Goal: Task Accomplishment & Management: Complete application form

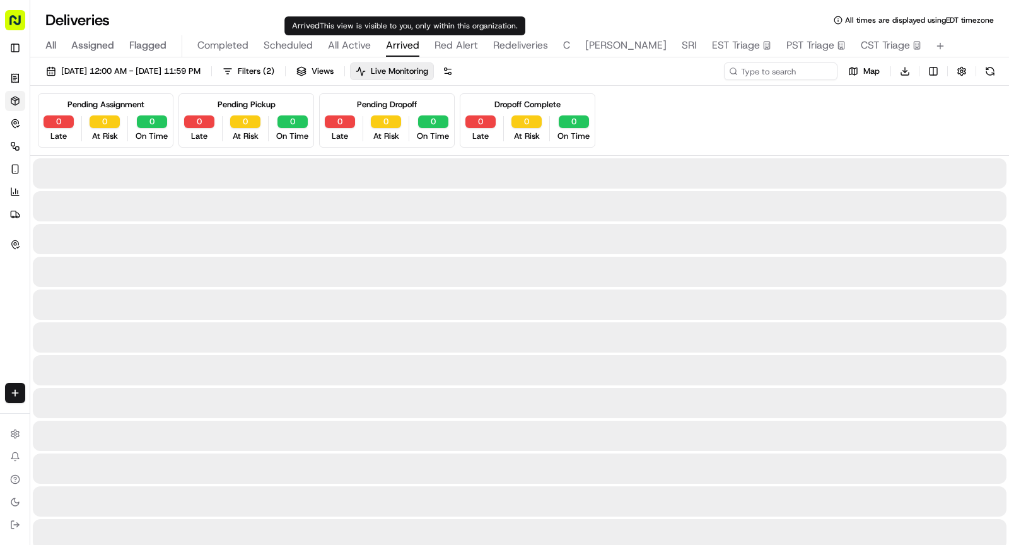
click at [401, 42] on span "Arrived" at bounding box center [402, 45] width 33 height 15
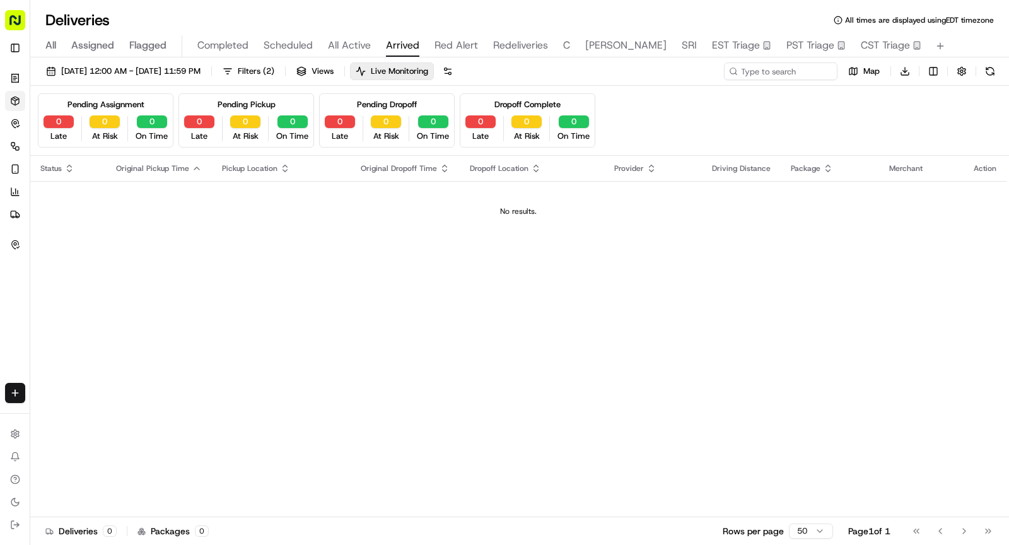
drag, startPoint x: 361, startPoint y: 40, endPoint x: 348, endPoint y: 45, distance: 14.0
click at [351, 37] on button "All Active" at bounding box center [349, 45] width 43 height 21
click at [348, 45] on span "All Active" at bounding box center [349, 45] width 43 height 15
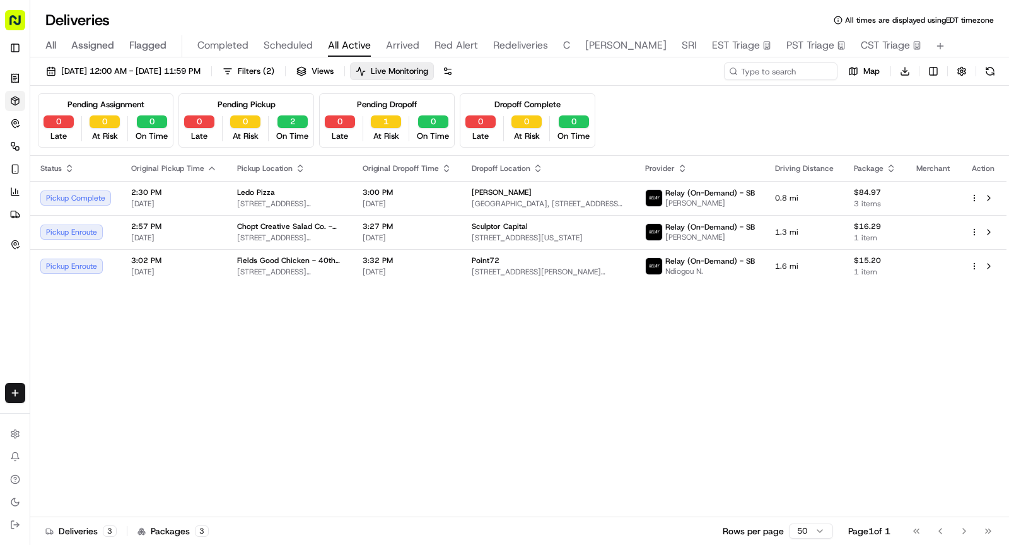
click at [342, 45] on span "All Active" at bounding box center [349, 45] width 43 height 15
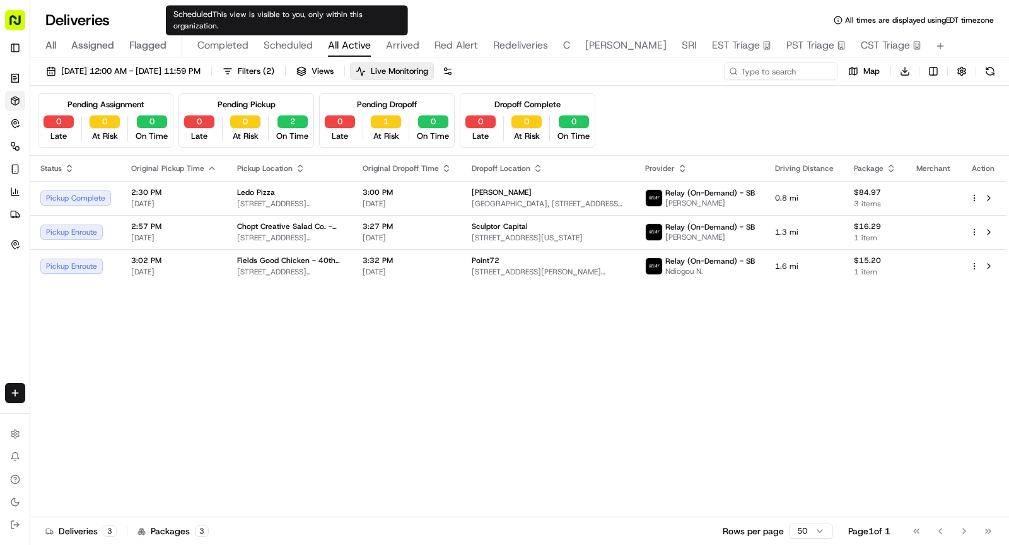
click at [296, 41] on span "Scheduled" at bounding box center [288, 45] width 49 height 15
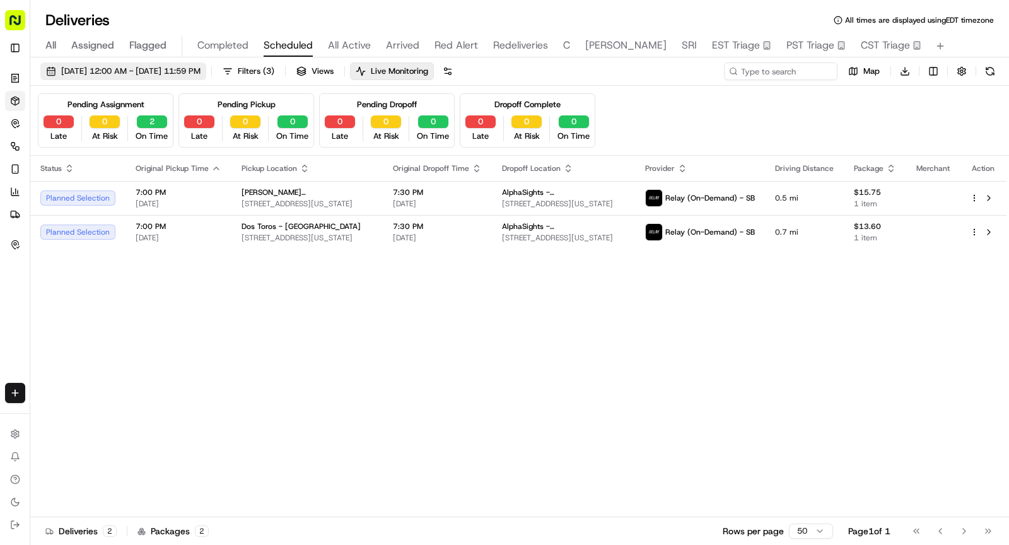
click at [187, 73] on span "[DATE] 12:00 AM - [DATE] 11:59 PM" at bounding box center [130, 71] width 139 height 11
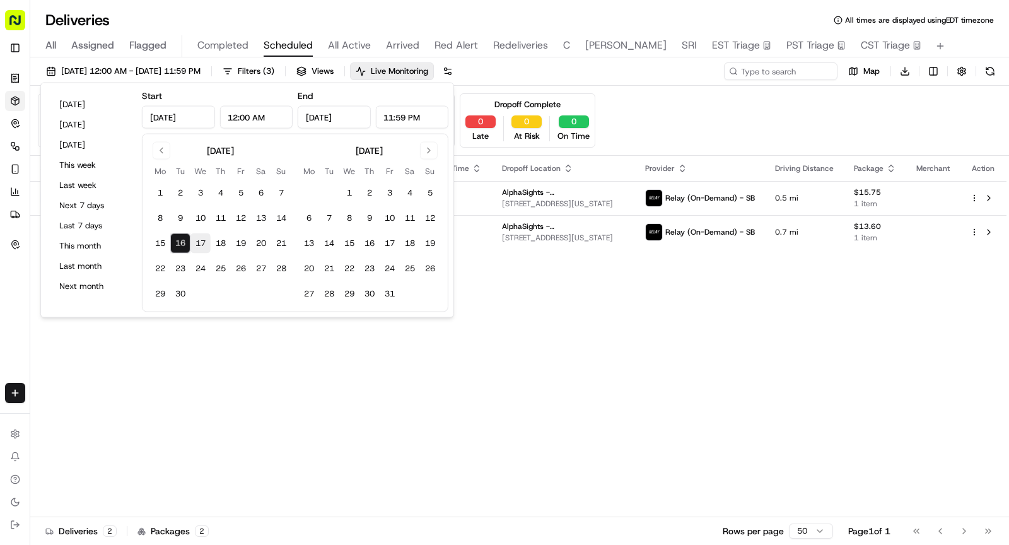
click at [202, 242] on button "17" at bounding box center [200, 243] width 20 height 20
type input "Sep 17, 2025"
click at [202, 242] on button "17" at bounding box center [200, 243] width 20 height 20
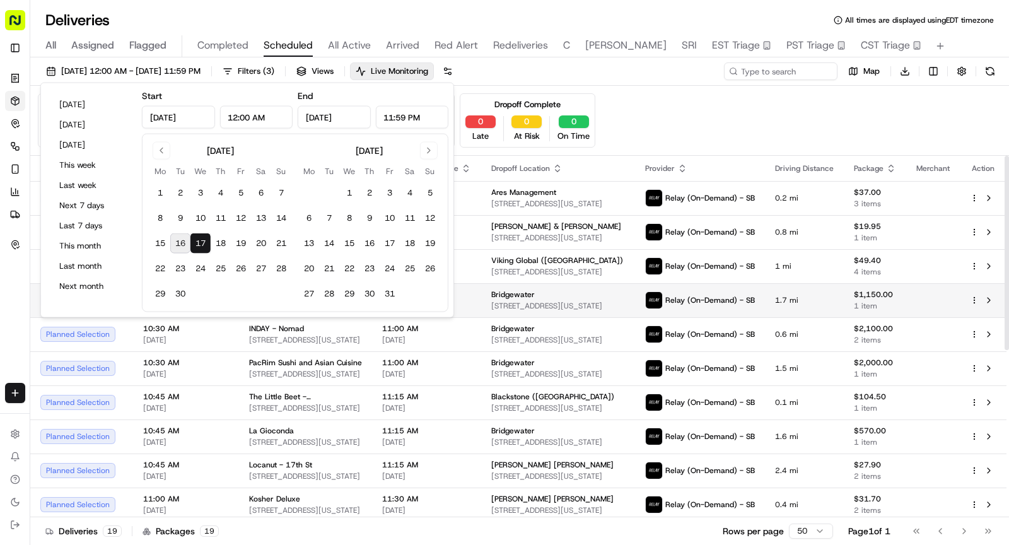
click at [635, 304] on td "Bridgewater 5 E 30th St, New York, NY 10016, USA" at bounding box center [558, 300] width 154 height 34
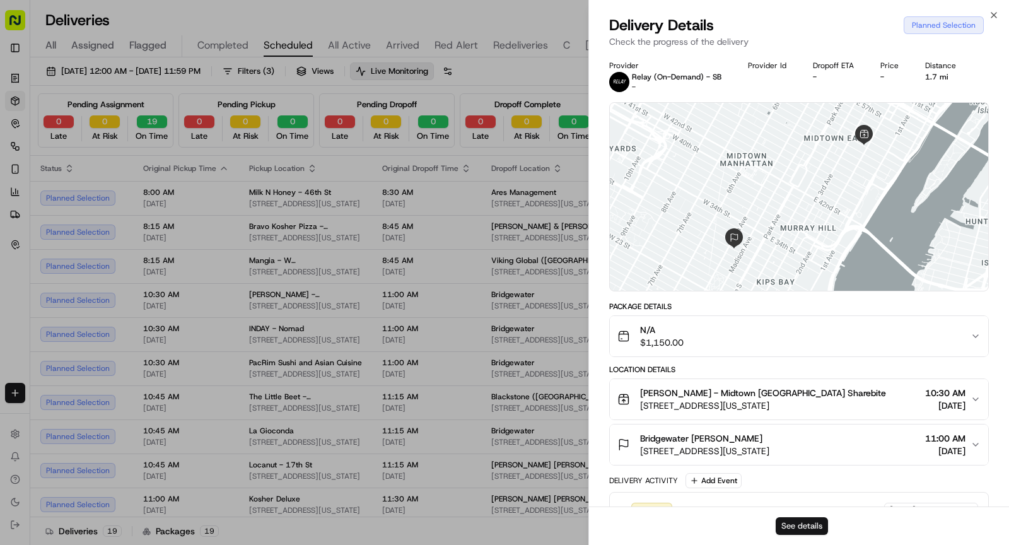
click at [800, 521] on button "See details" at bounding box center [802, 526] width 52 height 18
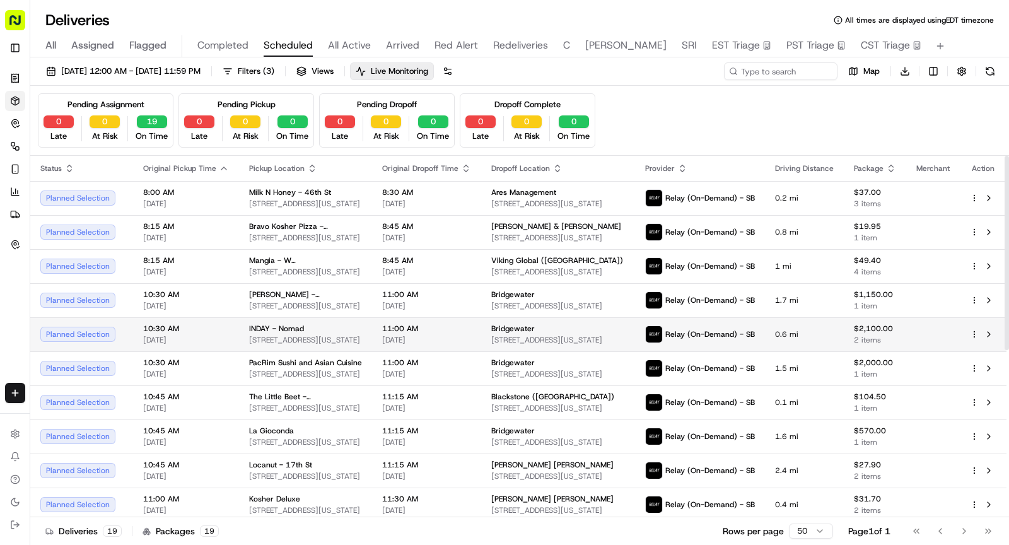
click at [765, 333] on td "Relay (On-Demand) - SB" at bounding box center [700, 334] width 130 height 34
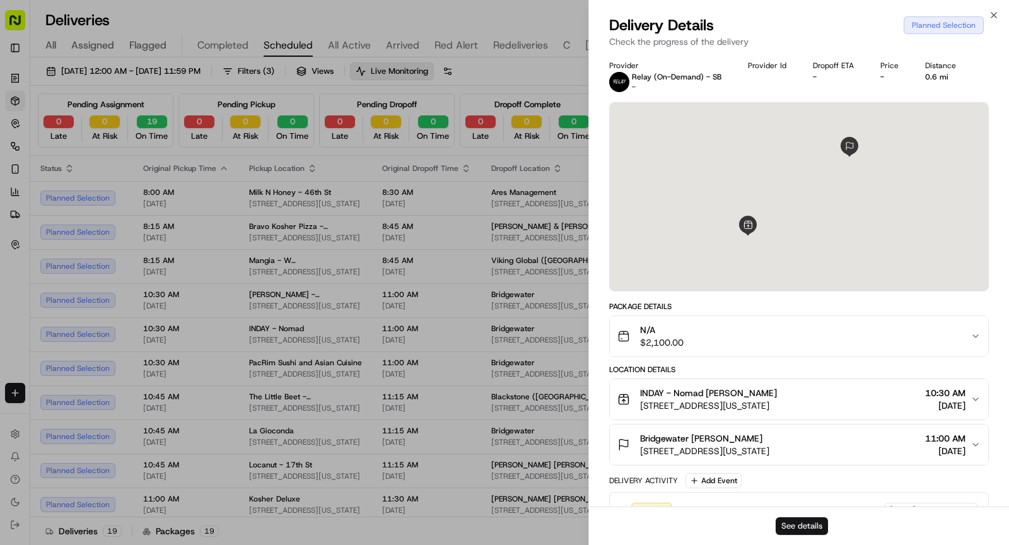
click at [814, 523] on button "See details" at bounding box center [802, 526] width 52 height 18
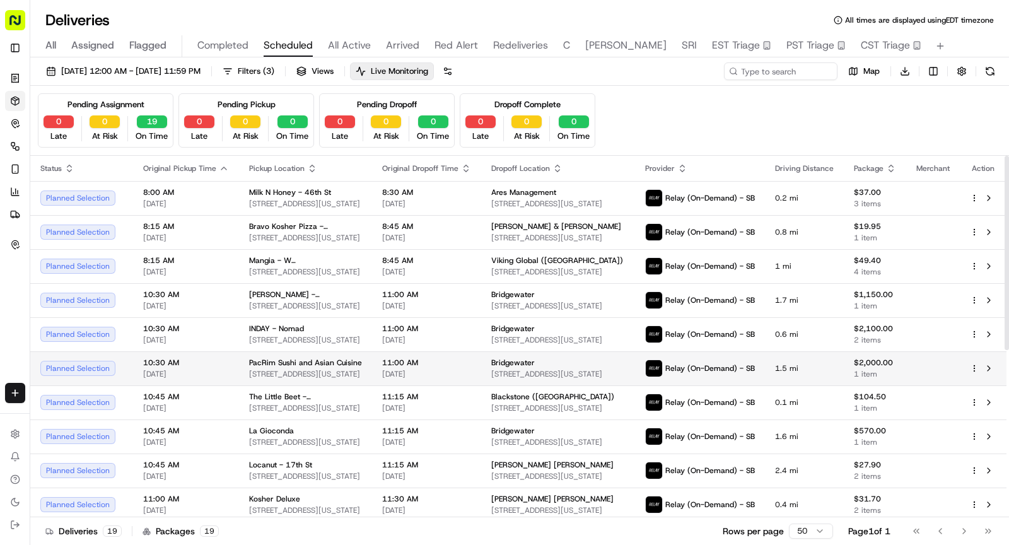
click at [765, 371] on td "Relay (On-Demand) - SB" at bounding box center [700, 368] width 130 height 34
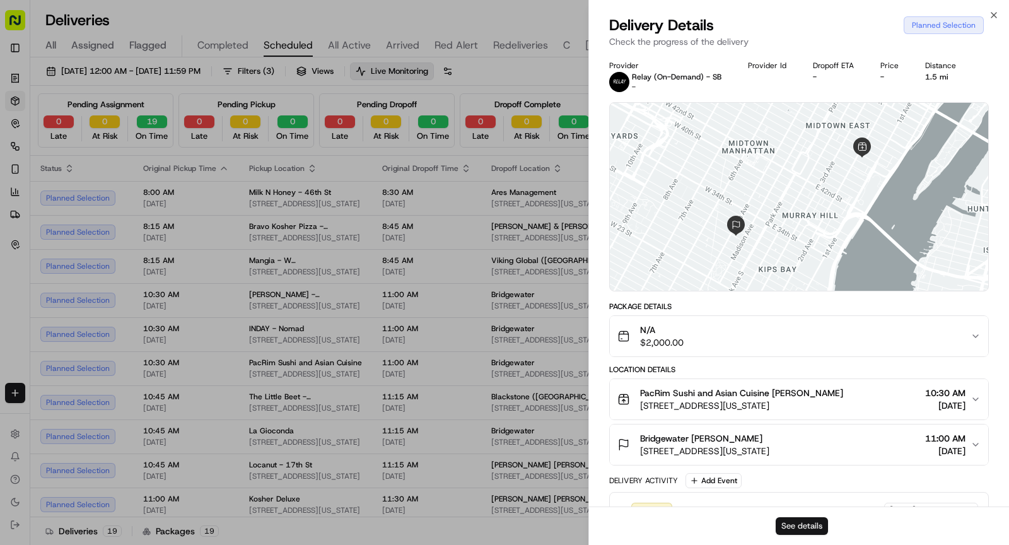
click at [819, 522] on button "See details" at bounding box center [802, 526] width 52 height 18
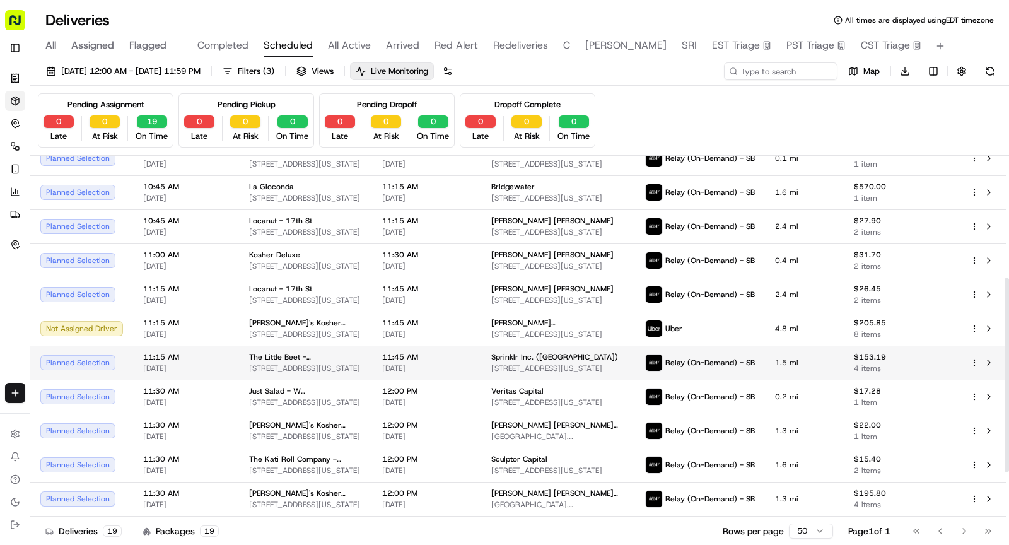
scroll to position [227, 0]
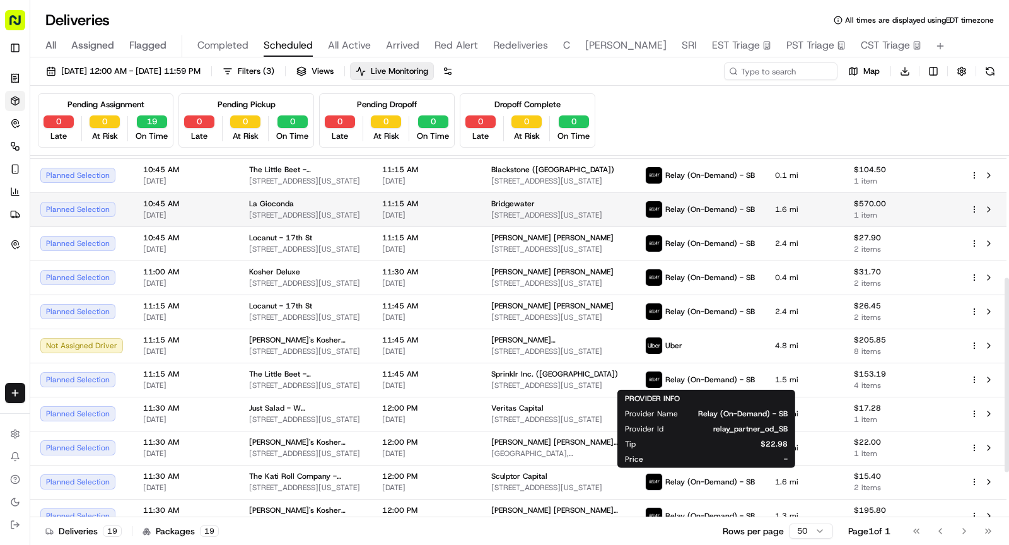
click at [773, 213] on td "1.6 mi" at bounding box center [804, 209] width 79 height 34
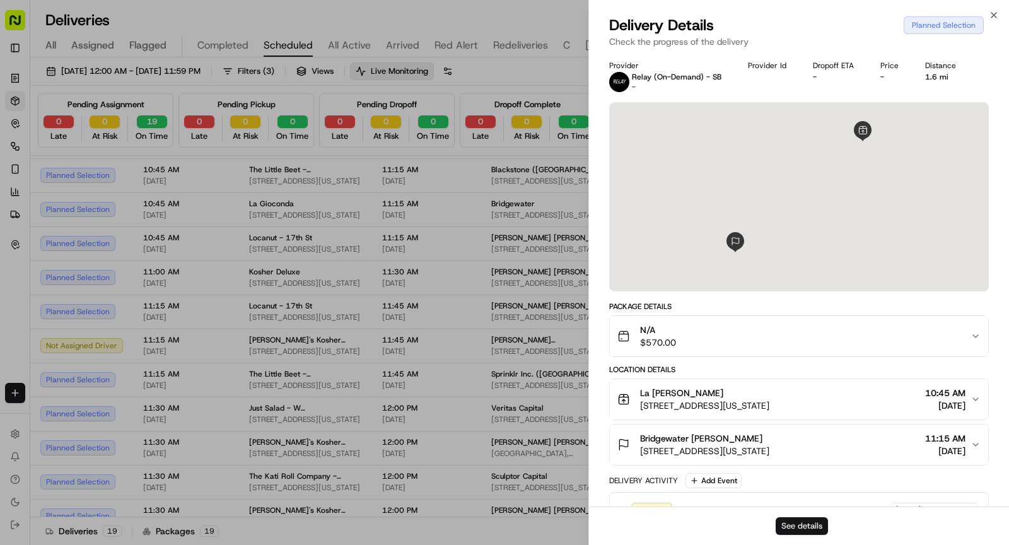
click at [793, 522] on button "See details" at bounding box center [802, 526] width 52 height 18
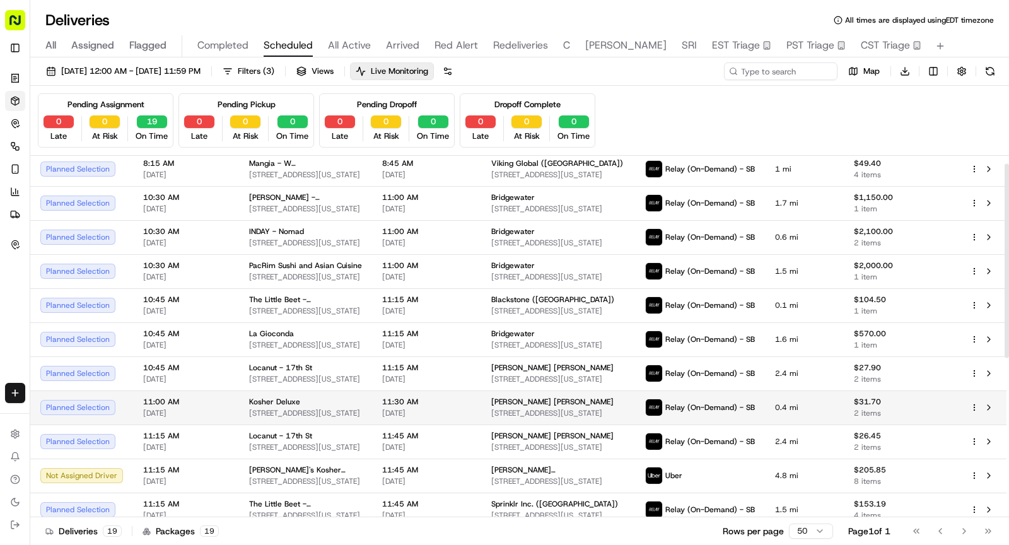
scroll to position [0, 0]
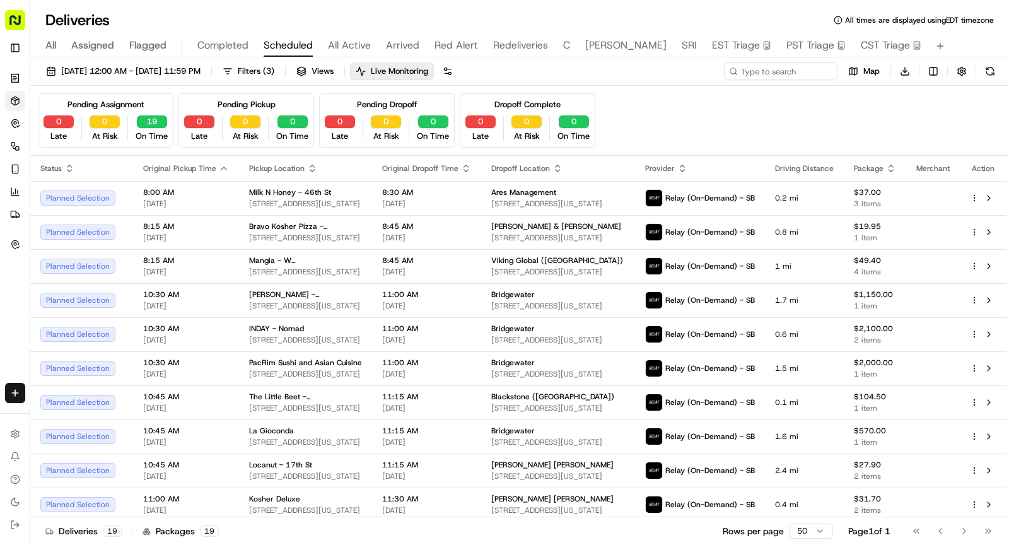
click at [397, 40] on span "Arrived" at bounding box center [402, 45] width 33 height 15
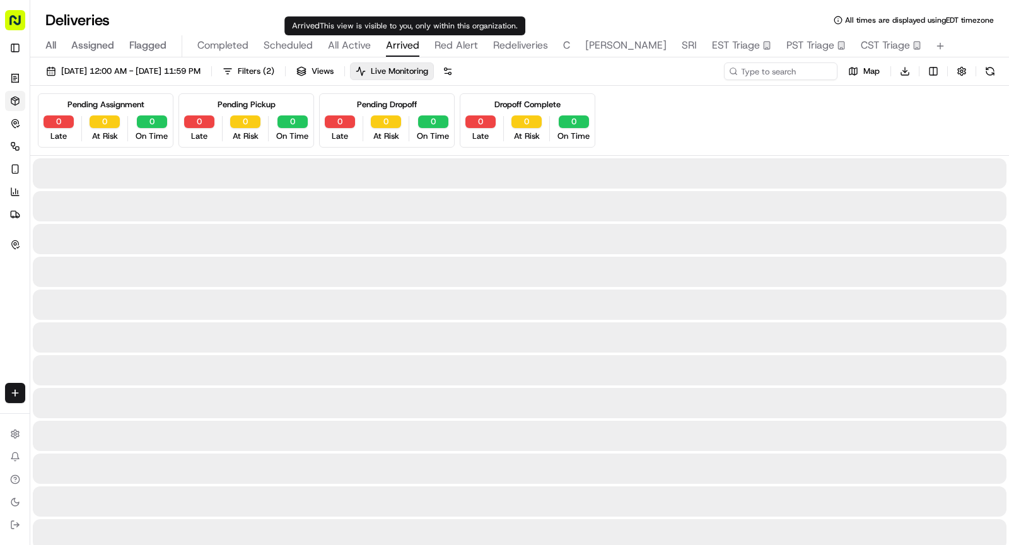
click at [404, 51] on span "Arrived" at bounding box center [402, 45] width 33 height 15
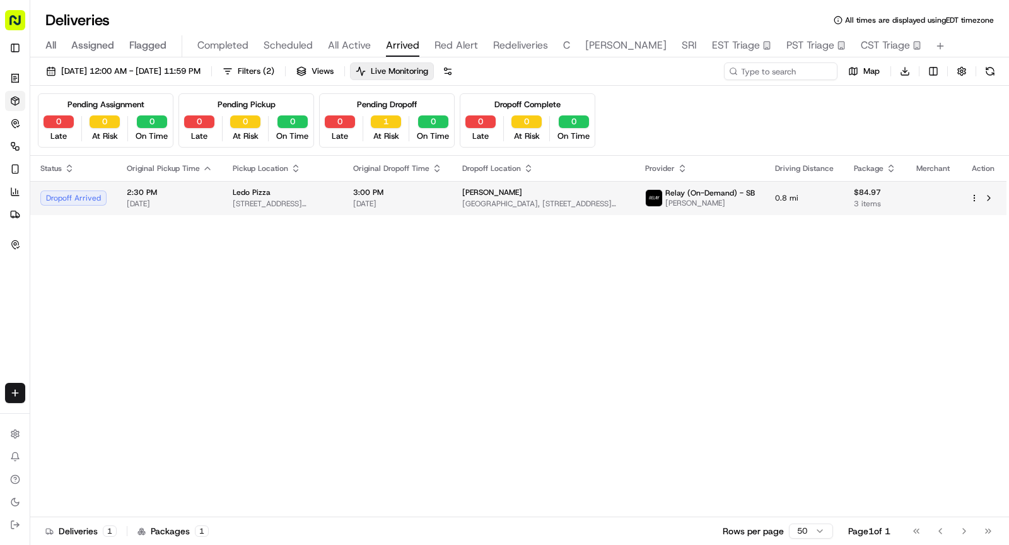
click at [452, 194] on td "3:00 PM 09/16/2025" at bounding box center [397, 198] width 109 height 34
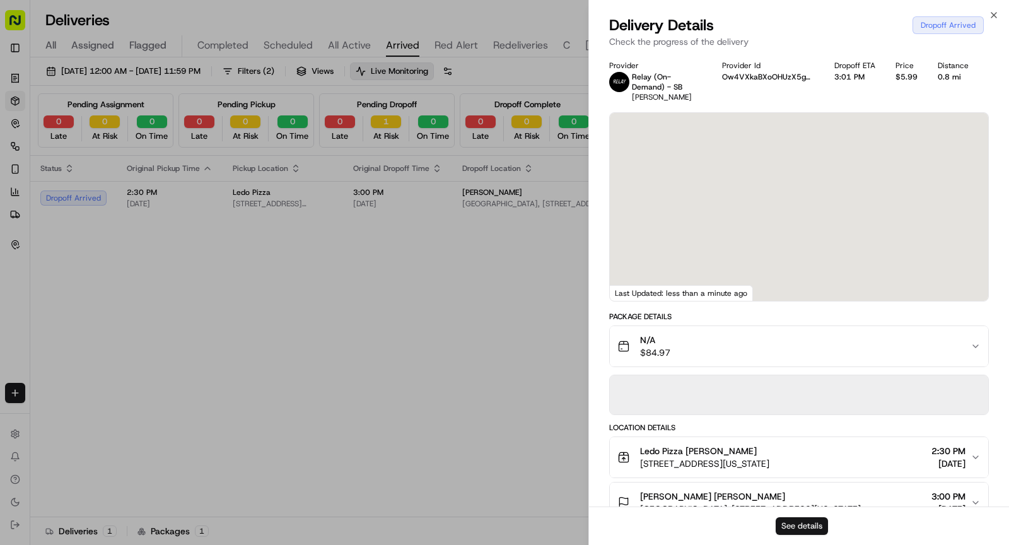
click at [801, 526] on button "See details" at bounding box center [802, 526] width 52 height 18
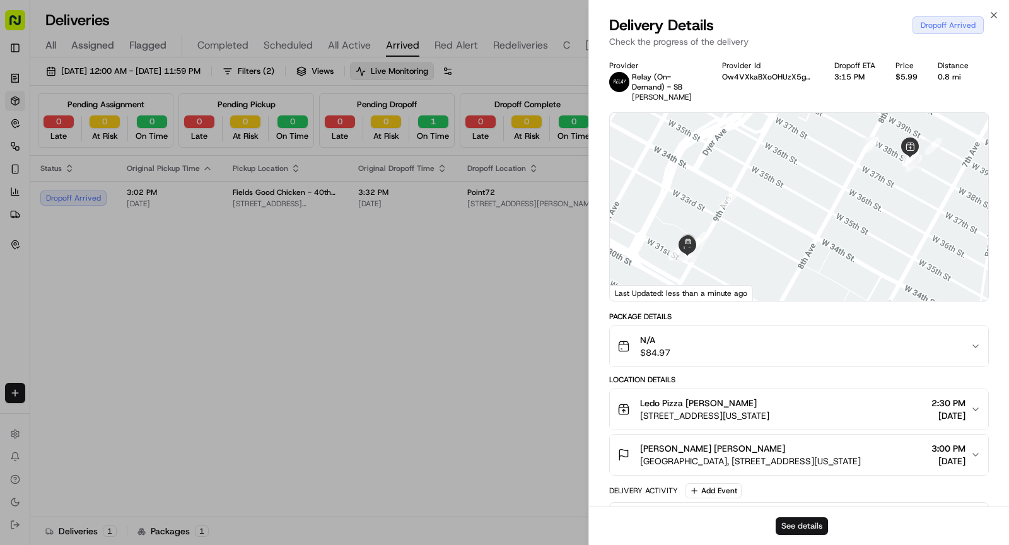
scroll to position [231, 0]
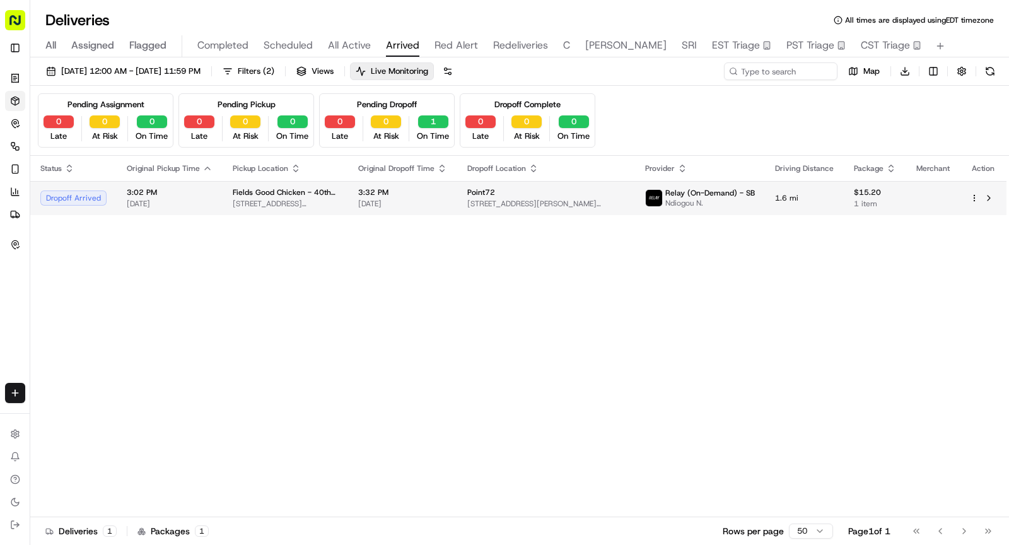
click at [338, 199] on span "26 E 40th St, New York, NY 10016, USA" at bounding box center [285, 204] width 105 height 10
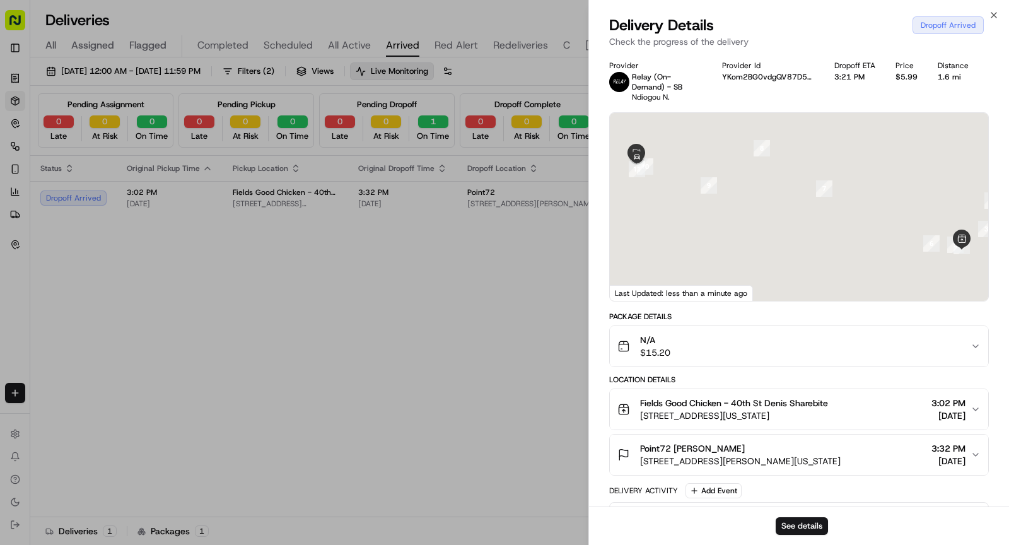
scroll to position [274, 0]
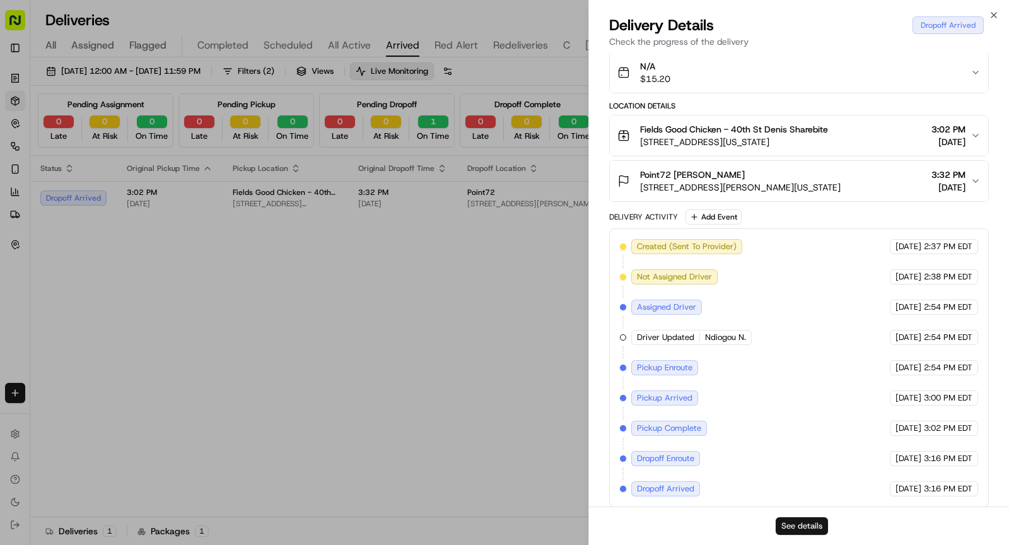
click at [802, 526] on button "See details" at bounding box center [802, 526] width 52 height 18
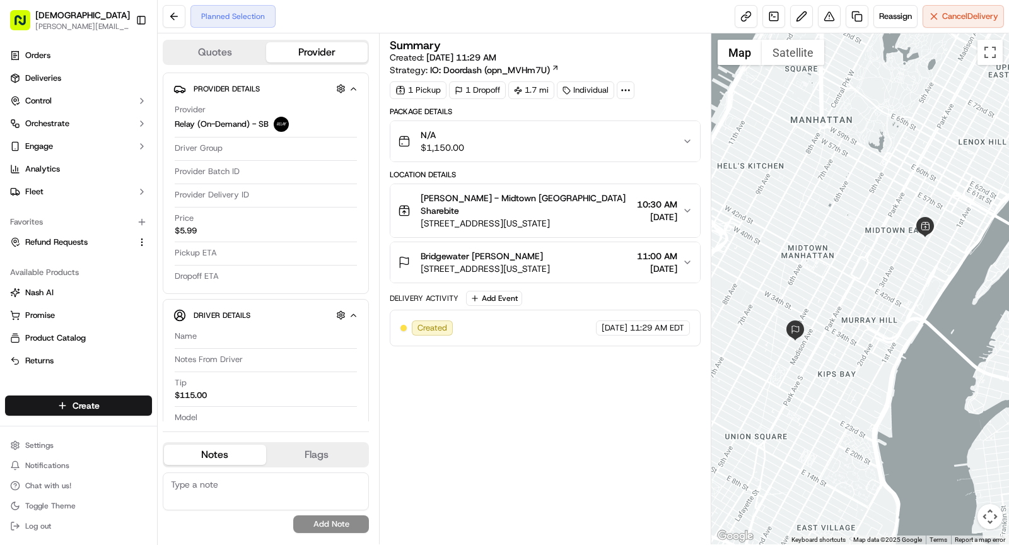
click at [550, 262] on span "[STREET_ADDRESS][US_STATE]" at bounding box center [485, 268] width 129 height 13
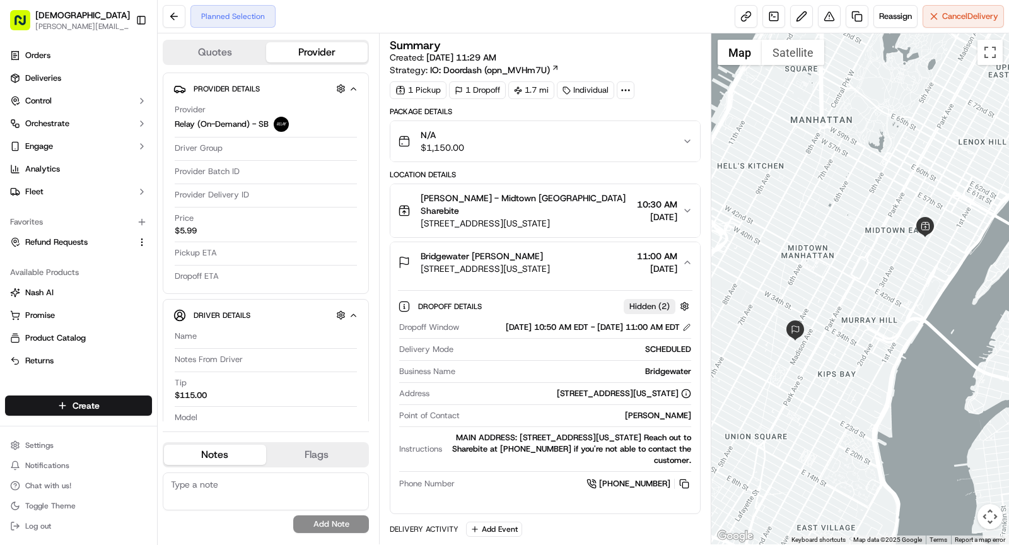
click at [668, 368] on div "Bridgewater" at bounding box center [575, 371] width 231 height 11
copy div "Bridgewater"
click at [587, 250] on div "Bridgewater Samantha Paladino 5 E 30th St, New York, NY 10016, USA 11:00 AM 09/…" at bounding box center [540, 262] width 284 height 25
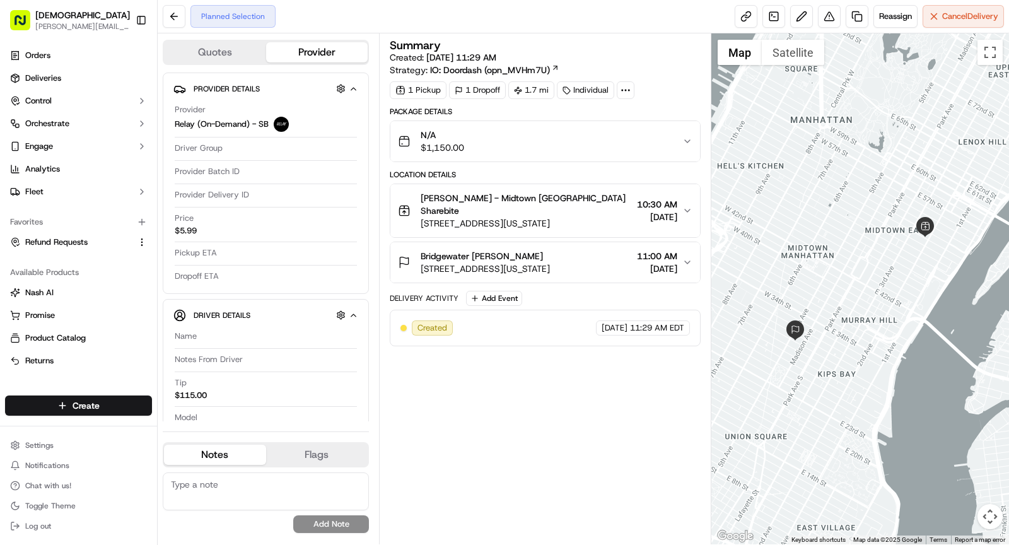
click at [538, 414] on div "Summary Created: 09/14/2025 11:29 AM Strategy: IO: Doordash (opn_MVHm7U) 1 Pick…" at bounding box center [545, 289] width 311 height 498
click at [892, 18] on span "Reassign" at bounding box center [895, 16] width 33 height 11
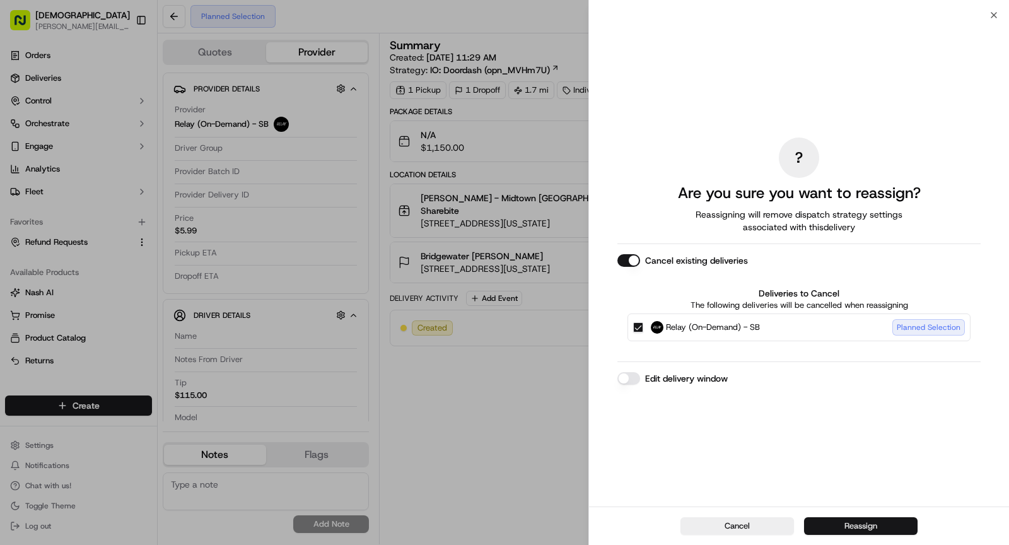
click at [843, 524] on button "Reassign" at bounding box center [861, 526] width 114 height 18
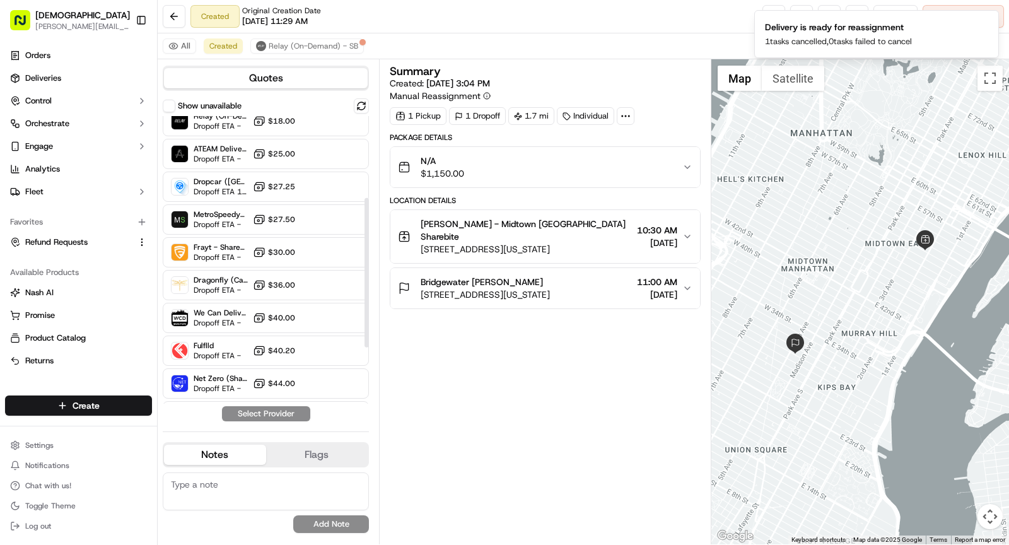
scroll to position [127, 0]
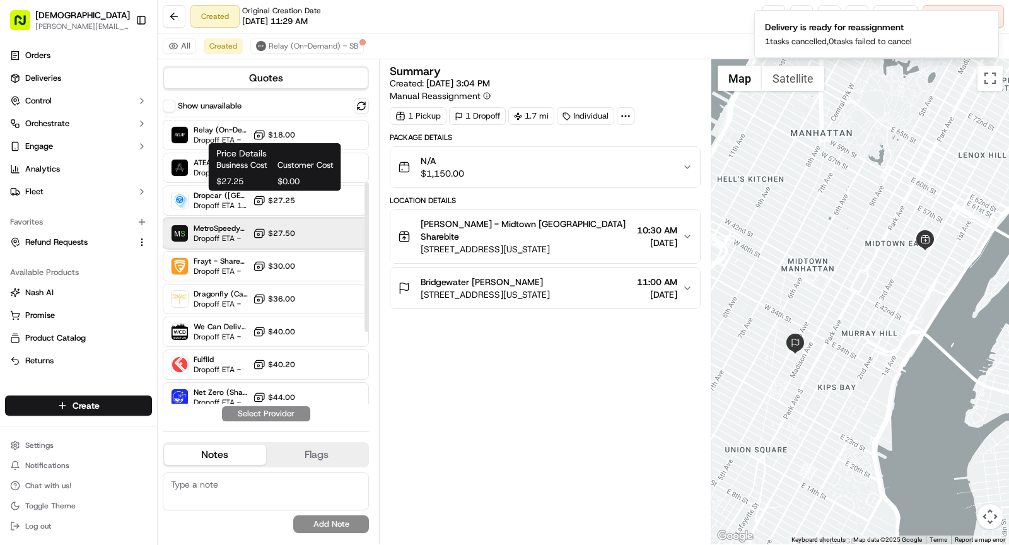
click at [230, 242] on div "MetroSpeedy (SB NYC) Dropoff ETA - $27.50" at bounding box center [266, 233] width 206 height 30
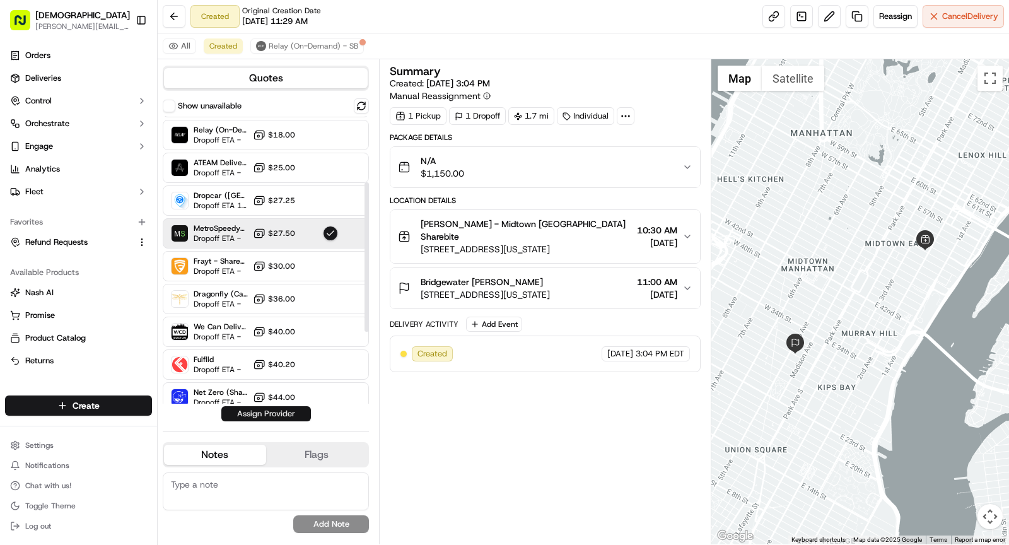
click at [263, 412] on button "Assign Provider" at bounding box center [266, 413] width 90 height 15
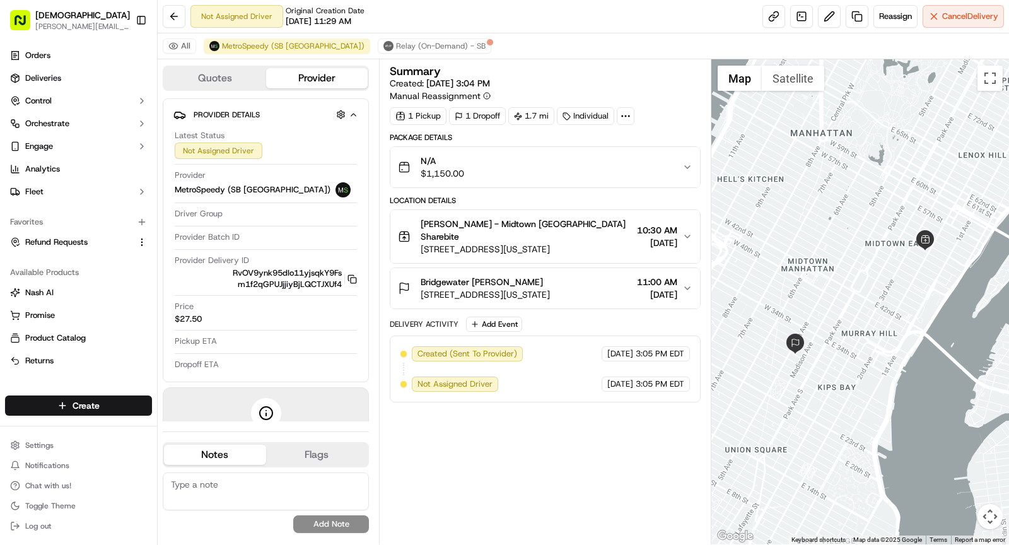
click at [620, 112] on icon at bounding box center [625, 115] width 11 height 11
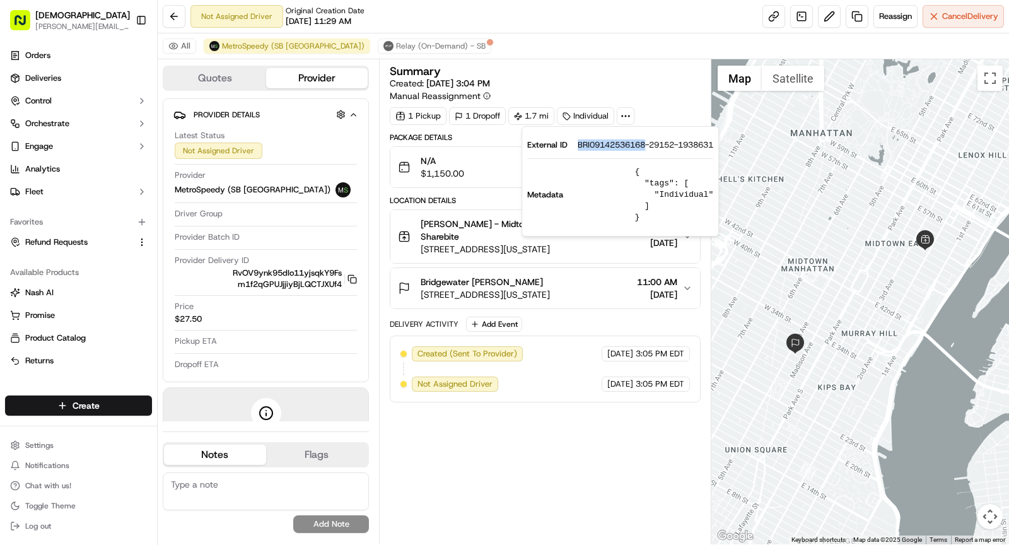
drag, startPoint x: 574, startPoint y: 144, endPoint x: 646, endPoint y: 148, distance: 72.0
click at [646, 148] on div "External ID BRI09142536168-29152-1938631" at bounding box center [620, 144] width 186 height 11
copy span "BRI09142536168"
click at [474, 221] on span "[PERSON_NAME] - Midtown [GEOGRAPHIC_DATA] Sharebite" at bounding box center [526, 230] width 211 height 25
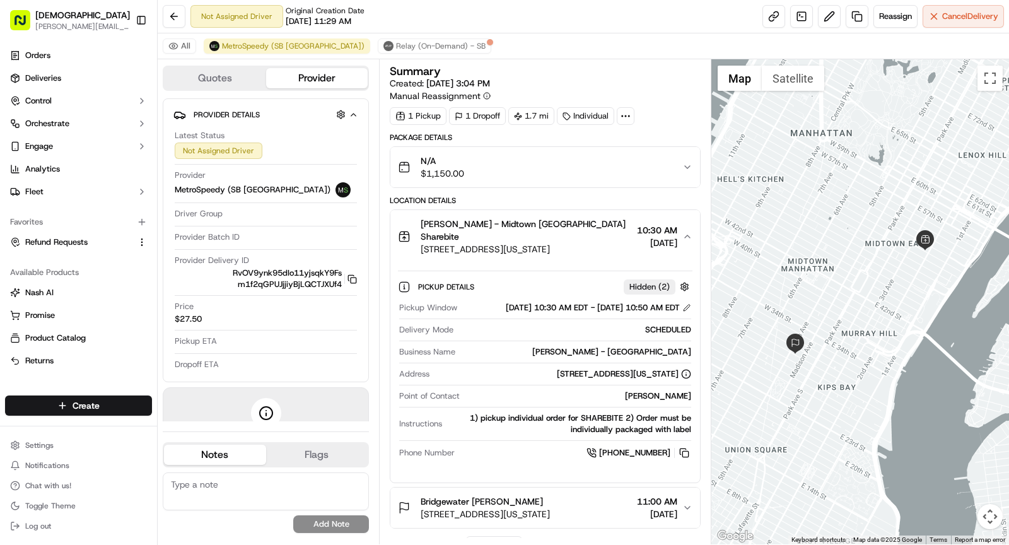
click at [555, 170] on div "N/A $1,150.00" at bounding box center [540, 167] width 284 height 25
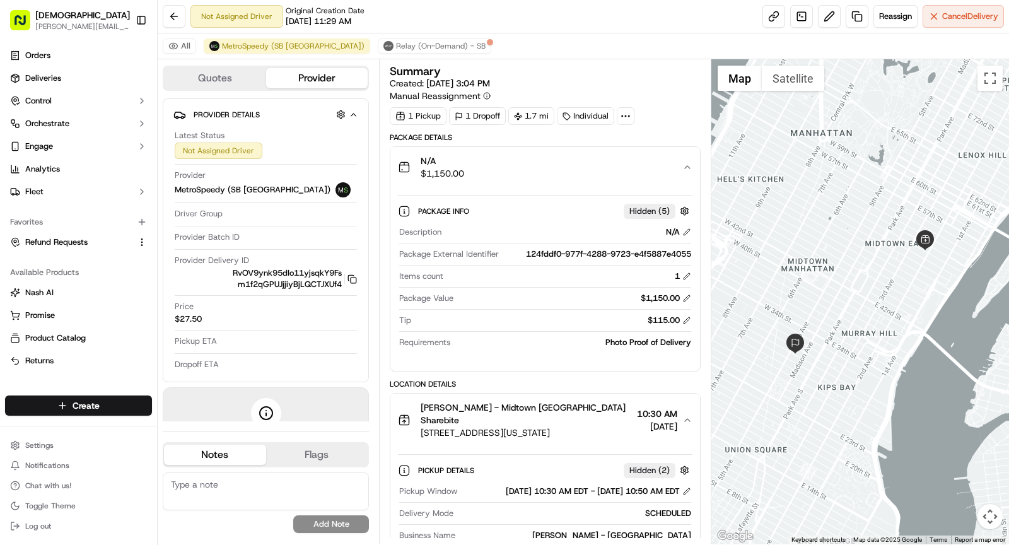
click at [625, 115] on circle at bounding box center [625, 115] width 1 height 1
drag, startPoint x: 576, startPoint y: 145, endPoint x: 646, endPoint y: 144, distance: 69.4
click at [646, 144] on div "External ID BRI09142536168-29152-1938631" at bounding box center [620, 144] width 186 height 11
copy span "BRI09142536168"
click at [499, 170] on div "N/A $1,150.00" at bounding box center [540, 167] width 284 height 25
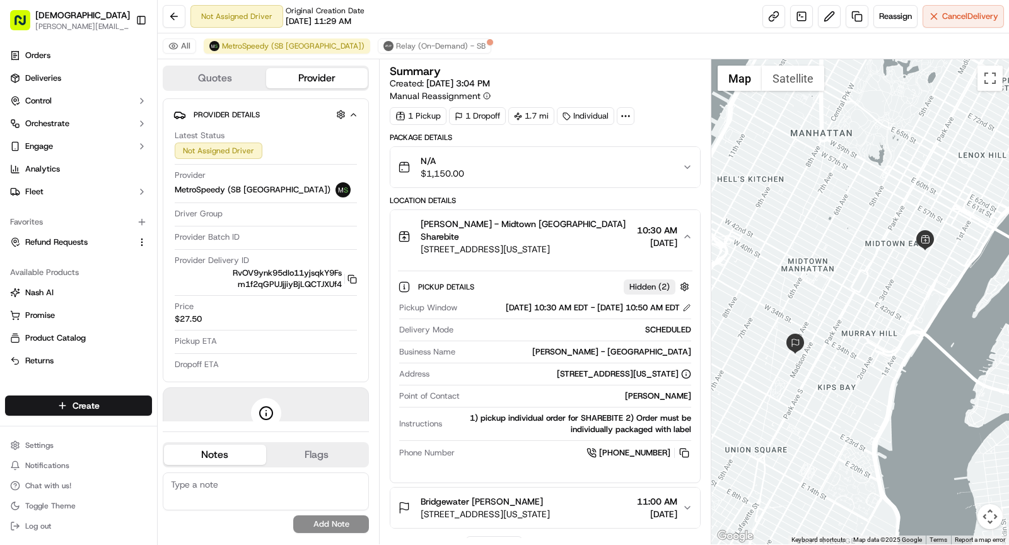
click at [572, 243] on span "[STREET_ADDRESS][US_STATE]" at bounding box center [526, 249] width 211 height 13
click at [569, 223] on span "[PERSON_NAME] - Midtown [GEOGRAPHIC_DATA] Sharebite" at bounding box center [526, 230] width 211 height 25
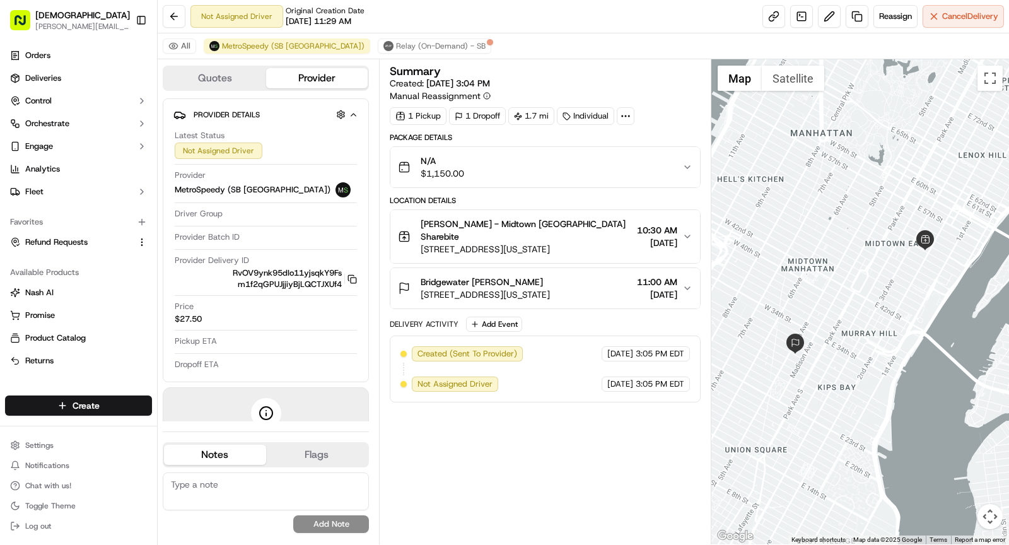
click at [624, 114] on icon at bounding box center [625, 115] width 11 height 11
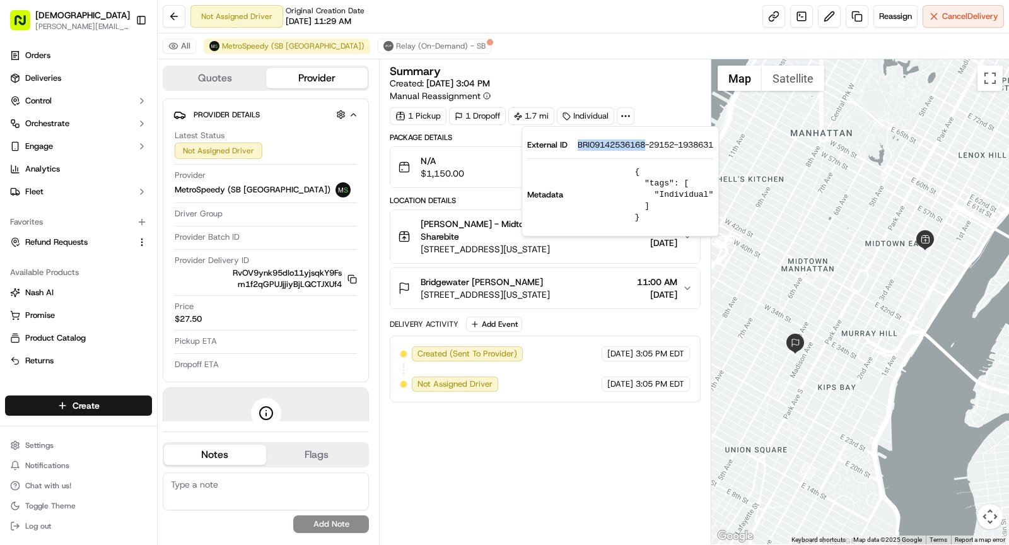
drag, startPoint x: 577, startPoint y: 144, endPoint x: 647, endPoint y: 146, distance: 70.0
click at [647, 146] on div "External ID BRI09142536168-29152-1938631" at bounding box center [620, 144] width 186 height 11
copy span "BRI09142536168"
click at [479, 243] on span "[STREET_ADDRESS][US_STATE]" at bounding box center [526, 249] width 211 height 13
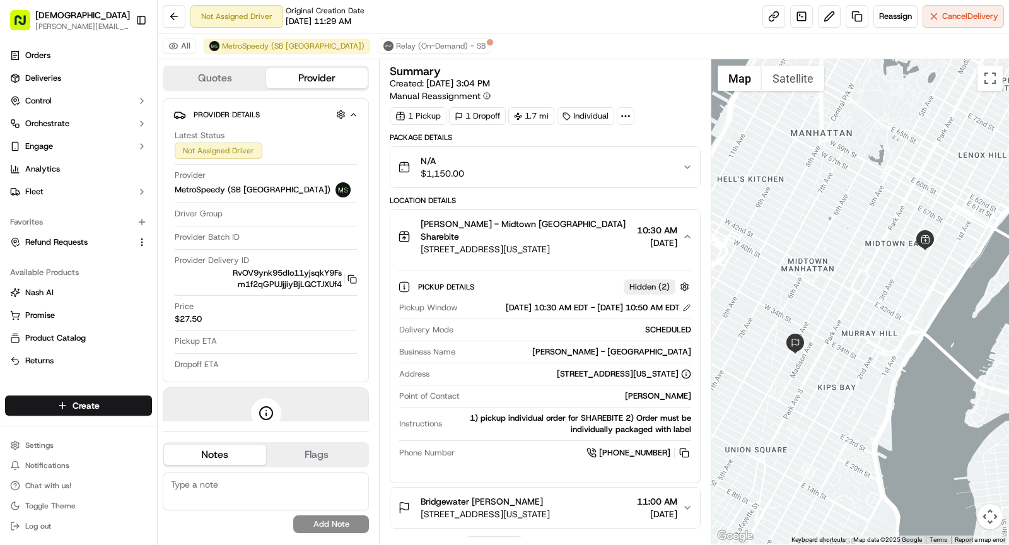
click at [653, 352] on div "[PERSON_NAME] - [GEOGRAPHIC_DATA]" at bounding box center [575, 351] width 231 height 11
copy div "[PERSON_NAME] - [GEOGRAPHIC_DATA]"
click at [539, 243] on span "[STREET_ADDRESS][US_STATE]" at bounding box center [526, 249] width 211 height 13
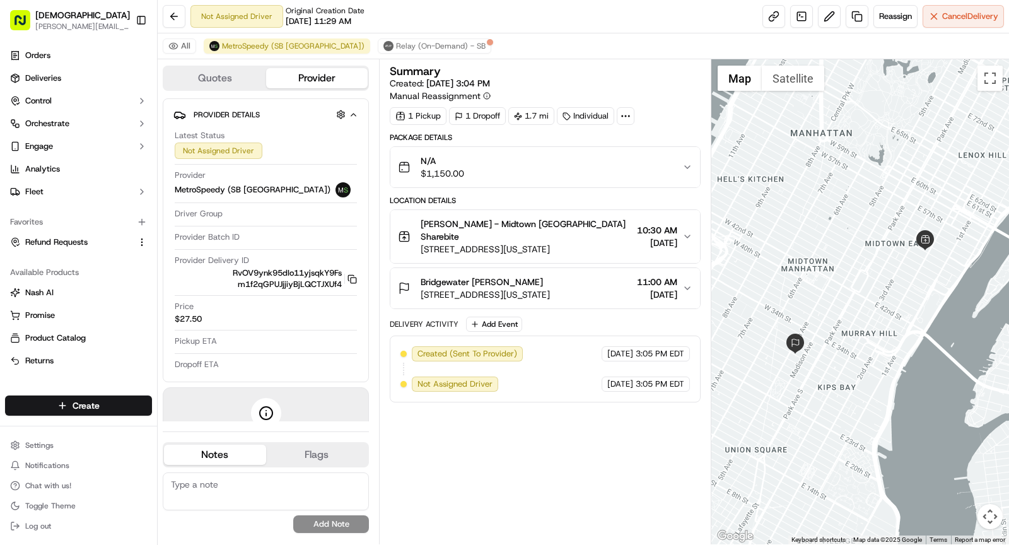
click at [550, 276] on div "Bridgewater [PERSON_NAME]" at bounding box center [485, 282] width 129 height 13
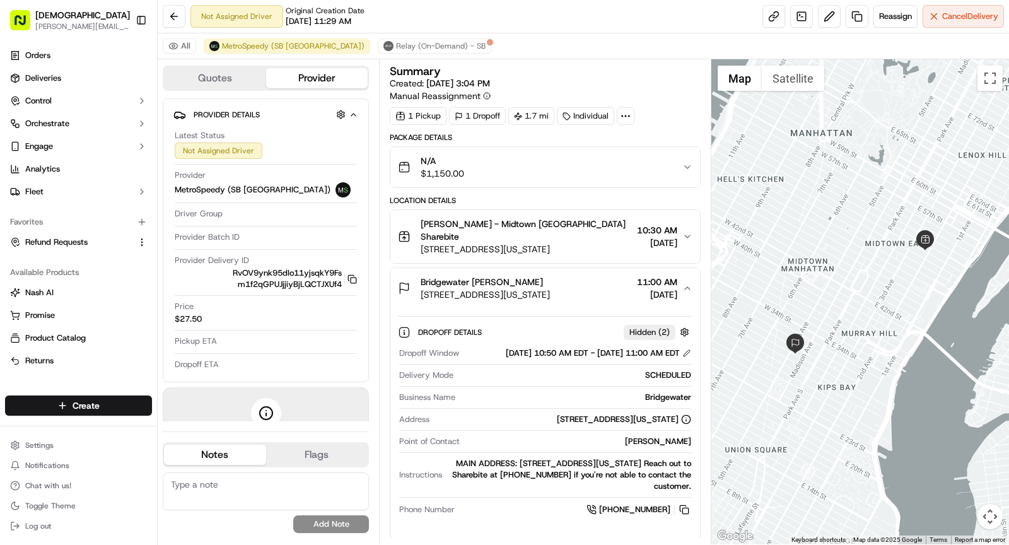
click at [656, 436] on div "Samantha Paladino" at bounding box center [578, 441] width 226 height 11
copy div "Samantha Paladino"
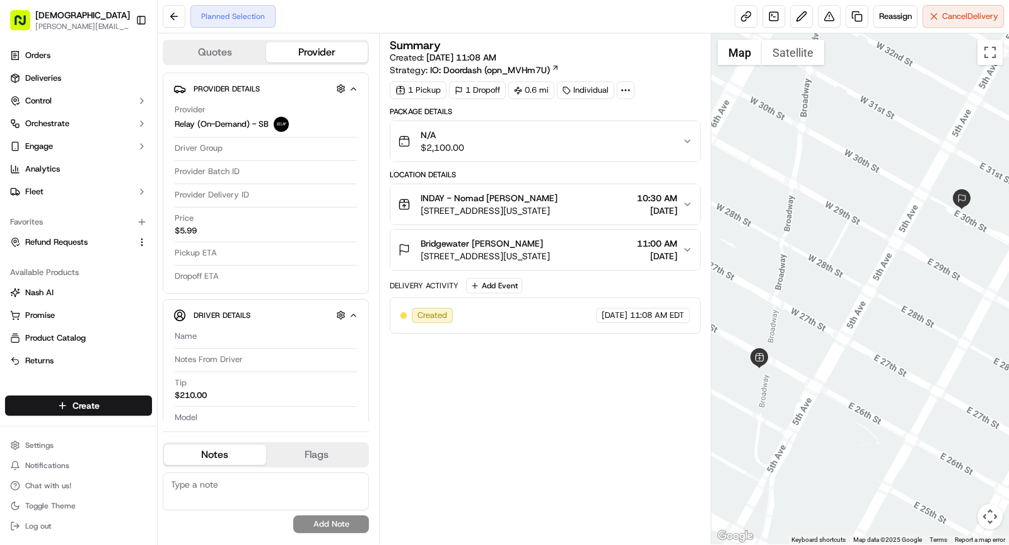
click at [629, 90] on circle at bounding box center [629, 90] width 1 height 1
drag, startPoint x: 572, startPoint y: 118, endPoint x: 649, endPoint y: 123, distance: 77.1
click at [649, 123] on div "External ID BRI09142535004-11575-1938630" at bounding box center [620, 119] width 186 height 11
copy div "BRI09142535004"
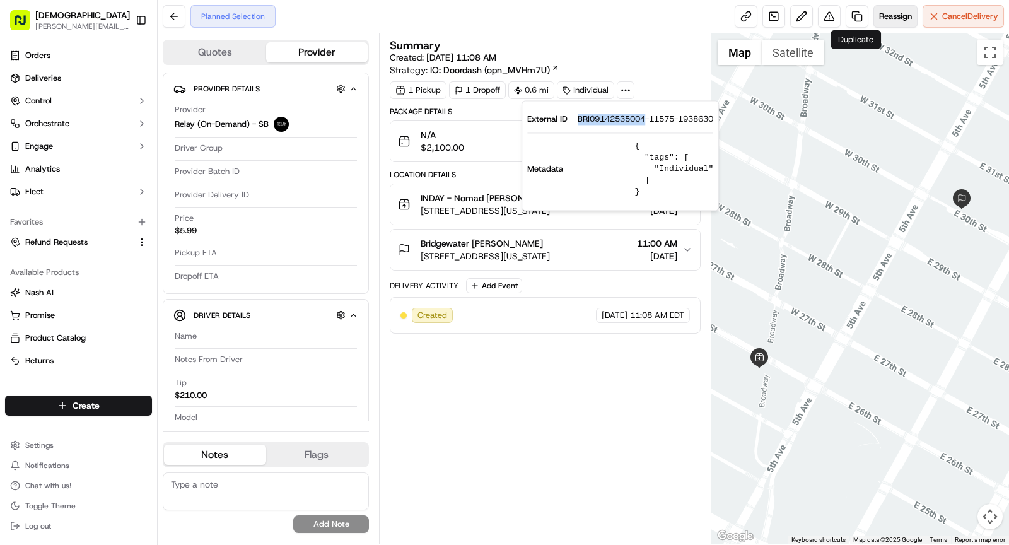
click at [891, 15] on span "Reassign" at bounding box center [895, 16] width 33 height 11
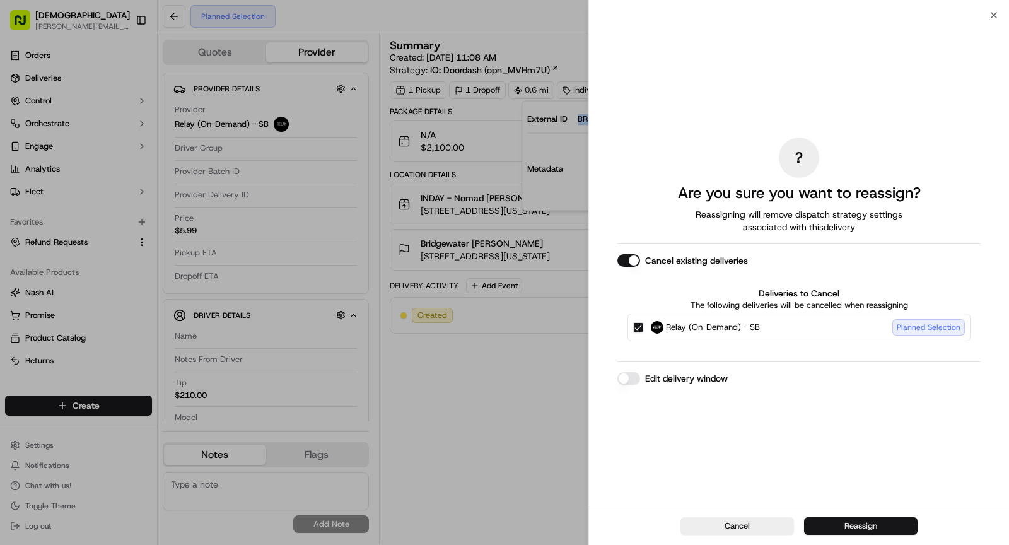
click at [846, 525] on button "Reassign" at bounding box center [861, 526] width 114 height 18
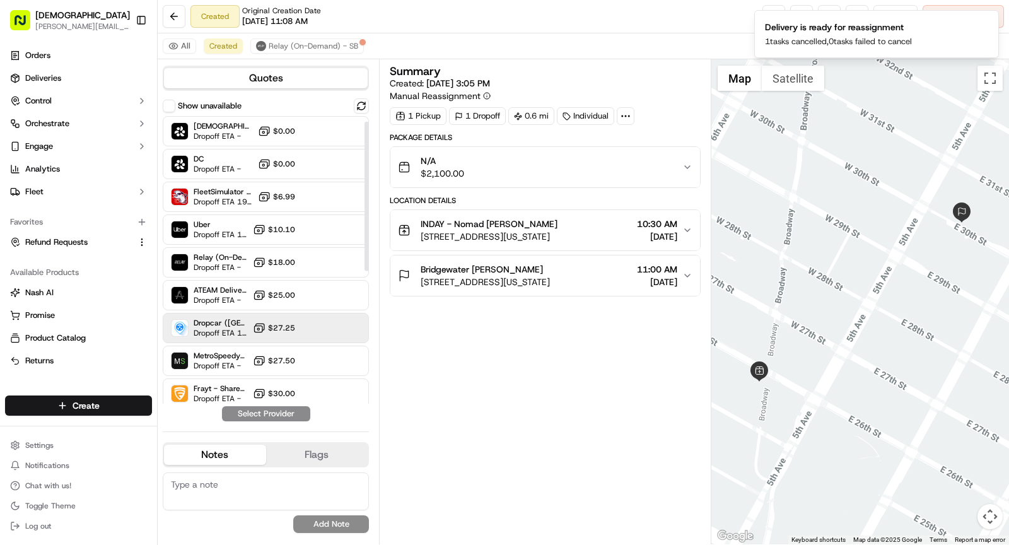
scroll to position [11, 0]
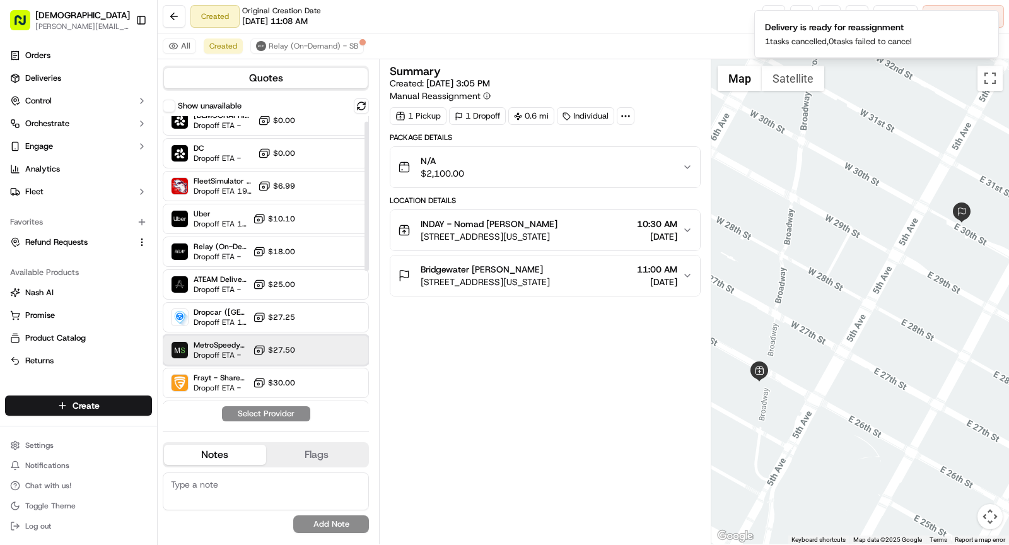
click at [214, 344] on span "MetroSpeedy (SB NYC)" at bounding box center [221, 345] width 54 height 10
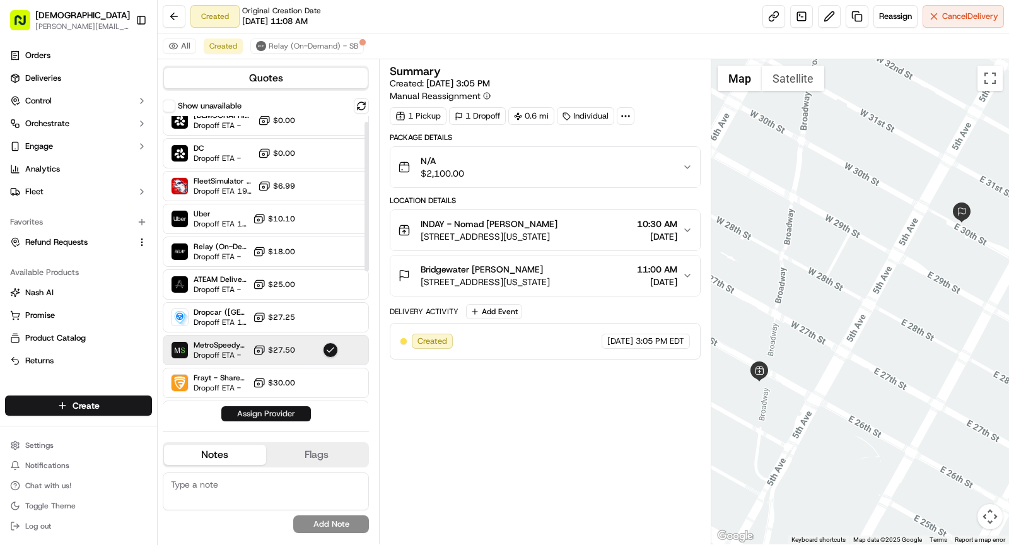
click at [273, 414] on button "Assign Provider" at bounding box center [266, 413] width 90 height 15
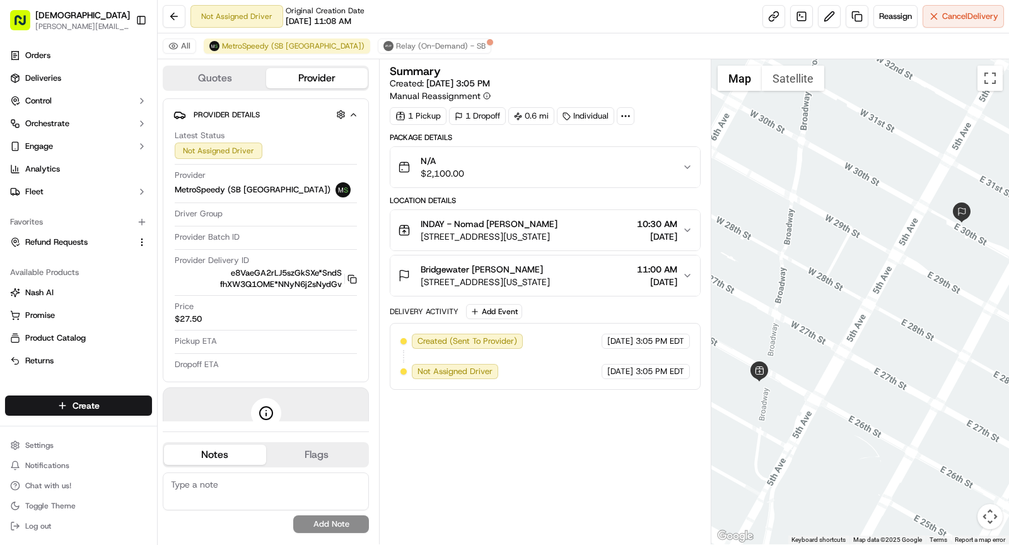
click at [625, 115] on icon at bounding box center [625, 115] width 11 height 11
drag, startPoint x: 575, startPoint y: 146, endPoint x: 646, endPoint y: 149, distance: 71.4
click at [646, 149] on div "External ID BRI09142535004-11575-1938630" at bounding box center [620, 144] width 186 height 11
copy span "BRI09142535004"
click at [453, 226] on span "INDAY - Nomad Denis Sharebite" at bounding box center [489, 224] width 137 height 13
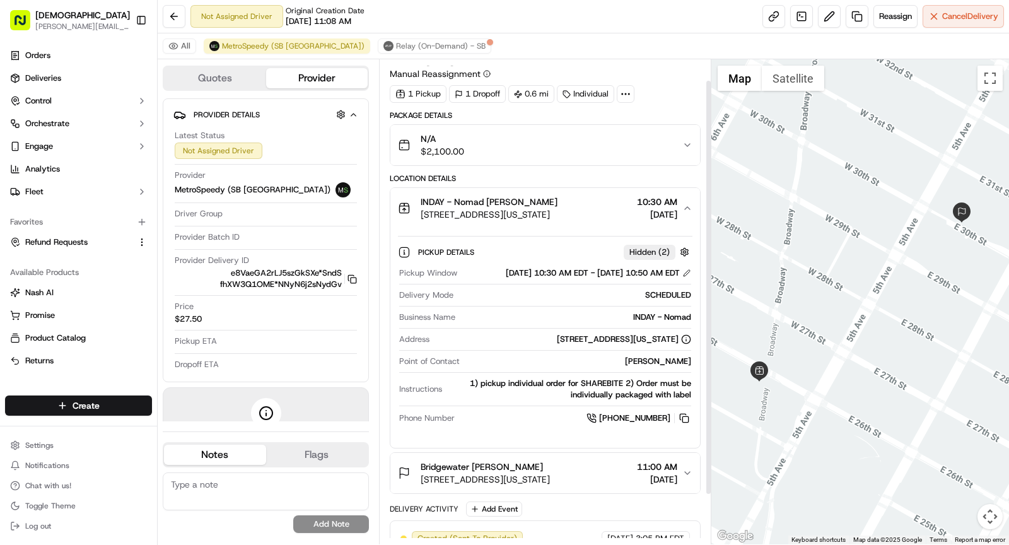
scroll to position [24, 0]
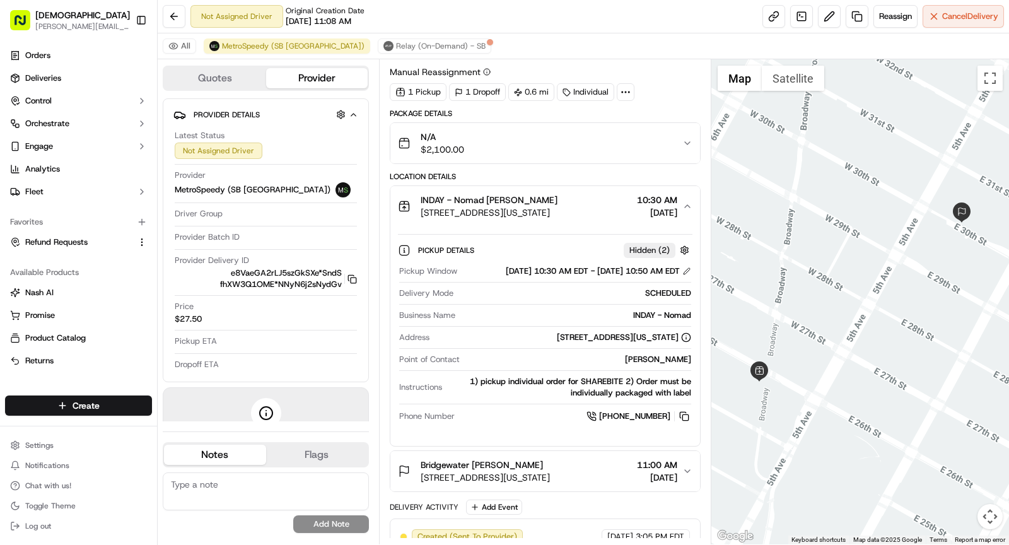
click at [582, 155] on button "N/A $2,100.00" at bounding box center [545, 143] width 310 height 40
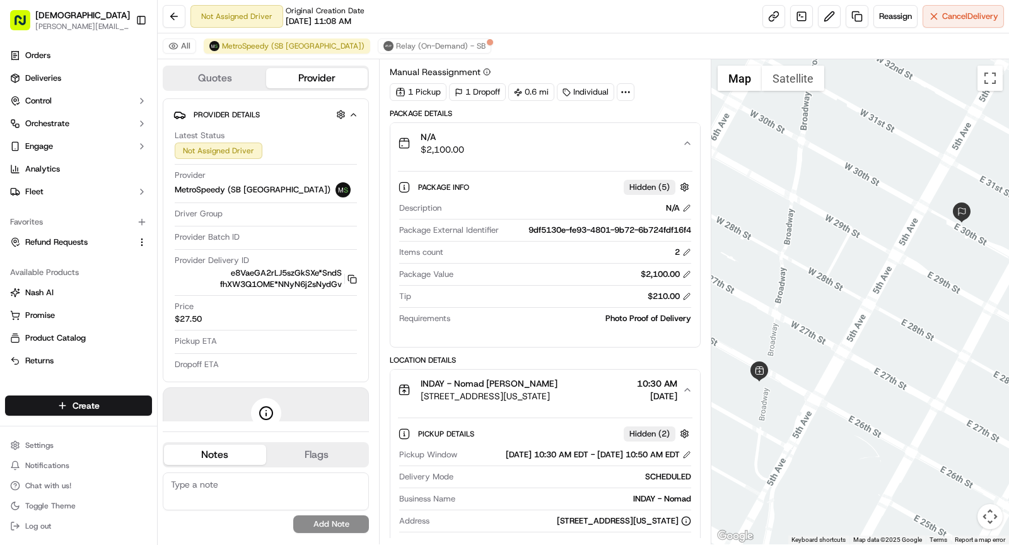
click at [624, 86] on icon at bounding box center [625, 91] width 11 height 11
drag, startPoint x: 575, startPoint y: 122, endPoint x: 646, endPoint y: 123, distance: 71.3
click at [646, 123] on div "External ID BRI09142535004-11575-1938630" at bounding box center [620, 120] width 186 height 11
copy span "BRI09142535004"
click at [498, 154] on button "N/A $2,100.00" at bounding box center [545, 143] width 310 height 40
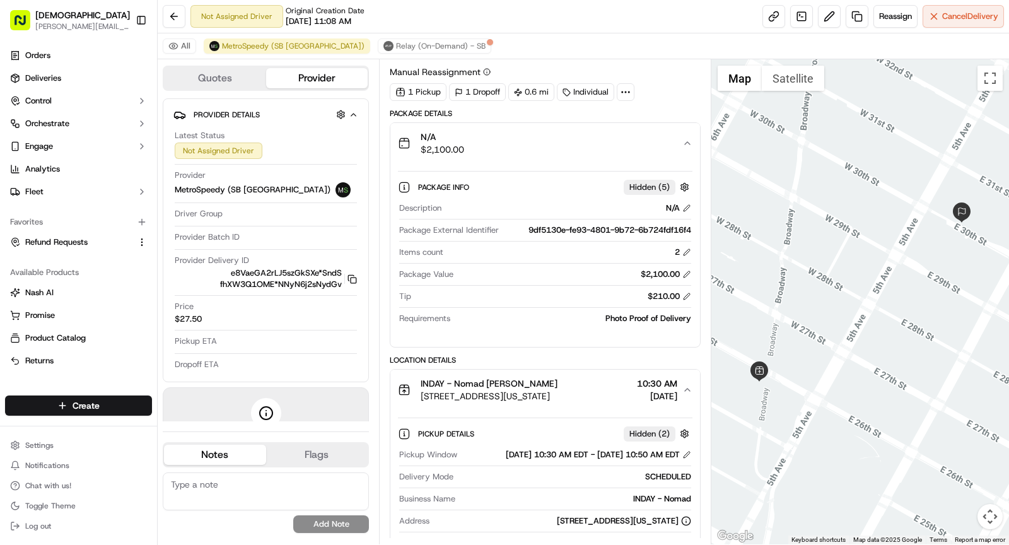
click at [498, 154] on button "N/A $2,100.00" at bounding box center [545, 143] width 310 height 40
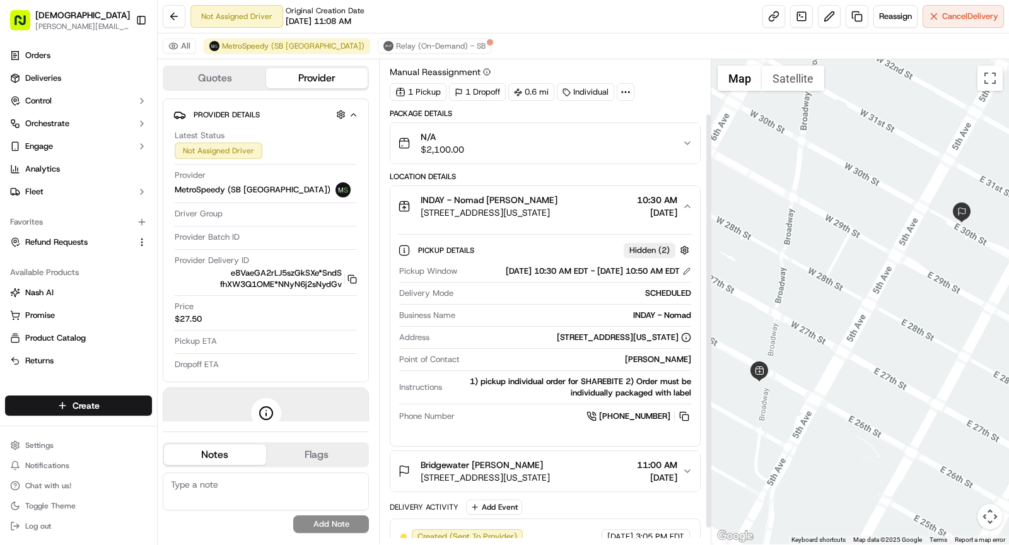
scroll to position [82, 0]
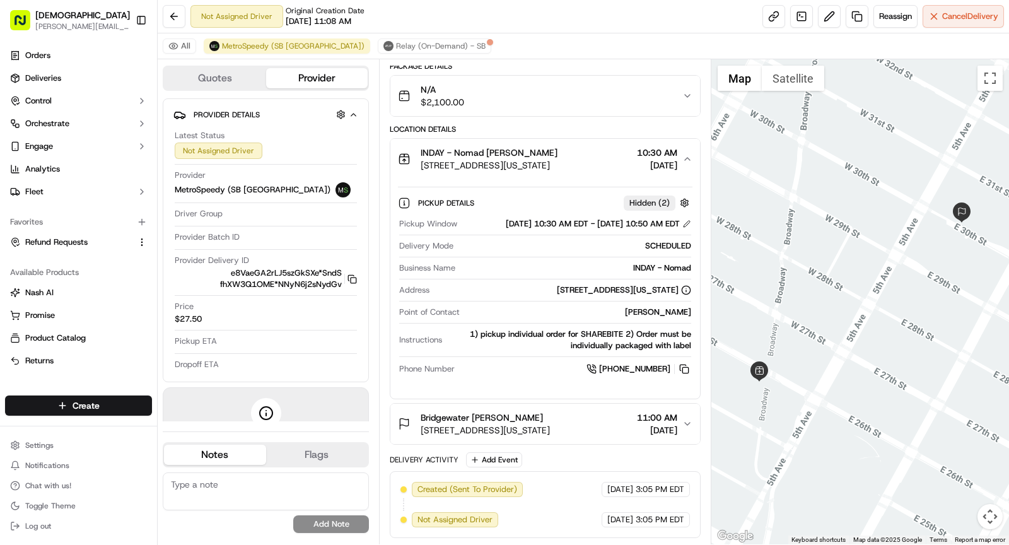
click at [541, 159] on span "1133 Broadway, New York, NY 10010, USA" at bounding box center [489, 165] width 137 height 13
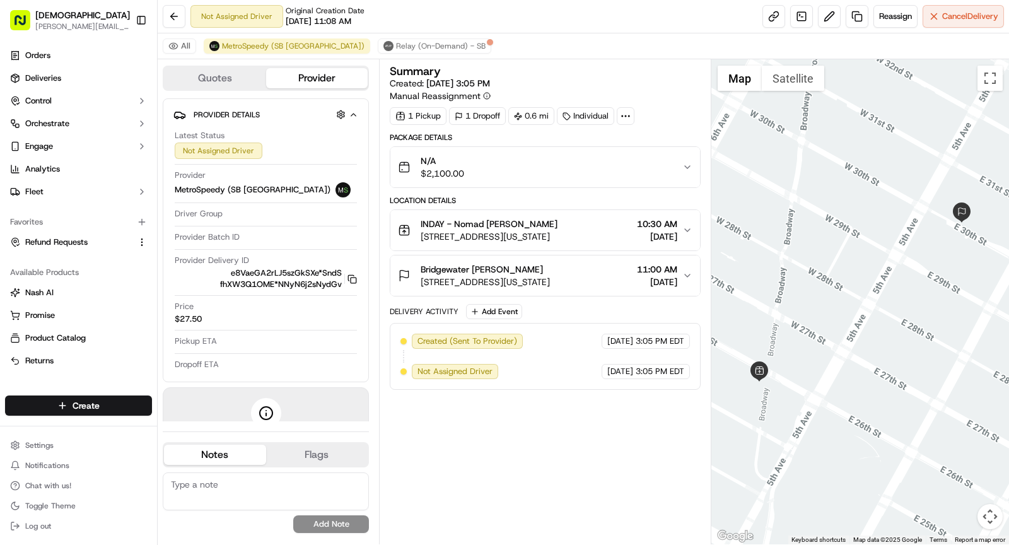
click at [627, 114] on icon at bounding box center [625, 115] width 11 height 11
drag, startPoint x: 573, startPoint y: 146, endPoint x: 648, endPoint y: 146, distance: 75.7
click at [648, 146] on div "External ID BRI09142535004-11575-1938630" at bounding box center [620, 144] width 186 height 11
copy span "BRI09142535004"
click at [494, 234] on span "1133 Broadway, New York, NY 10010, USA" at bounding box center [489, 236] width 137 height 13
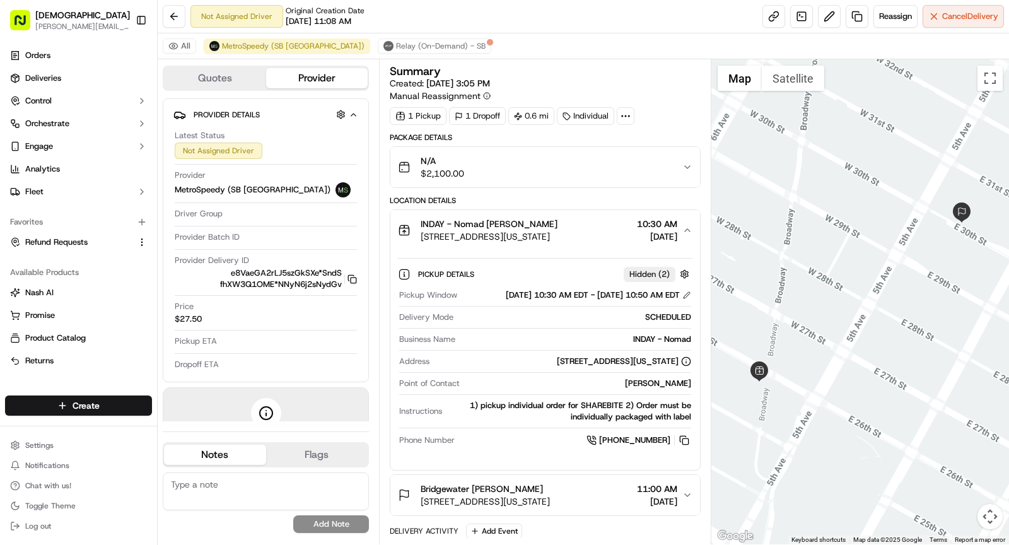
click at [659, 342] on div "INDAY - Nomad" at bounding box center [575, 339] width 231 height 11
copy div "INDAY - Nomad"
click at [557, 230] on span "1133 Broadway, New York, NY 10010, USA" at bounding box center [489, 236] width 137 height 13
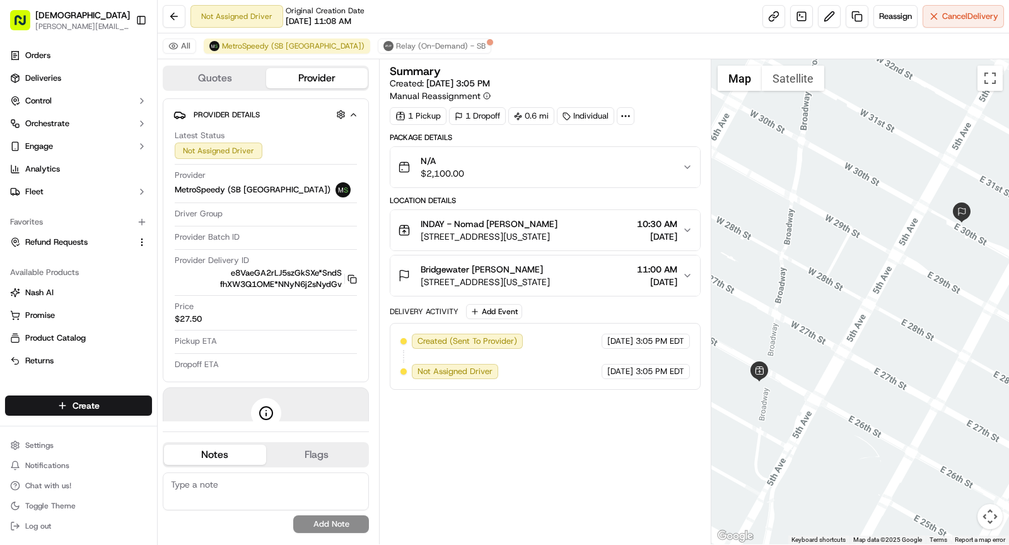
click at [550, 276] on span "5 E 30th St, New York, NY 10016, USA" at bounding box center [485, 282] width 129 height 13
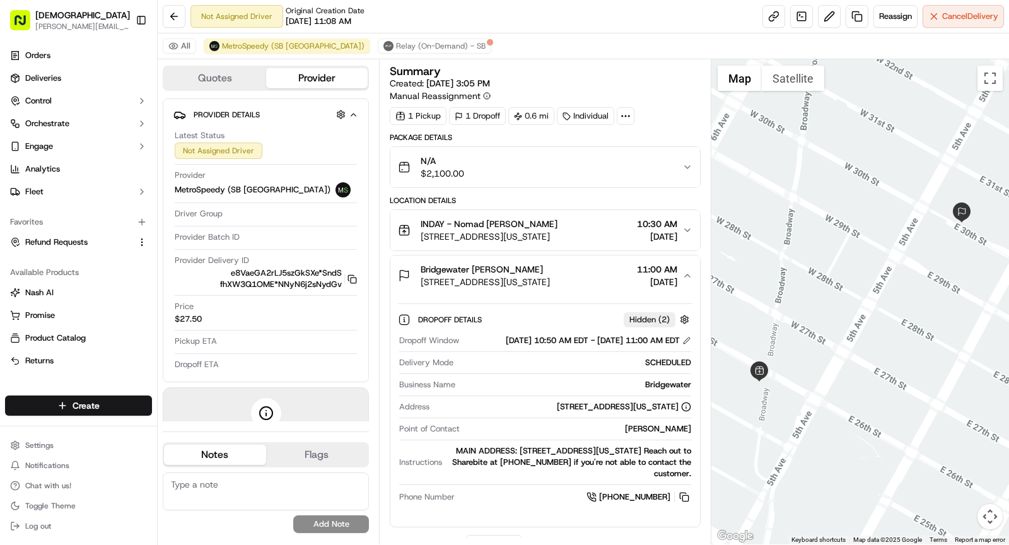
click at [678, 433] on div "Samantha Paladino" at bounding box center [578, 428] width 226 height 11
copy div "Samantha Paladino"
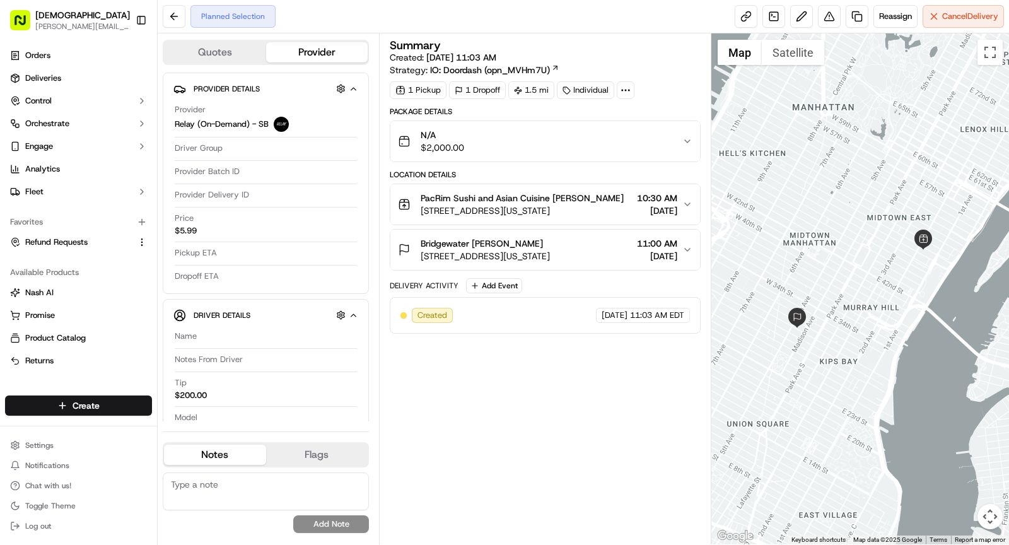
click at [622, 93] on icon at bounding box center [625, 90] width 11 height 11
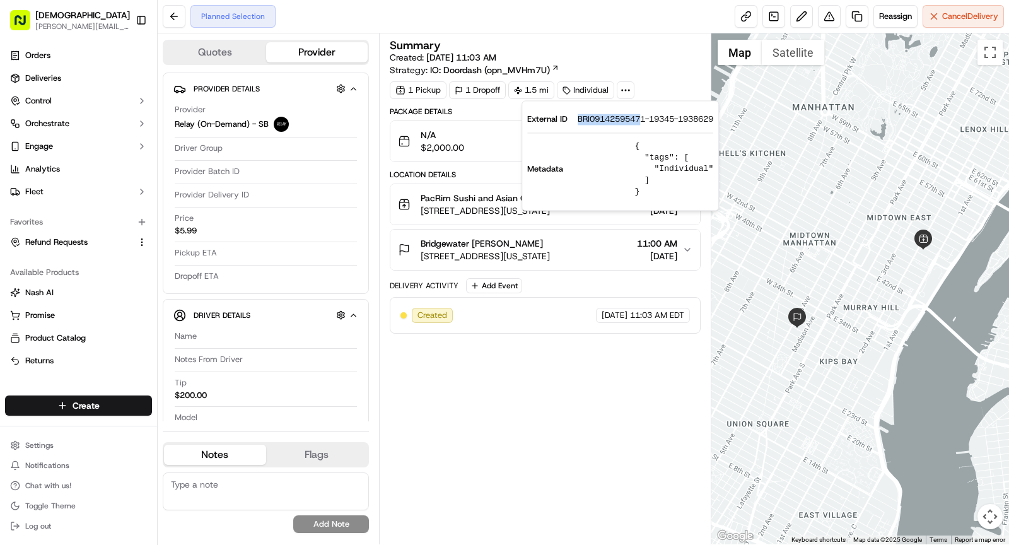
drag, startPoint x: 576, startPoint y: 120, endPoint x: 643, endPoint y: 123, distance: 66.3
click at [643, 123] on div "External ID BRI09142595471-19345-1938629" at bounding box center [620, 119] width 186 height 11
click at [600, 118] on span "BRI09142595471-19345-1938629" at bounding box center [646, 119] width 136 height 11
drag, startPoint x: 574, startPoint y: 118, endPoint x: 649, endPoint y: 120, distance: 75.1
click at [649, 120] on div "External ID BRI09142595471-19345-1938629" at bounding box center [620, 119] width 186 height 11
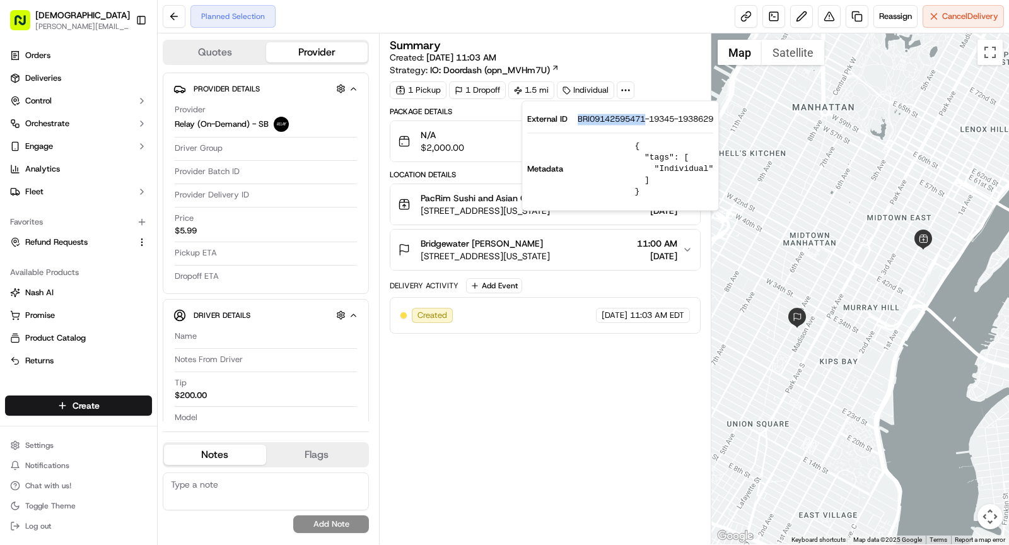
copy span "BRI09142595471"
click at [884, 20] on span "Reassign" at bounding box center [895, 16] width 33 height 11
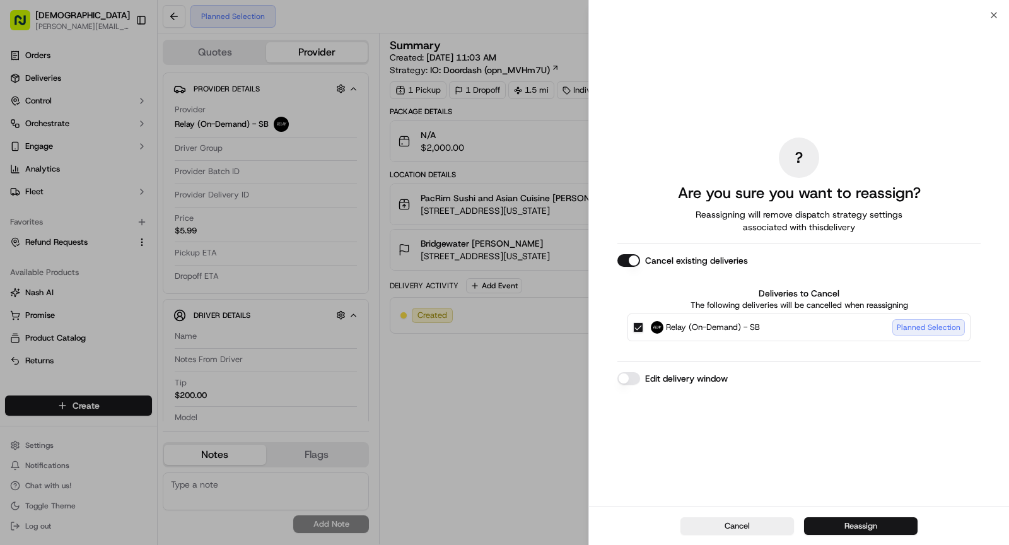
click at [843, 532] on button "Reassign" at bounding box center [861, 526] width 114 height 18
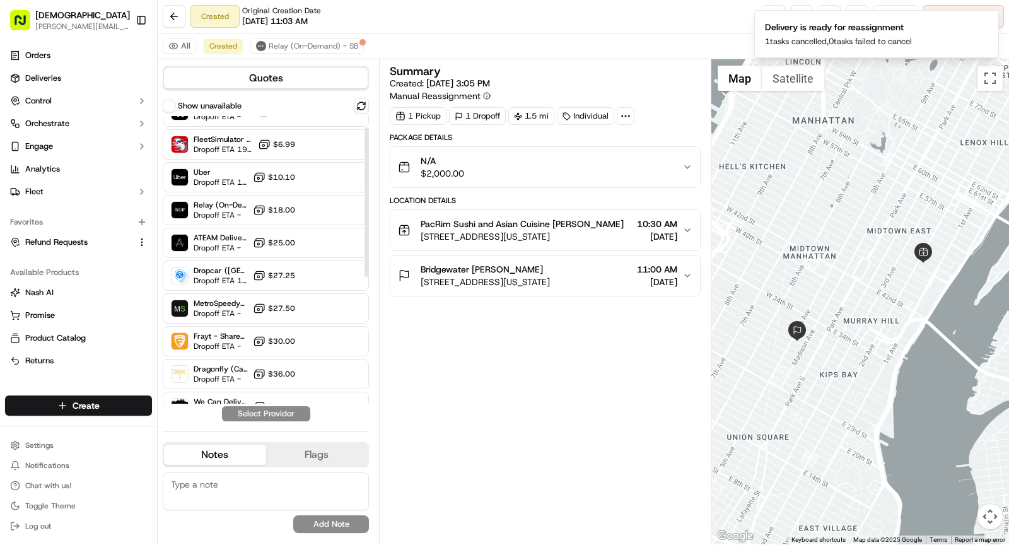
scroll to position [76, 0]
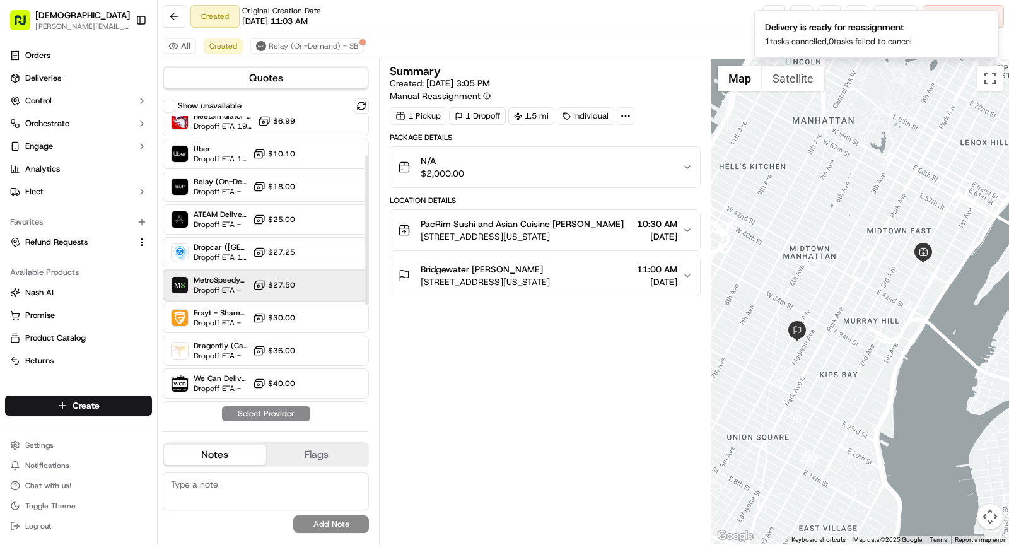
click at [233, 285] on span "Dropoff ETA -" at bounding box center [221, 290] width 54 height 10
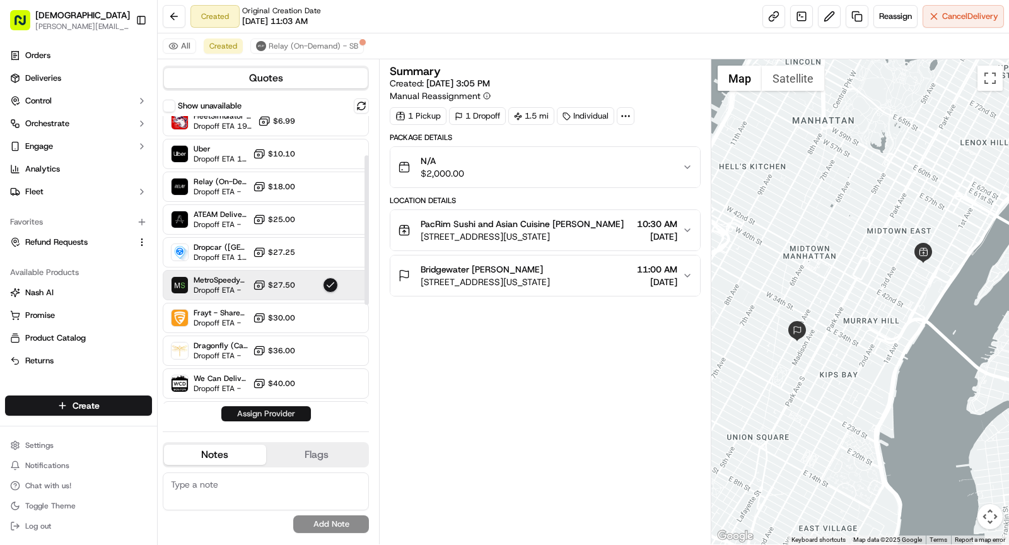
click at [259, 415] on button "Assign Provider" at bounding box center [266, 413] width 90 height 15
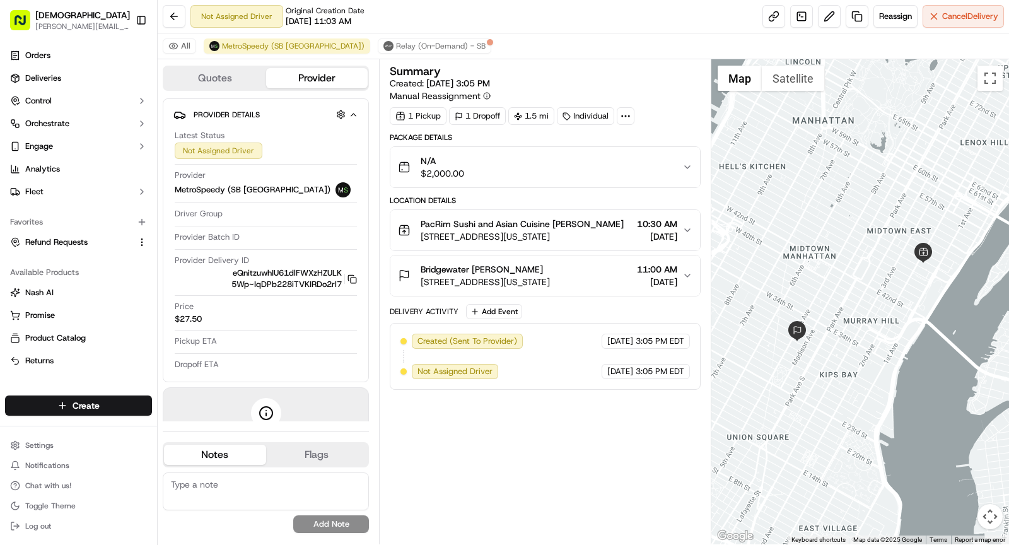
click at [621, 116] on icon at bounding box center [625, 115] width 11 height 11
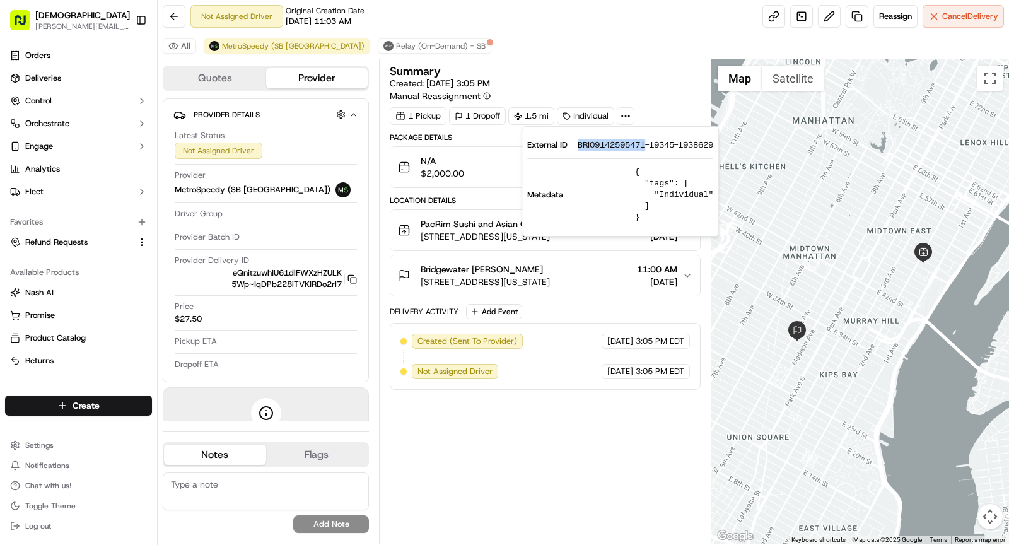
drag, startPoint x: 578, startPoint y: 146, endPoint x: 646, endPoint y: 148, distance: 67.5
click at [646, 148] on span "BRI09142595471-19345-1938629" at bounding box center [646, 144] width 136 height 11
copy span "BRI09142595471"
click at [523, 452] on div "Summary Created: 09/16/2025 3:05 PM Manual Reassignment 1 Pickup 1 Dropoff 1.5 …" at bounding box center [545, 302] width 311 height 472
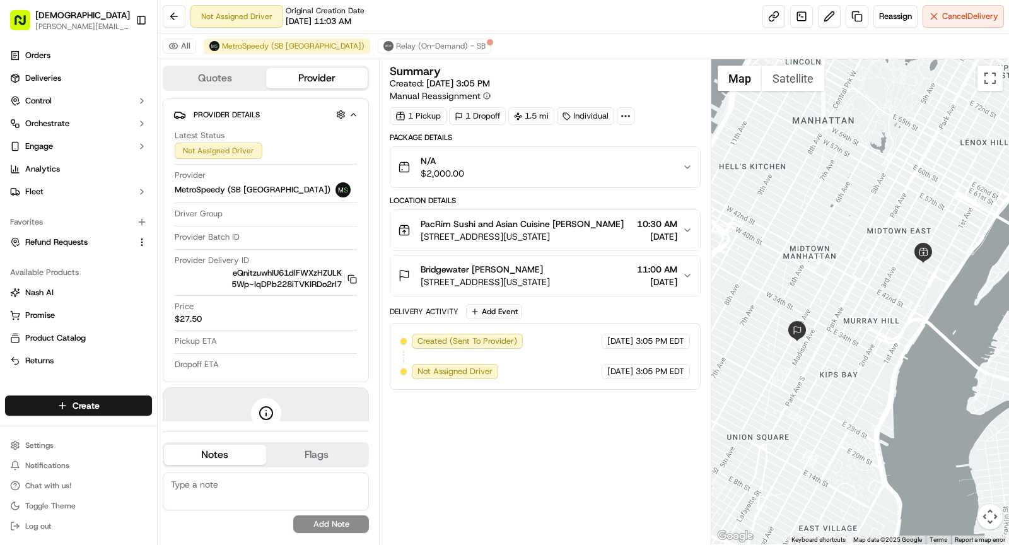
click at [575, 166] on div "N/A $2,000.00" at bounding box center [540, 167] width 284 height 25
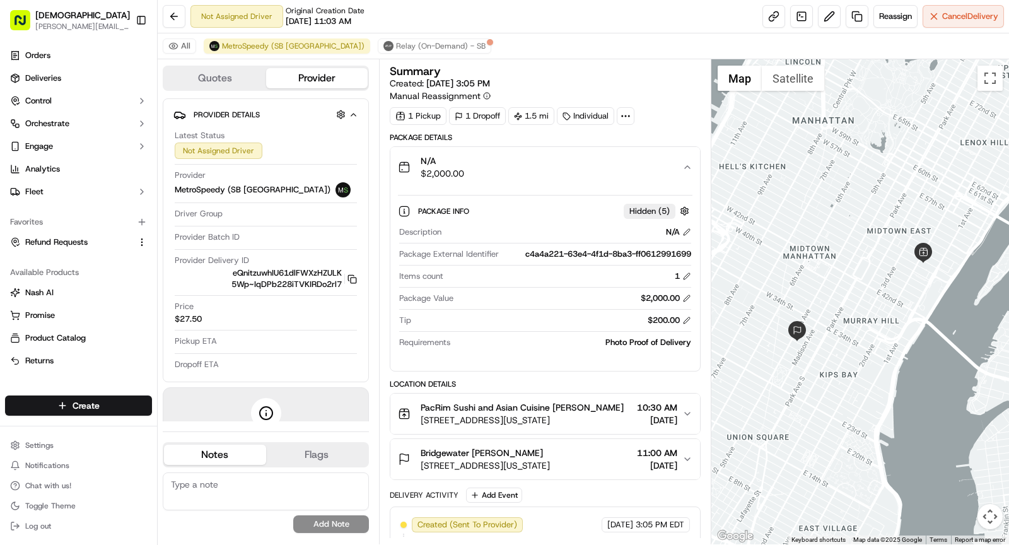
click at [624, 118] on icon at bounding box center [625, 115] width 11 height 11
drag, startPoint x: 572, startPoint y: 144, endPoint x: 646, endPoint y: 148, distance: 74.5
click at [646, 148] on div "External ID BRI09142595471-19345-1938629" at bounding box center [620, 144] width 186 height 11
copy div "BRI09142595471"
click at [443, 168] on span "$2,000.00" at bounding box center [443, 173] width 44 height 13
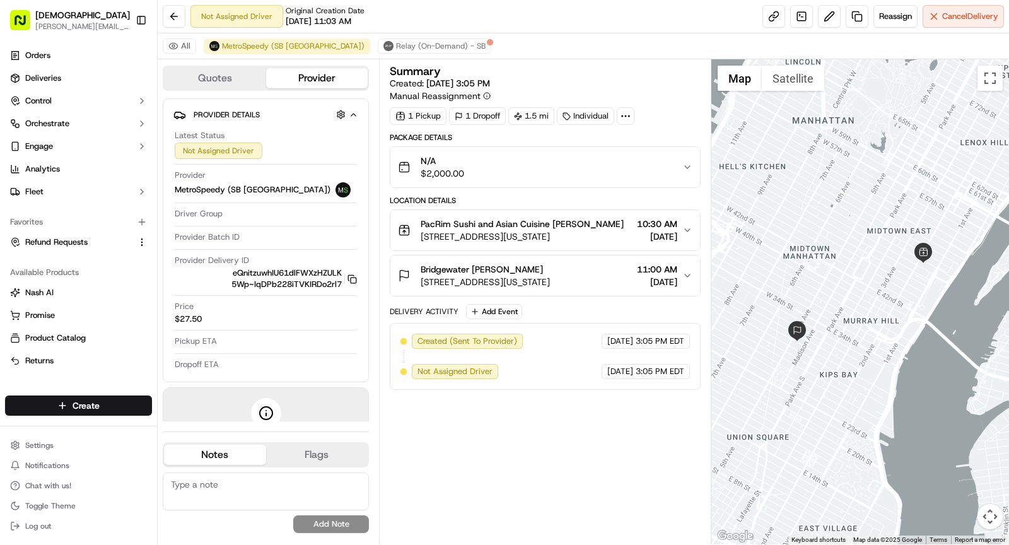
click at [621, 117] on icon at bounding box center [625, 115] width 11 height 11
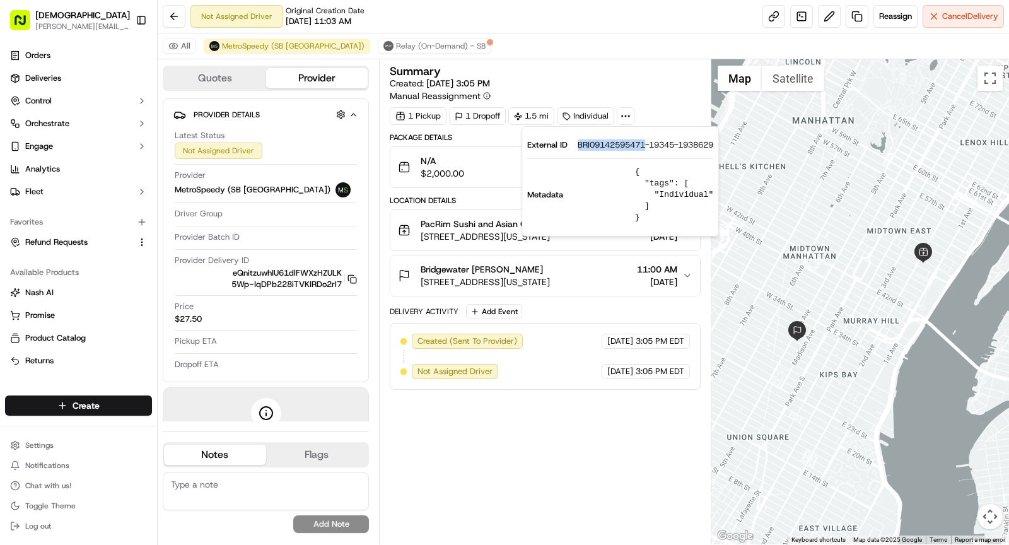
drag, startPoint x: 574, startPoint y: 143, endPoint x: 646, endPoint y: 148, distance: 72.7
click at [646, 148] on div "External ID BRI09142595471-19345-1938629" at bounding box center [620, 144] width 186 height 11
copy span "BRI09142595471"
click at [459, 231] on span "308 E 49th St, New York, NY 10017, USA" at bounding box center [522, 236] width 203 height 13
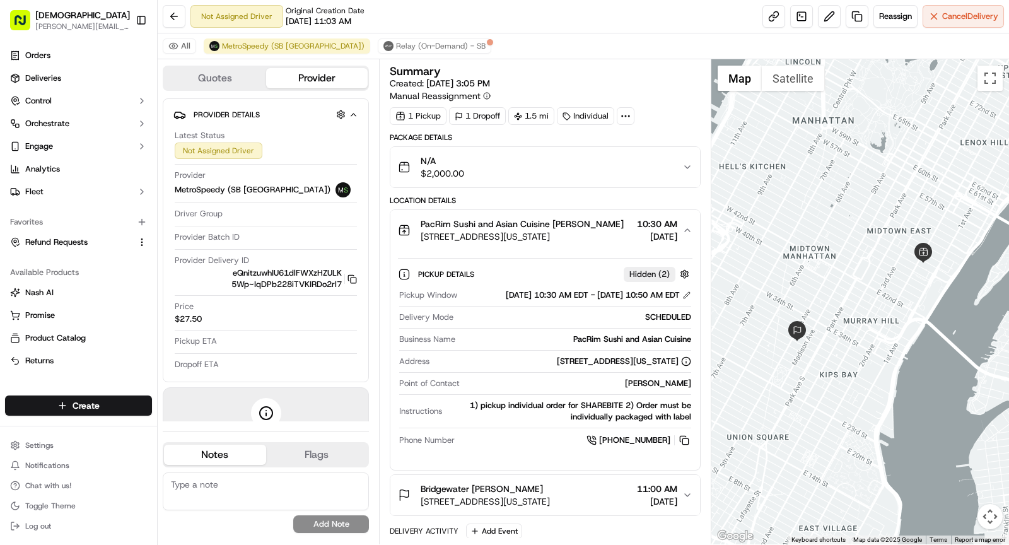
click at [668, 345] on div "PacRim Sushi and Asian Cuisine" at bounding box center [575, 339] width 231 height 11
copy div "PacRim Sushi and Asian Cuisine"
click at [584, 506] on div "Bridgewater Samantha Paladino 5 E 30th St, New York, NY 10016, USA 11:00 AM 09/…" at bounding box center [540, 494] width 284 height 25
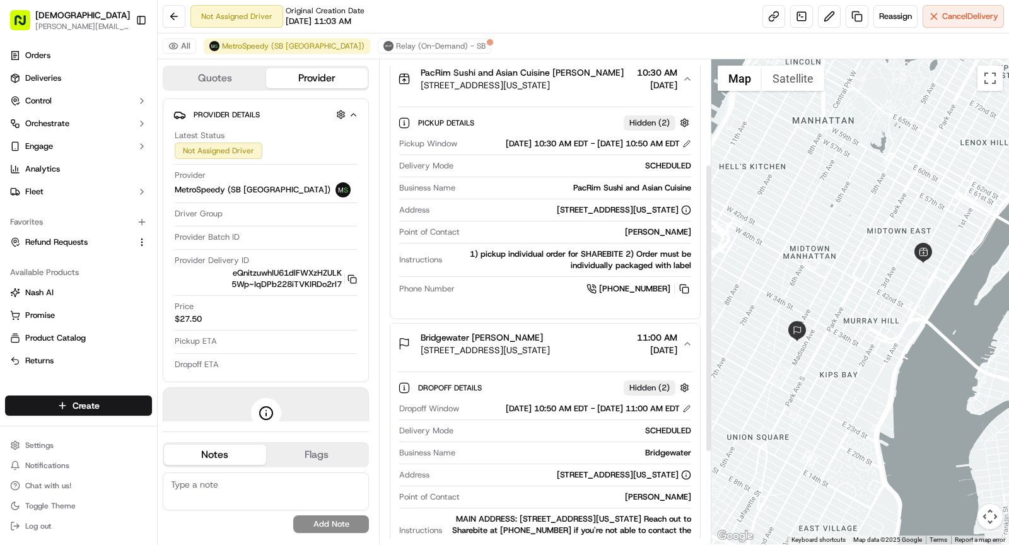
scroll to position [175, 0]
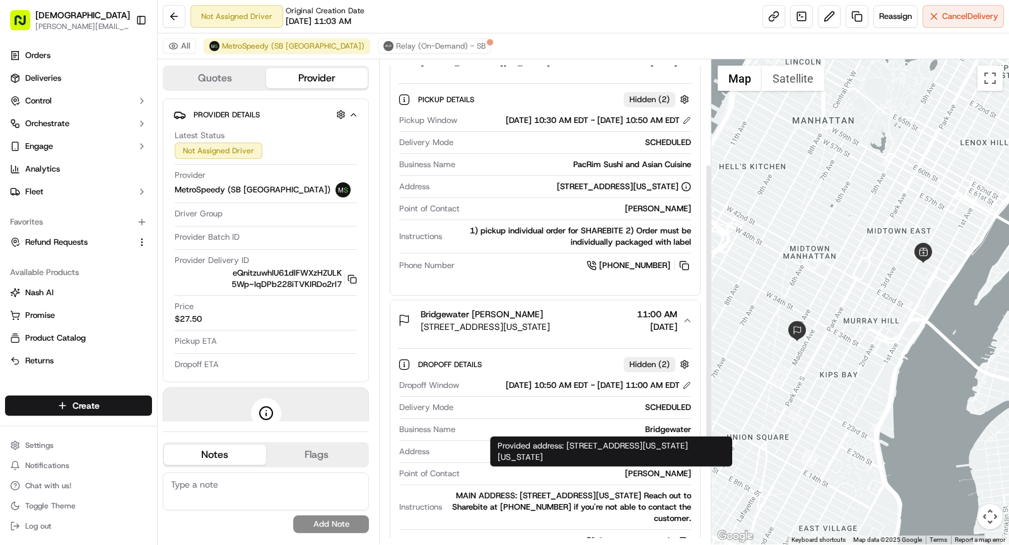
click at [656, 479] on div "[PERSON_NAME]" at bounding box center [578, 473] width 226 height 11
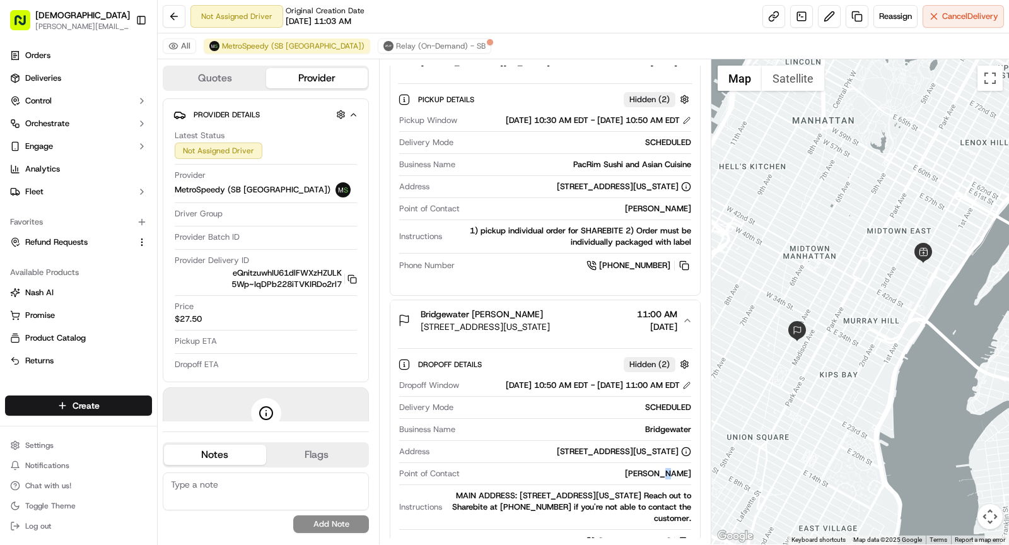
click at [656, 479] on div "[PERSON_NAME]" at bounding box center [578, 473] width 226 height 11
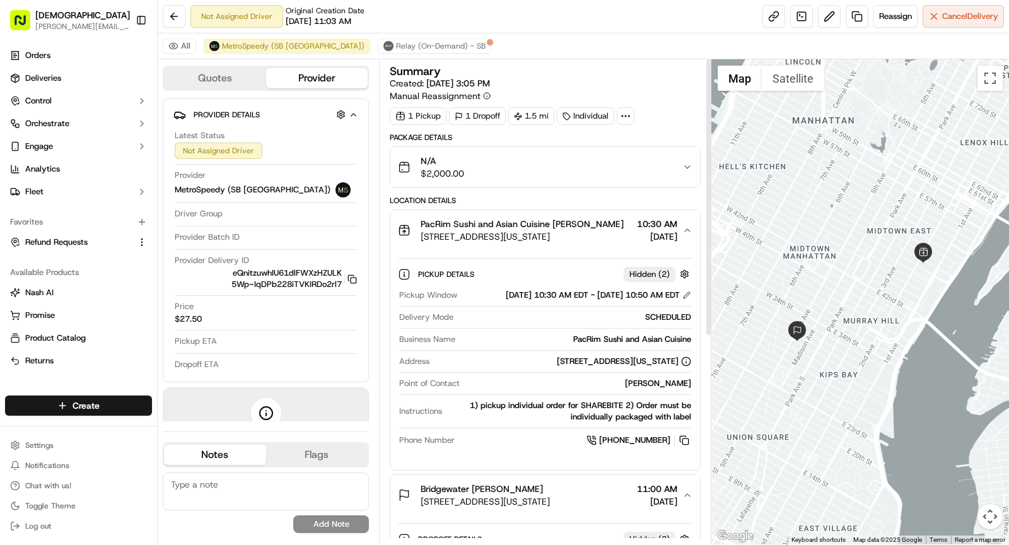
click at [513, 227] on span "PacRim Sushi and Asian Cuisine Denis Sharebite" at bounding box center [522, 224] width 203 height 13
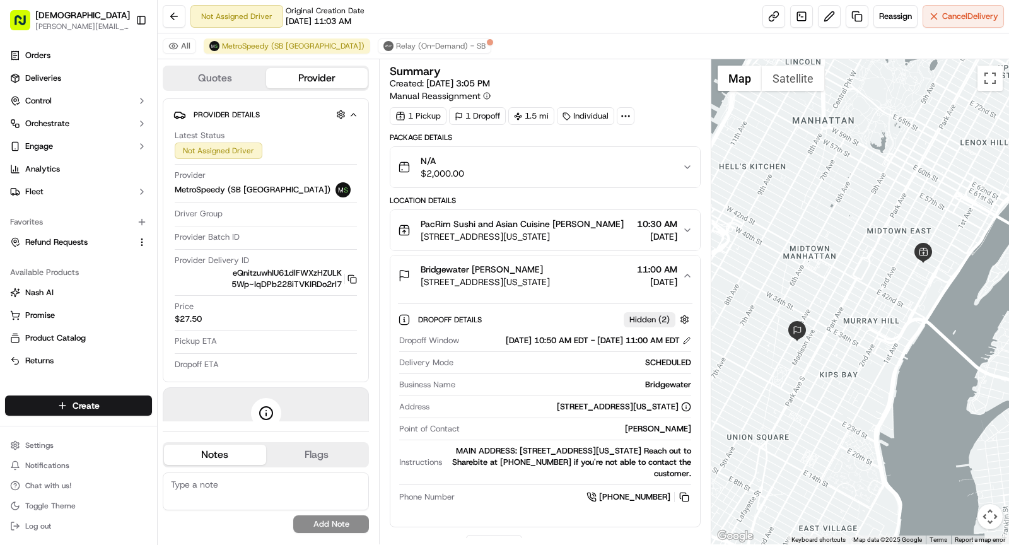
click at [520, 268] on span "Bridgewater [PERSON_NAME]" at bounding box center [482, 269] width 122 height 13
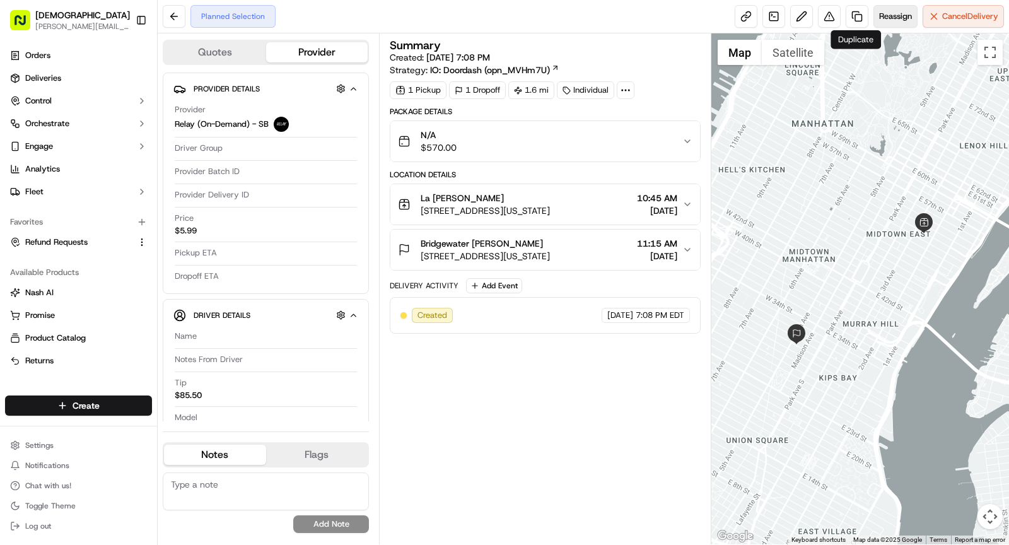
click at [894, 14] on span "Reassign" at bounding box center [895, 16] width 33 height 11
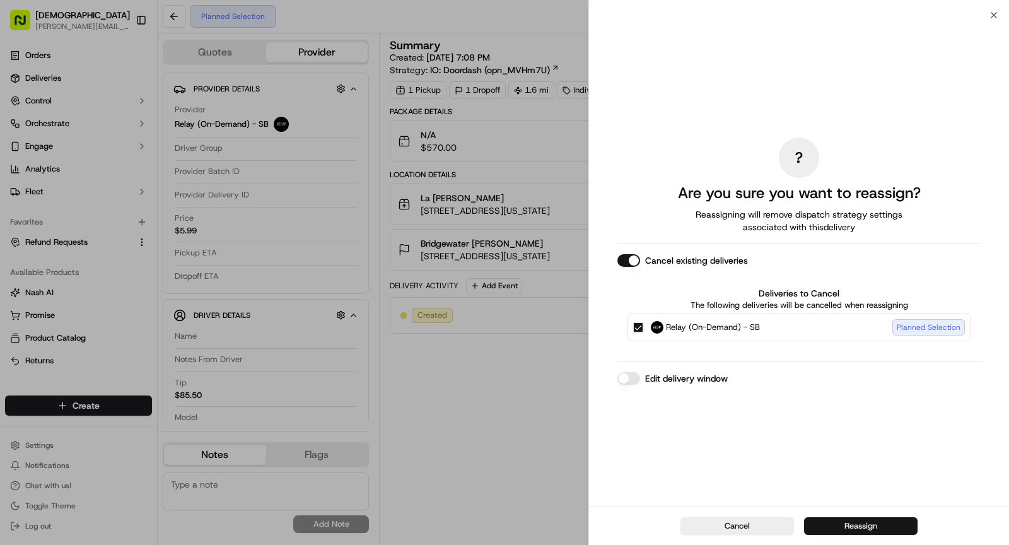
click at [839, 525] on button "Reassign" at bounding box center [861, 526] width 114 height 18
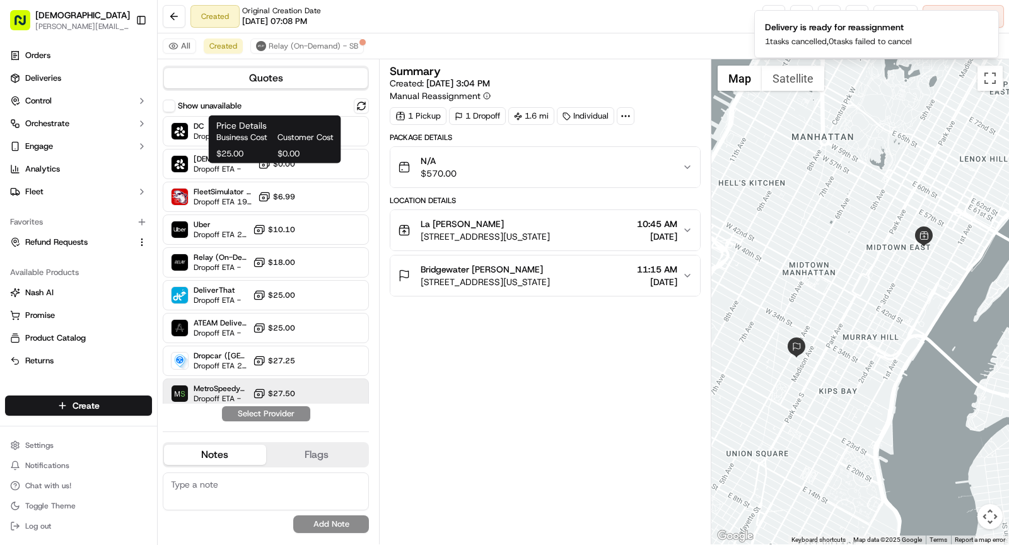
scroll to position [122, 0]
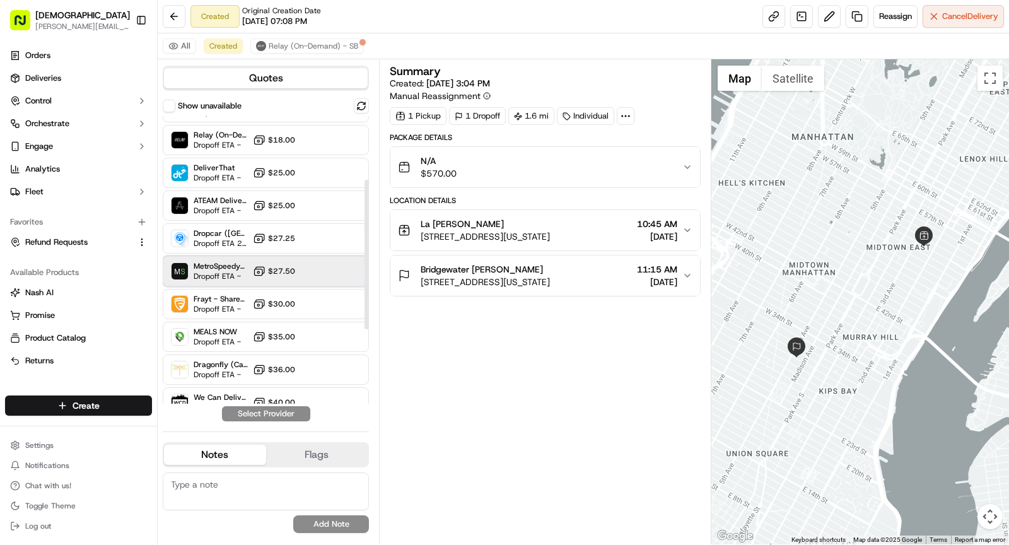
click at [229, 274] on span "Dropoff ETA -" at bounding box center [221, 276] width 54 height 10
click at [272, 417] on button "Assign Provider" at bounding box center [266, 413] width 90 height 15
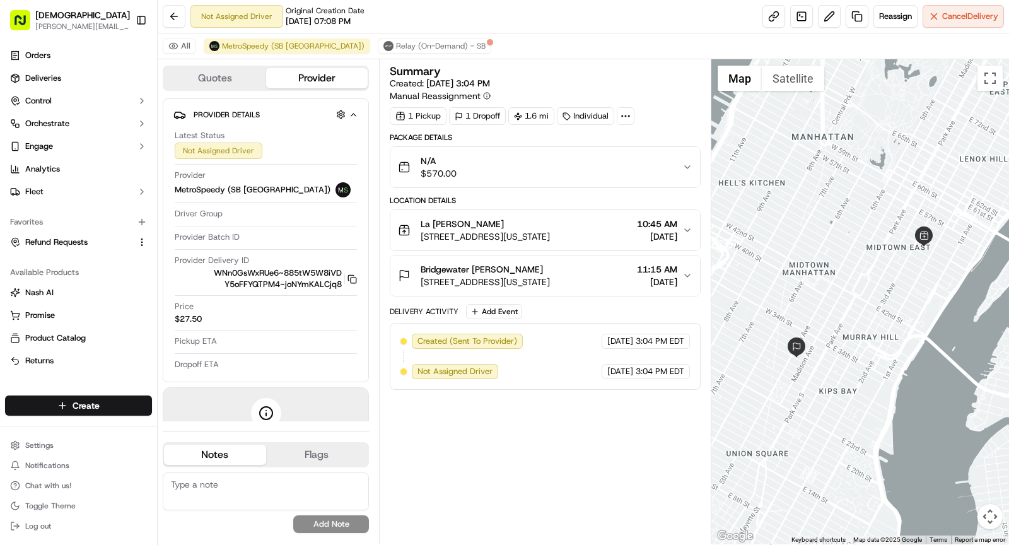
click at [629, 119] on icon at bounding box center [625, 115] width 11 height 11
drag, startPoint x: 581, startPoint y: 143, endPoint x: 649, endPoint y: 148, distance: 68.3
click at [649, 148] on span "BRI09142537850-7651-1938898" at bounding box center [646, 144] width 131 height 11
copy span "BRI09142537850"
click at [481, 226] on span "La [PERSON_NAME]" at bounding box center [462, 224] width 83 height 13
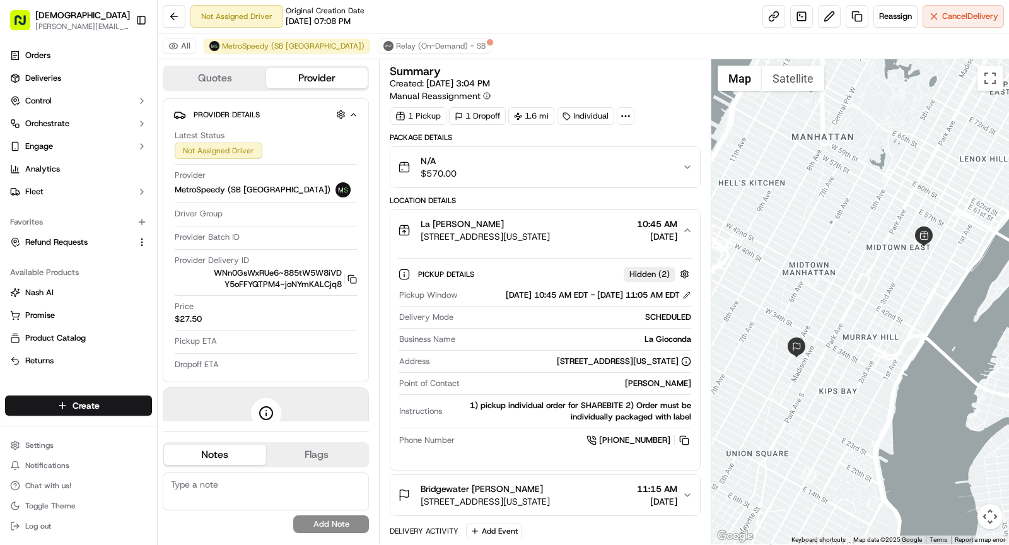
click at [542, 168] on div "N/A $570.00" at bounding box center [540, 167] width 284 height 25
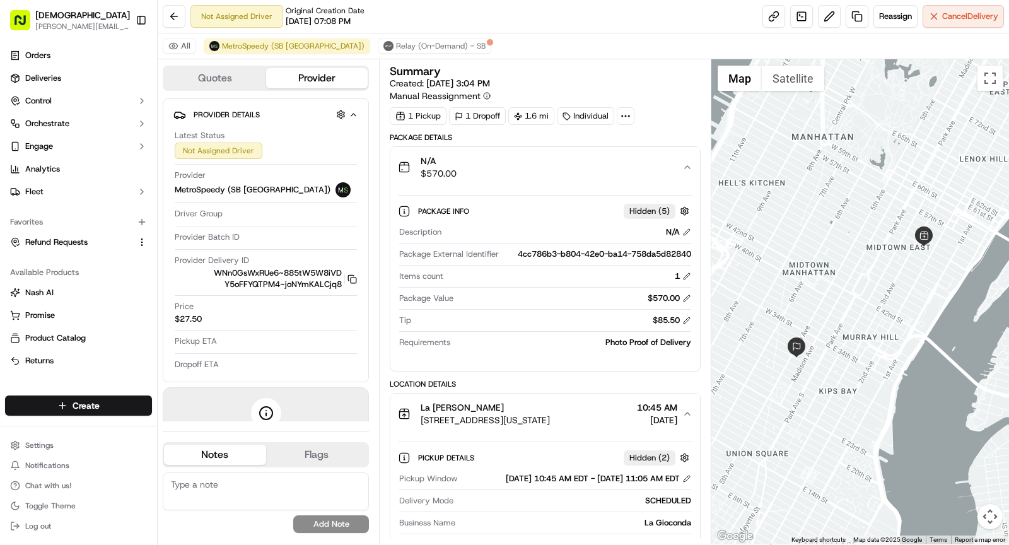
click at [611, 71] on div "Summary" at bounding box center [545, 71] width 311 height 11
click at [626, 112] on icon at bounding box center [625, 115] width 11 height 11
drag, startPoint x: 580, startPoint y: 145, endPoint x: 649, endPoint y: 148, distance: 69.4
click at [649, 148] on span "BRI09142537850-7651-1938898" at bounding box center [646, 144] width 131 height 11
copy span "BRI09142537850"
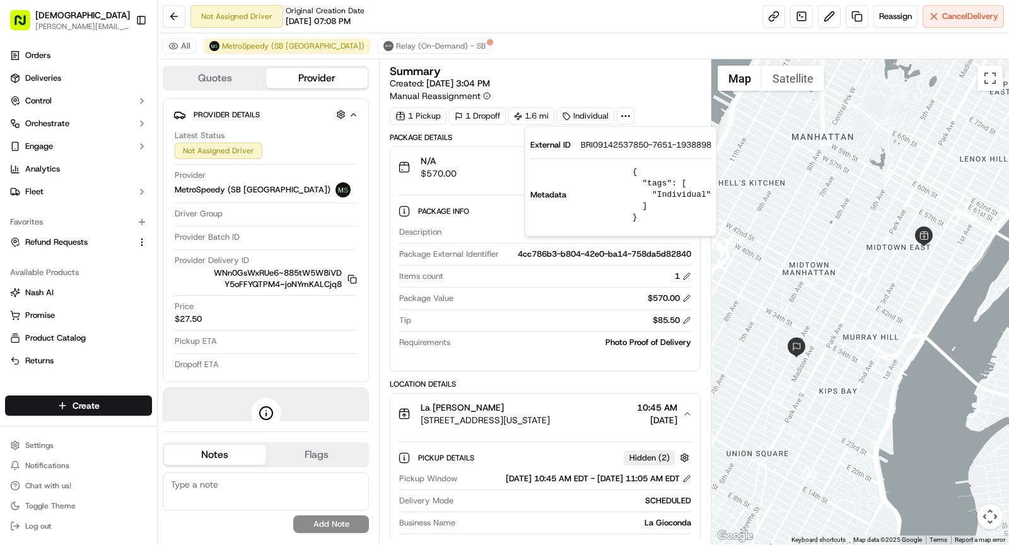
click at [474, 217] on div "Package Info Hidden ( 5 )" at bounding box center [545, 211] width 295 height 21
click at [477, 183] on button "N/A $570.00" at bounding box center [545, 167] width 310 height 40
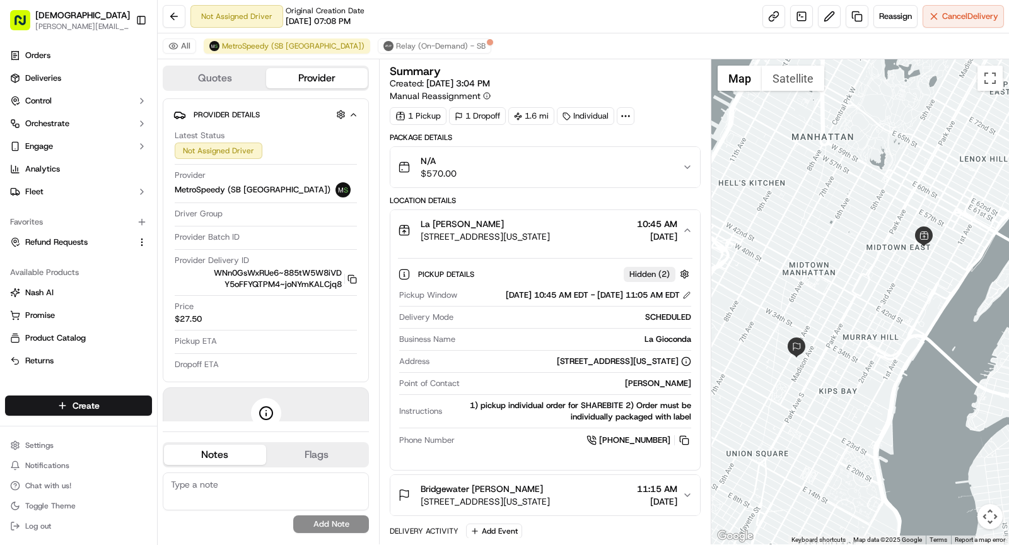
click at [477, 218] on span "La [PERSON_NAME]" at bounding box center [462, 224] width 83 height 13
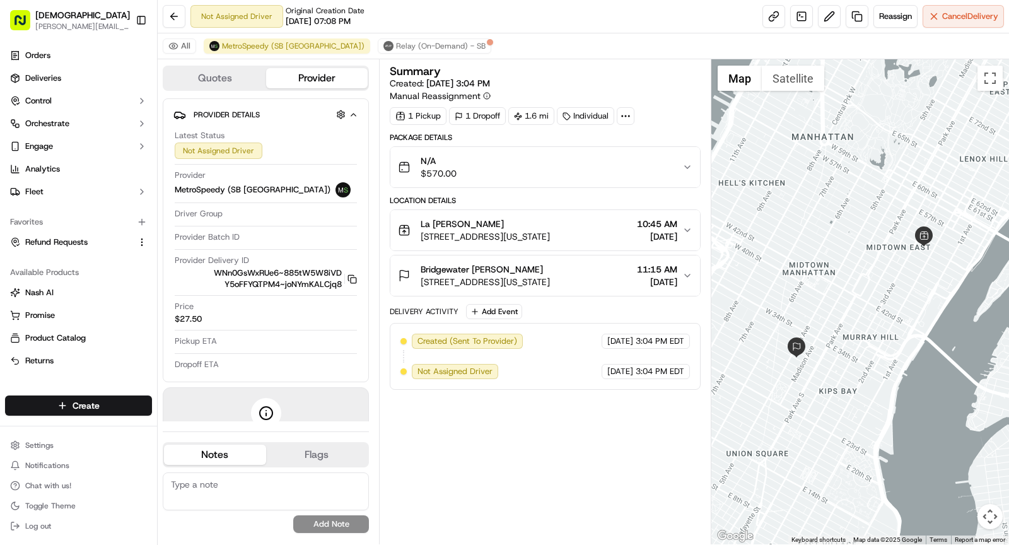
click at [540, 230] on span "[STREET_ADDRESS][US_STATE]" at bounding box center [485, 236] width 129 height 13
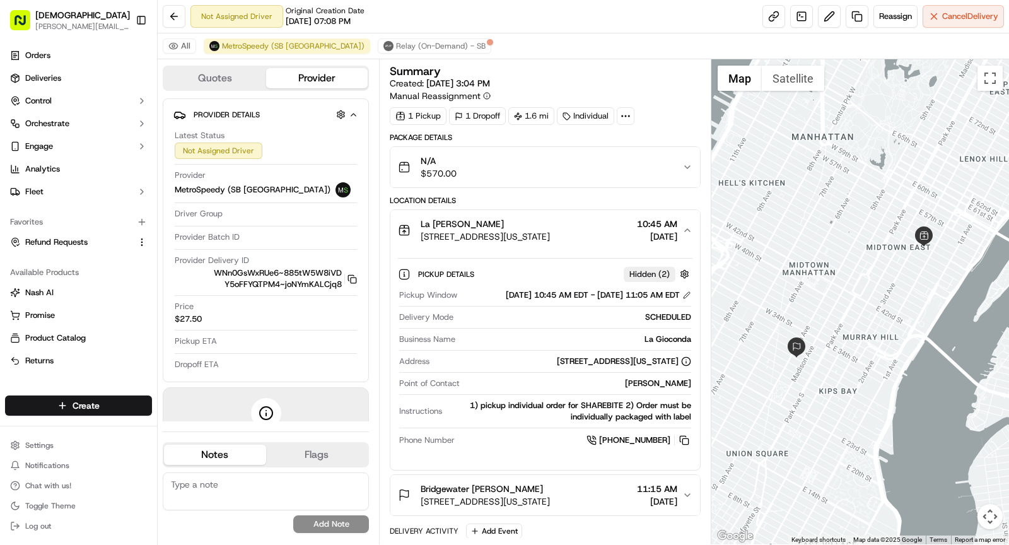
click at [621, 112] on icon at bounding box center [625, 115] width 11 height 11
drag, startPoint x: 578, startPoint y: 142, endPoint x: 651, endPoint y: 144, distance: 72.5
click at [651, 144] on div "External ID BRI09142537850-7651-1938898" at bounding box center [620, 144] width 181 height 11
copy span "BRI09142537850"
click at [489, 215] on button "La [PERSON_NAME] [STREET_ADDRESS][US_STATE] 10:45 AM [DATE]" at bounding box center [545, 230] width 310 height 40
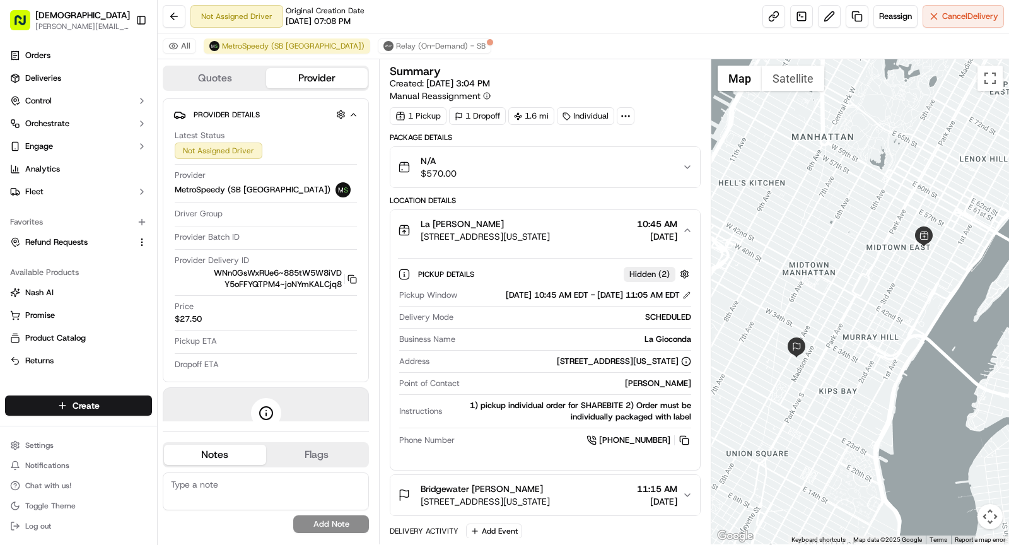
click at [670, 345] on div "La Gioconda" at bounding box center [575, 339] width 231 height 11
copy div "La Gioconda"
click at [606, 225] on div "La [PERSON_NAME] [STREET_ADDRESS][US_STATE] 10:45 AM [DATE]" at bounding box center [540, 230] width 284 height 25
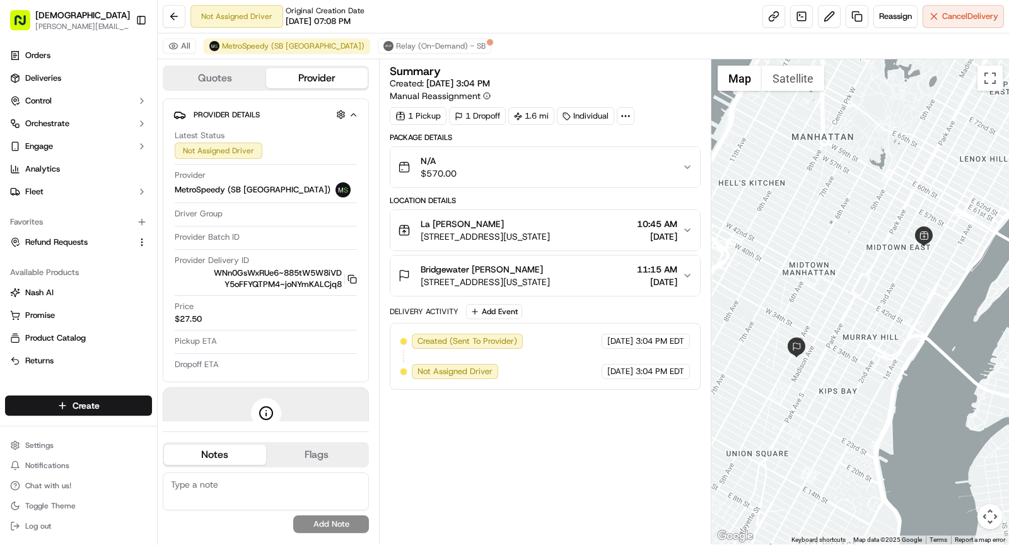
click at [613, 271] on div "Bridgewater [PERSON_NAME] [STREET_ADDRESS][US_STATE] 11:15 AM [DATE]" at bounding box center [540, 275] width 284 height 25
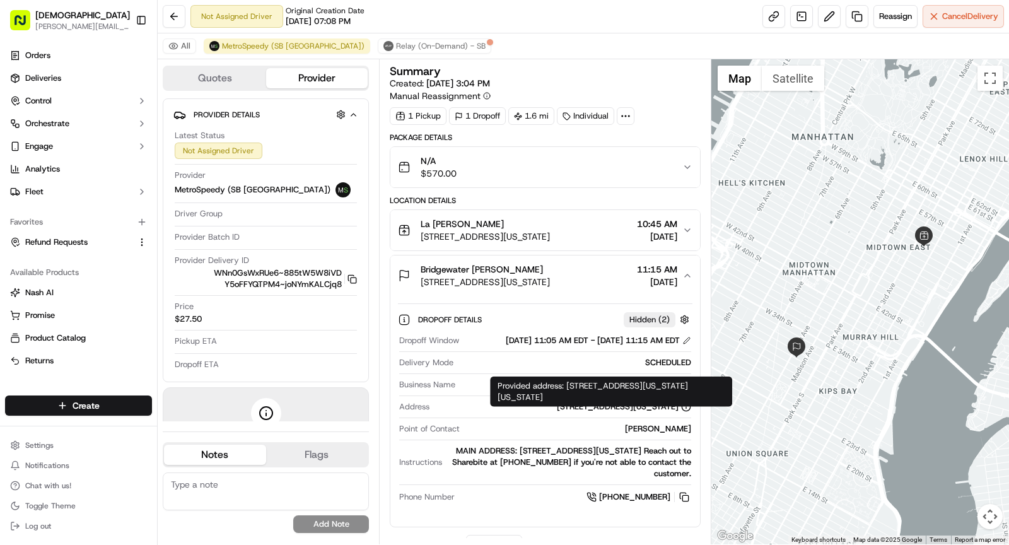
click at [659, 429] on div "Dropoff Window [DATE] 11:05 AM EDT - [DATE] 11:15 AM EDT Delivery Mode SCHEDULE…" at bounding box center [545, 419] width 295 height 179
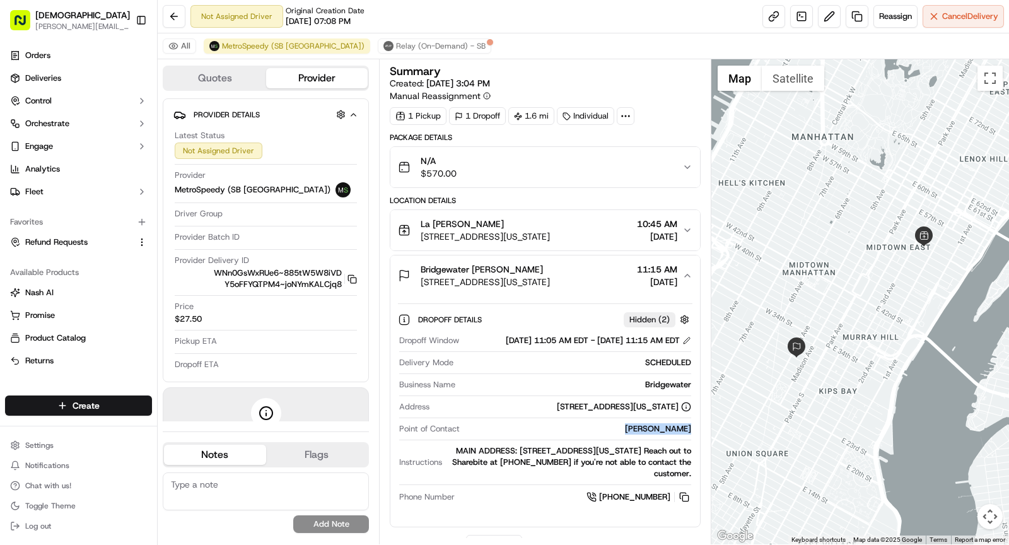
click at [659, 429] on div "Dropoff Window [DATE] 11:05 AM EDT - [DATE] 11:15 AM EDT Delivery Mode SCHEDULE…" at bounding box center [545, 419] width 295 height 179
copy div "[PERSON_NAME]"
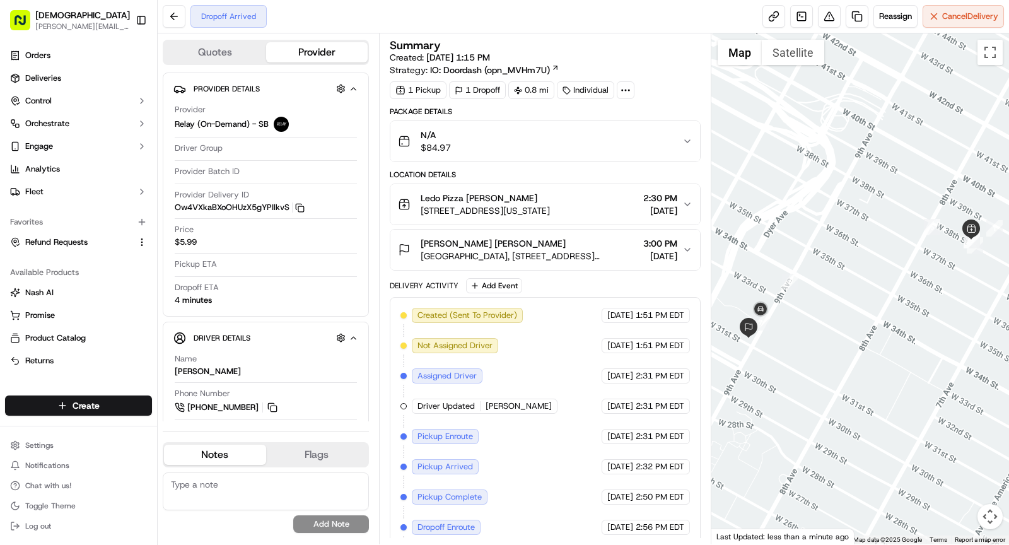
scroll to position [11, 0]
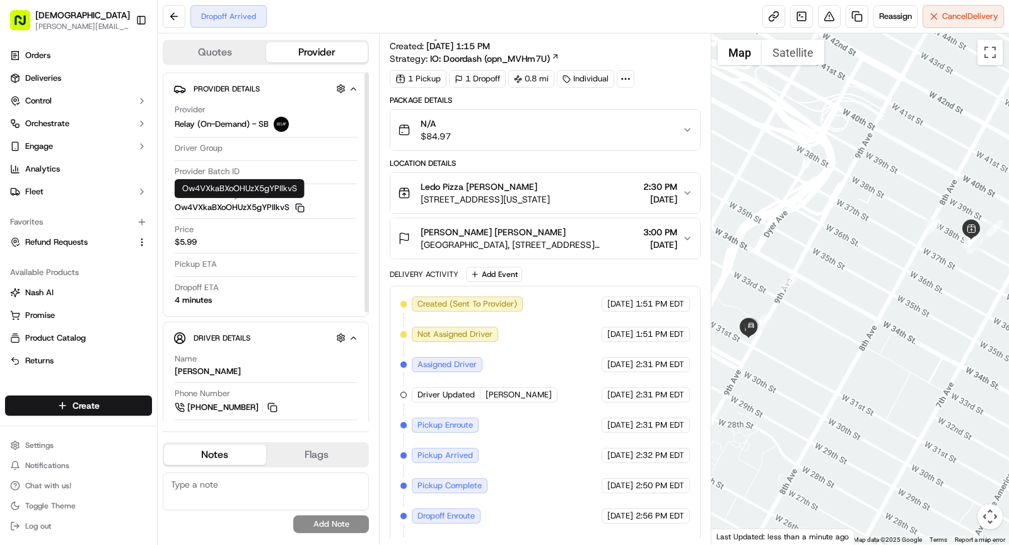
click at [303, 203] on icon "button" at bounding box center [299, 207] width 9 height 9
click at [617, 81] on div at bounding box center [626, 79] width 18 height 18
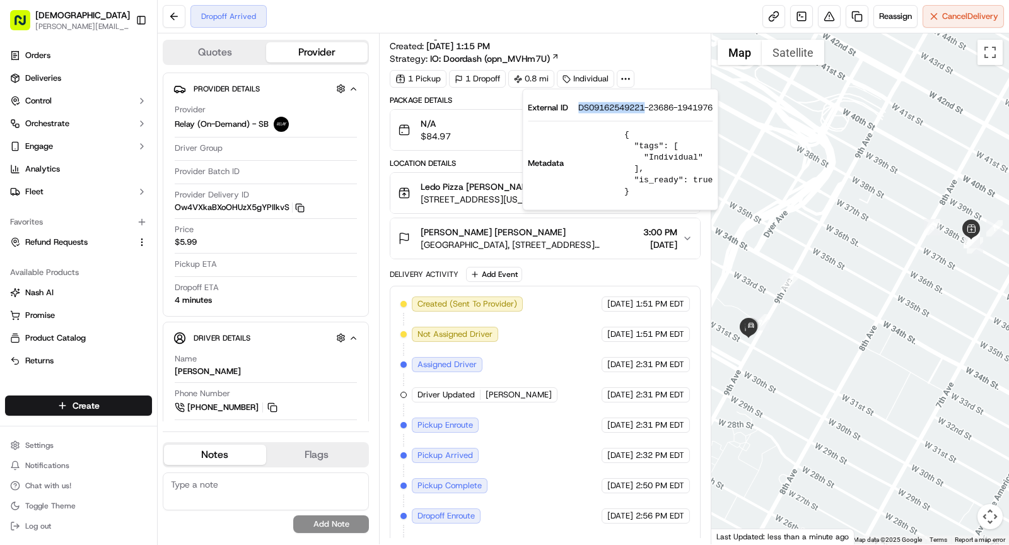
drag, startPoint x: 574, startPoint y: 105, endPoint x: 645, endPoint y: 111, distance: 71.5
click at [645, 111] on div "External ID DS09162549221-23686-1941976" at bounding box center [620, 107] width 185 height 11
copy span "DS09162549221"
click at [481, 203] on button "Ledo Pizza Denis Sharebite 243 W 38th St, New York, NY 10018, USA 2:30 PM 09/16…" at bounding box center [545, 193] width 310 height 40
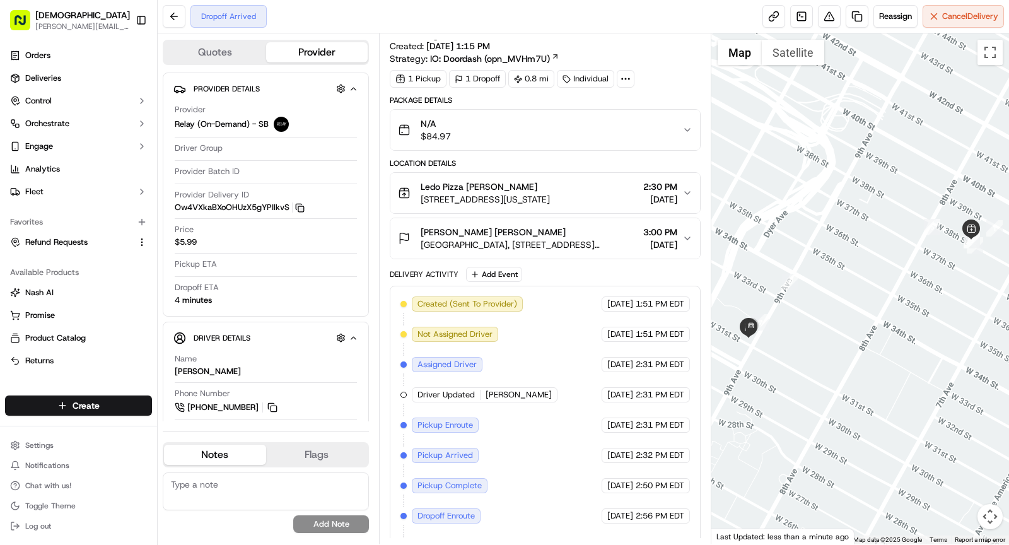
click at [619, 199] on div "Ledo Pizza Denis Sharebite 243 W 38th St, New York, NY 10018, USA 2:30 PM 09/16…" at bounding box center [540, 192] width 284 height 25
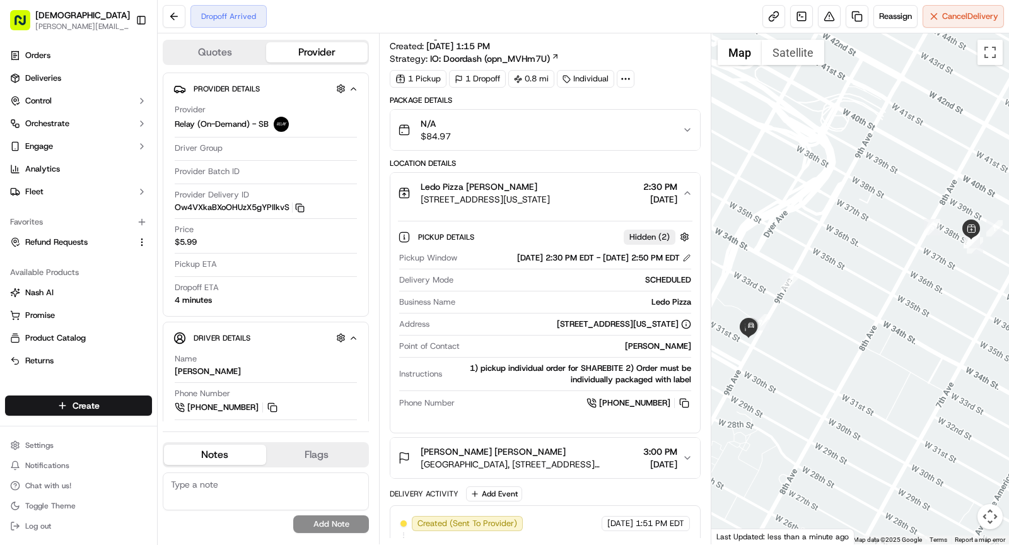
click at [675, 296] on div "Ledo Pizza" at bounding box center [575, 301] width 231 height 11
copy div "Ledo Pizza"
click at [556, 464] on span "Two Manhattan West, 375 9th Ave, New York, NY 10001, USA" at bounding box center [530, 464] width 218 height 13
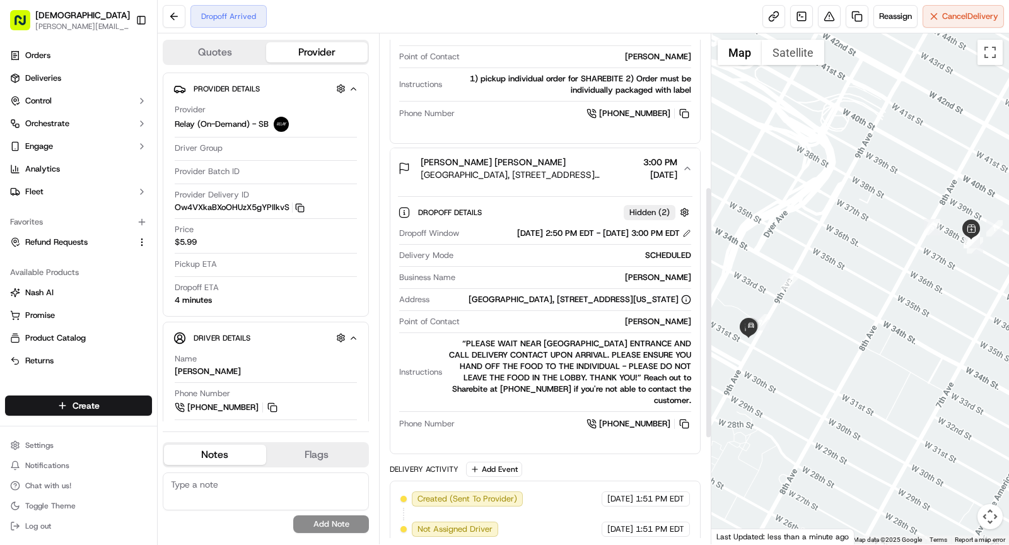
scroll to position [312, 0]
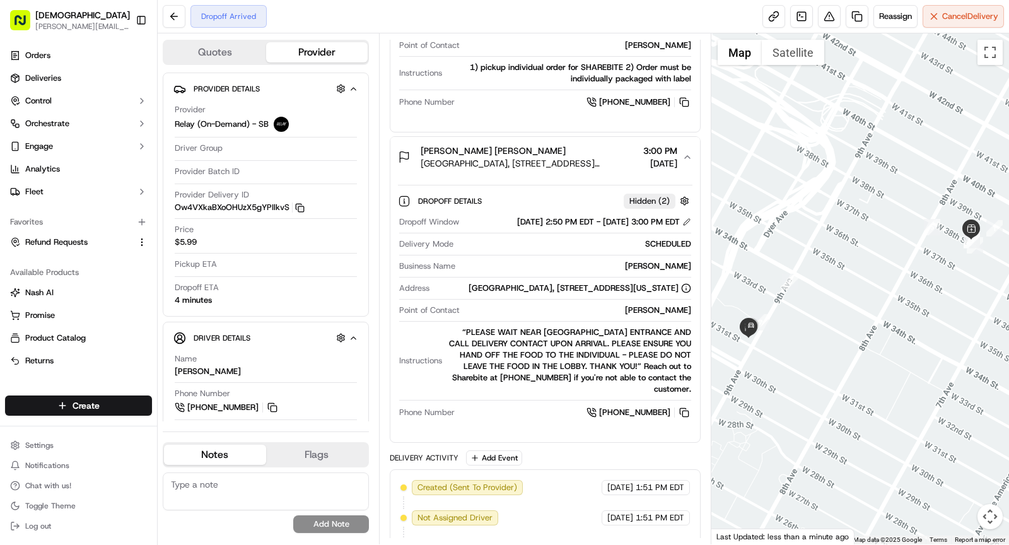
click at [681, 310] on div "Mike Vasiliou" at bounding box center [578, 310] width 226 height 11
copy div "Mike Vasiliou"
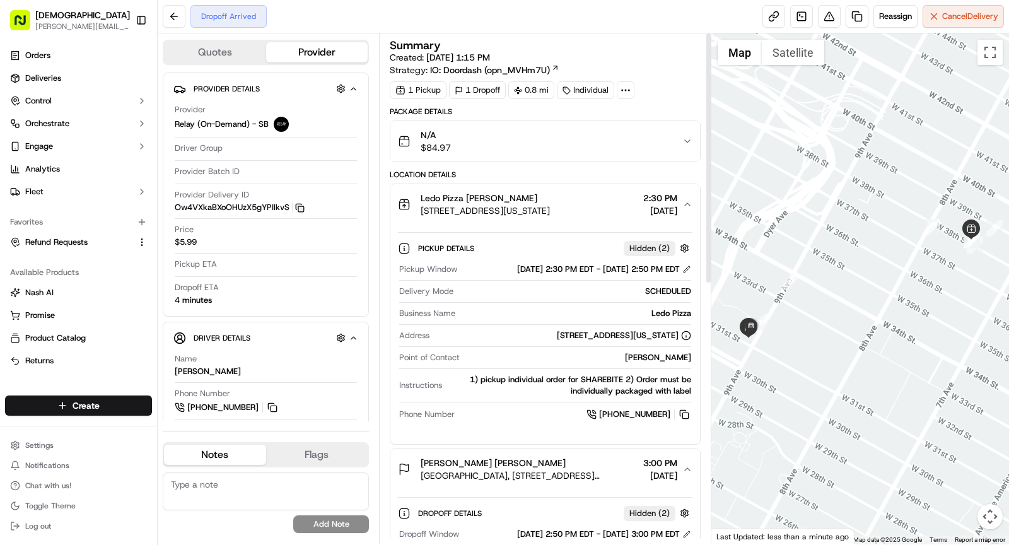
click at [533, 198] on div "Ledo Pizza Denis Sharebite" at bounding box center [485, 198] width 129 height 13
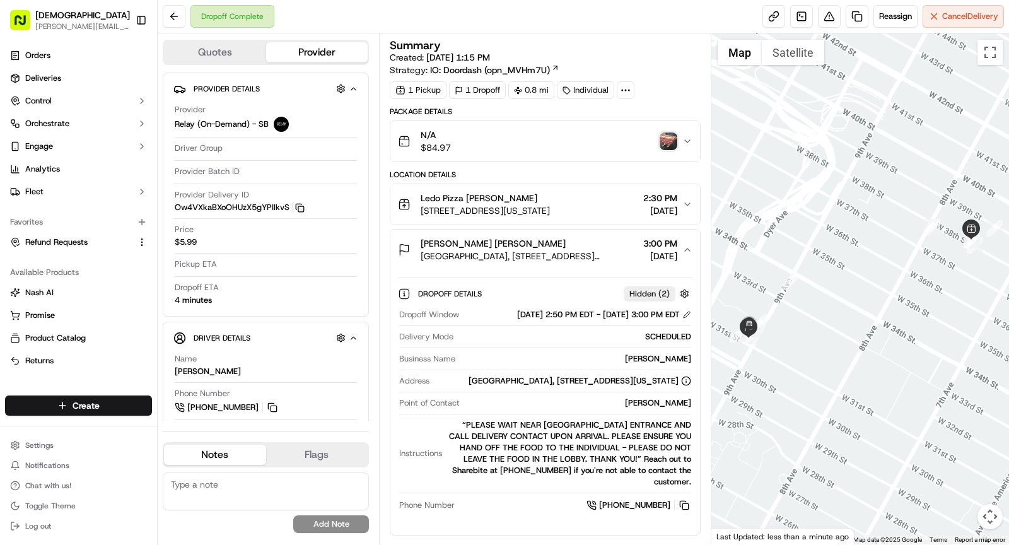
click at [666, 148] on img "button" at bounding box center [669, 141] width 18 height 18
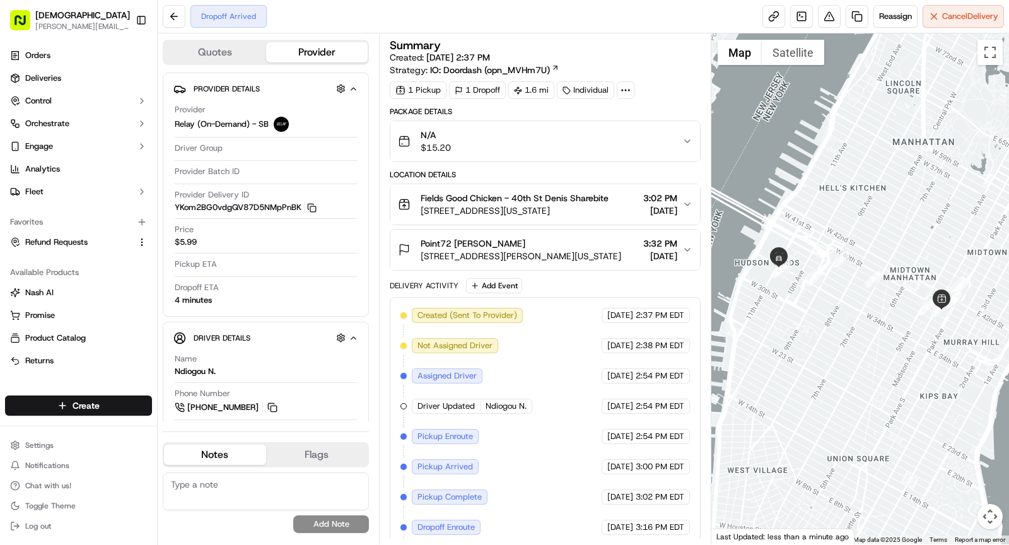
scroll to position [29, 0]
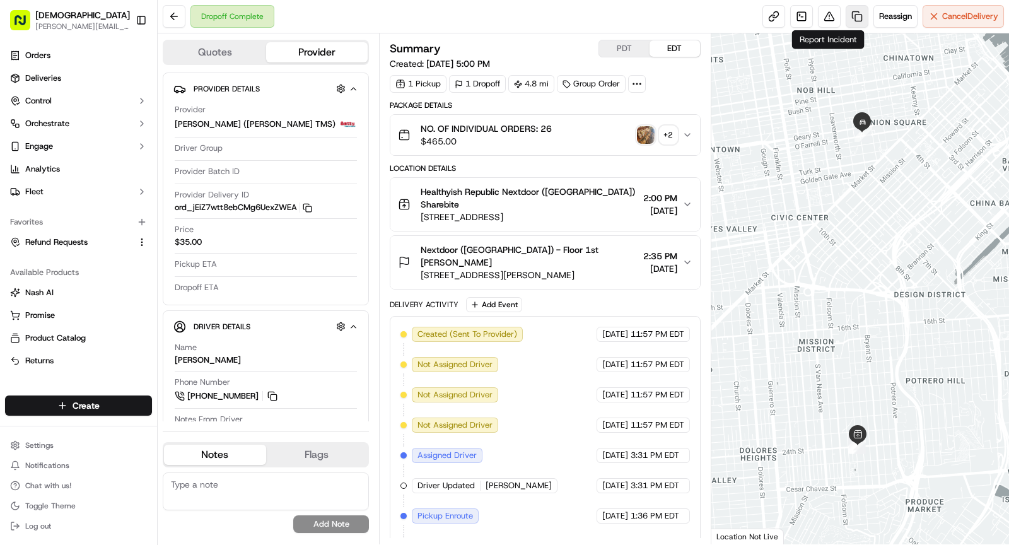
click at [853, 18] on link at bounding box center [857, 16] width 23 height 23
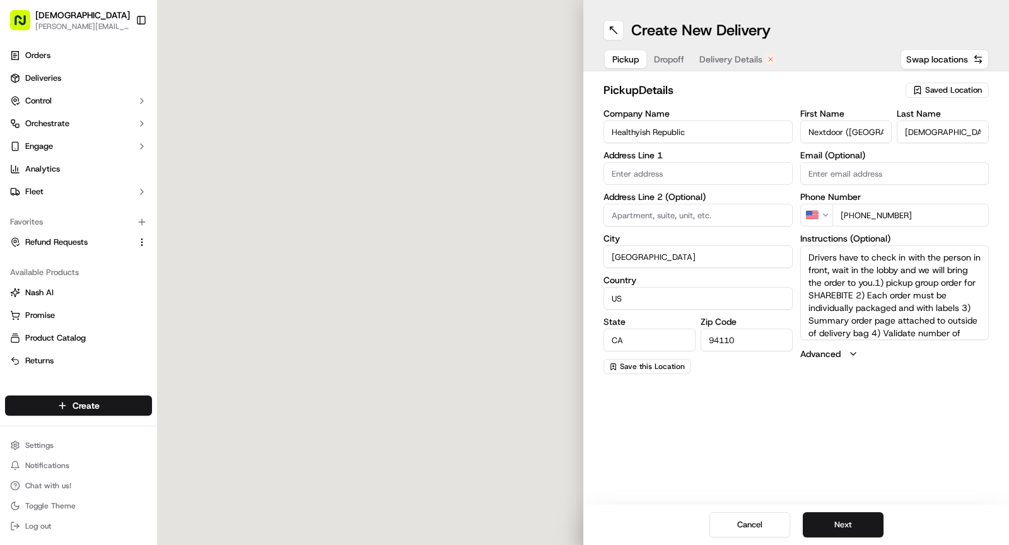
type input "[STREET_ADDRESS]"
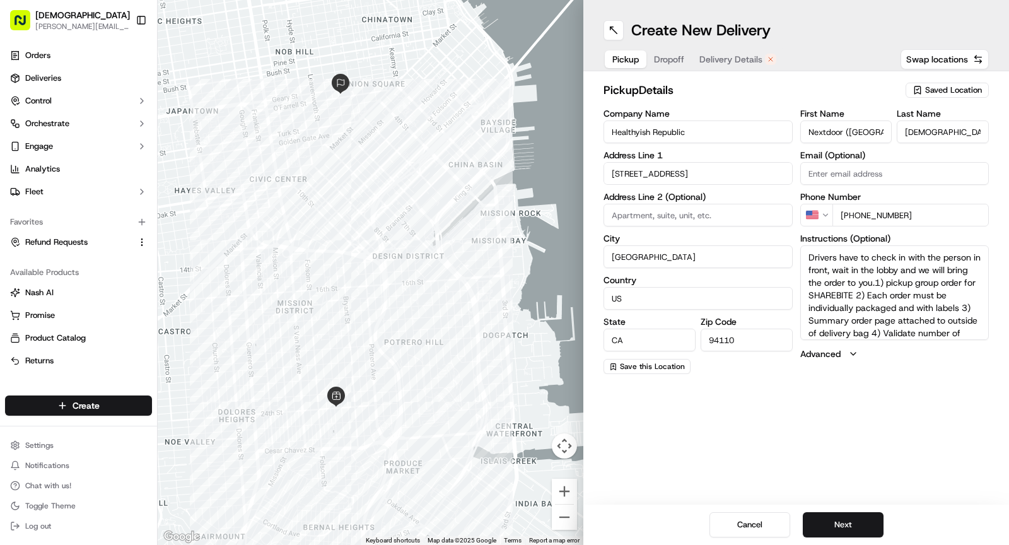
scroll to position [4, 0]
drag, startPoint x: 889, startPoint y: 284, endPoint x: 962, endPoint y: 363, distance: 108.4
click at [962, 363] on div "First Name Nextdoor ([GEOGRAPHIC_DATA]) Last Name Sharebite Email (Optional) Ph…" at bounding box center [894, 241] width 189 height 265
paste textarea "Ask for SHAREBITE REDELIVERY for to be delivered to . If any issues with pickup…"
type textarea "Drivers have to check in with the person in front, wait in the lobby and we wil…"
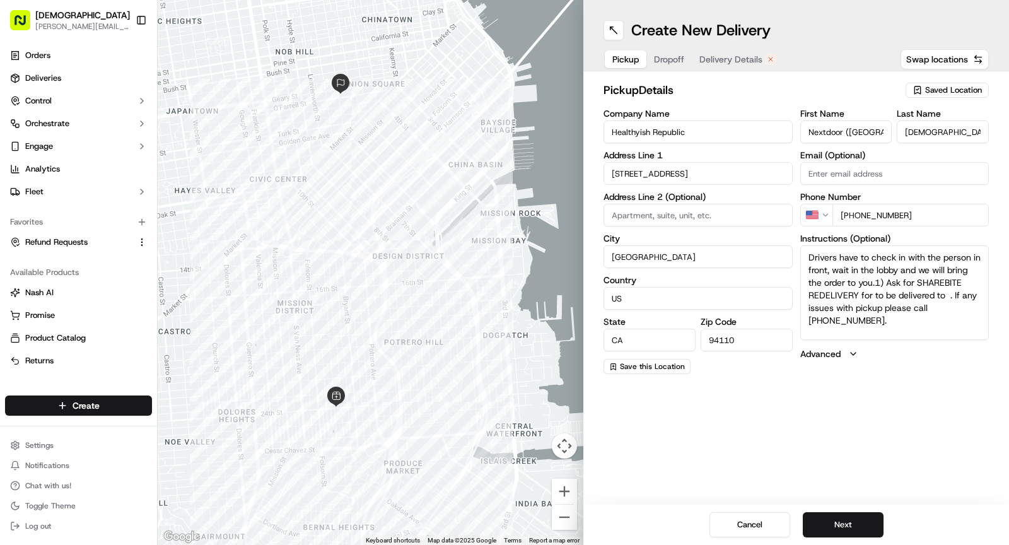
scroll to position [0, 0]
click at [672, 62] on span "Dropoff" at bounding box center [669, 59] width 30 height 13
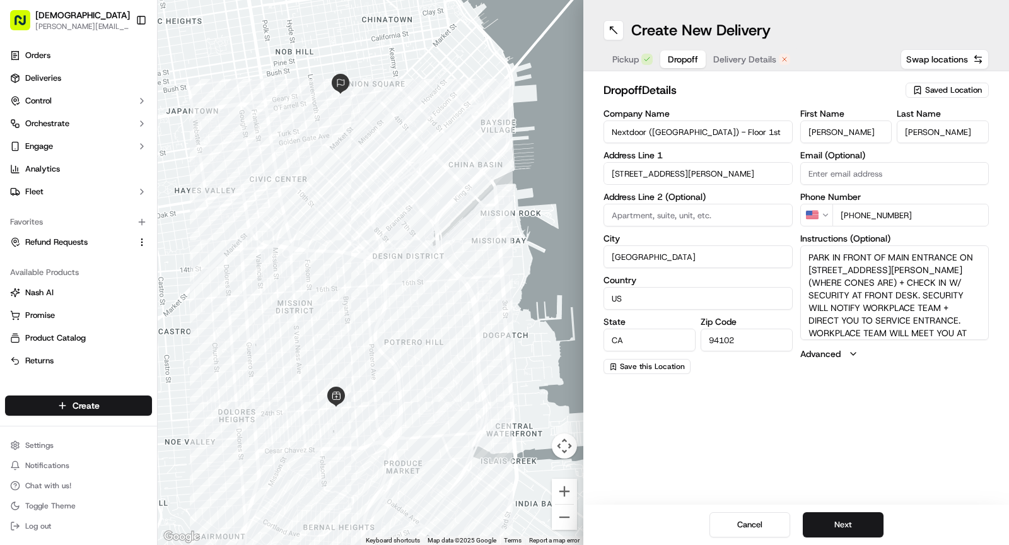
click at [655, 129] on input "Nextdoor ([GEOGRAPHIC_DATA]) - Floor 1st" at bounding box center [698, 131] width 189 height 23
click at [611, 134] on input "Nextdoor ([GEOGRAPHIC_DATA]) - Floor 1st" at bounding box center [698, 131] width 189 height 23
type input "Redelivery for Nextdoor ([GEOGRAPHIC_DATA]) - Floor 1st"
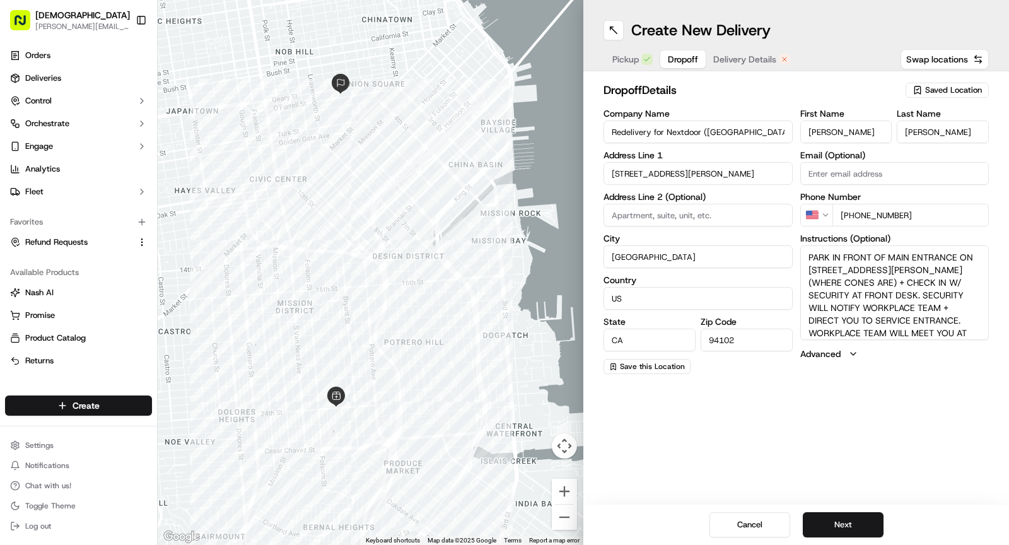
click at [627, 57] on span "Pickup" at bounding box center [625, 59] width 26 height 13
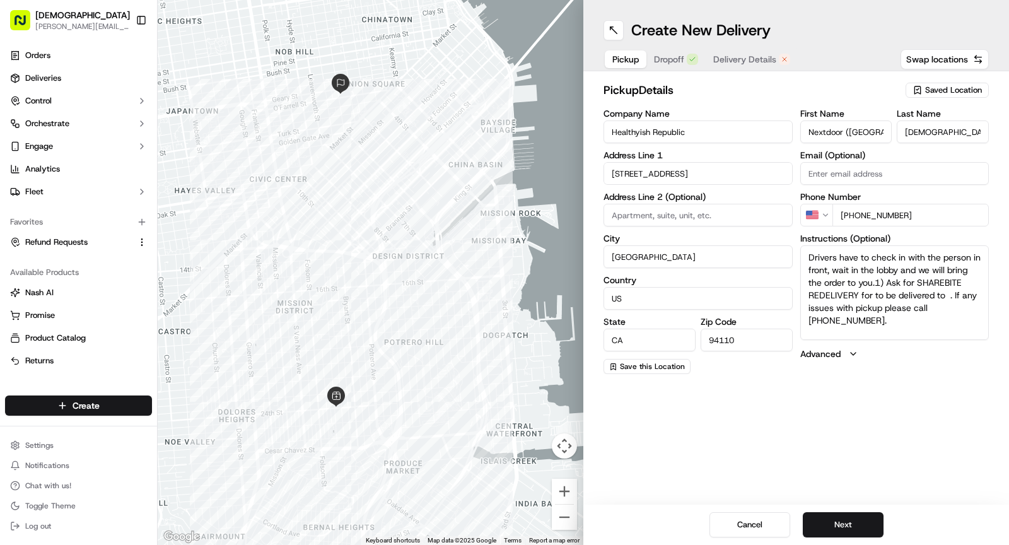
click at [870, 298] on textarea "Drivers have to check in with the person in front, wait in the lobby and we wil…" at bounding box center [894, 292] width 189 height 95
paste textarea "Nextdoor ([GEOGRAPHIC_DATA]) - Floor 1st"
click at [897, 310] on textarea "Drivers have to check in with the person in front, wait in the lobby and we wil…" at bounding box center [894, 292] width 189 height 95
paste textarea "[PERSON_NAME]"
type textarea "Drivers have to check in with the person in front, wait in the lobby and we wil…"
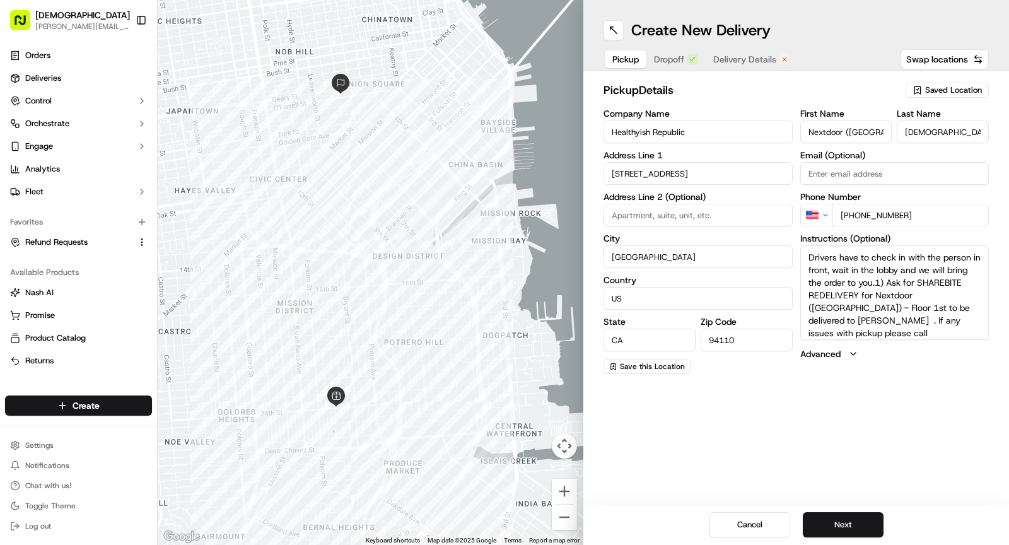
scroll to position [9, 0]
click at [668, 55] on span "Dropoff" at bounding box center [669, 59] width 30 height 13
click at [842, 131] on input "[PERSON_NAME]" at bounding box center [846, 131] width 92 height 23
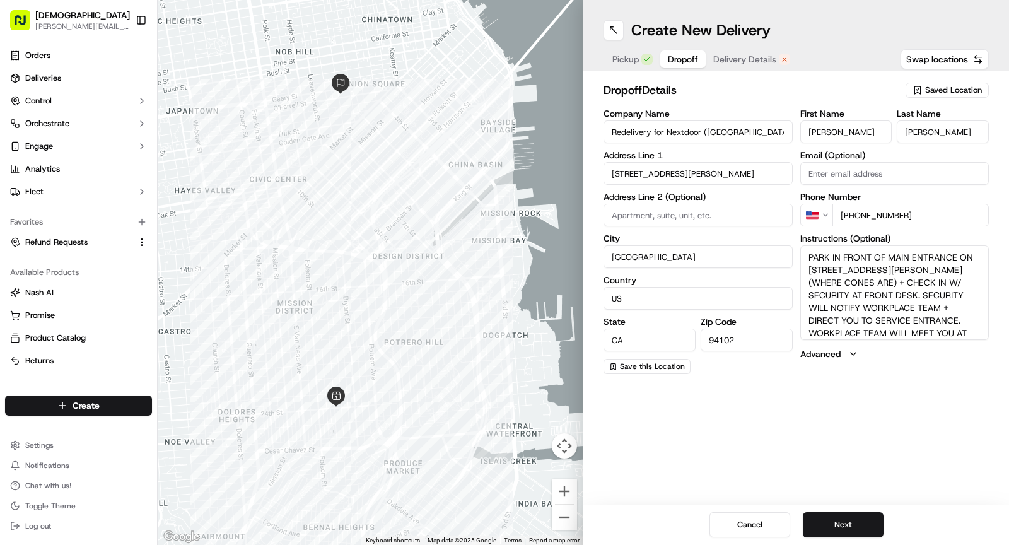
paste input "[PERSON_NAME]"
drag, startPoint x: 833, startPoint y: 132, endPoint x: 895, endPoint y: 134, distance: 61.8
click at [895, 134] on div "First Name Satbir Chahal Last Name Richard" at bounding box center [894, 126] width 189 height 34
type input "Satbir"
click at [907, 135] on input "Richard" at bounding box center [943, 131] width 92 height 23
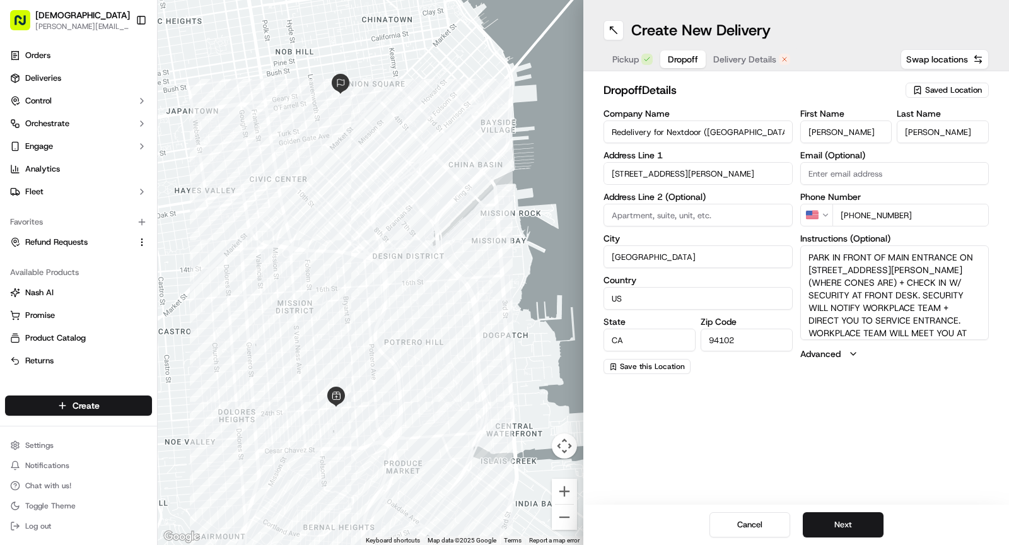
click at [907, 135] on input "Richard" at bounding box center [943, 131] width 92 height 23
paste input "Chahal"
type input "Chahal"
drag, startPoint x: 852, startPoint y: 215, endPoint x: 947, endPoint y: 214, distance: 94.6
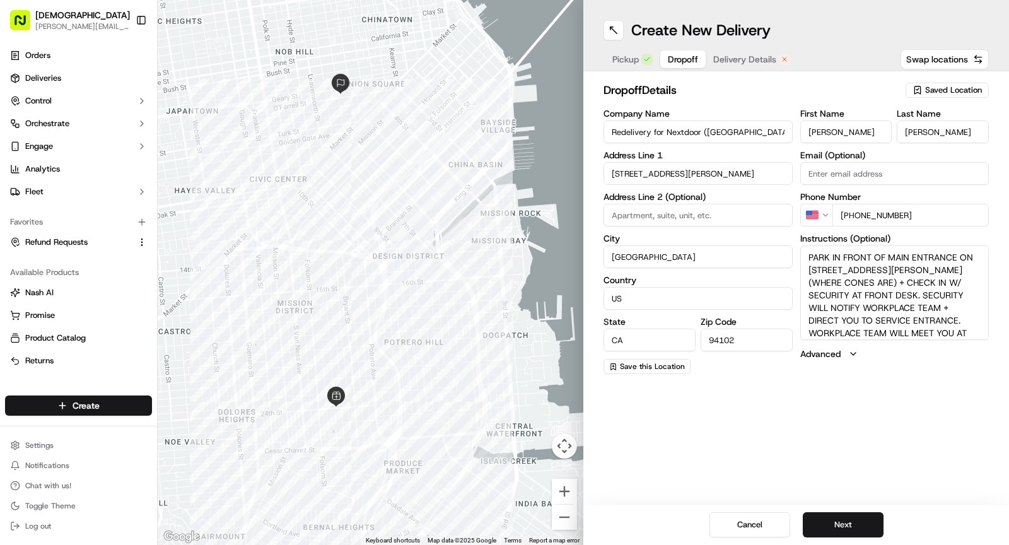
click at [947, 214] on input "+1 813 560 4313" at bounding box center [910, 215] width 157 height 23
paste input "347 809 0766"
type input "+1 347 809 0766"
click at [901, 279] on textarea "PARK IN FRONT OF MAIN ENTRANCE ON 420 TAYLOR ST (WHERE CONES ARE) + CHECK IN W/…" at bounding box center [894, 292] width 189 height 95
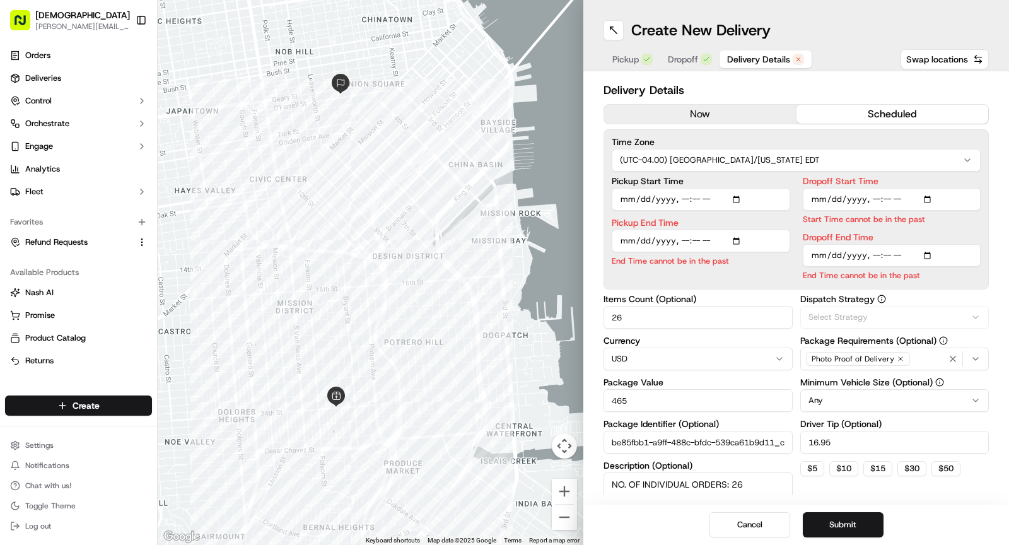
click at [751, 61] on span "Delivery Details" at bounding box center [758, 59] width 63 height 13
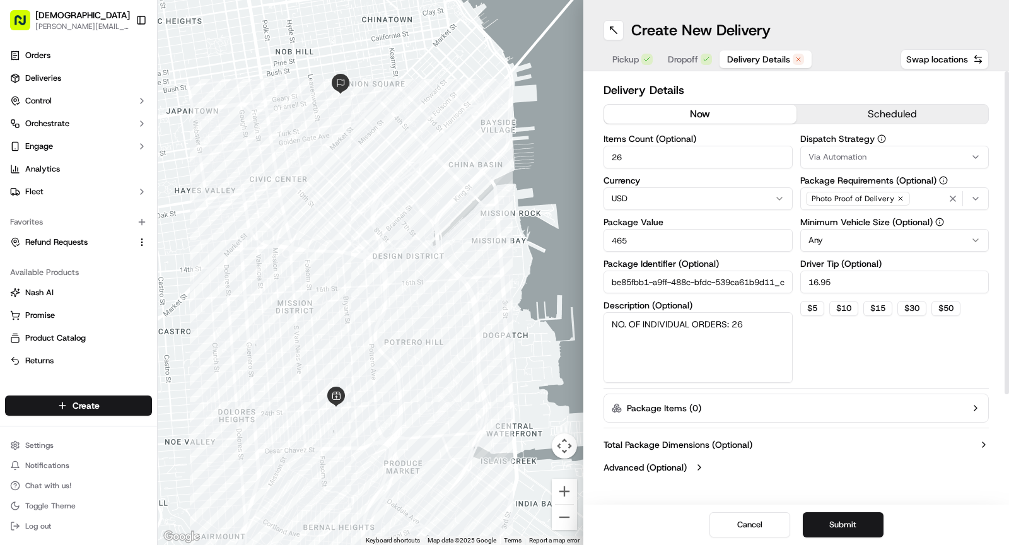
click at [674, 121] on button "now" at bounding box center [700, 114] width 192 height 19
click at [636, 156] on input "26" at bounding box center [698, 157] width 189 height 23
type input "1"
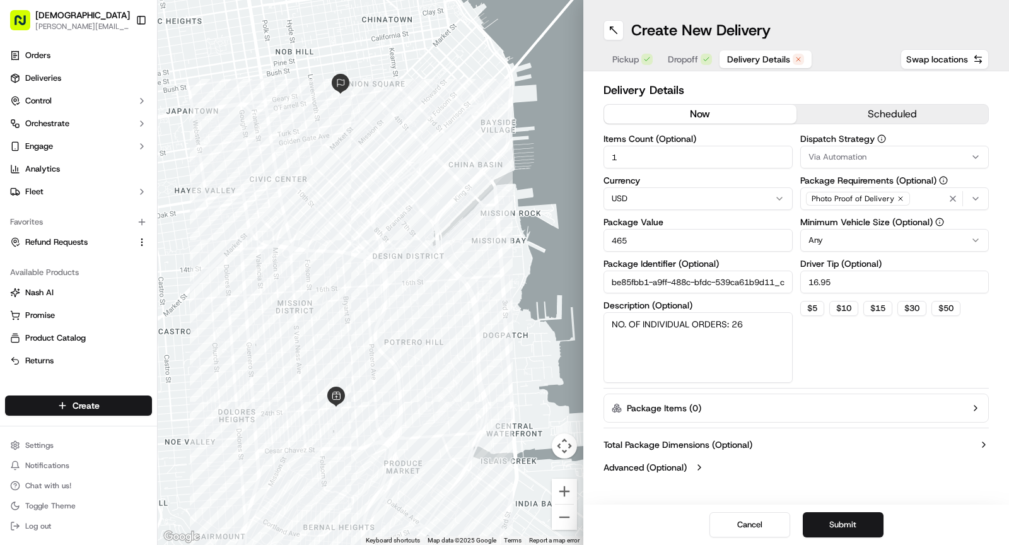
click at [639, 238] on input "465" at bounding box center [698, 240] width 189 height 23
type input "30"
click at [766, 359] on textarea "NO. OF INDIVIDUAL ORDERS: 26" at bounding box center [698, 347] width 189 height 71
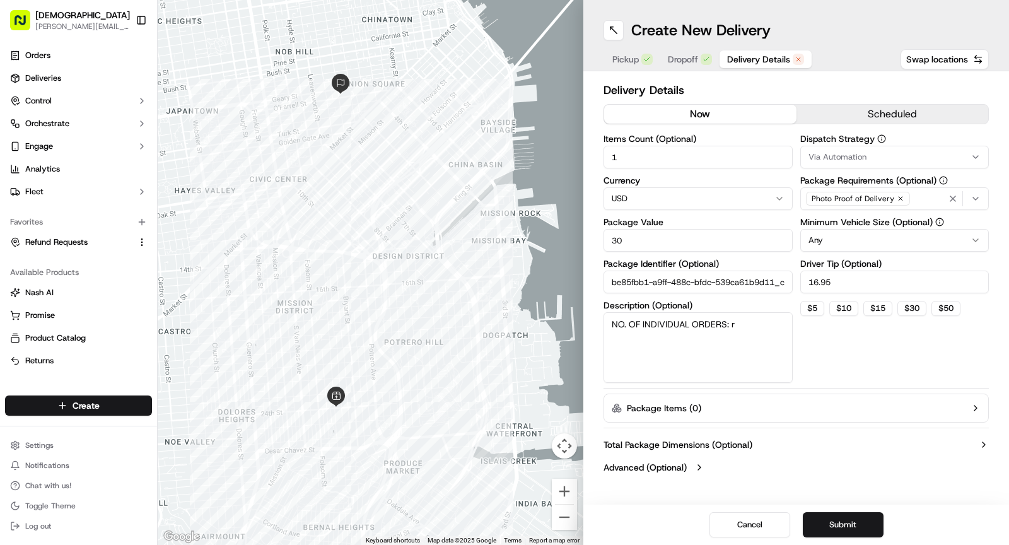
click at [766, 359] on textarea "NO. OF INDIVIDUAL ORDERS: r" at bounding box center [698, 347] width 189 height 71
type textarea "redel:1"
click at [843, 286] on input "16.95" at bounding box center [894, 282] width 189 height 23
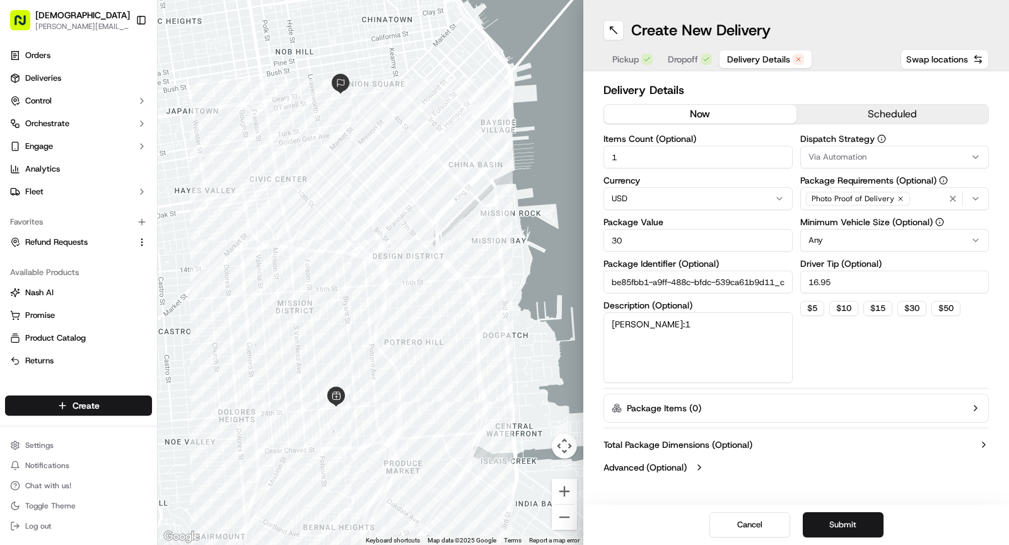
click at [843, 286] on input "16.95" at bounding box center [894, 282] width 189 height 23
type input "3"
click at [634, 62] on span "Pickup" at bounding box center [625, 59] width 26 height 13
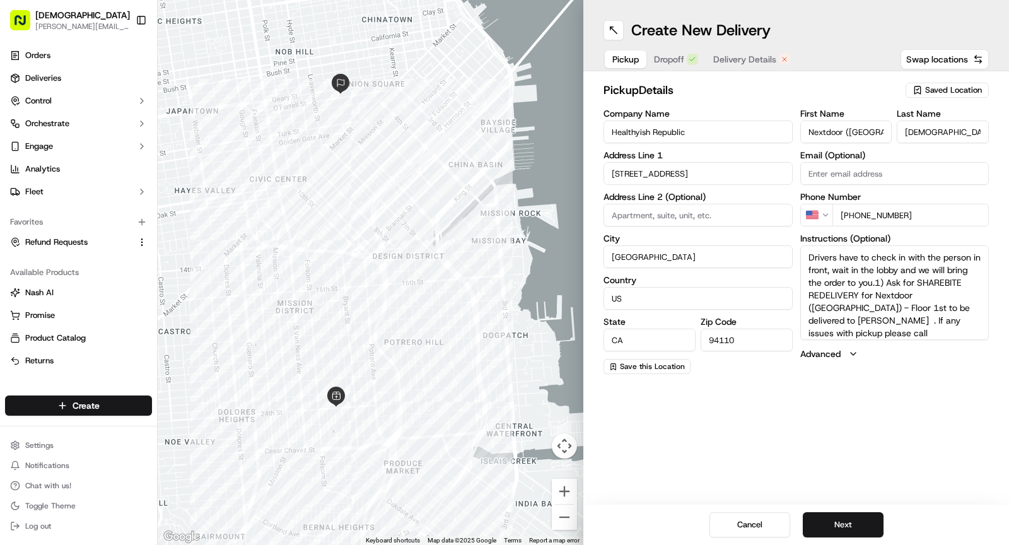
click at [667, 59] on button "Dropoff" at bounding box center [675, 59] width 59 height 18
click at [638, 53] on span "Pickup" at bounding box center [625, 59] width 26 height 13
click at [667, 57] on span "Dropoff" at bounding box center [669, 59] width 30 height 13
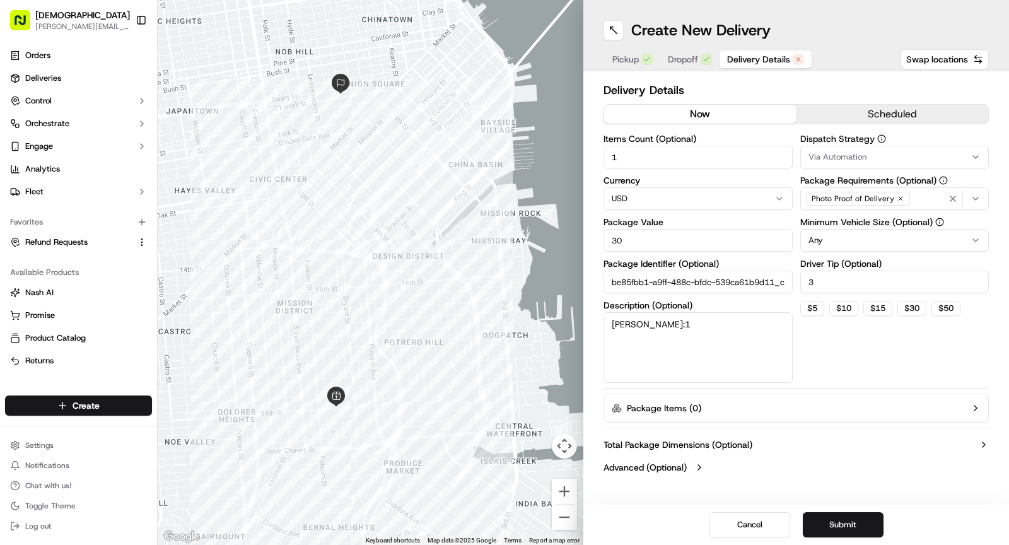
click at [738, 59] on span "Delivery Details" at bounding box center [758, 59] width 63 height 13
click at [841, 522] on button "Submit" at bounding box center [843, 524] width 81 height 25
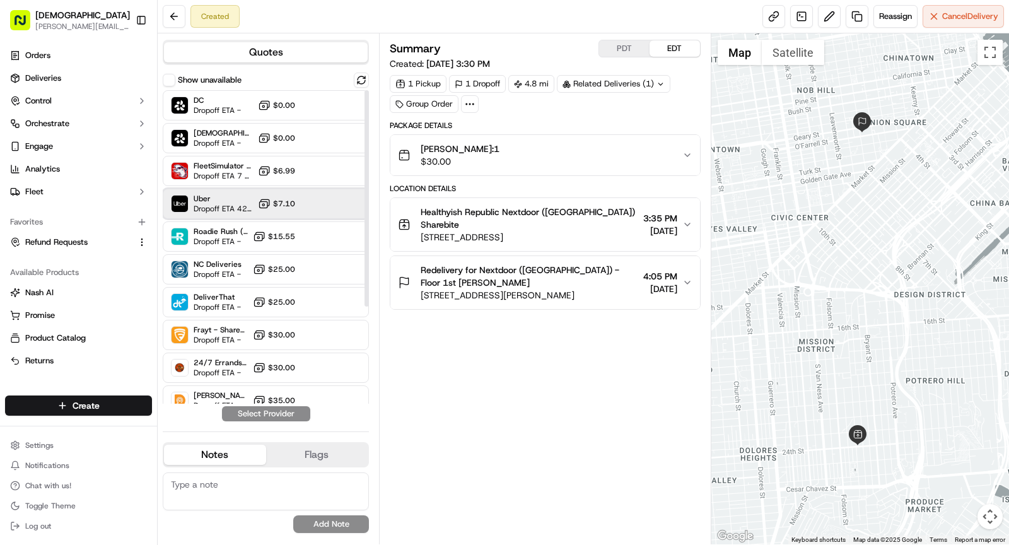
click at [215, 198] on span "Uber" at bounding box center [223, 199] width 59 height 10
click at [278, 414] on button "Assign Provider" at bounding box center [266, 413] width 90 height 15
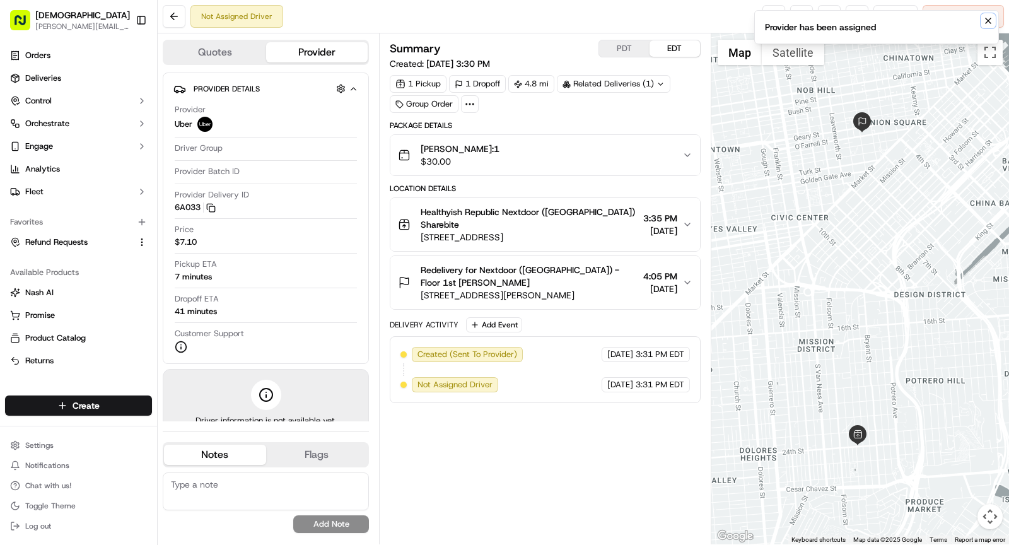
click at [986, 20] on icon "Notifications (F8)" at bounding box center [988, 21] width 10 height 10
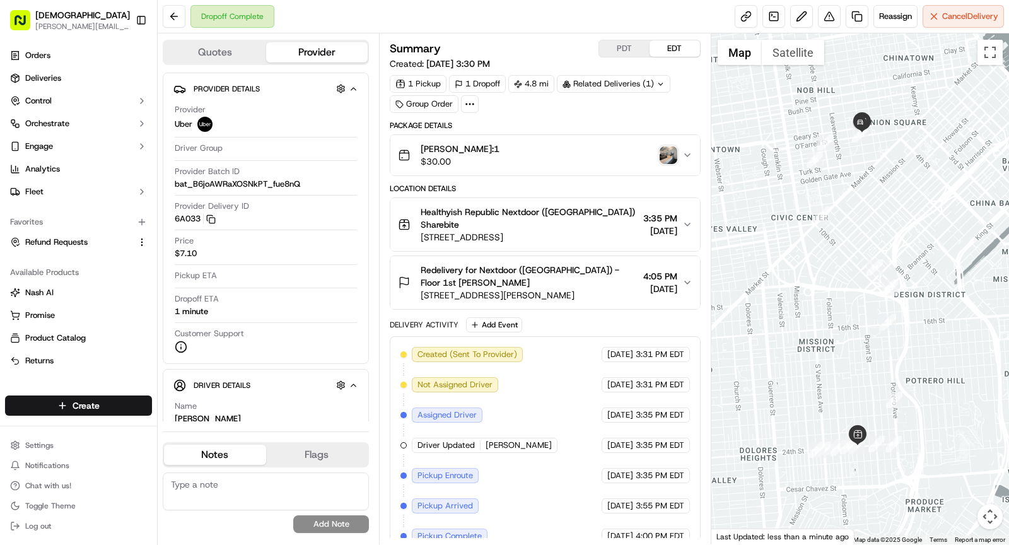
click at [670, 155] on img "button" at bounding box center [669, 155] width 18 height 18
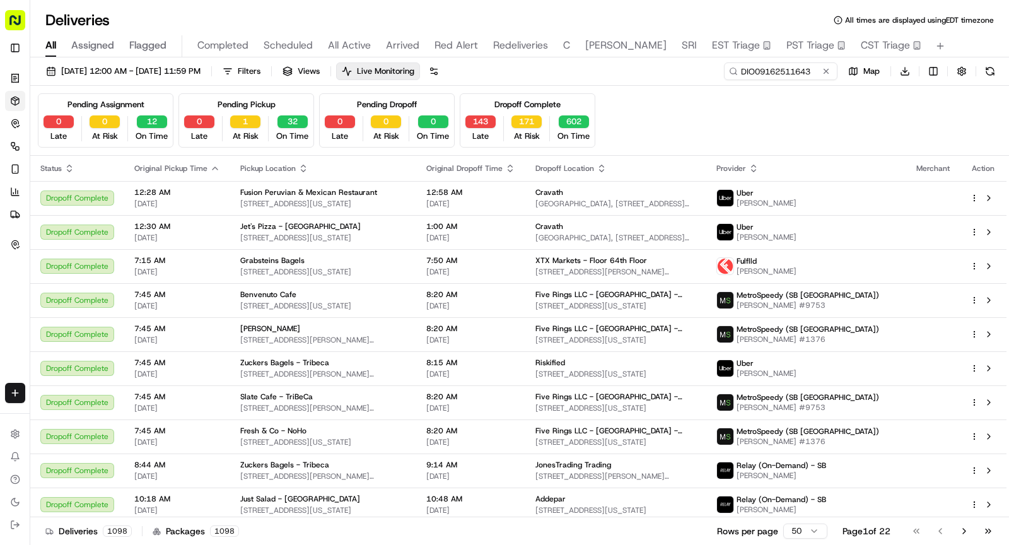
type input "DIO09162511643"
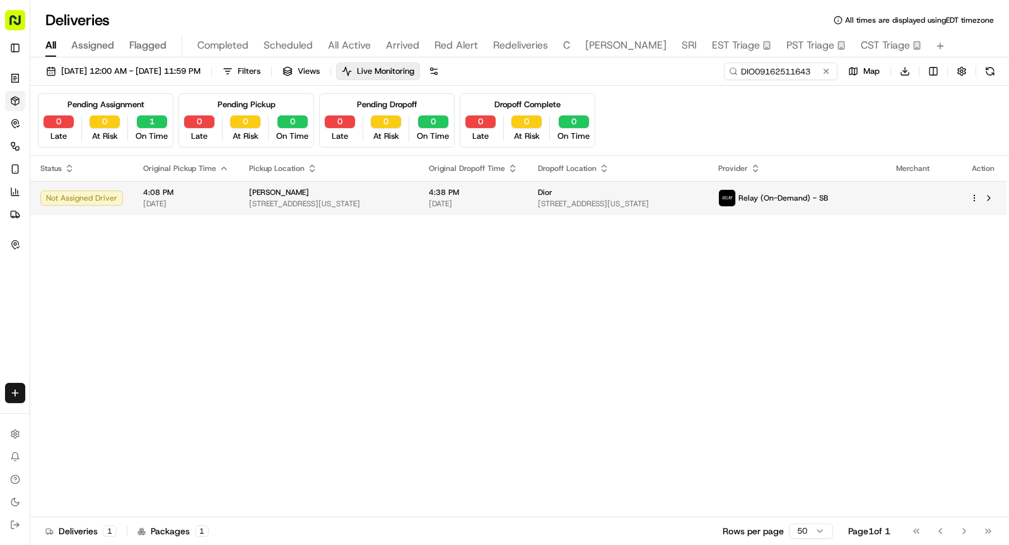
click at [374, 212] on td "[PERSON_NAME] [STREET_ADDRESS][US_STATE]" at bounding box center [329, 198] width 180 height 34
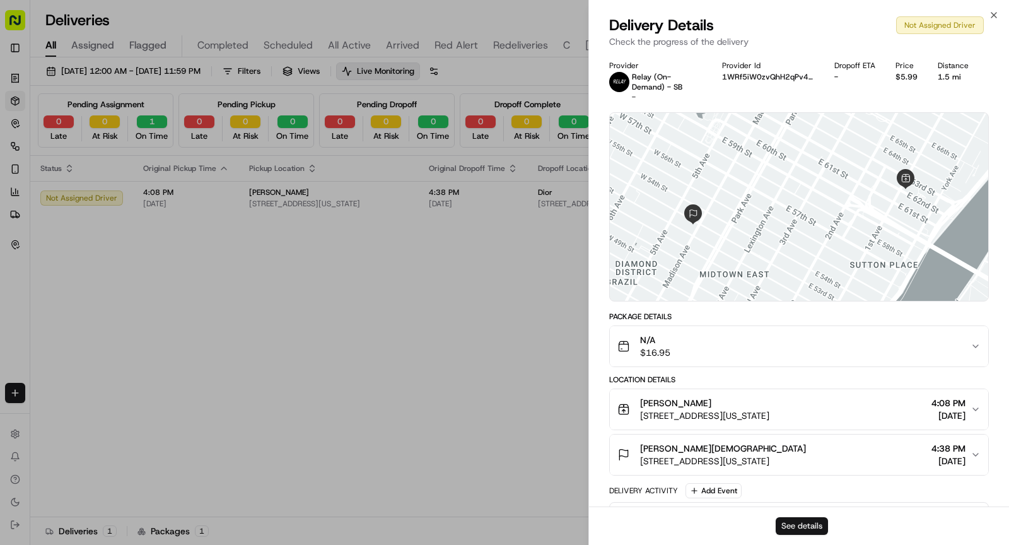
click at [802, 520] on button "See details" at bounding box center [802, 526] width 52 height 18
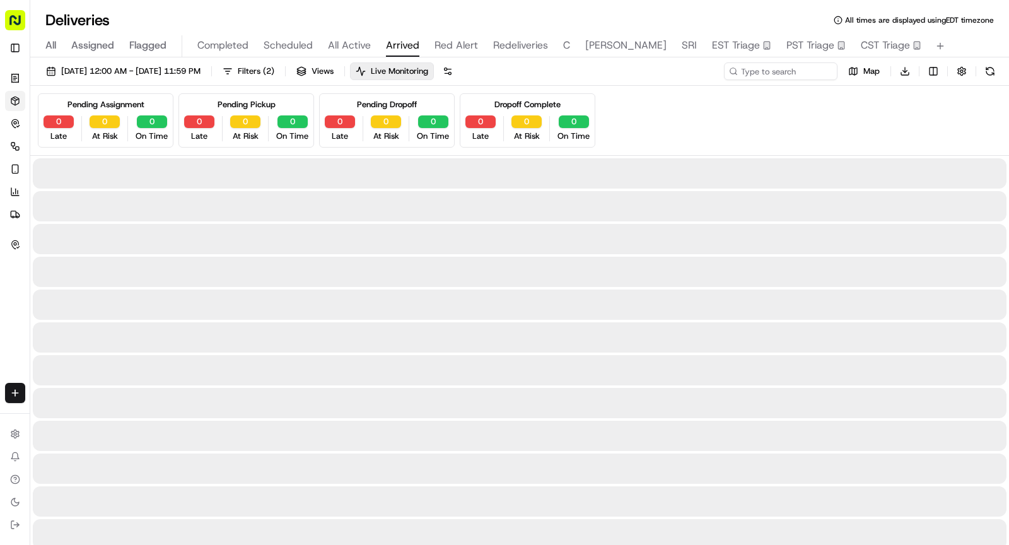
click at [397, 42] on span "Arrived" at bounding box center [402, 45] width 33 height 15
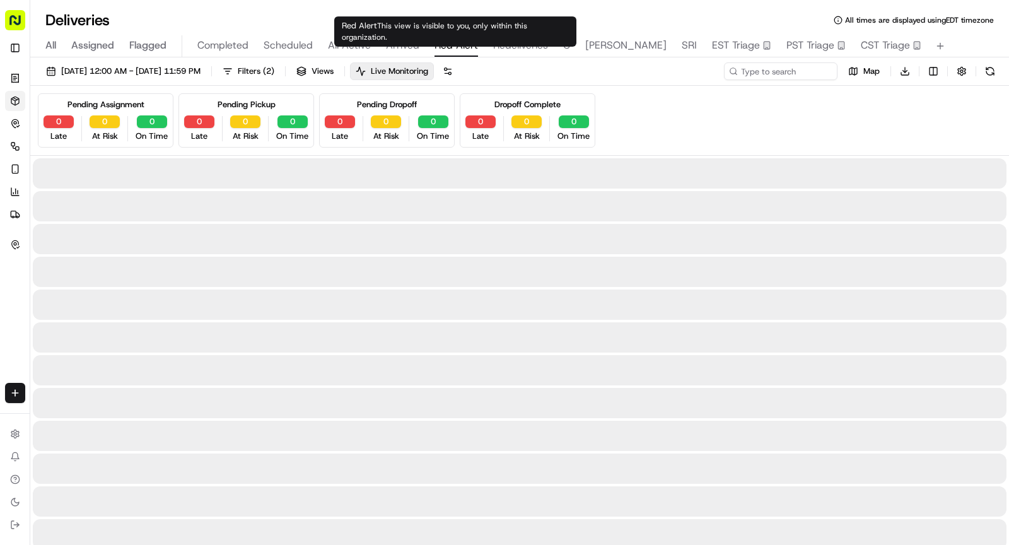
click at [443, 46] on span "Red Alert" at bounding box center [457, 45] width 44 height 15
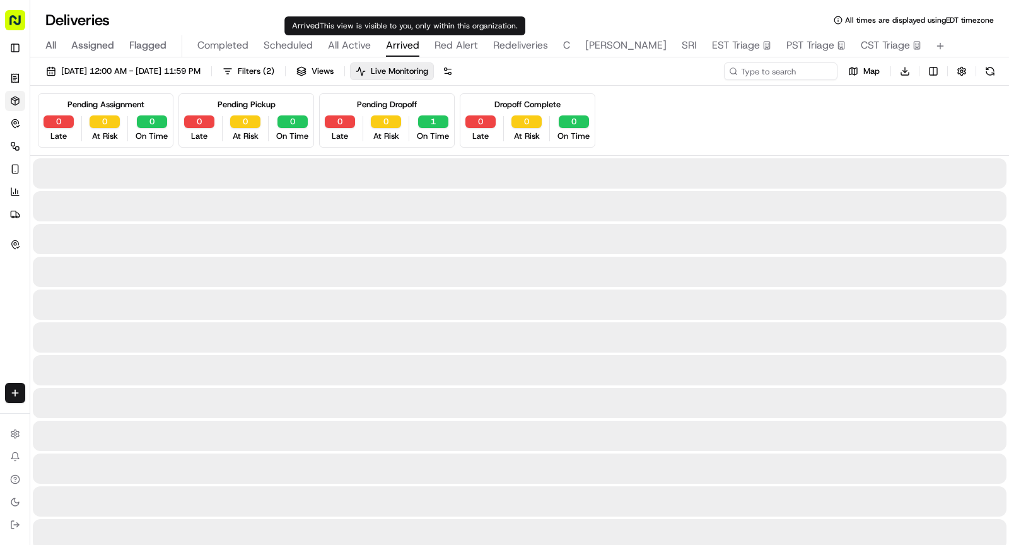
click at [402, 47] on span "Arrived" at bounding box center [402, 45] width 33 height 15
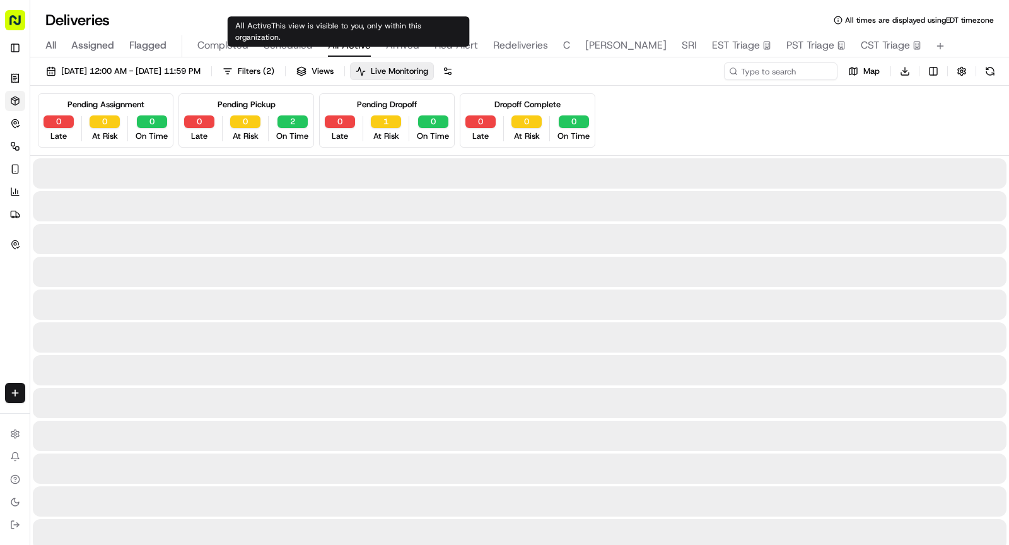
click at [336, 49] on span "All Active" at bounding box center [349, 45] width 43 height 15
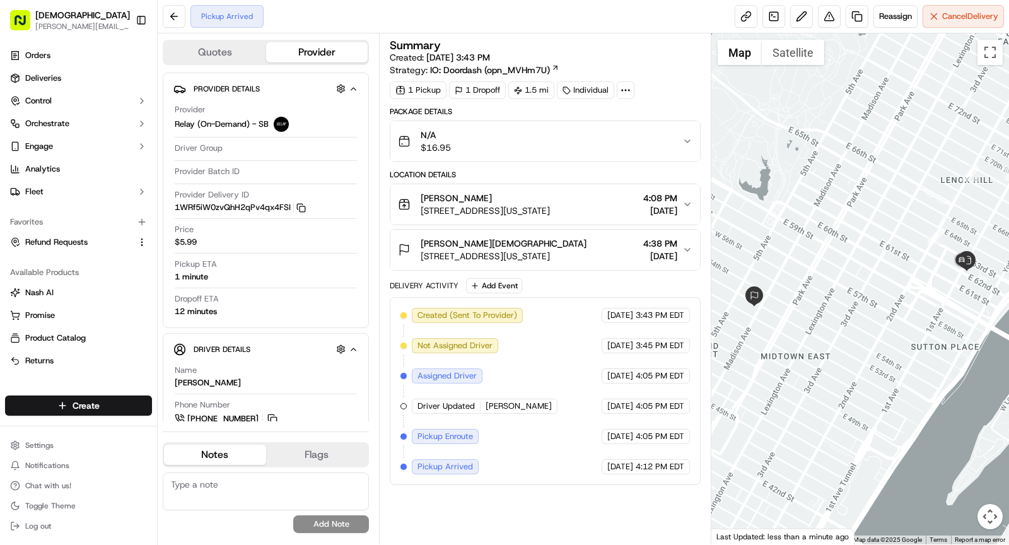
click at [501, 241] on div "[PERSON_NAME][DEMOGRAPHIC_DATA]" at bounding box center [504, 243] width 166 height 13
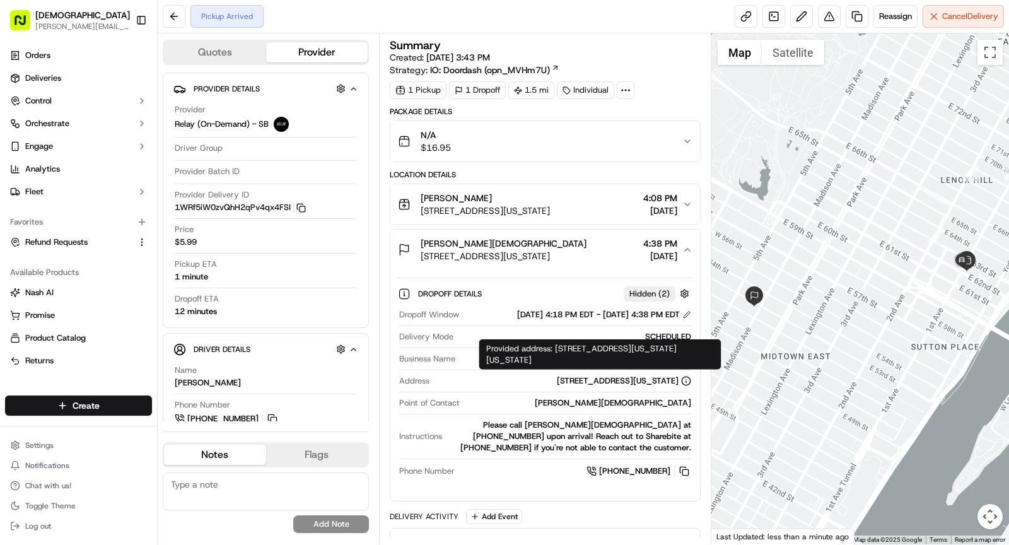
click at [606, 382] on div "[STREET_ADDRESS][US_STATE]" at bounding box center [624, 380] width 134 height 11
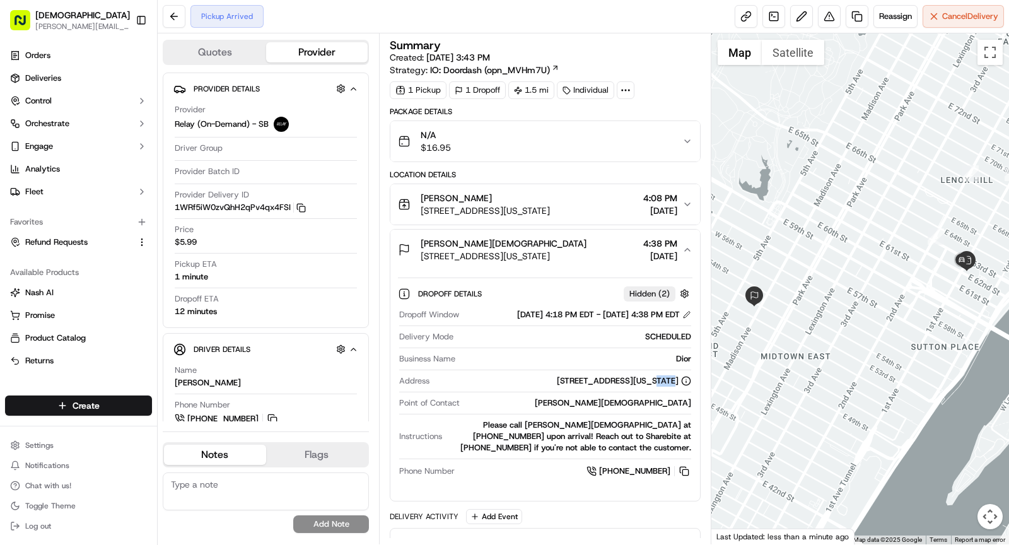
click at [606, 382] on div "[STREET_ADDRESS][US_STATE]" at bounding box center [624, 380] width 134 height 11
click at [606, 382] on div "510 Madison Ave, New York, NY 10022, USA" at bounding box center [624, 380] width 134 height 11
copy div "510 Madison Ave, New York, NY 10022, USA"
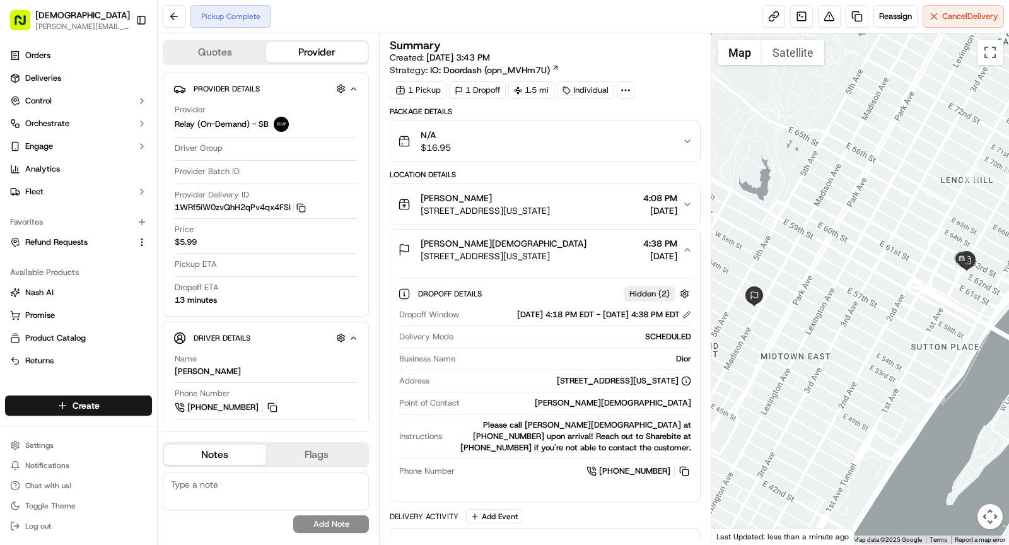
click at [531, 199] on div "Marwin Denis Sharebite" at bounding box center [485, 198] width 129 height 13
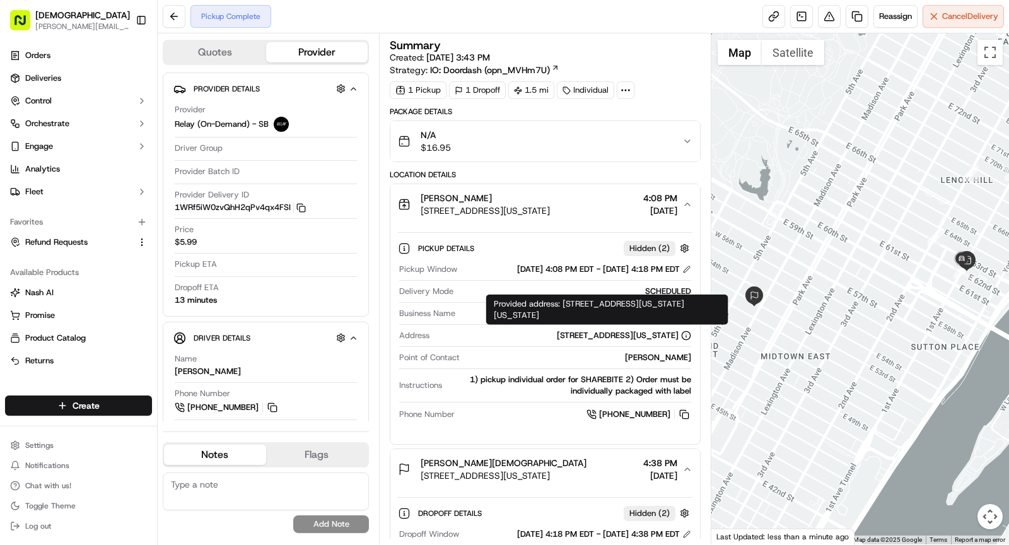
click at [598, 330] on div "1132 1st Ave, New York, NY 10065, USA" at bounding box center [624, 335] width 134 height 11
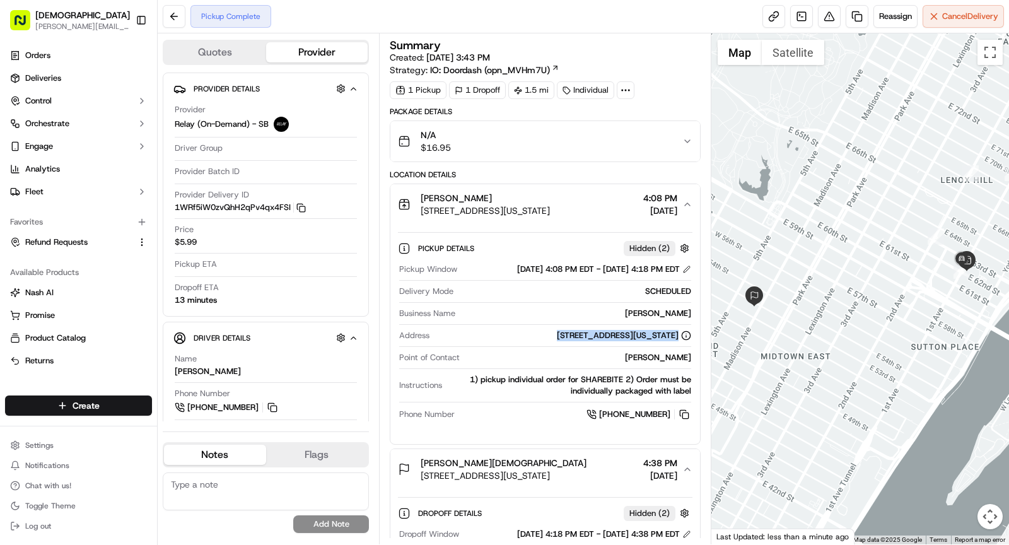
click at [598, 330] on div "1132 1st Ave, New York, NY 10065, USA" at bounding box center [624, 335] width 134 height 11
copy div "1132 1st Ave, New York, NY 10065, USA"
click at [525, 192] on div "Marwin Denis Sharebite" at bounding box center [485, 198] width 129 height 13
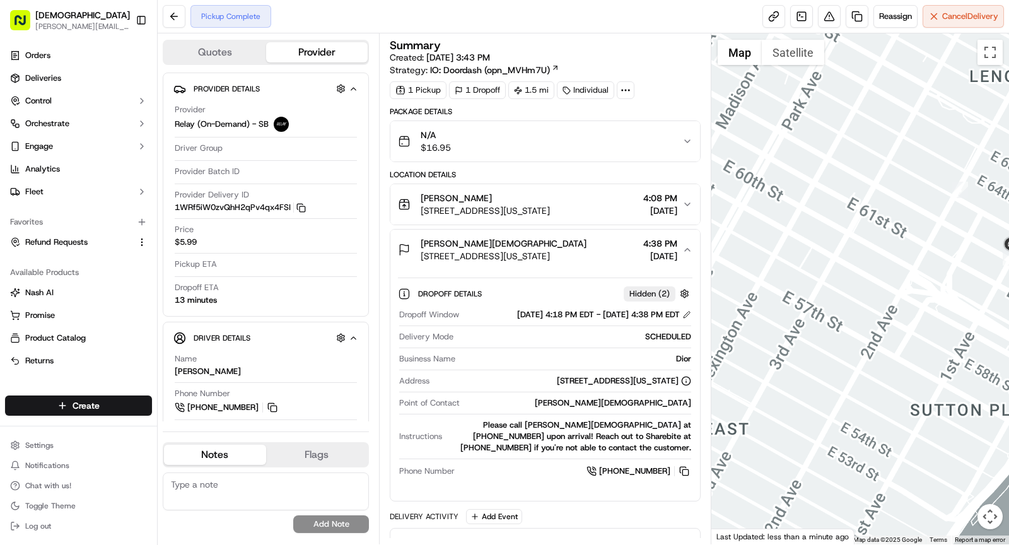
drag, startPoint x: 895, startPoint y: 306, endPoint x: 779, endPoint y: 247, distance: 130.9
click at [779, 247] on div at bounding box center [860, 288] width 298 height 511
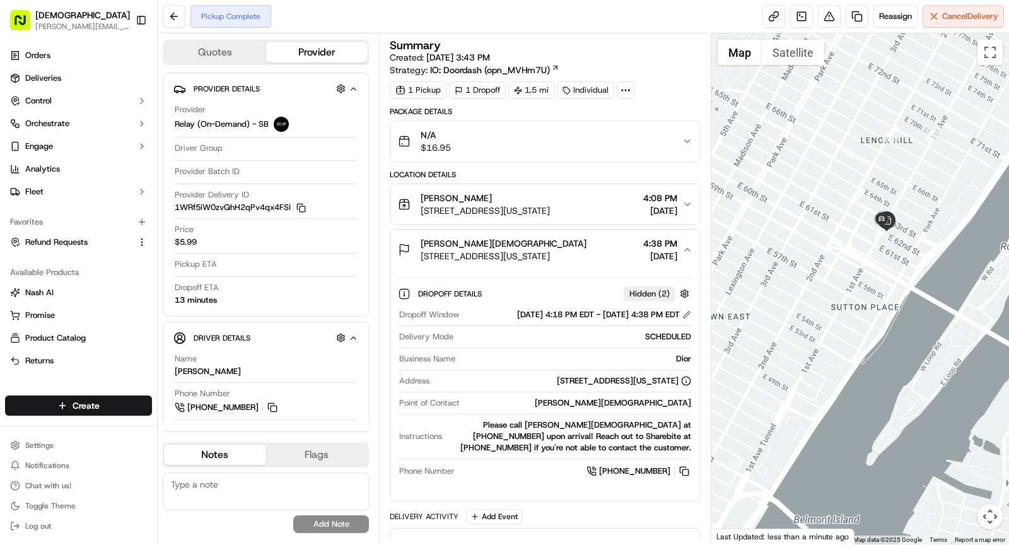
drag, startPoint x: 777, startPoint y: 261, endPoint x: 808, endPoint y: 265, distance: 31.8
click at [808, 265] on div at bounding box center [860, 288] width 298 height 511
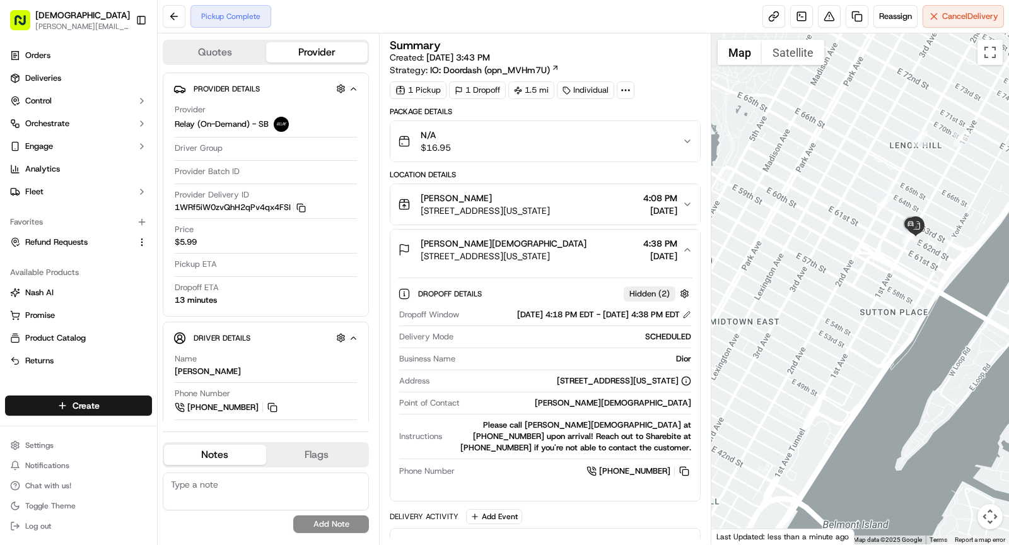
click at [559, 244] on div "Dior Samira Islam" at bounding box center [504, 243] width 166 height 13
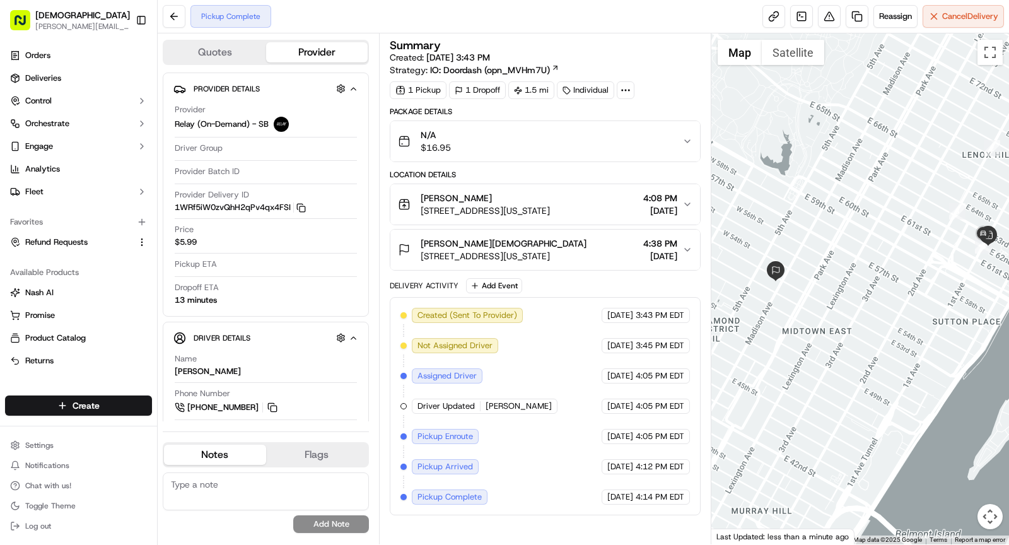
drag, startPoint x: 761, startPoint y: 254, endPoint x: 836, endPoint y: 264, distance: 76.3
click at [836, 264] on div at bounding box center [860, 288] width 298 height 511
drag, startPoint x: 175, startPoint y: 287, endPoint x: 233, endPoint y: 287, distance: 58.0
click at [233, 287] on div "Dropoff ETA 13 minutes" at bounding box center [266, 294] width 182 height 24
copy span "Dropoff ETA"
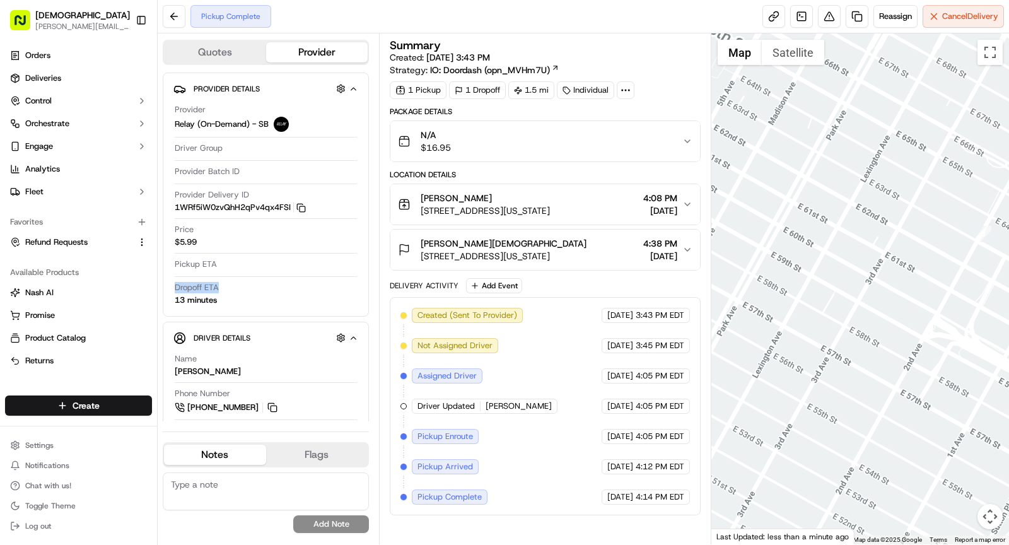
drag, startPoint x: 979, startPoint y: 223, endPoint x: 764, endPoint y: 161, distance: 223.9
click at [764, 161] on div at bounding box center [860, 288] width 298 height 511
click at [521, 394] on div "Created (Sent To Provider) Relay (On-Demand) - SB 09/16/2025 3:43 PM EDT Not As…" at bounding box center [544, 406] width 289 height 197
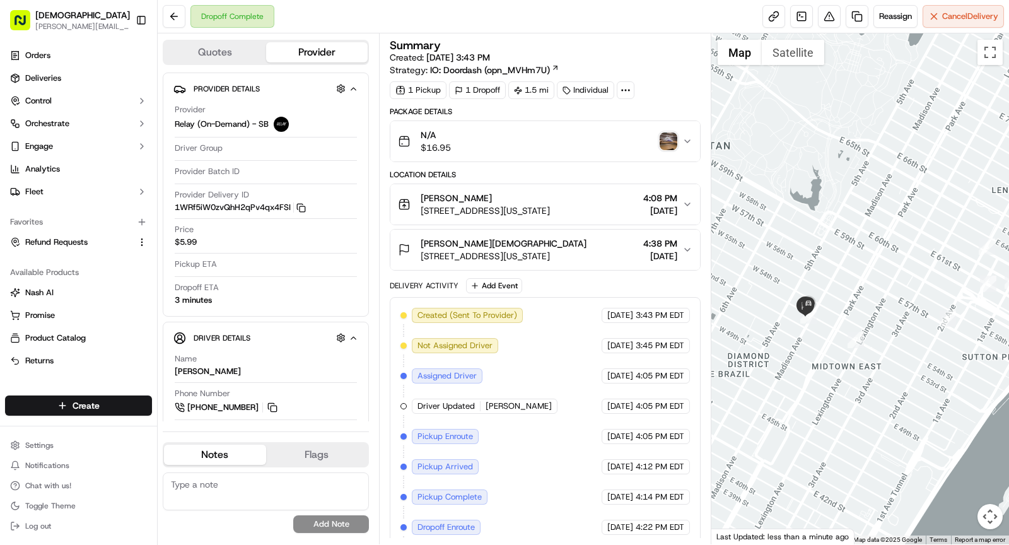
click at [667, 139] on img "button" at bounding box center [669, 141] width 18 height 18
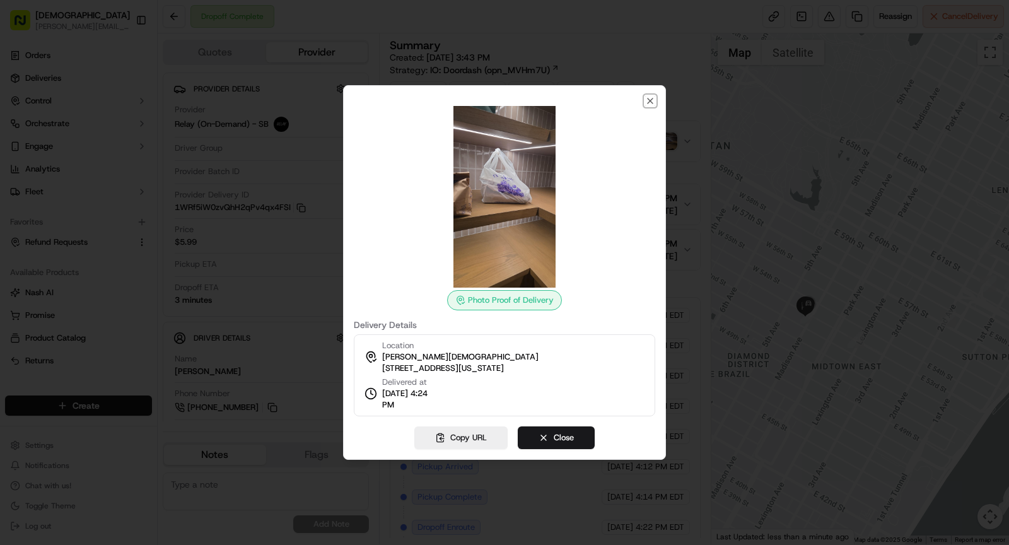
click at [653, 104] on icon "button" at bounding box center [650, 101] width 10 height 10
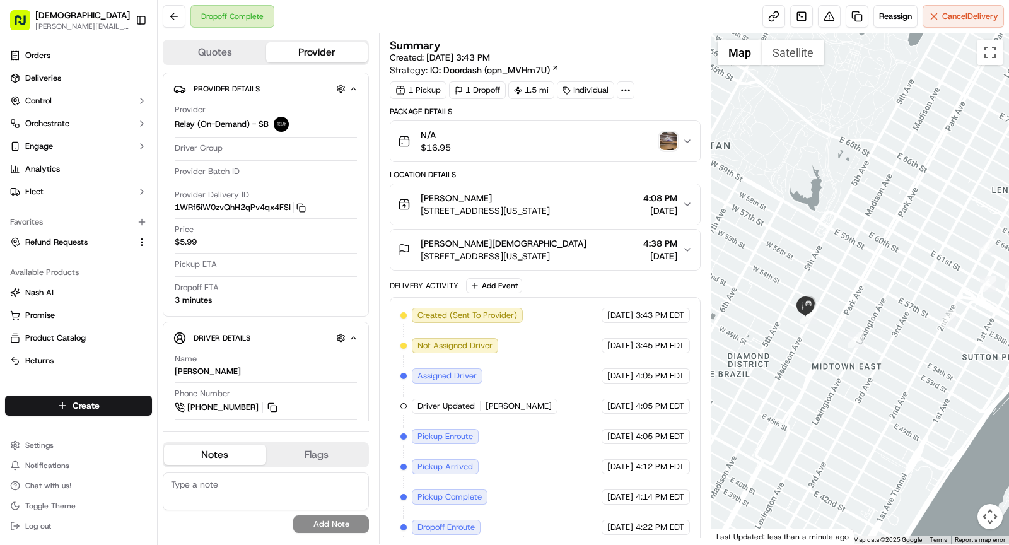
click at [532, 250] on span "510 Madison Ave, New York, NY 10022, USA" at bounding box center [504, 256] width 166 height 13
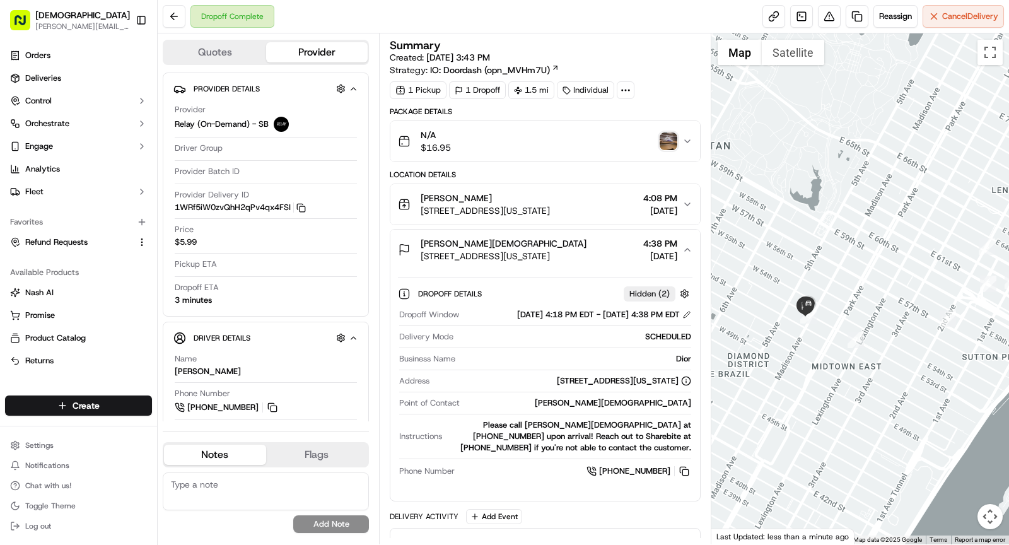
click at [532, 250] on span "510 Madison Ave, New York, NY 10022, USA" at bounding box center [504, 256] width 166 height 13
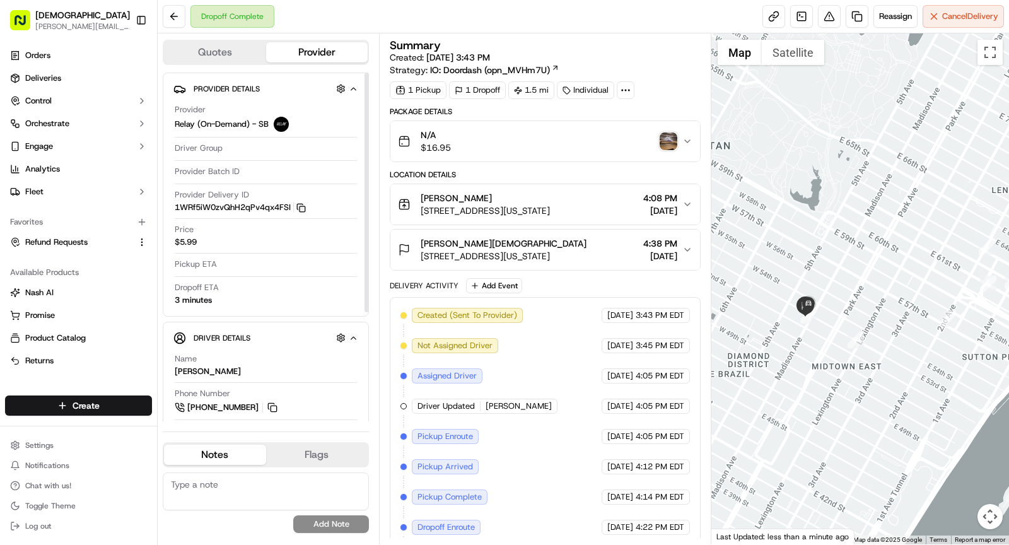
click at [302, 207] on icon "button" at bounding box center [300, 207] width 9 height 9
click at [665, 134] on img "button" at bounding box center [669, 141] width 18 height 18
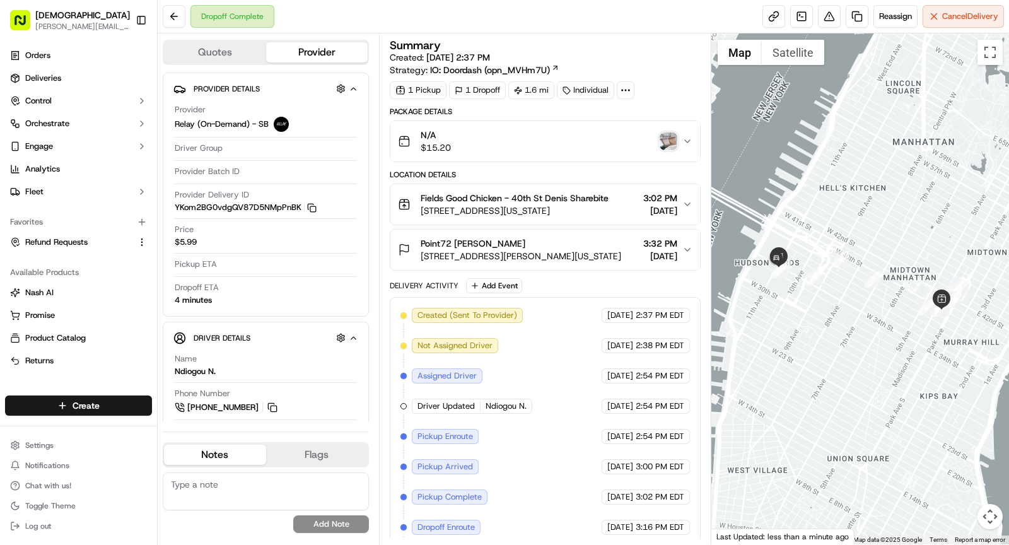
scroll to position [29, 0]
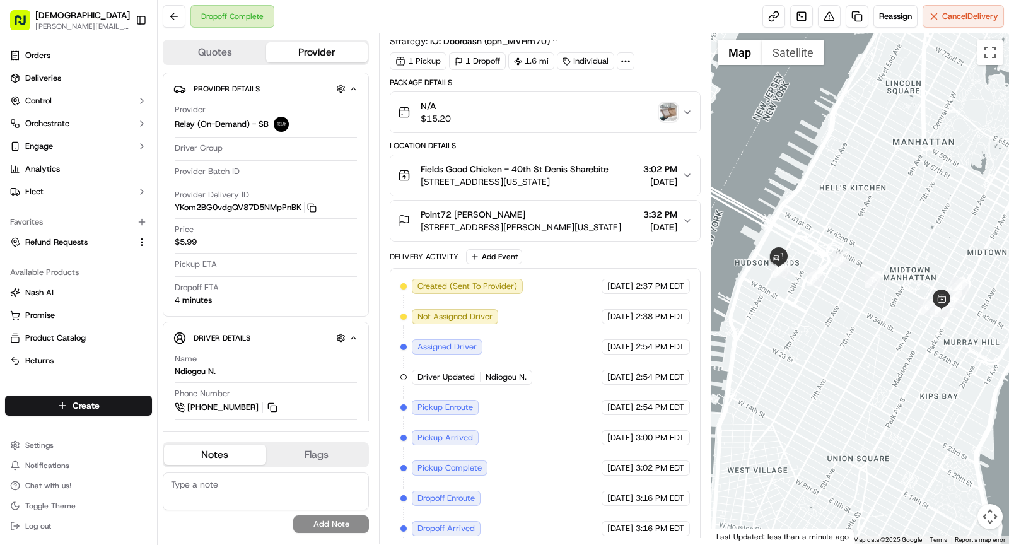
click at [670, 109] on img "button" at bounding box center [669, 112] width 18 height 18
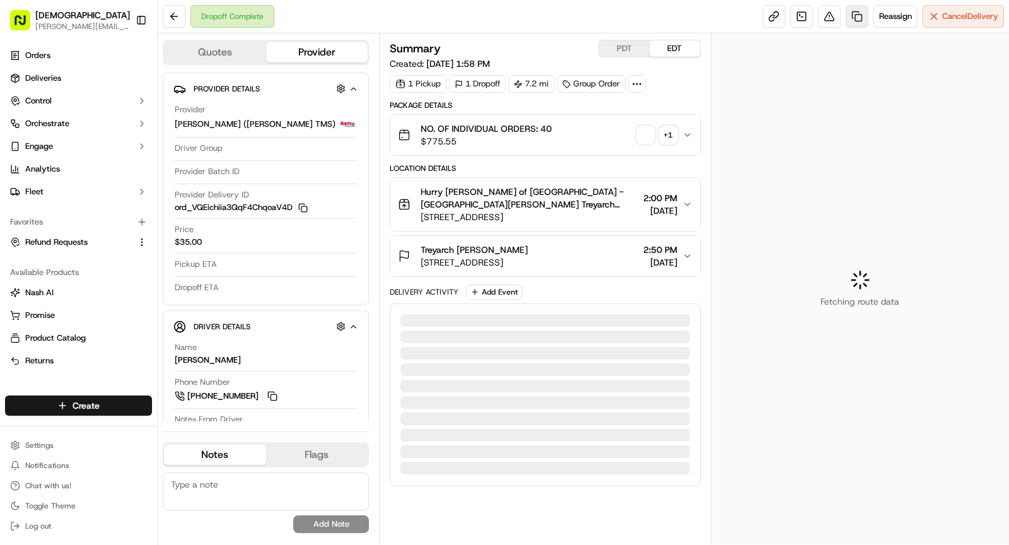
click at [859, 16] on link at bounding box center [857, 16] width 23 height 23
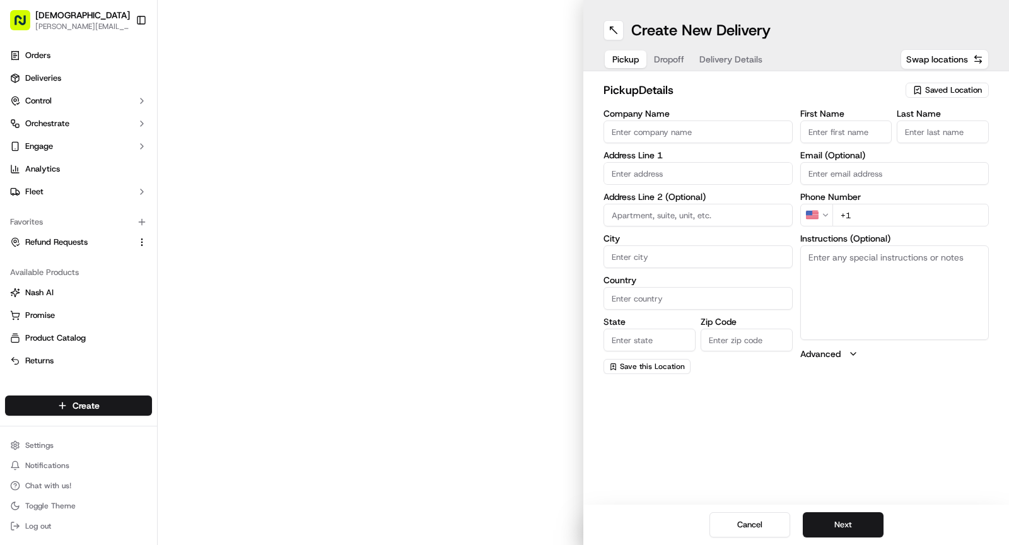
type input "Hurry [PERSON_NAME] of [GEOGRAPHIC_DATA] - [GEOGRAPHIC_DATA][PERSON_NAME]"
type input "[GEOGRAPHIC_DATA][PERSON_NAME]"
type input "US"
type input "CA"
type input "90405"
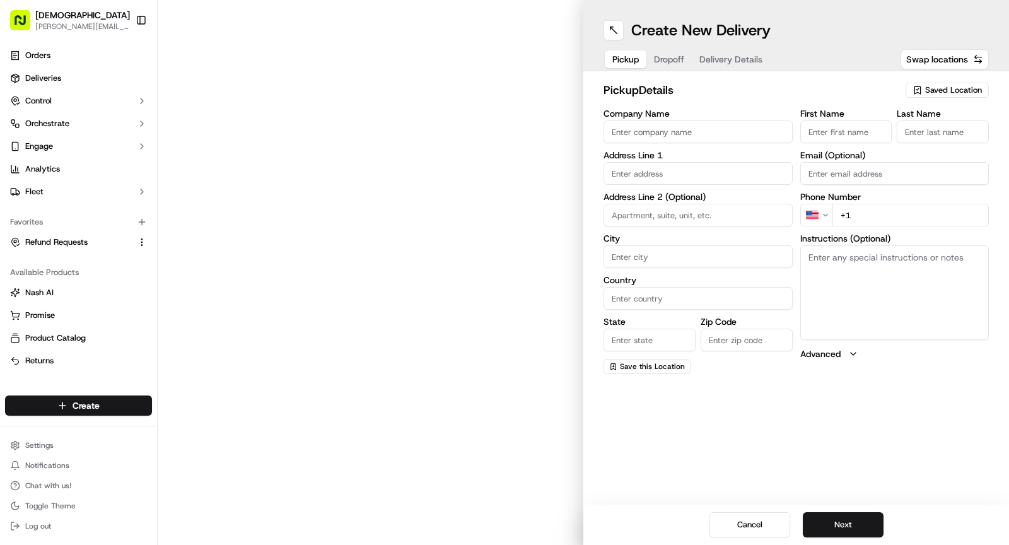
type input "Treyarch"
type input "[DEMOGRAPHIC_DATA]"
type input "[PHONE_NUMBER]"
type textarea "1) pickup group order for SHAREBITE 2) Each order must be individually packaged…"
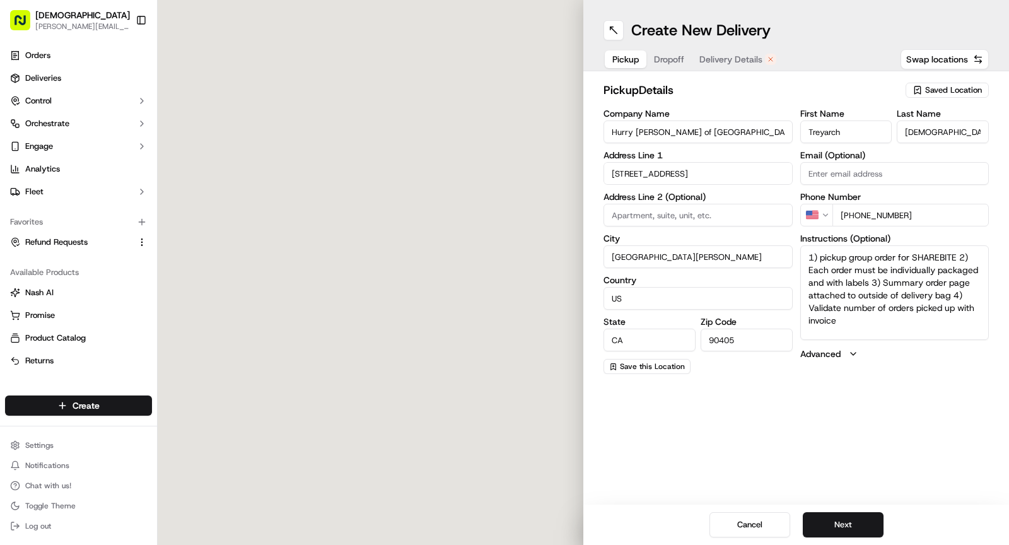
type input "[STREET_ADDRESS]"
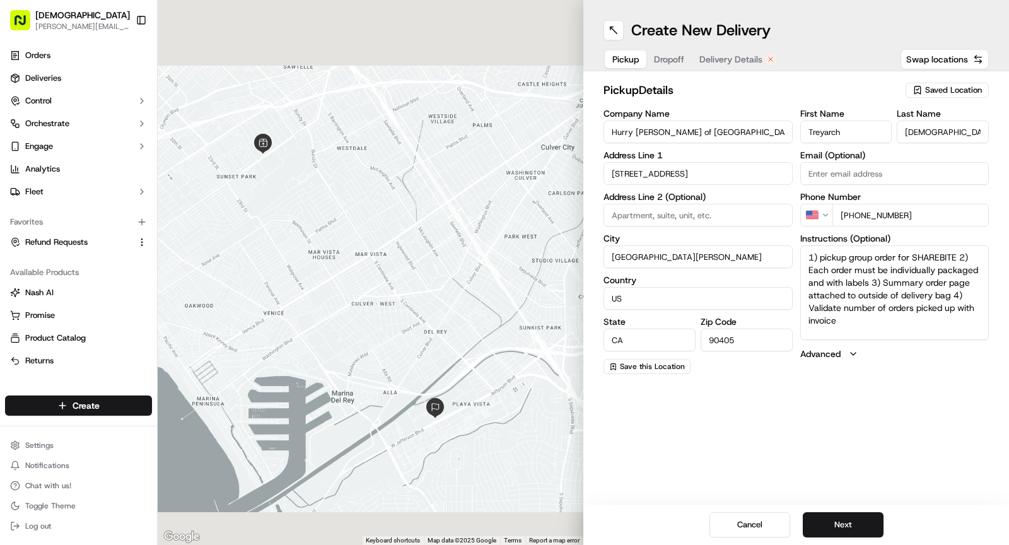
drag, startPoint x: 879, startPoint y: 319, endPoint x: 793, endPoint y: 238, distance: 118.7
click at [793, 238] on div "Company Name Hurry [PERSON_NAME] of [GEOGRAPHIC_DATA] - [GEOGRAPHIC_DATA][PERSO…" at bounding box center [796, 241] width 385 height 265
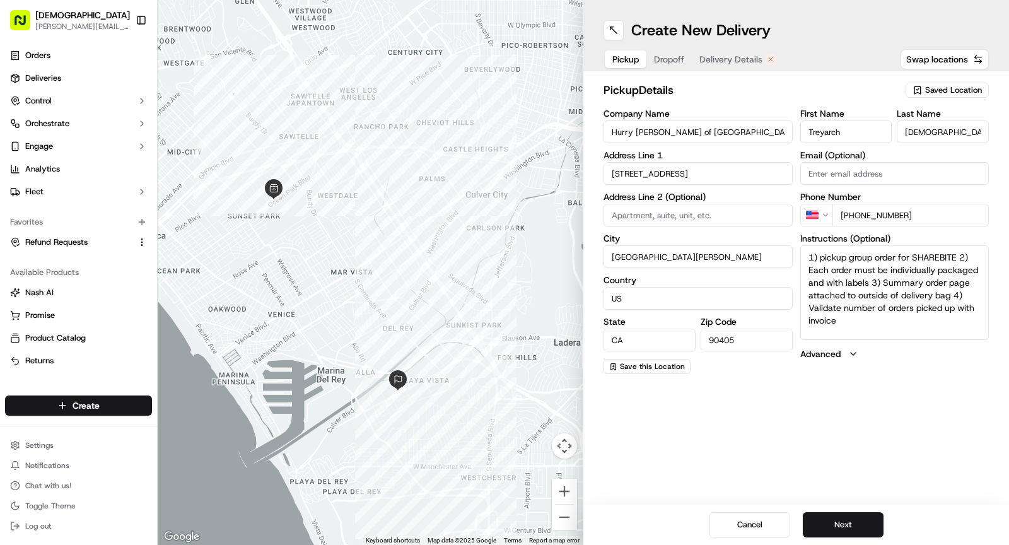
paste textarea "Ask for SHAREBITE REDELIVERY for to be delivered to . If any issues with pickup…"
type textarea "Ask for SHAREBITE REDELIVERY for to be delivered to . If any issues with pickup…"
click at [665, 61] on button "Dropoff" at bounding box center [668, 59] width 45 height 18
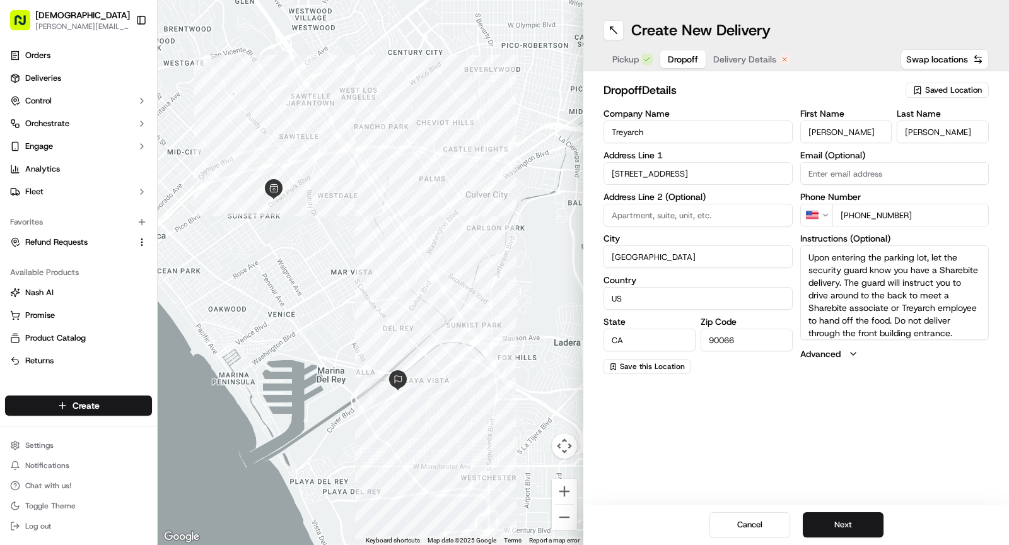
click at [672, 122] on input "Treyarch" at bounding box center [698, 131] width 189 height 23
click at [604, 137] on input "Treyarch" at bounding box center [698, 131] width 189 height 23
click at [610, 137] on input "Treyarch" at bounding box center [698, 131] width 189 height 23
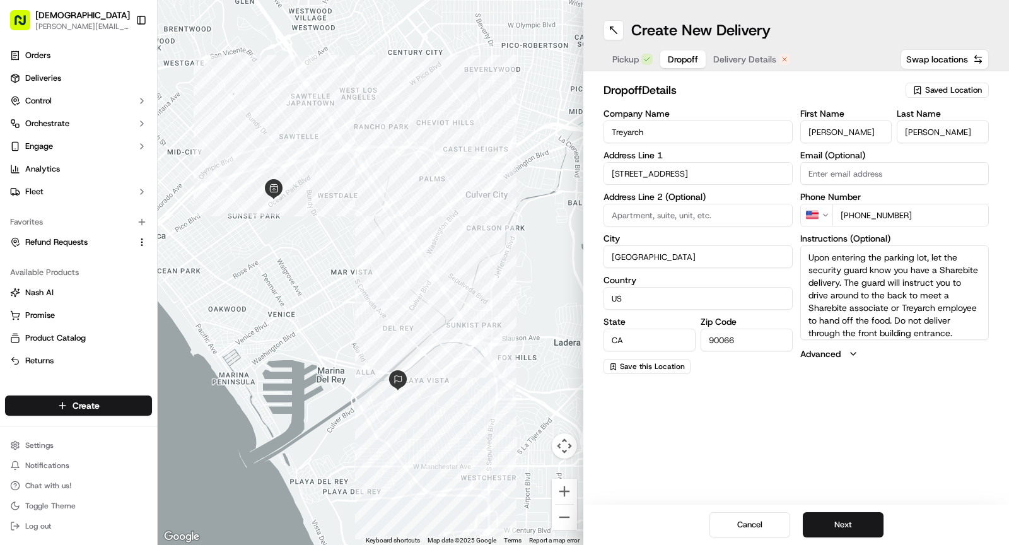
click at [610, 129] on input "Treyarch" at bounding box center [698, 131] width 189 height 23
click at [646, 130] on input "Redeliverry for Treyarch" at bounding box center [698, 131] width 189 height 23
type input "Redelivery for Treyarch"
click at [628, 64] on span "Pickup" at bounding box center [625, 59] width 26 height 13
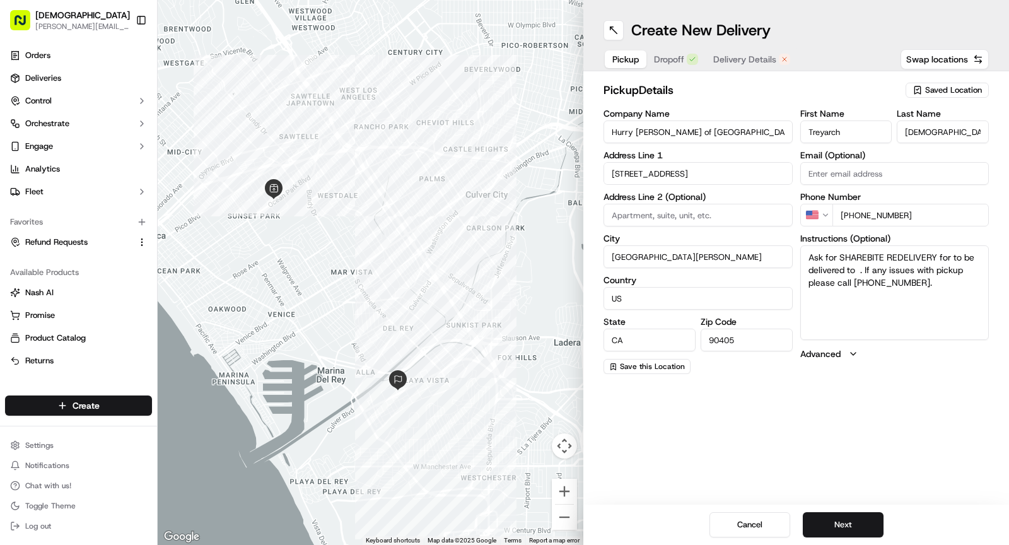
click at [950, 256] on textarea "Ask for SHAREBITE REDELIVERY for to be delivered to . If any issues with pickup…" at bounding box center [894, 292] width 189 height 95
paste textarea "Treyarch"
click at [916, 272] on textarea "Ask for SHAREBITE REDELIVERY for Treyarch to be delivered to . If any issues wi…" at bounding box center [894, 292] width 189 height 95
paste textarea "[PERSON_NAME]"
type textarea "Ask for SHAREBITE REDELIVERY for Treyarch to be delivered to [PERSON_NAME] . If…"
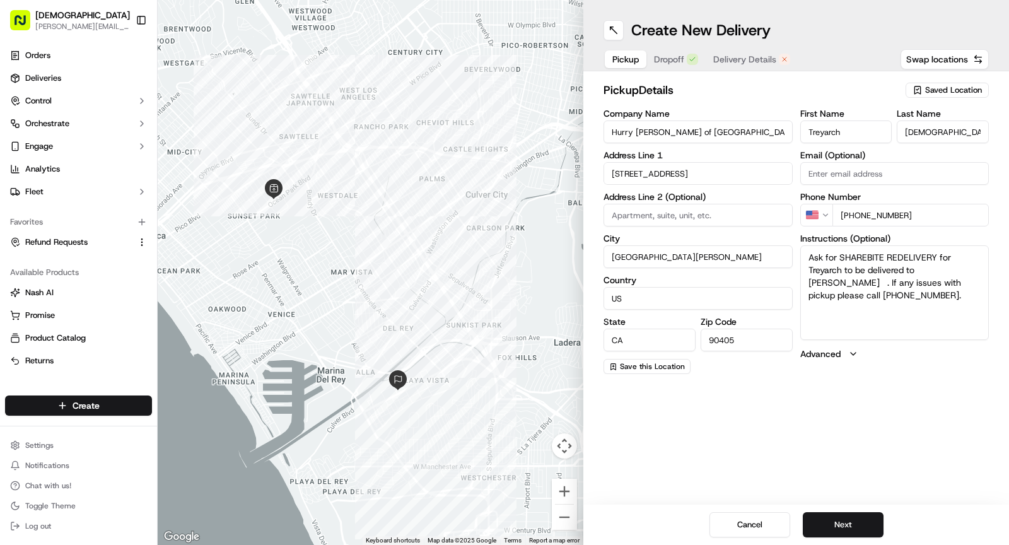
click at [674, 59] on span "Dropoff" at bounding box center [669, 59] width 30 height 13
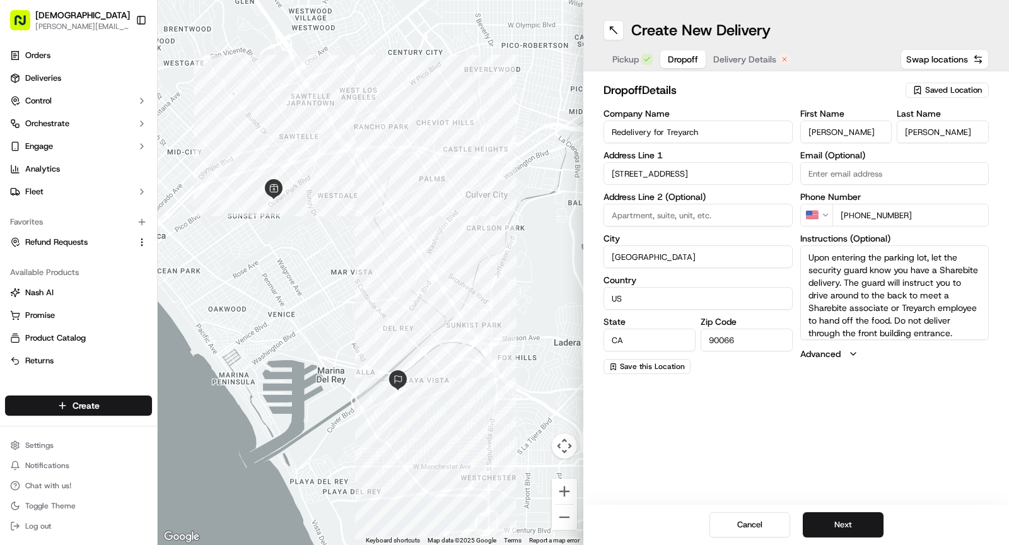
click at [822, 143] on input "[PERSON_NAME]" at bounding box center [846, 131] width 92 height 23
click at [822, 139] on input "[PERSON_NAME]" at bounding box center [846, 131] width 92 height 23
paste input "[PERSON_NAME]"
drag, startPoint x: 831, startPoint y: 132, endPoint x: 875, endPoint y: 132, distance: 44.8
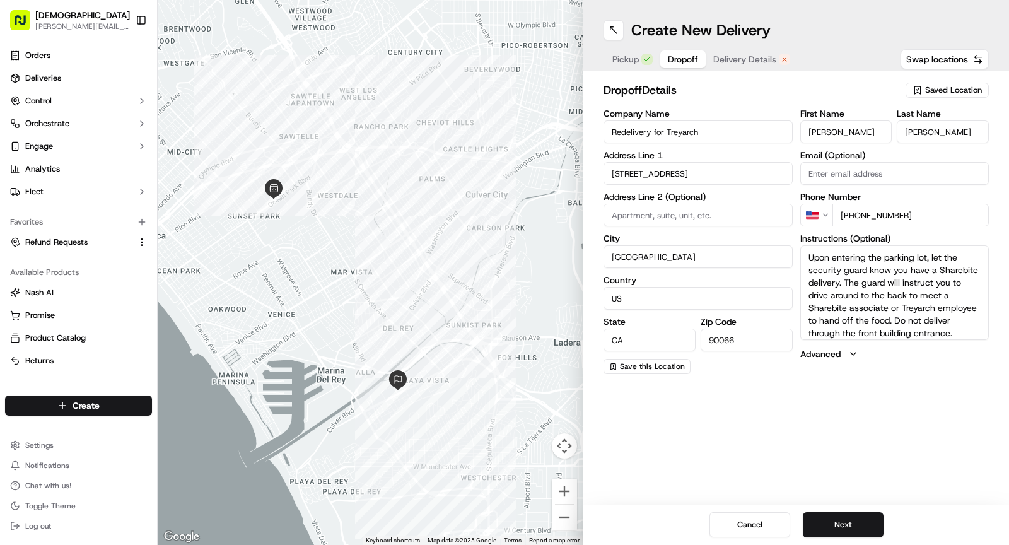
click at [875, 132] on input "[PERSON_NAME]" at bounding box center [846, 131] width 92 height 23
type input "[PERSON_NAME]"
click at [909, 131] on input "[PERSON_NAME]" at bounding box center [943, 131] width 92 height 23
paste input "[PERSON_NAME]"
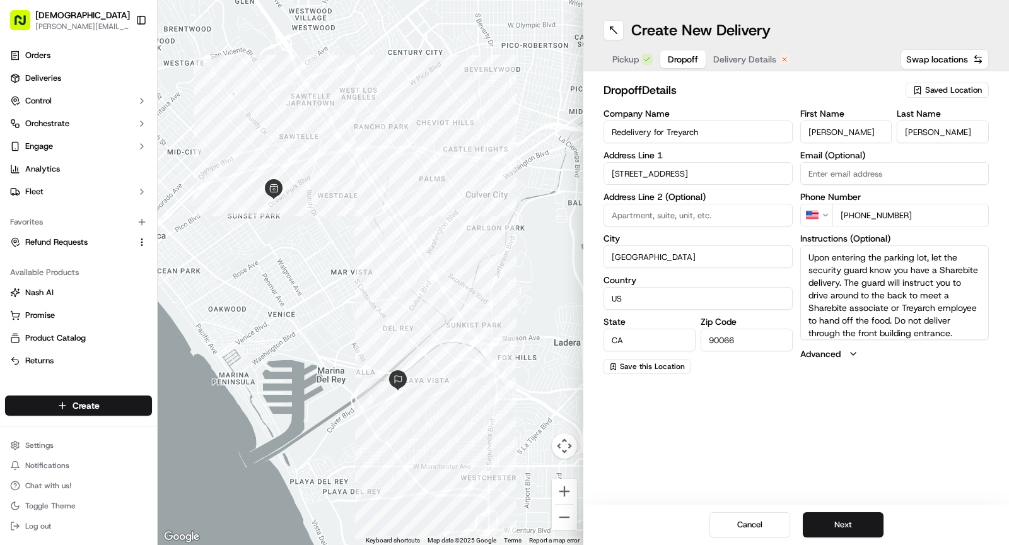
type input "[PERSON_NAME]"
drag, startPoint x: 853, startPoint y: 216, endPoint x: 948, endPoint y: 216, distance: 94.6
click at [948, 216] on input "[PHONE_NUMBER]" at bounding box center [910, 215] width 157 height 23
paste input "[PHONE_NUMBER]"
type input "[PHONE_NUMBER]"
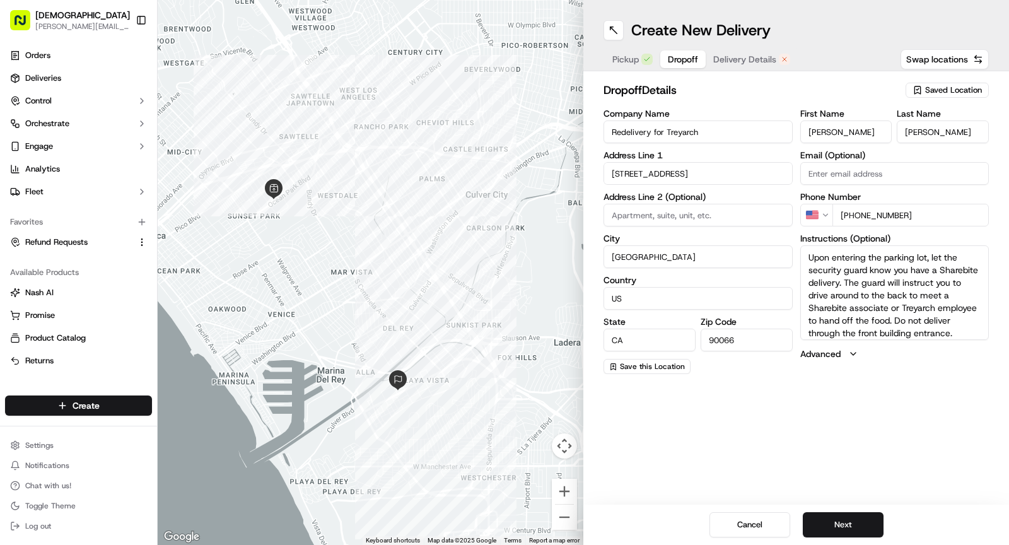
click at [924, 316] on textarea "Upon entering the parking lot, let the security guard know you have a Sharebite…" at bounding box center [894, 292] width 189 height 95
click at [727, 56] on span "Delivery Details" at bounding box center [744, 59] width 63 height 13
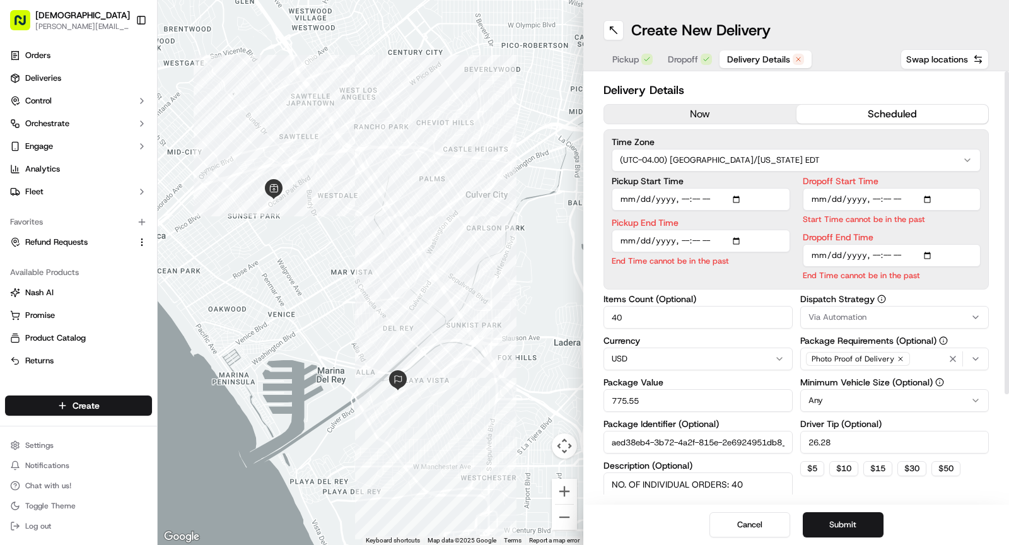
click at [704, 101] on div "Delivery Details now scheduled Time Zone (UTC-04.00) [GEOGRAPHIC_DATA]/[US_STAT…" at bounding box center [796, 359] width 385 height 557
click at [697, 115] on button "now" at bounding box center [700, 114] width 192 height 19
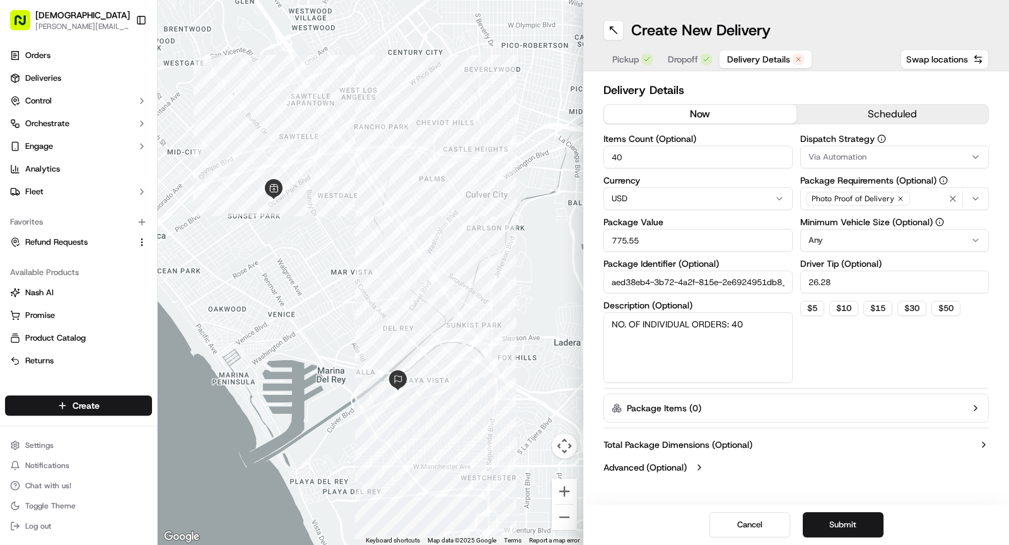
click at [650, 163] on input "40" at bounding box center [698, 157] width 189 height 23
type input "1"
click at [633, 245] on input "775.55" at bounding box center [698, 240] width 189 height 23
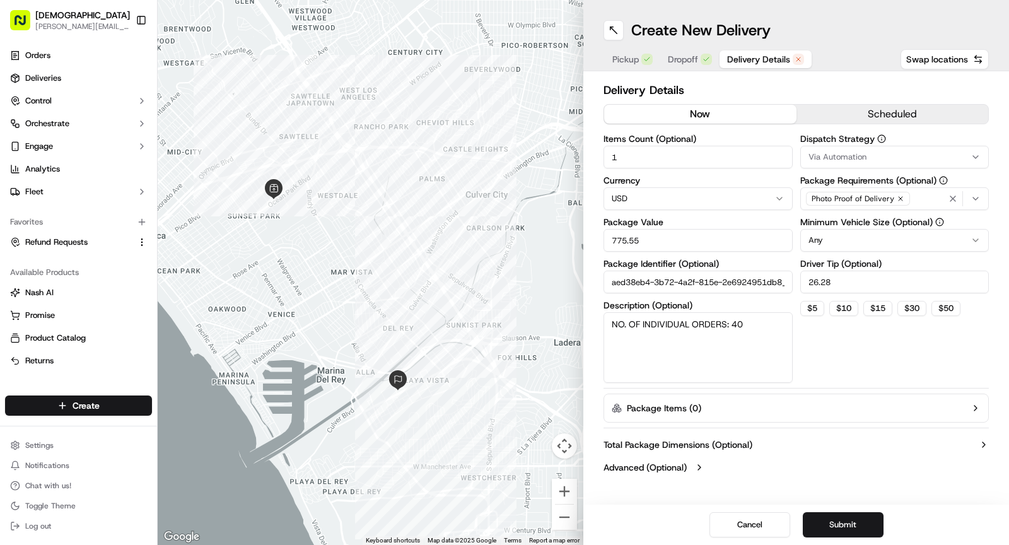
click at [633, 245] on input "775.55" at bounding box center [698, 240] width 189 height 23
type input "30"
click at [708, 346] on textarea "NO. OF INDIVIDUAL ORDERS: 40" at bounding box center [698, 347] width 189 height 71
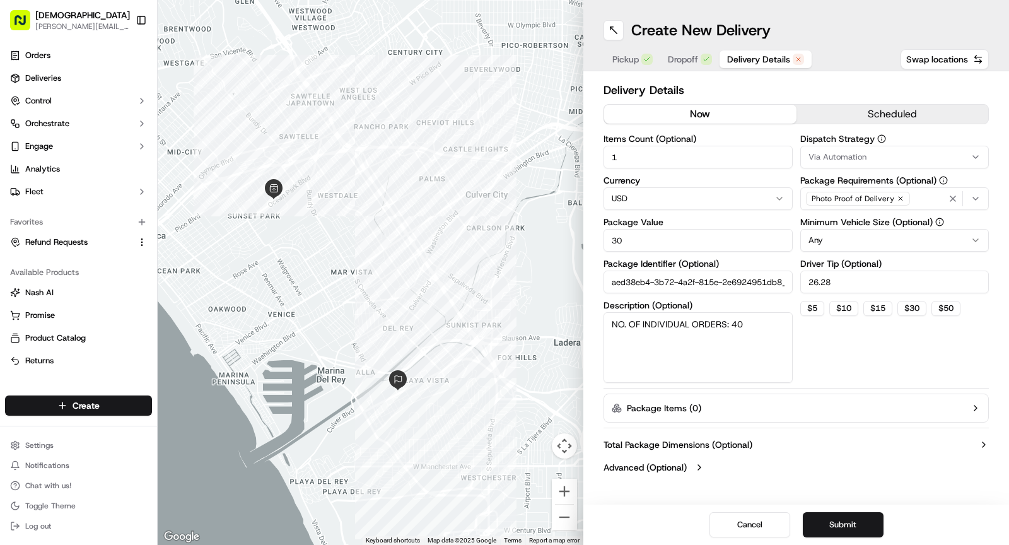
click at [708, 346] on textarea "NO. OF INDIVIDUAL ORDERS: 40" at bounding box center [698, 347] width 189 height 71
type textarea "[PERSON_NAME]:1"
click at [839, 289] on input "26.28" at bounding box center [894, 282] width 189 height 23
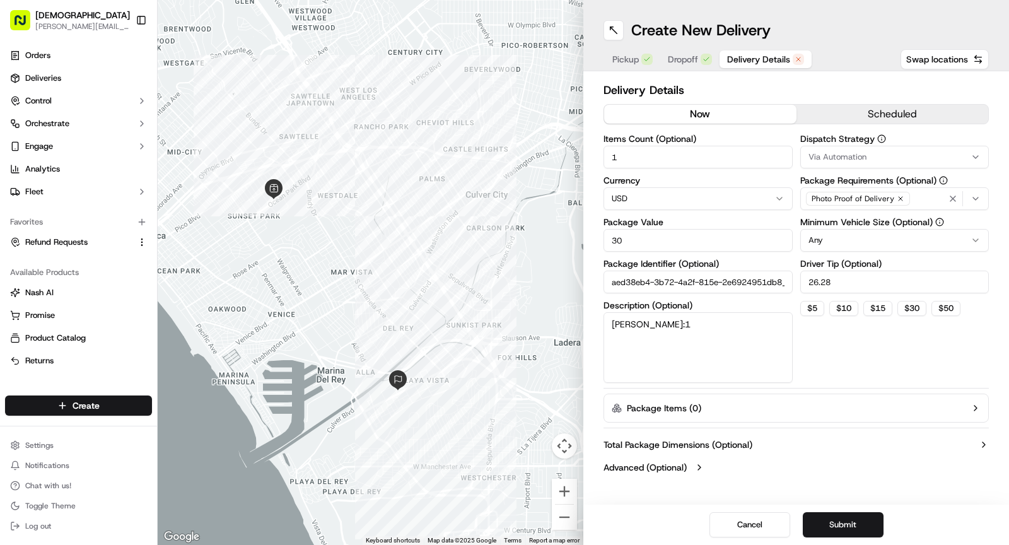
click at [839, 289] on input "26.28" at bounding box center [894, 282] width 189 height 23
type input "3"
click at [828, 523] on button "Submit" at bounding box center [843, 524] width 81 height 25
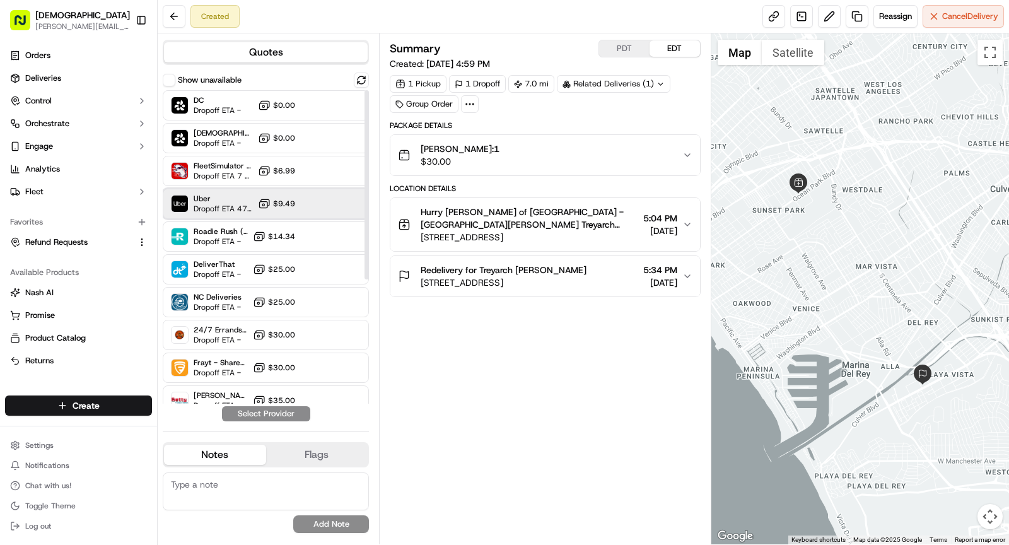
click at [231, 204] on span "Dropoff ETA 47 minutes" at bounding box center [223, 209] width 59 height 10
click at [275, 421] on button "Assign Provider" at bounding box center [266, 413] width 90 height 15
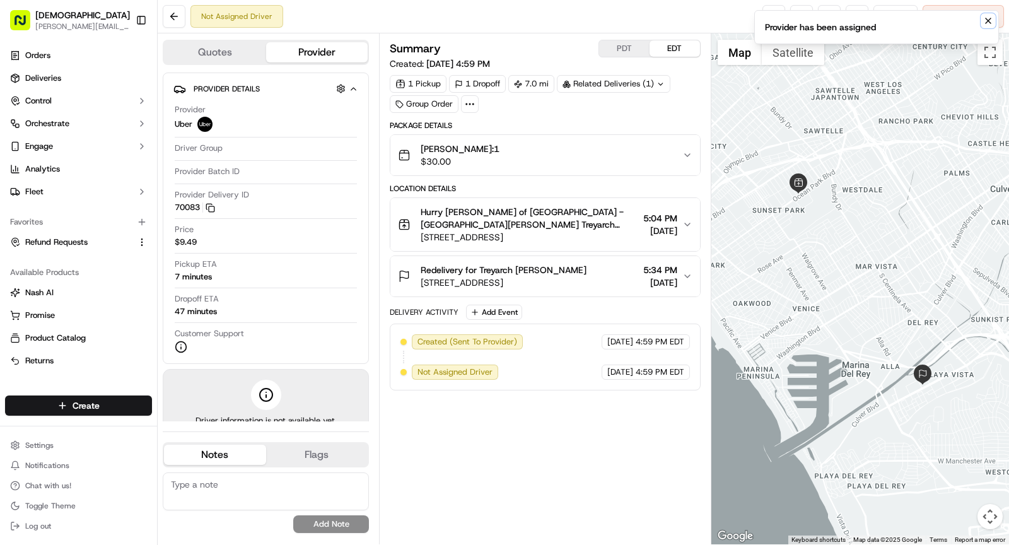
click at [988, 16] on icon "Notifications (F8)" at bounding box center [988, 21] width 10 height 10
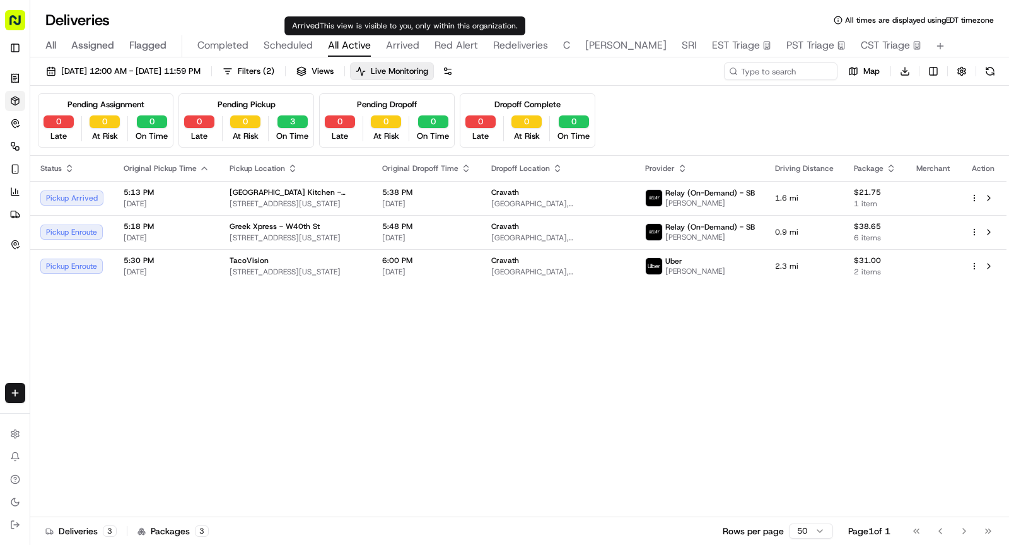
click at [411, 43] on span "Arrived" at bounding box center [402, 45] width 33 height 15
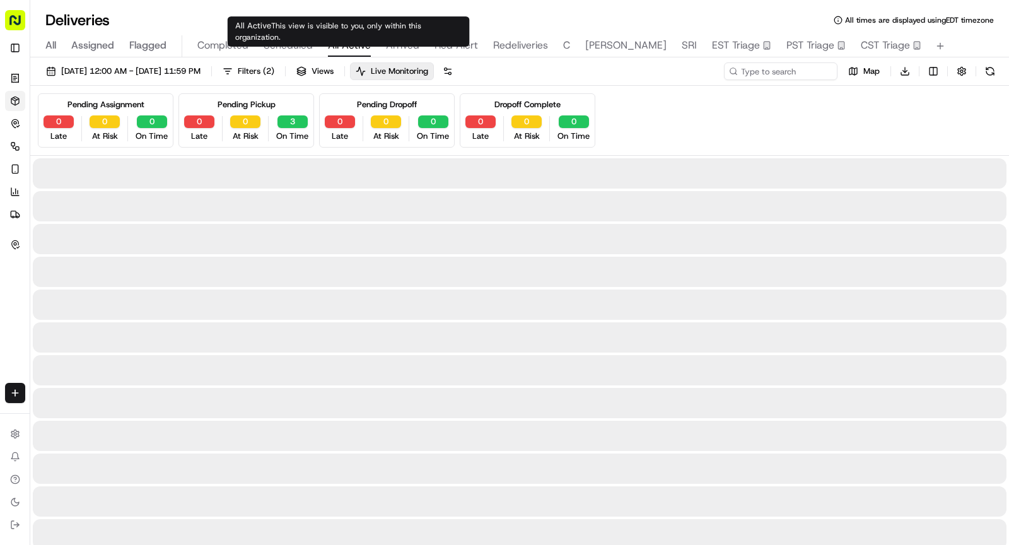
click at [339, 40] on span "All Active" at bounding box center [349, 45] width 43 height 15
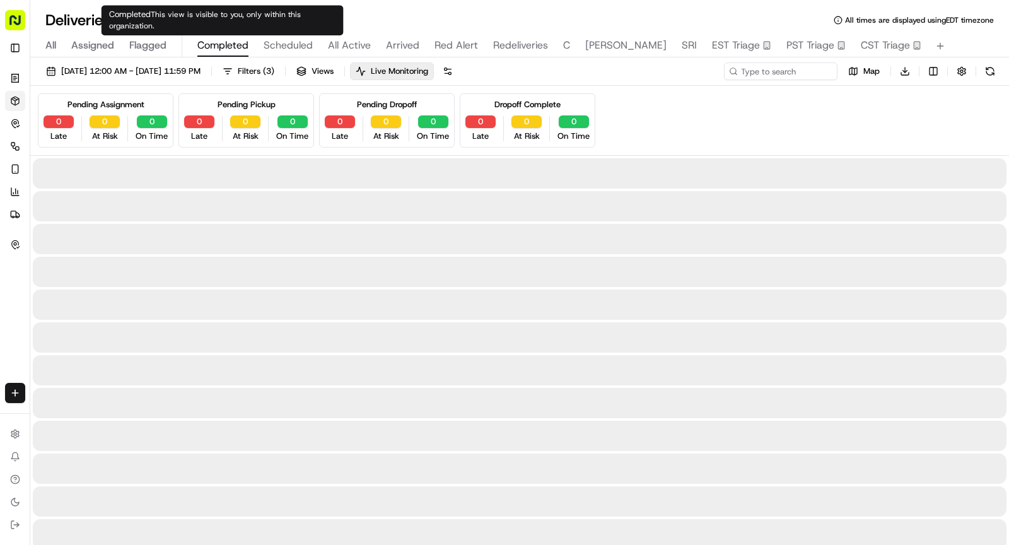
click at [221, 44] on span "Completed" at bounding box center [222, 45] width 51 height 15
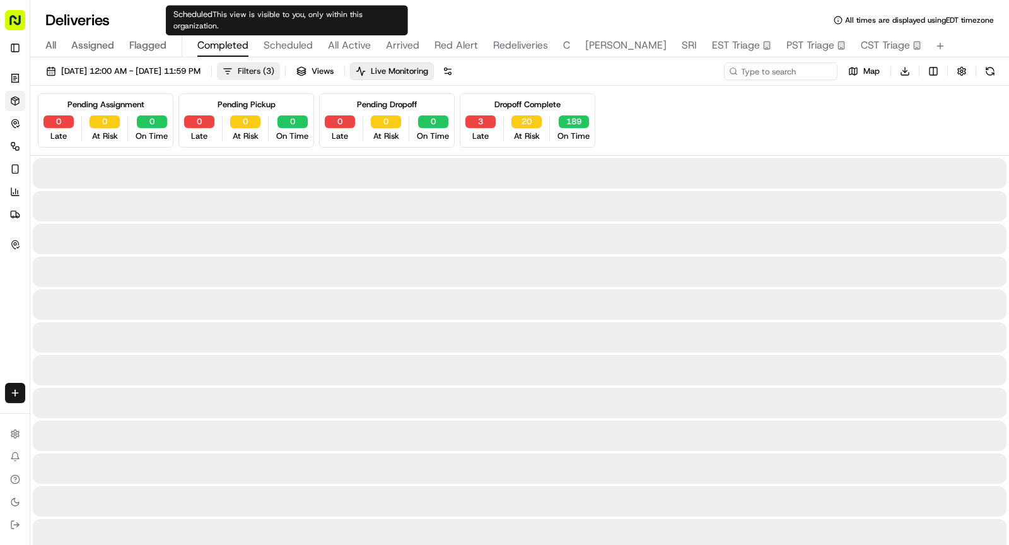
click at [274, 64] on button "Filters ( 3 )" at bounding box center [248, 71] width 63 height 18
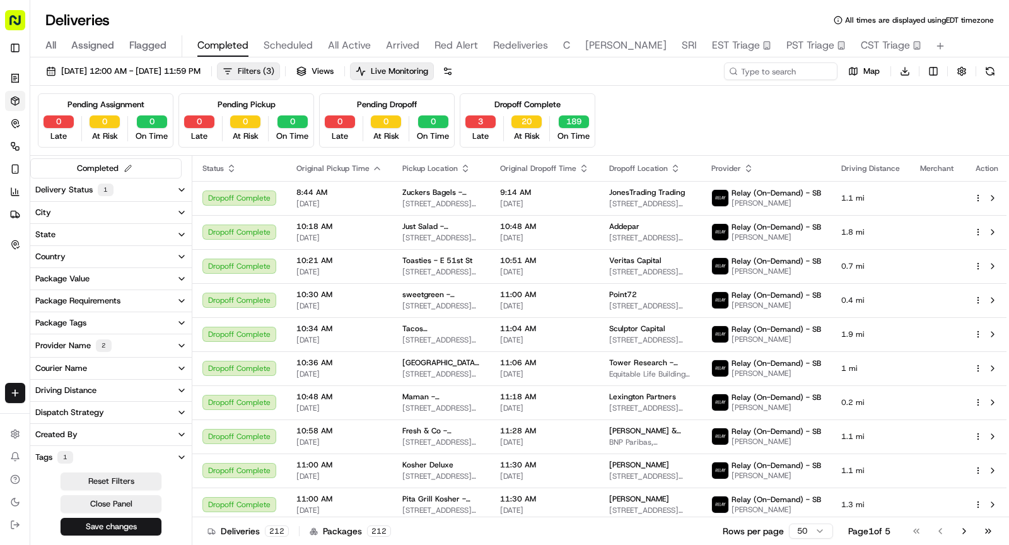
click at [274, 64] on button "Filters ( 3 )" at bounding box center [248, 71] width 63 height 18
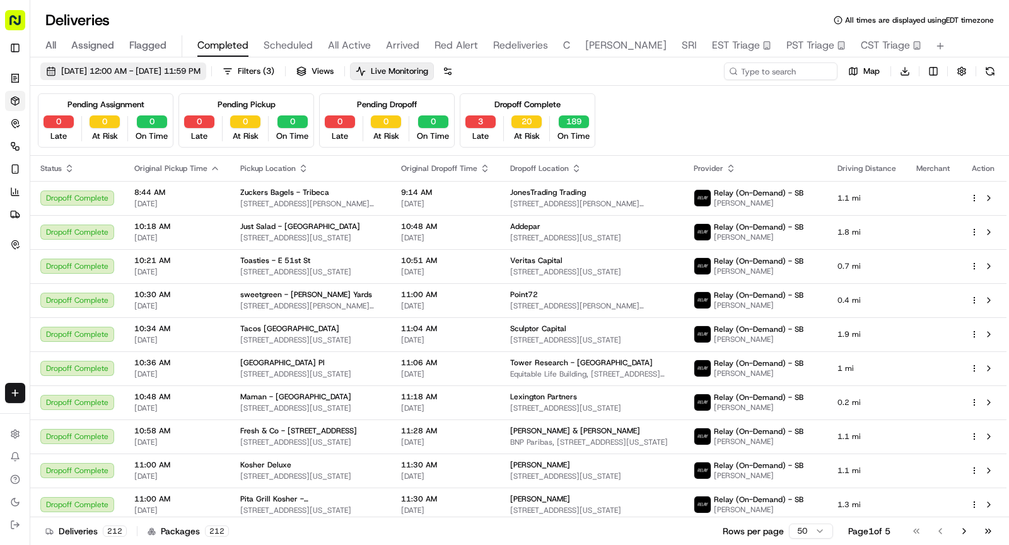
click at [201, 66] on span "09/16/2025 12:00 AM - 09/16/2025 11:59 PM" at bounding box center [130, 71] width 139 height 11
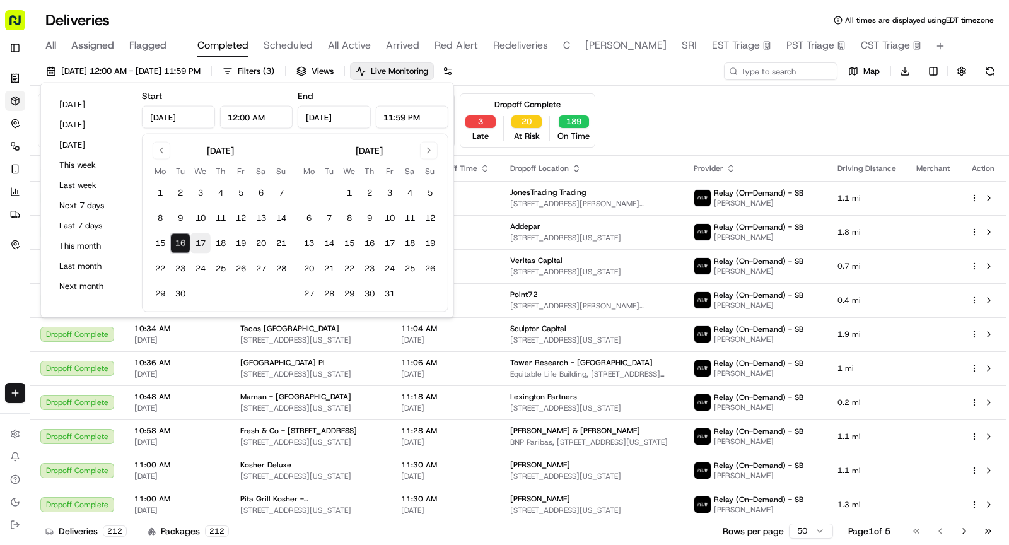
click at [202, 238] on button "17" at bounding box center [200, 243] width 20 height 20
type input "Sep 17, 2025"
click at [202, 238] on button "17" at bounding box center [200, 243] width 20 height 20
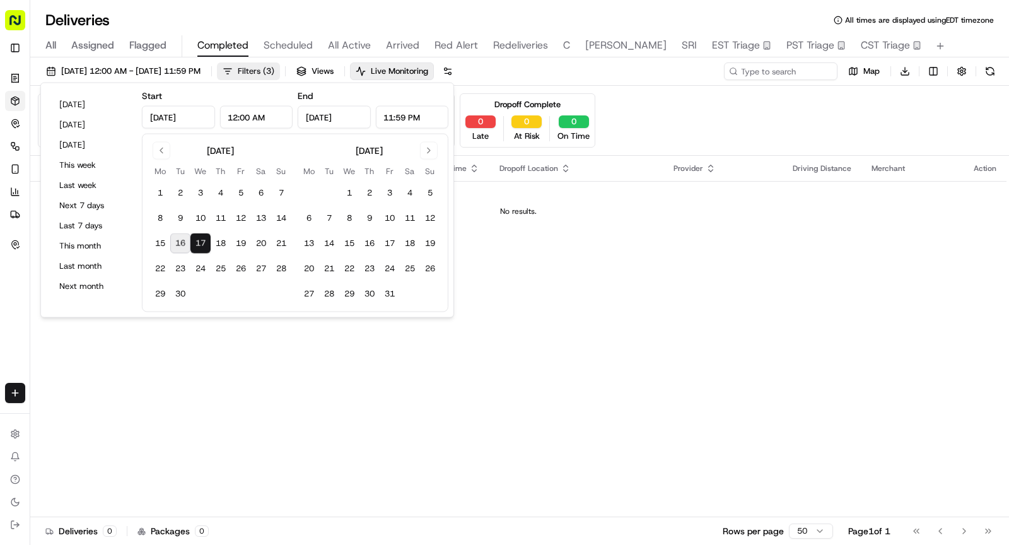
click at [274, 72] on span "Filters ( 3 )" at bounding box center [256, 71] width 37 height 11
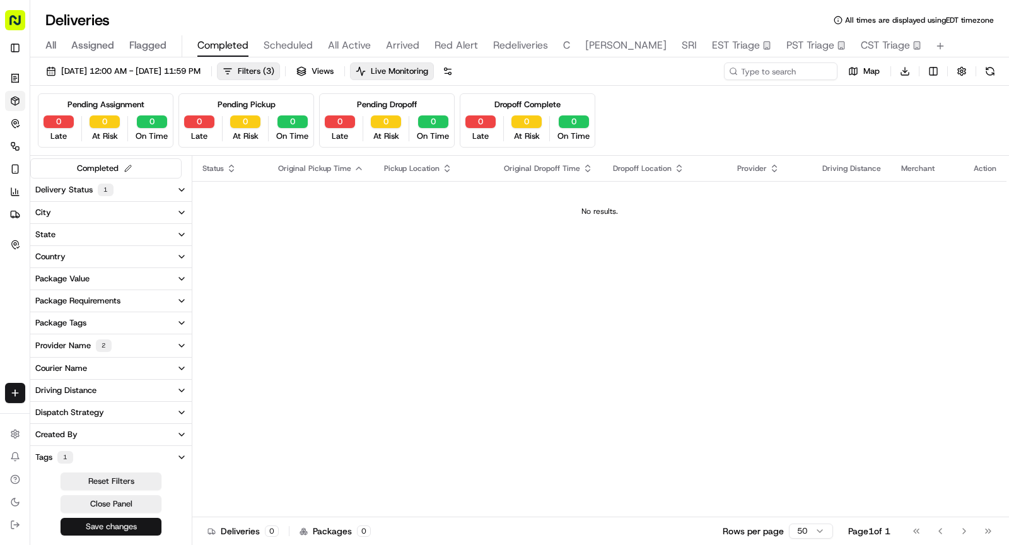
click at [135, 519] on button "Save changes" at bounding box center [111, 527] width 101 height 18
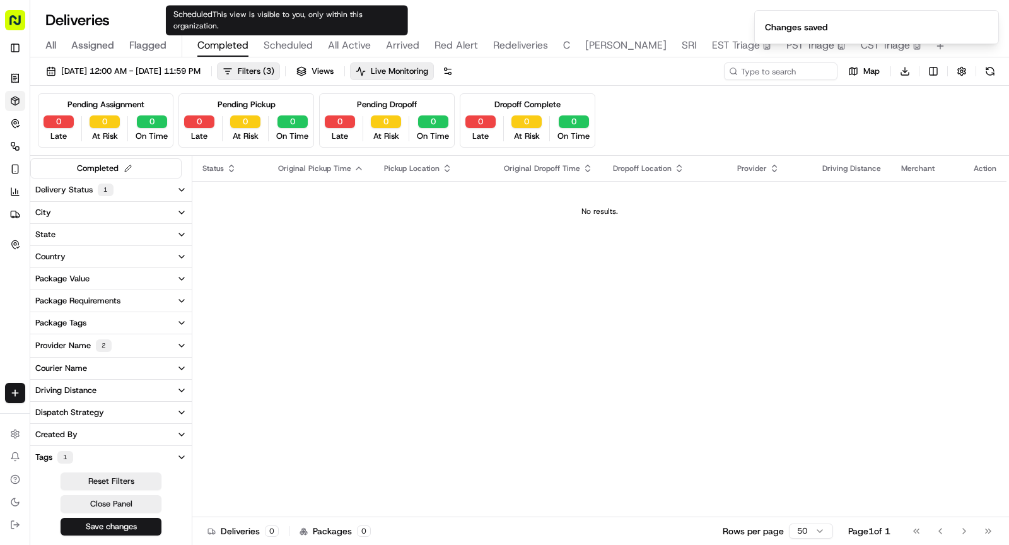
click at [303, 37] on button "Scheduled" at bounding box center [288, 45] width 49 height 21
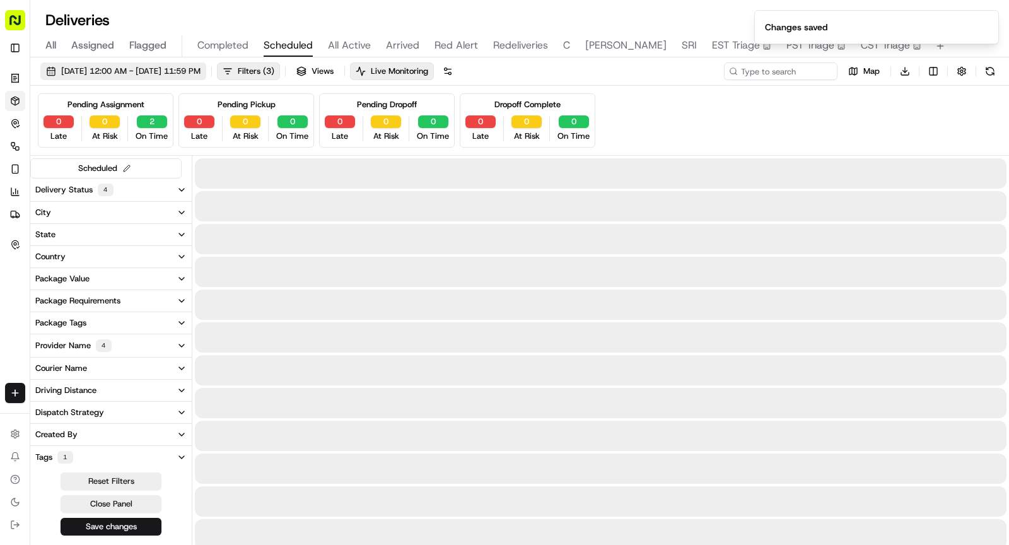
click at [201, 71] on span "09/16/2025 12:00 AM - 09/16/2025 11:59 PM" at bounding box center [130, 71] width 139 height 11
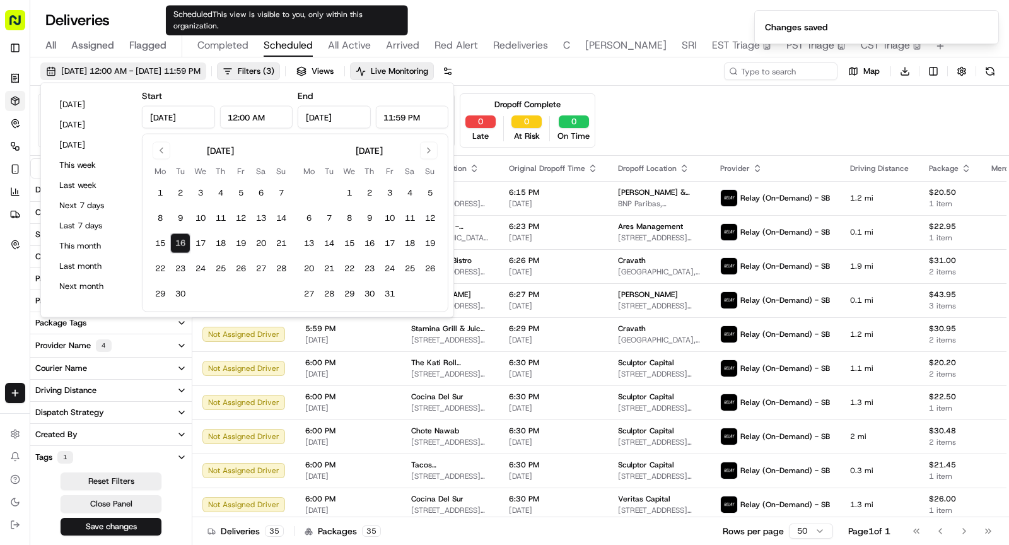
type input "Sep 16, 2025"
type input "12:00 AM"
type input "Sep 16, 2025"
type input "11:59 PM"
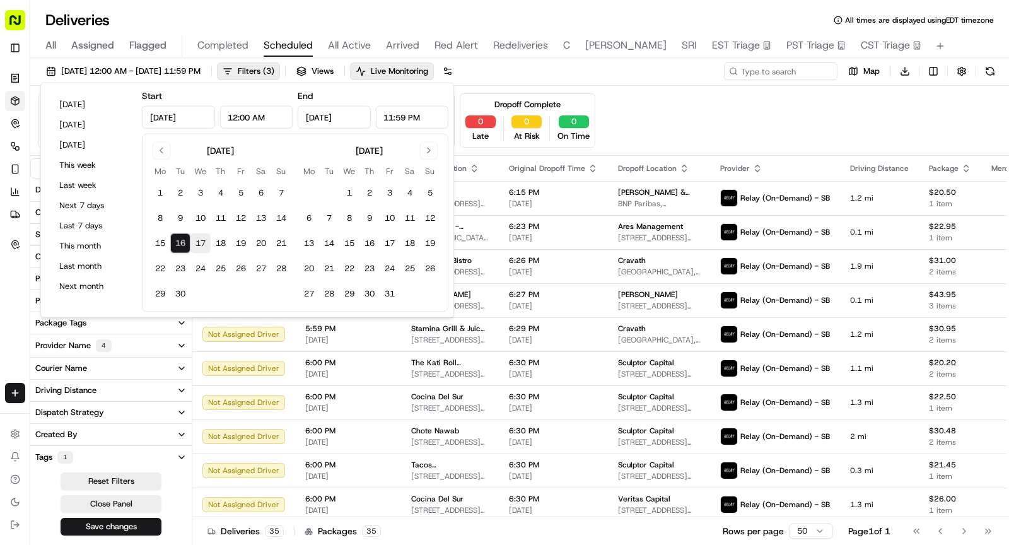
click at [199, 237] on button "17" at bounding box center [200, 243] width 20 height 20
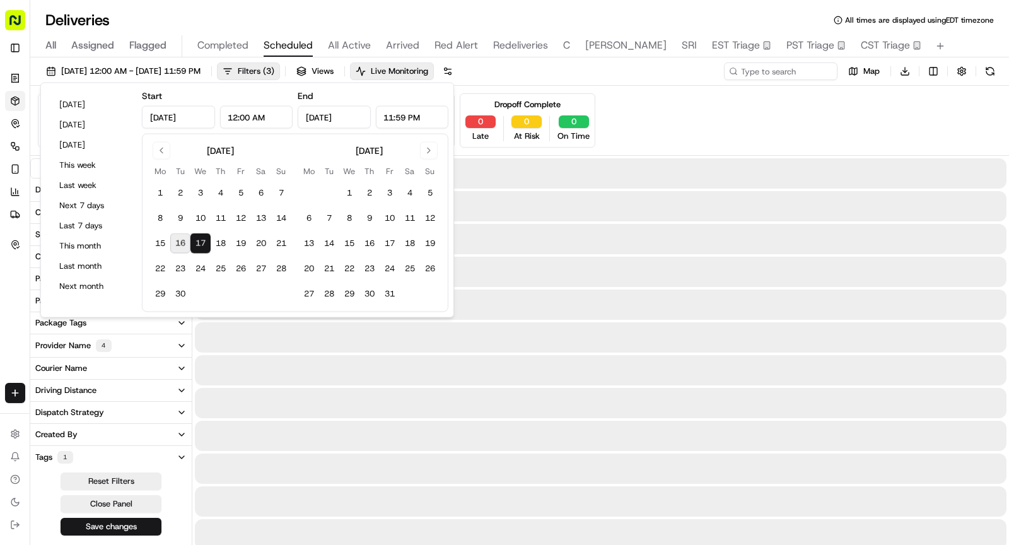
type input "Sep 17, 2025"
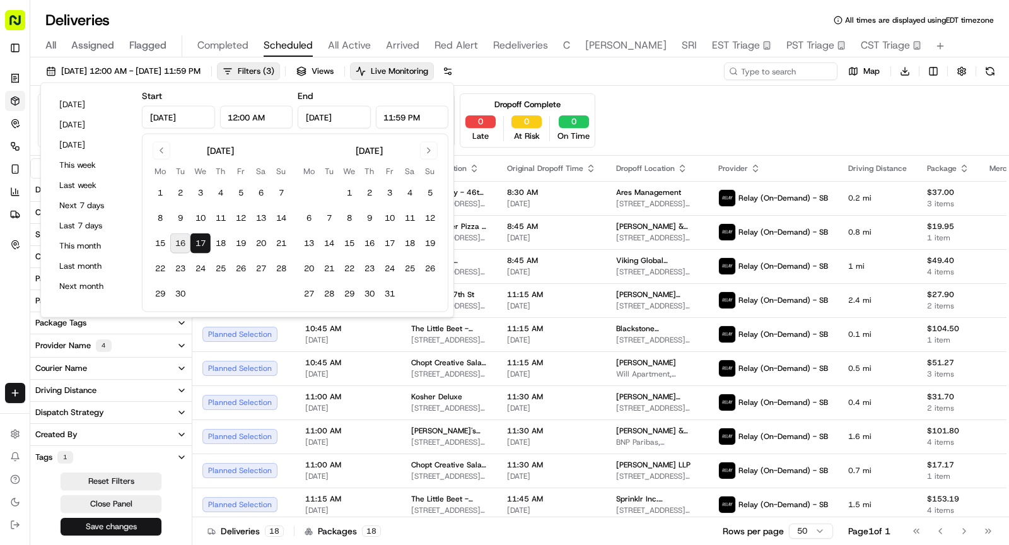
click at [98, 520] on button "Save changes" at bounding box center [111, 527] width 101 height 18
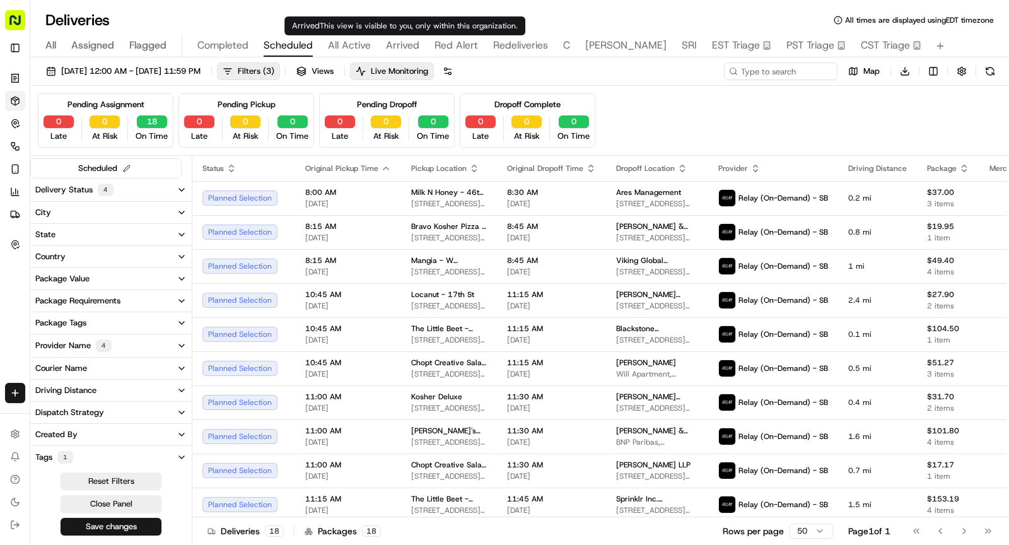
click at [350, 37] on button "All Active" at bounding box center [349, 45] width 43 height 21
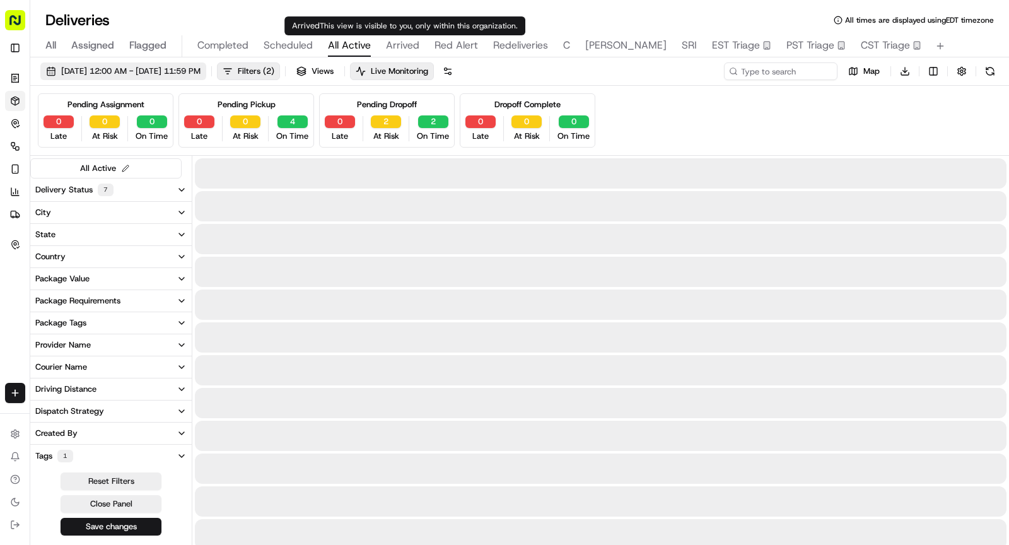
click at [201, 67] on span "09/16/2025 12:00 AM - 09/16/2025 11:59 PM" at bounding box center [130, 71] width 139 height 11
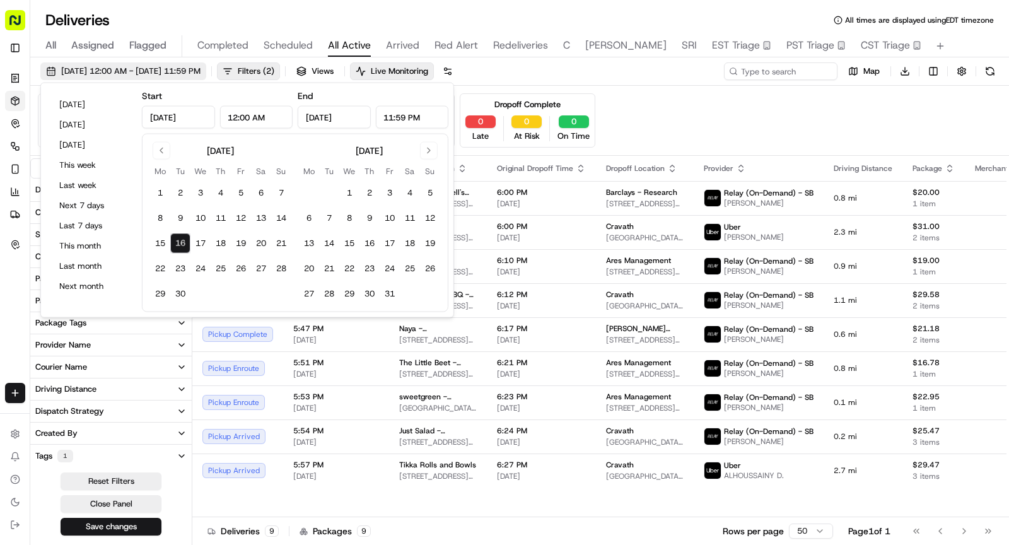
type input "Sep 16, 2025"
type input "12:00 AM"
type input "Sep 16, 2025"
type input "11:59 PM"
click at [197, 243] on button "17" at bounding box center [200, 243] width 20 height 20
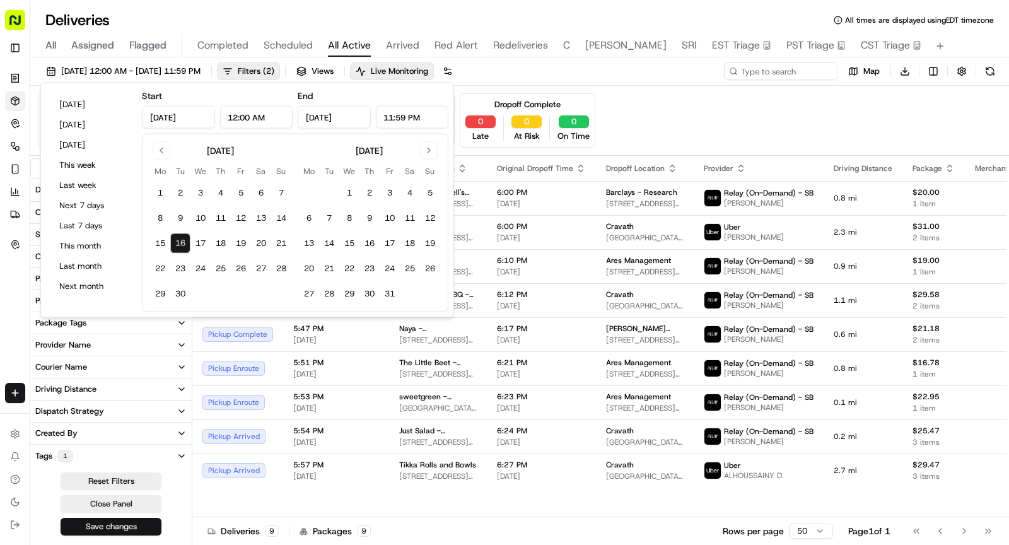
click at [197, 243] on button "17" at bounding box center [200, 243] width 20 height 20
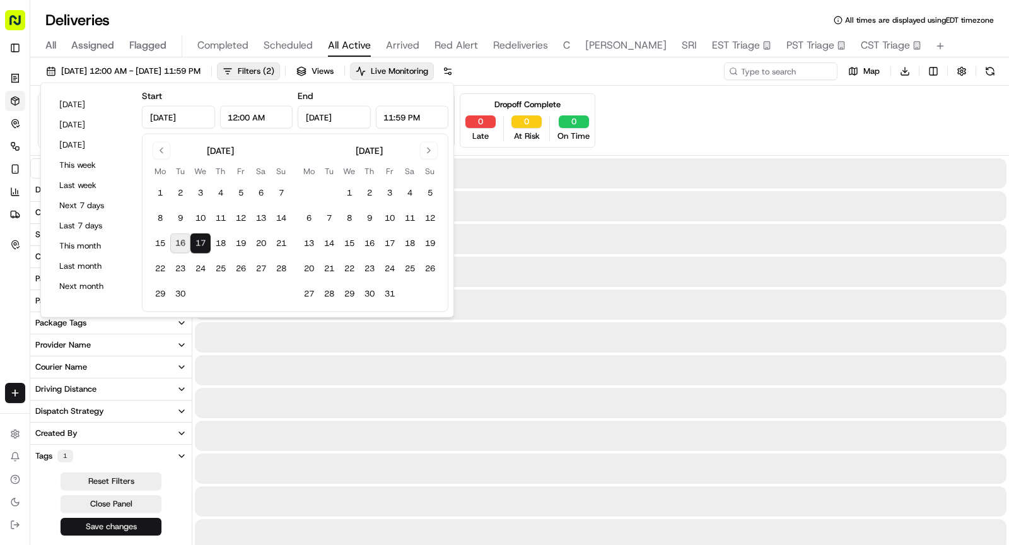
type input "Sep 17, 2025"
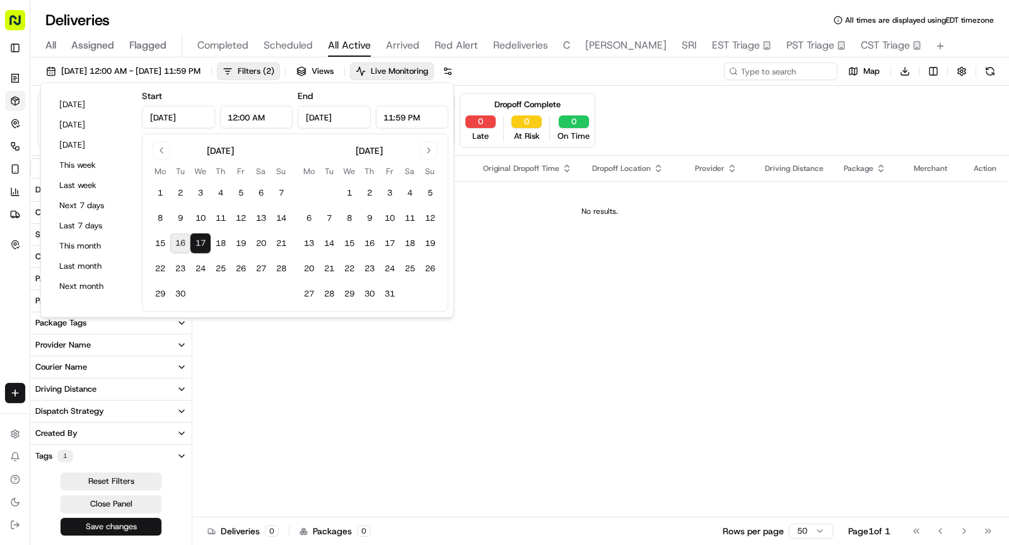
click at [125, 521] on button "Save changes" at bounding box center [111, 527] width 101 height 18
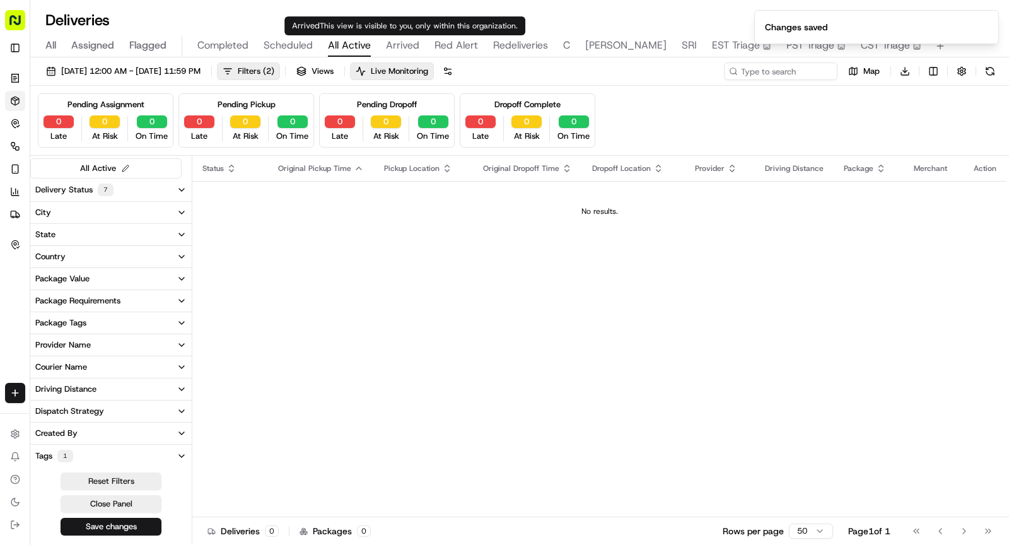
click at [398, 43] on span "Arrived" at bounding box center [402, 45] width 33 height 15
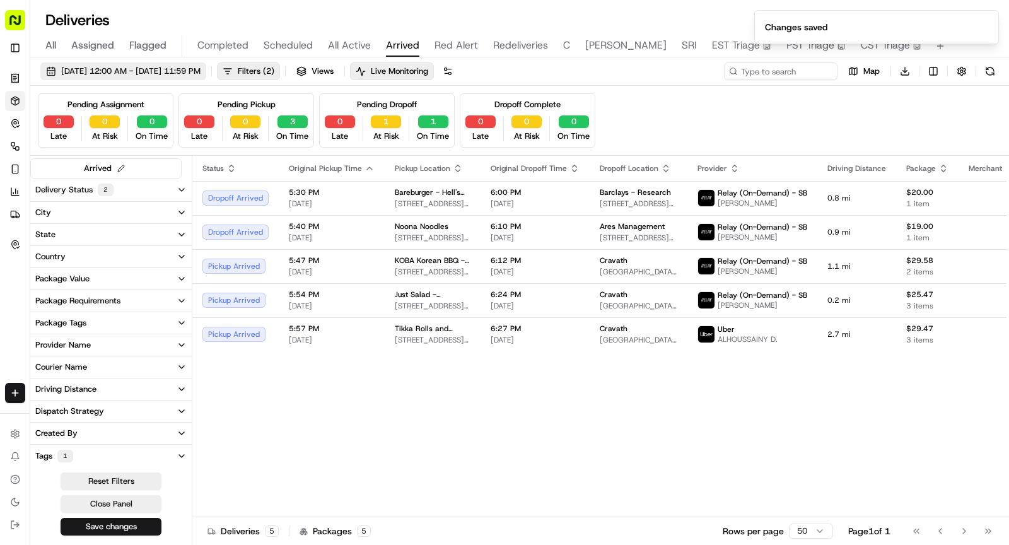
click at [201, 69] on span "09/16/2025 12:00 AM - 09/16/2025 11:59 PM" at bounding box center [130, 71] width 139 height 11
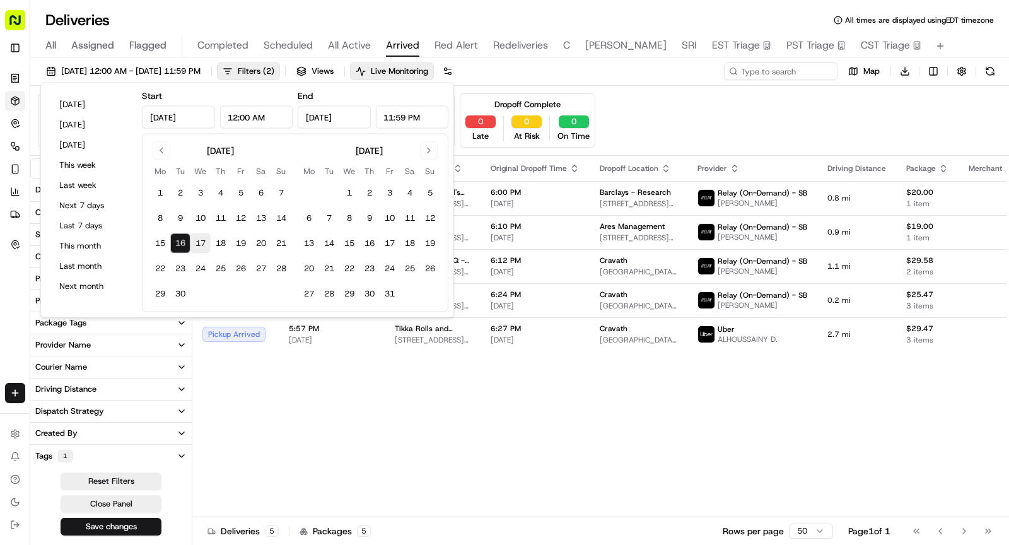
click at [197, 241] on button "17" at bounding box center [200, 243] width 20 height 20
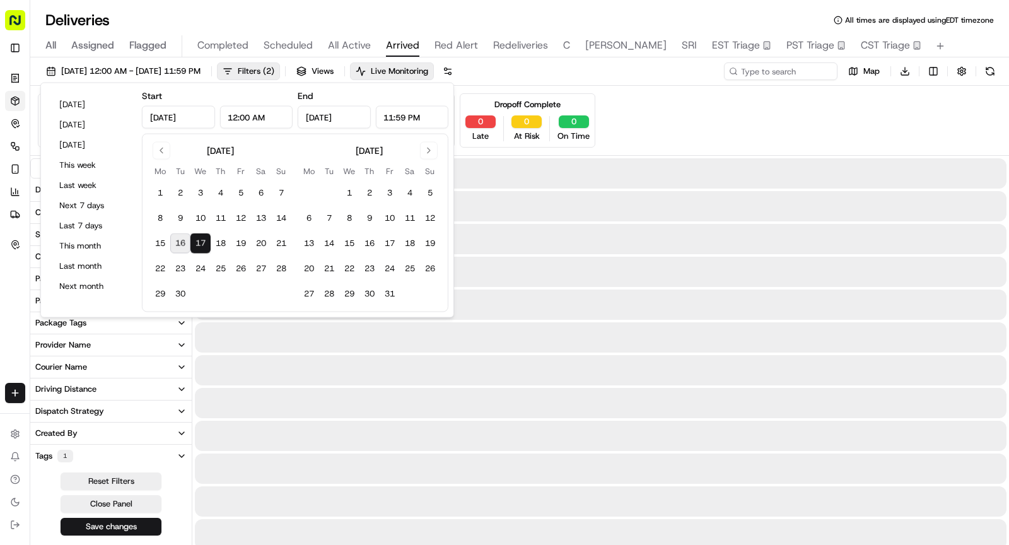
type input "Sep 17, 2025"
click at [197, 241] on button "17" at bounding box center [200, 243] width 20 height 20
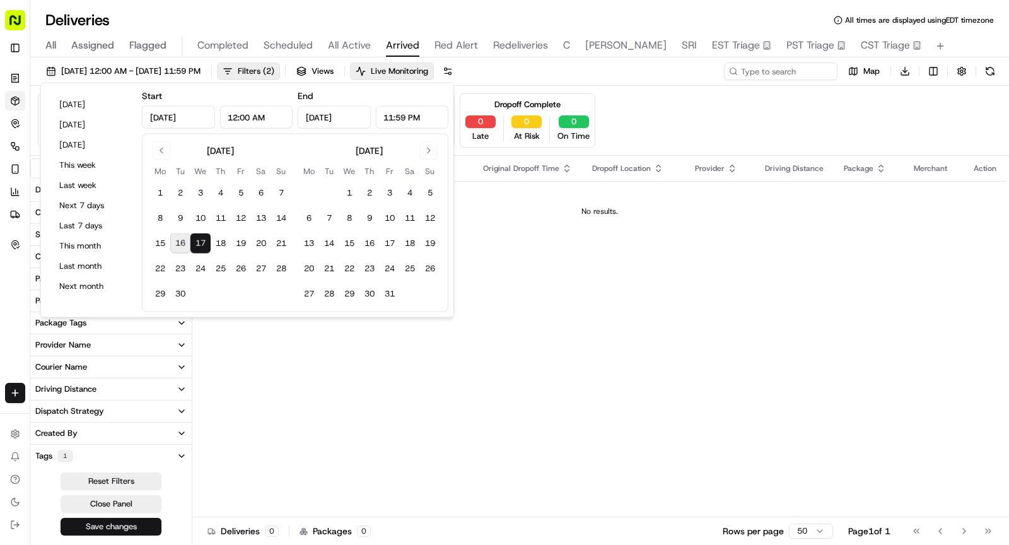
click at [127, 523] on button "Save changes" at bounding box center [111, 527] width 101 height 18
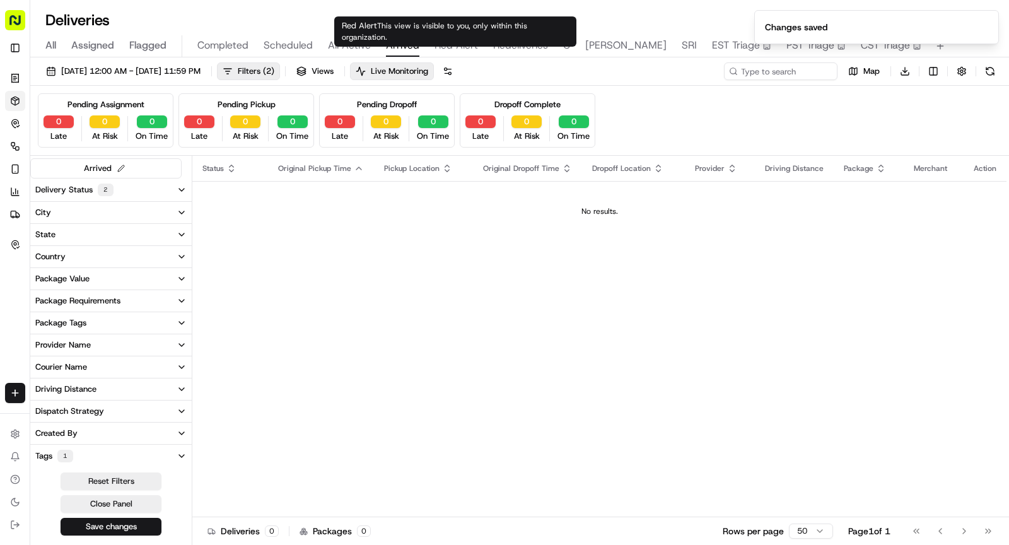
click at [445, 45] on span "Red Alert" at bounding box center [457, 45] width 44 height 15
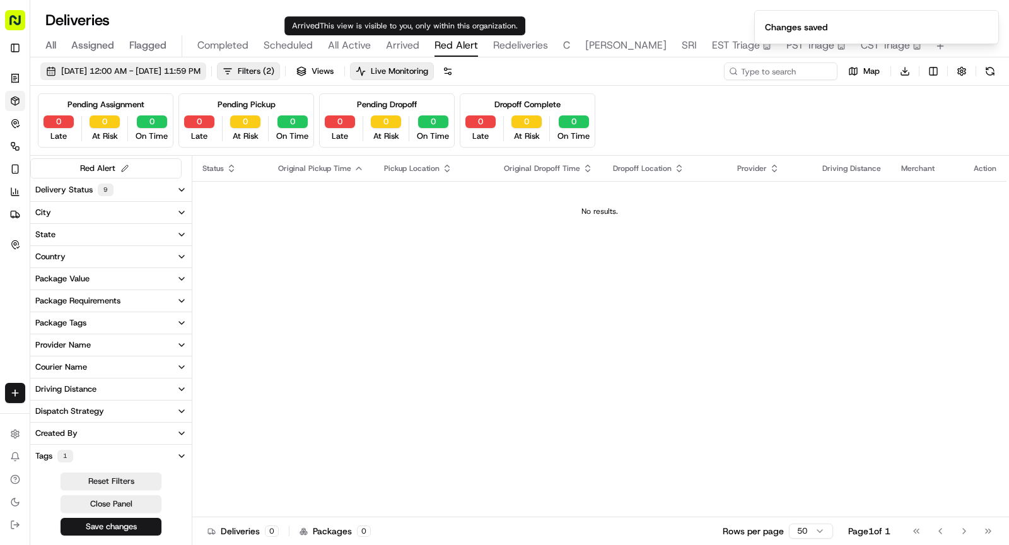
click at [201, 73] on span "09/16/2025 12:00 AM - 09/16/2025 11:59 PM" at bounding box center [130, 71] width 139 height 11
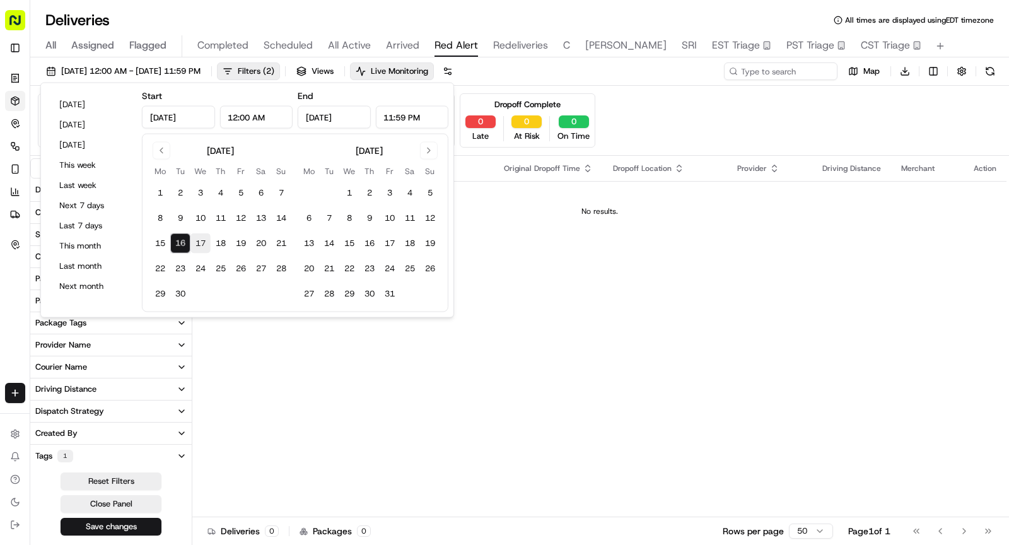
click at [195, 243] on button "17" at bounding box center [200, 243] width 20 height 20
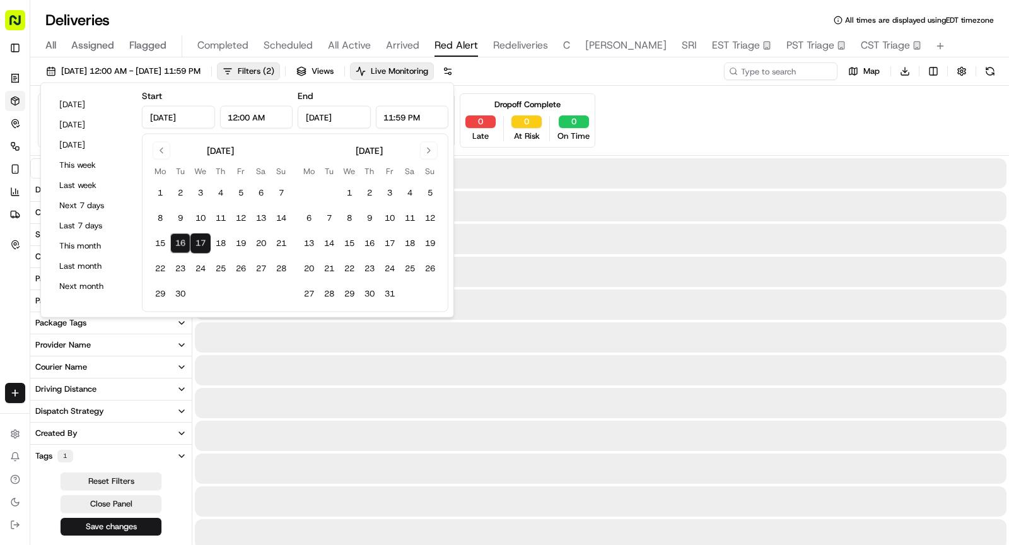
click at [195, 243] on button "17" at bounding box center [200, 243] width 20 height 20
type input "Sep 17, 2025"
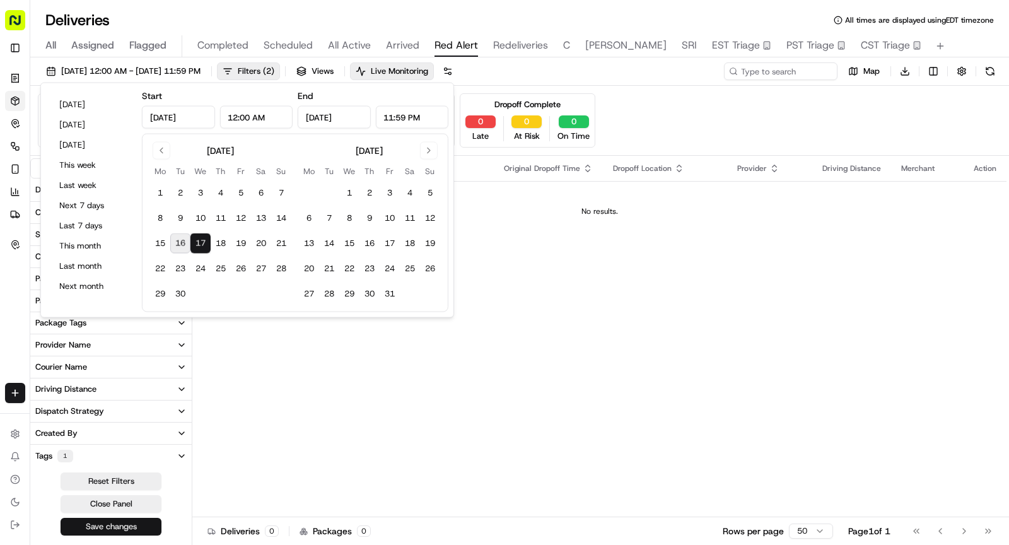
click at [123, 522] on button "Save changes" at bounding box center [111, 527] width 101 height 18
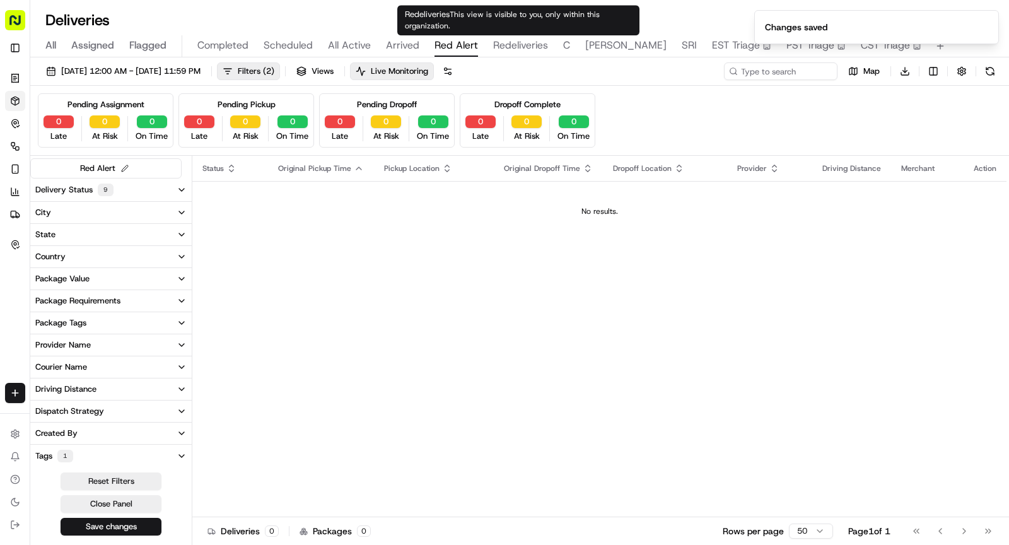
click at [499, 47] on span "Redeliveries" at bounding box center [520, 45] width 55 height 15
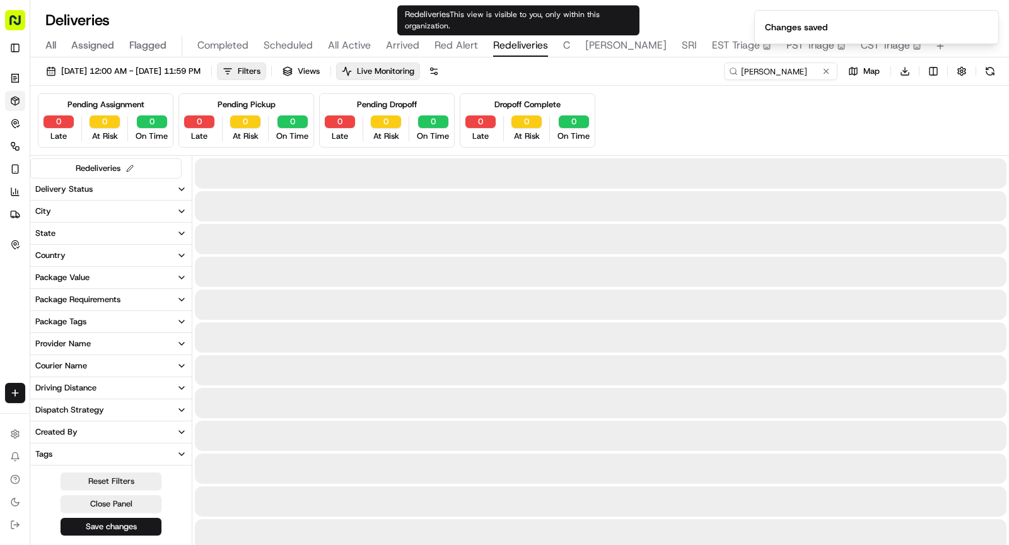
type input "REDEL"
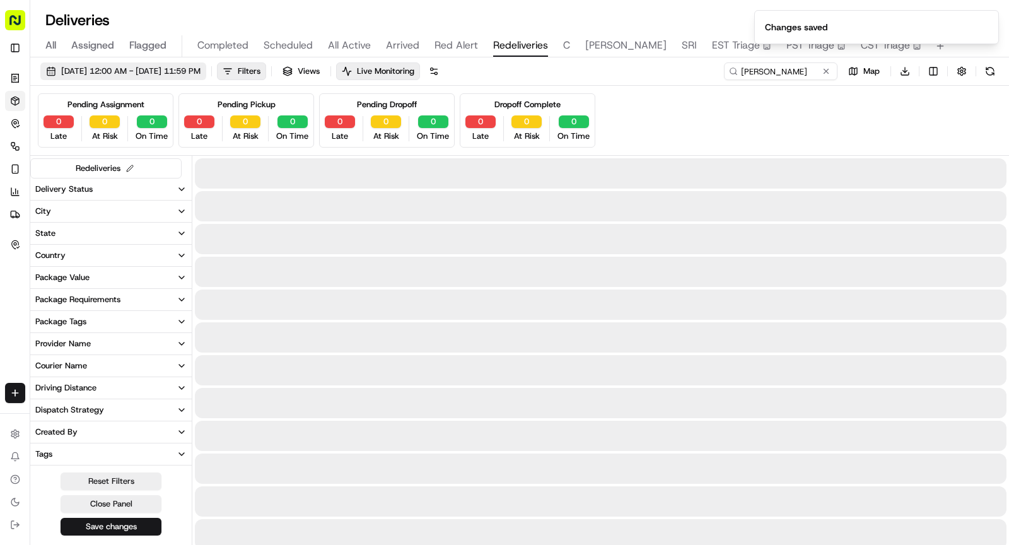
click at [206, 78] on button "09/16/2025 12:00 AM - 09/16/2025 11:59 PM" at bounding box center [123, 71] width 166 height 18
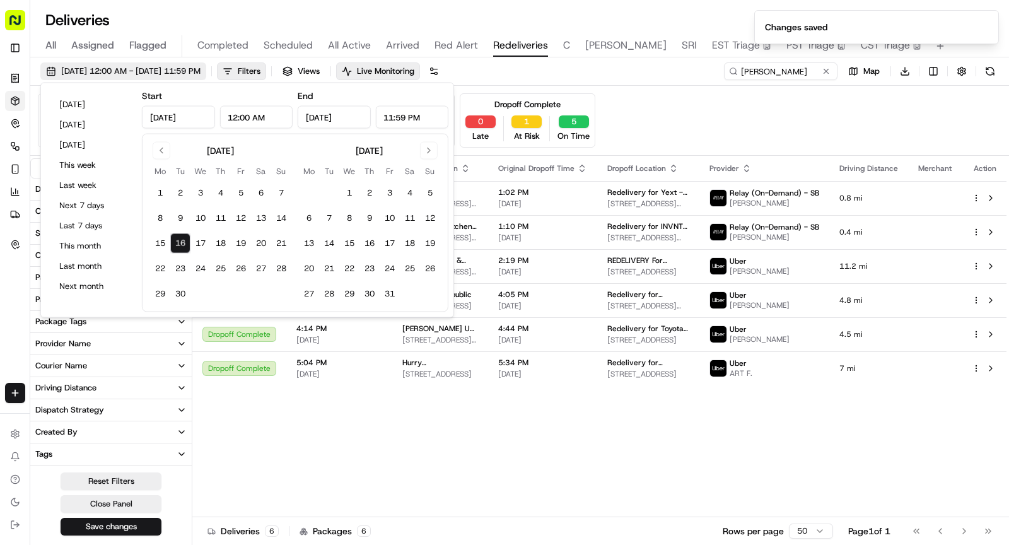
type input "Sep 16, 2025"
type input "12:00 AM"
type input "Sep 16, 2025"
type input "11:59 PM"
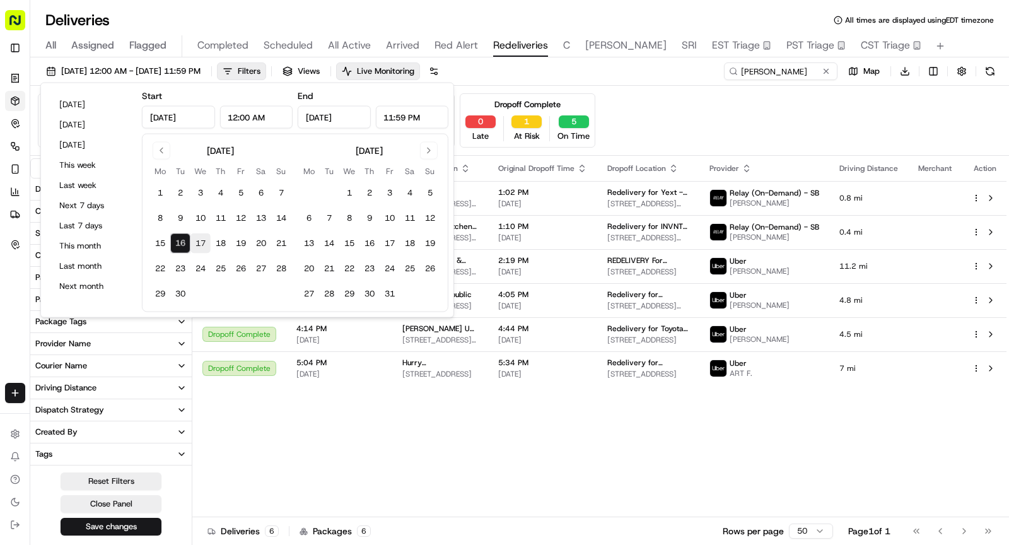
click at [199, 244] on button "17" at bounding box center [200, 243] width 20 height 20
type input "Sep 17, 2025"
click at [199, 244] on button "17" at bounding box center [200, 243] width 20 height 20
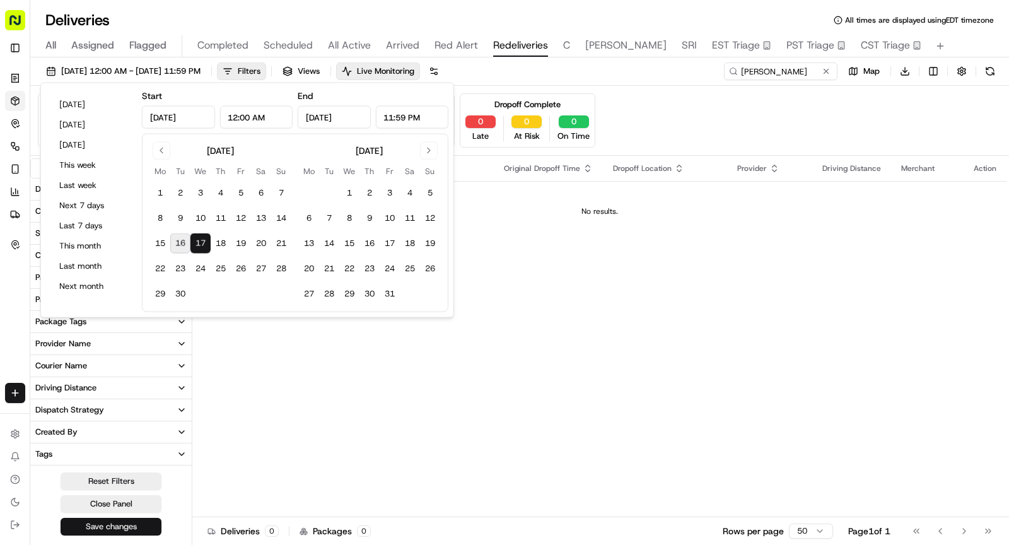
click at [116, 522] on button "Save changes" at bounding box center [111, 527] width 101 height 18
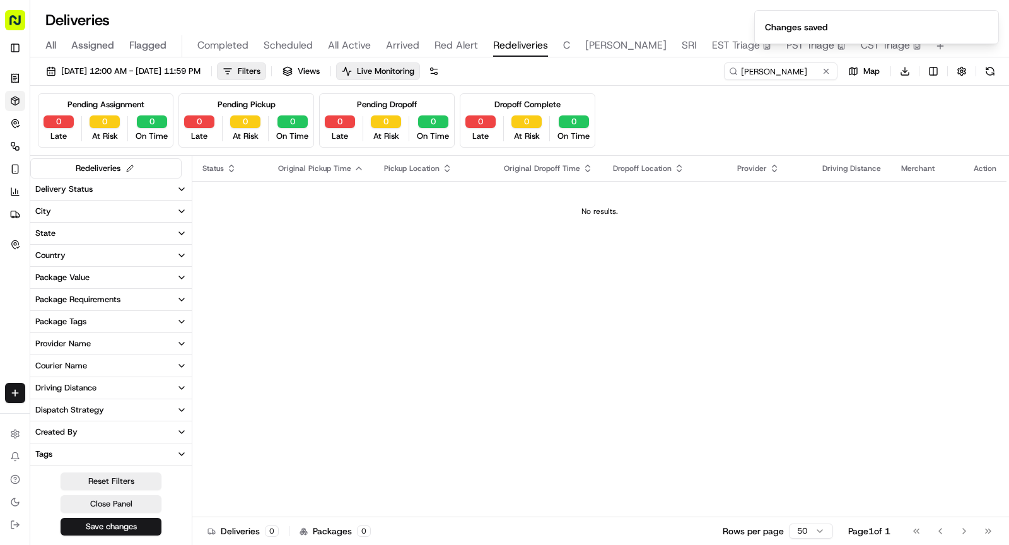
click at [563, 45] on span "C" at bounding box center [566, 45] width 7 height 15
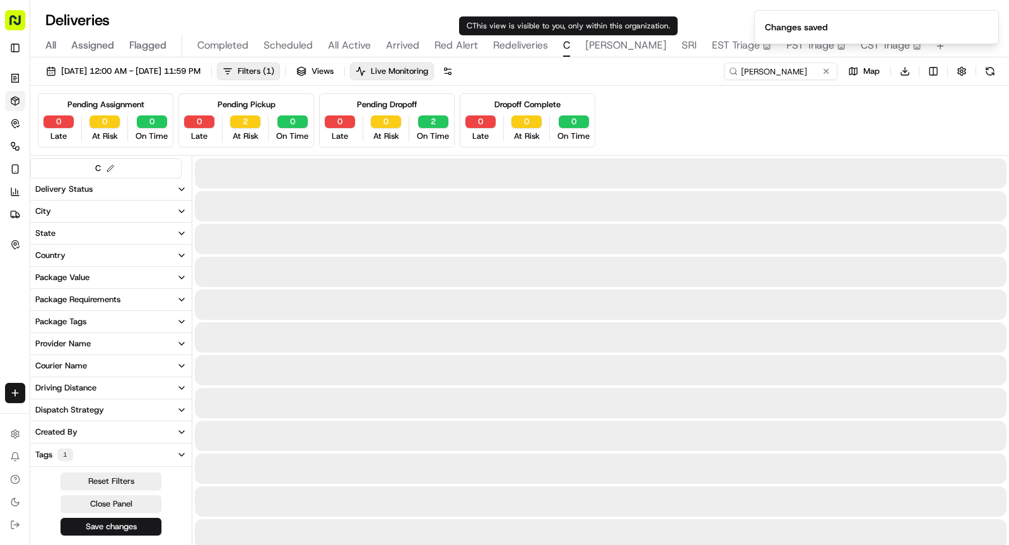
type input "Cockroach Labs"
click at [201, 70] on span "09/16/2025 12:00 AM - 09/16/2025 11:59 PM" at bounding box center [130, 71] width 139 height 11
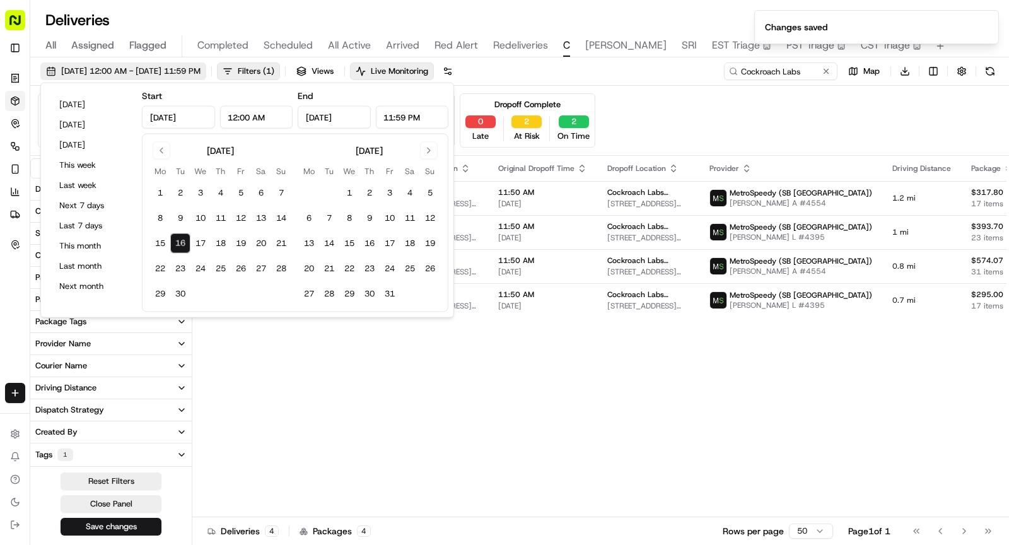
type input "Sep 16, 2025"
type input "12:00 AM"
type input "Sep 16, 2025"
type input "11:59 PM"
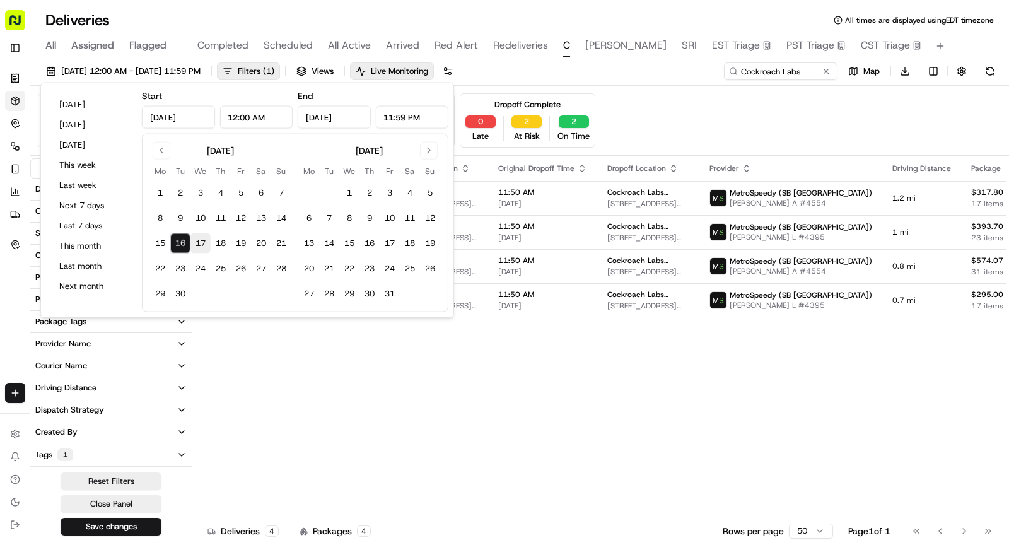
click at [201, 240] on button "17" at bounding box center [200, 243] width 20 height 20
type input "Sep 17, 2025"
click at [201, 240] on button "17" at bounding box center [200, 243] width 20 height 20
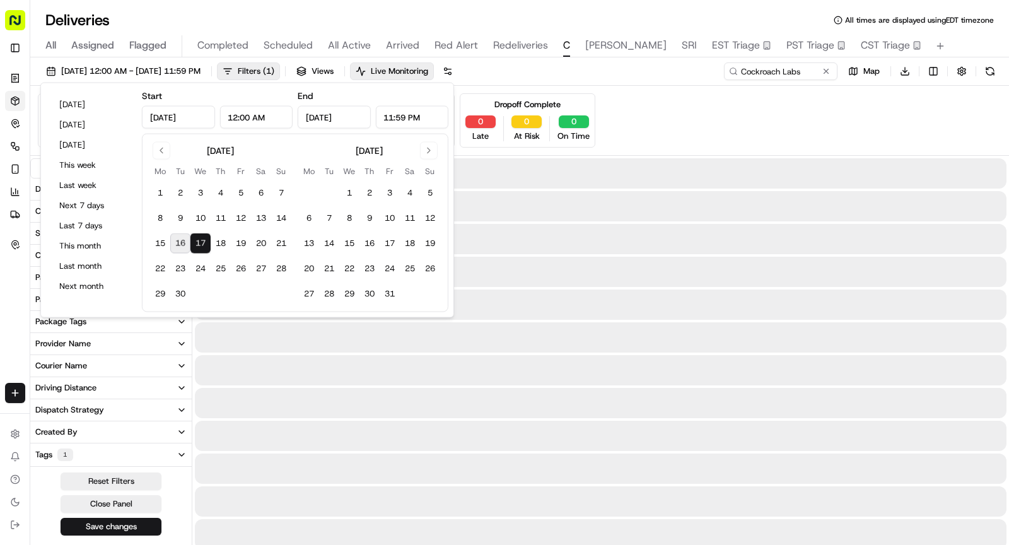
type input "Sep 17, 2025"
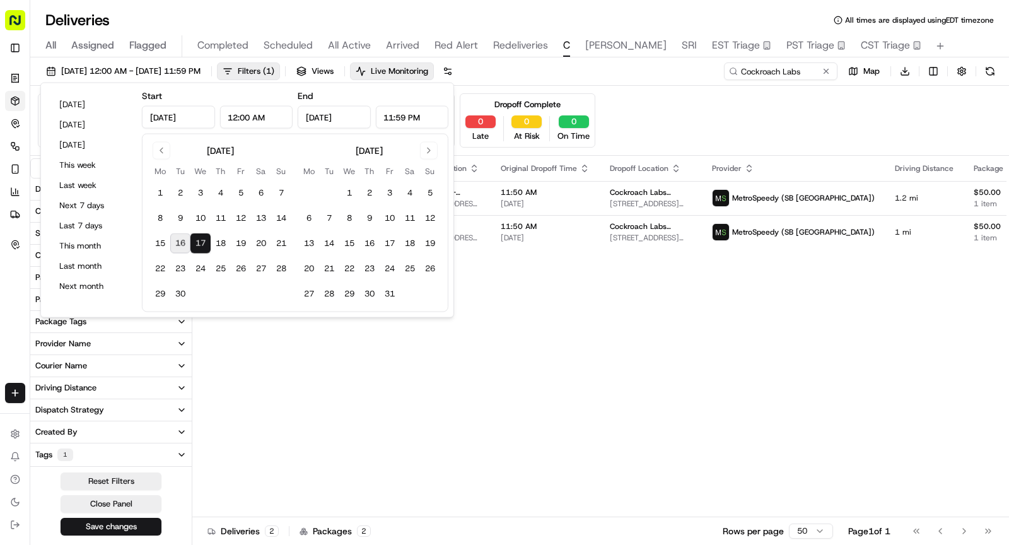
click at [132, 519] on button "Save changes" at bounding box center [111, 527] width 101 height 18
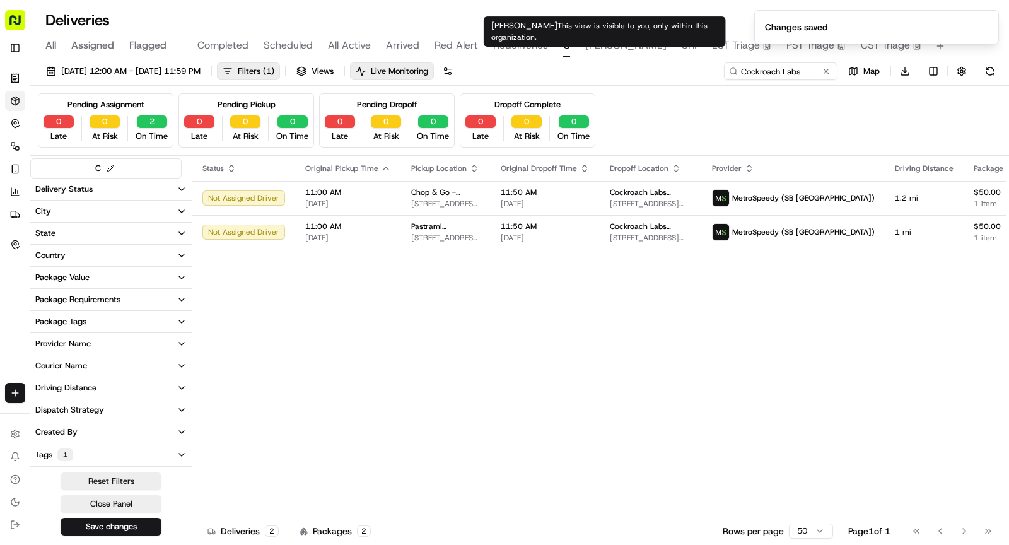
click at [607, 47] on span "SHAW" at bounding box center [625, 45] width 81 height 15
type input "D.E."
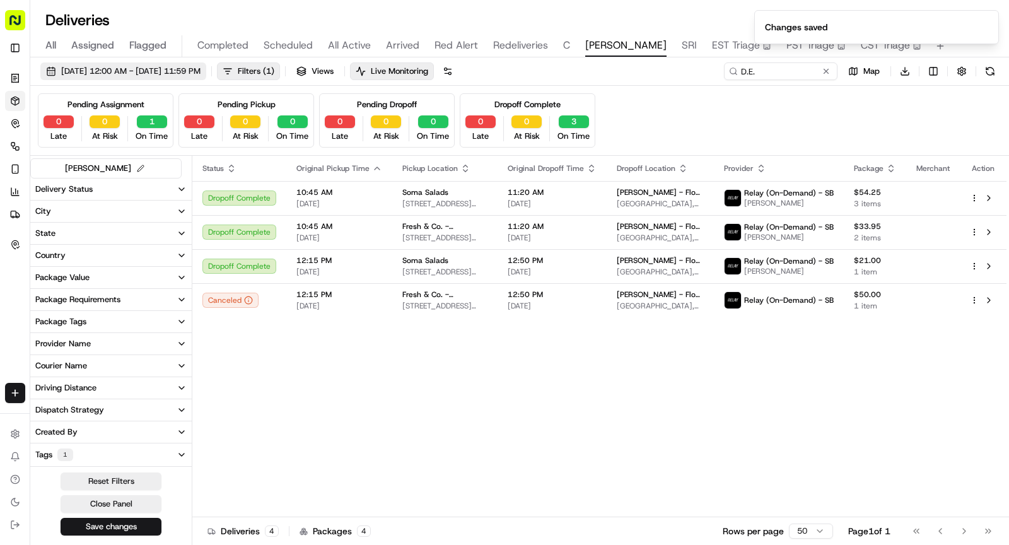
click at [172, 71] on span "09/16/2025 12:00 AM - 09/16/2025 11:59 PM" at bounding box center [130, 71] width 139 height 11
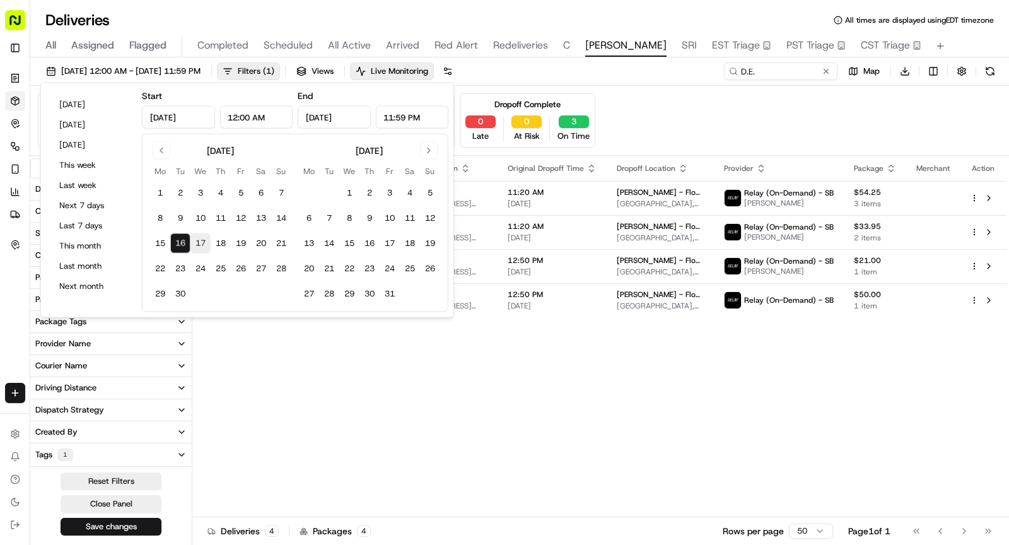
click at [206, 238] on button "17" at bounding box center [200, 243] width 20 height 20
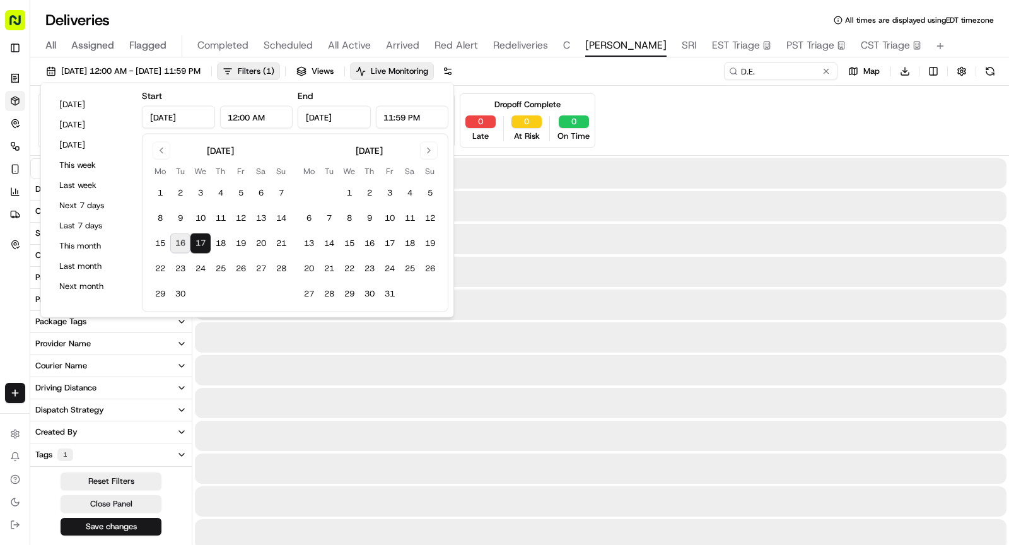
type input "Sep 17, 2025"
click at [206, 238] on button "17" at bounding box center [200, 243] width 20 height 20
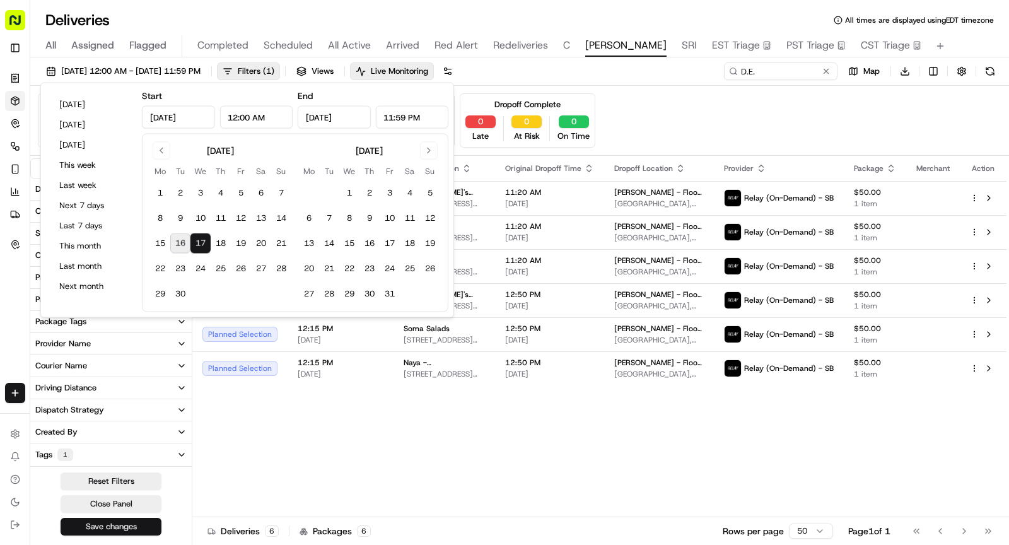
click at [116, 530] on button "Save changes" at bounding box center [111, 527] width 101 height 18
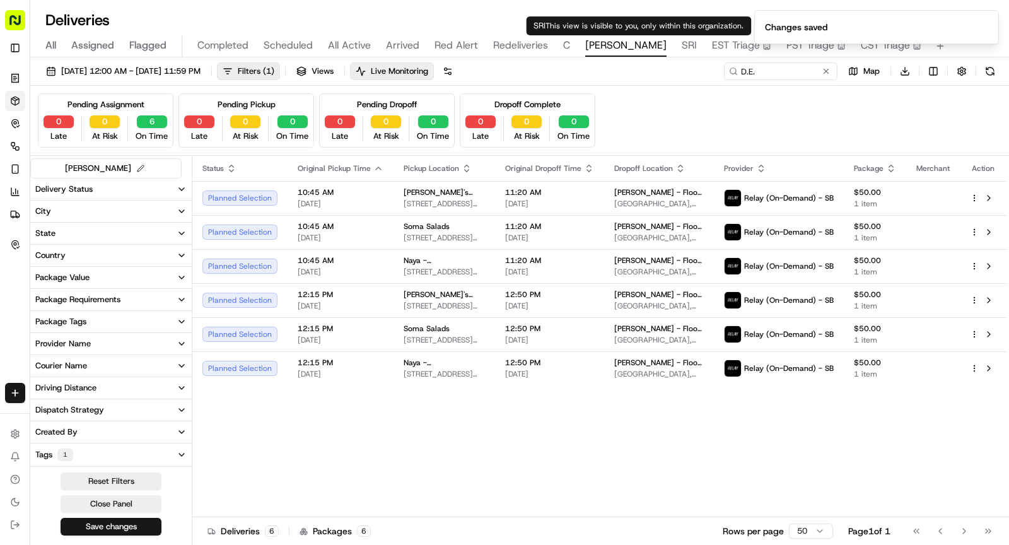
click at [682, 49] on span "SRI" at bounding box center [689, 45] width 15 height 15
type input "DESRI"
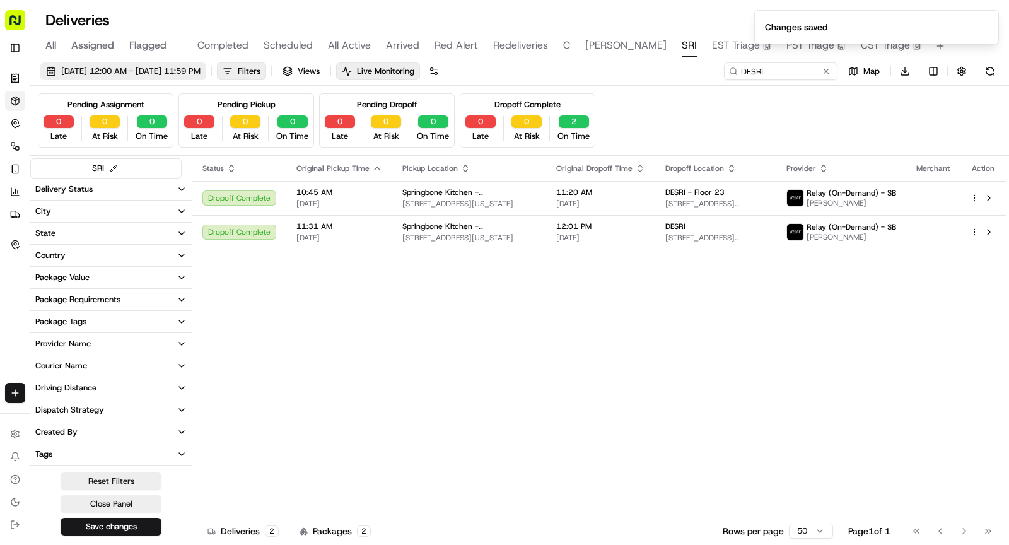
click at [179, 72] on span "09/16/2025 12:00 AM - 09/16/2025 11:59 PM" at bounding box center [130, 71] width 139 height 11
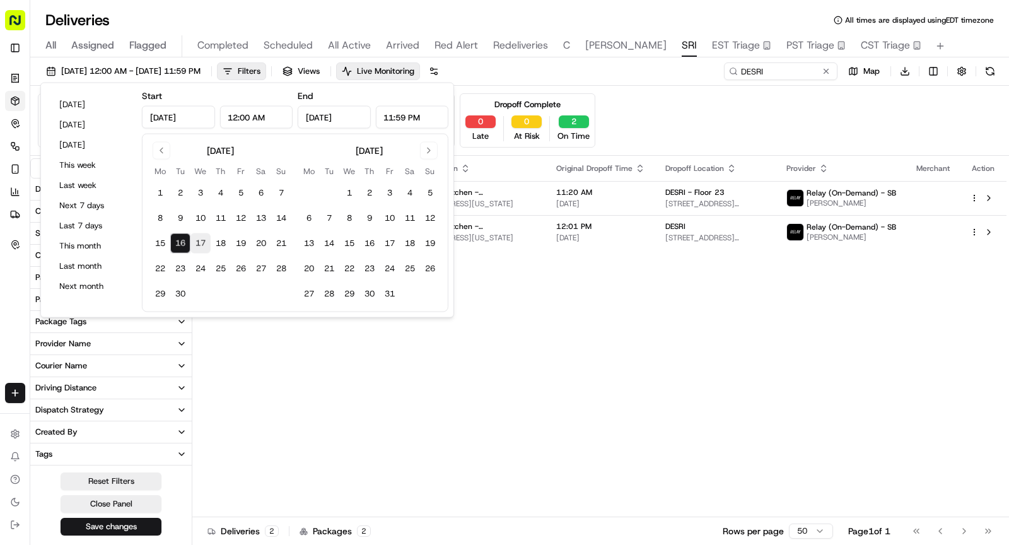
click at [206, 241] on button "17" at bounding box center [200, 243] width 20 height 20
type input "Sep 17, 2025"
click at [206, 241] on button "17" at bounding box center [200, 243] width 20 height 20
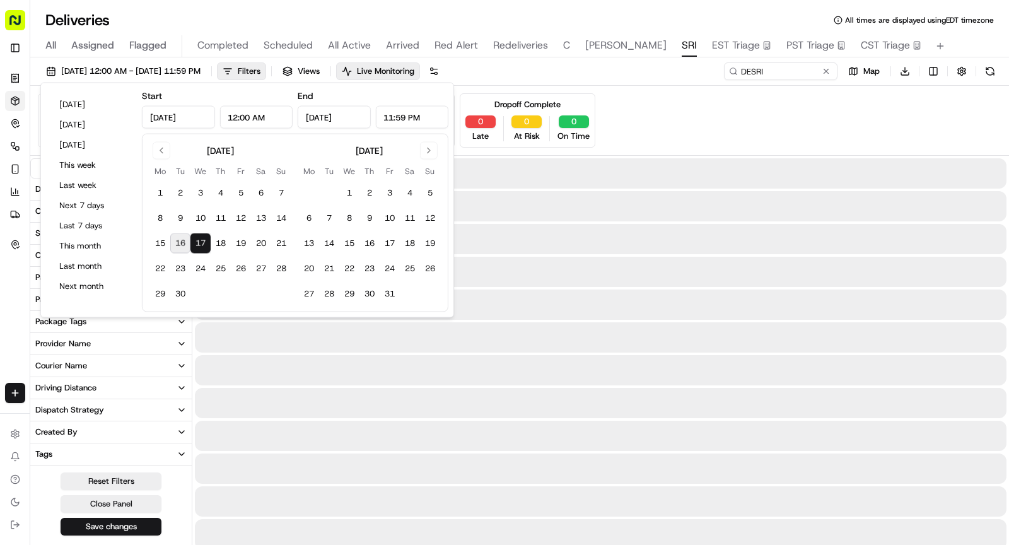
type input "Sep 17, 2025"
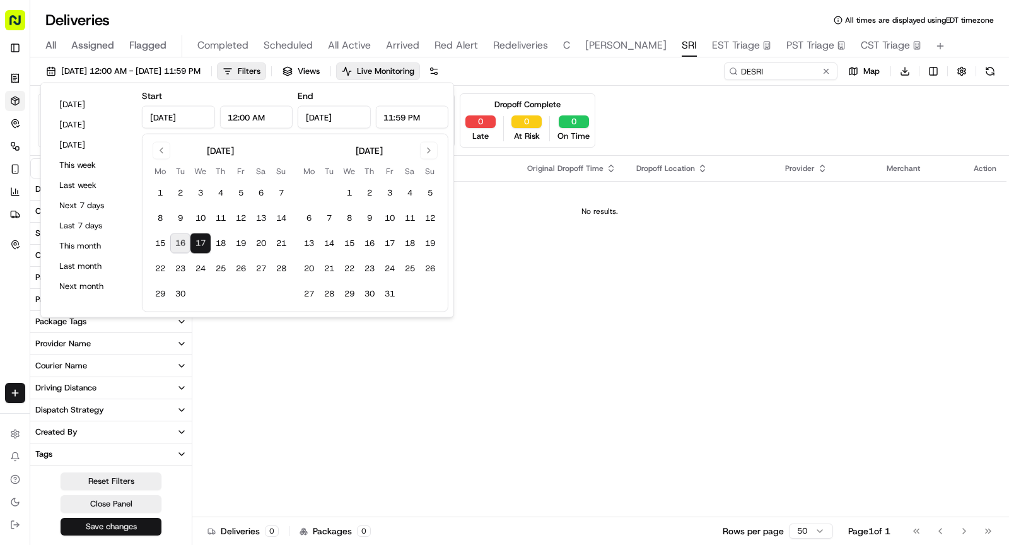
click at [122, 525] on button "Save changes" at bounding box center [111, 527] width 101 height 18
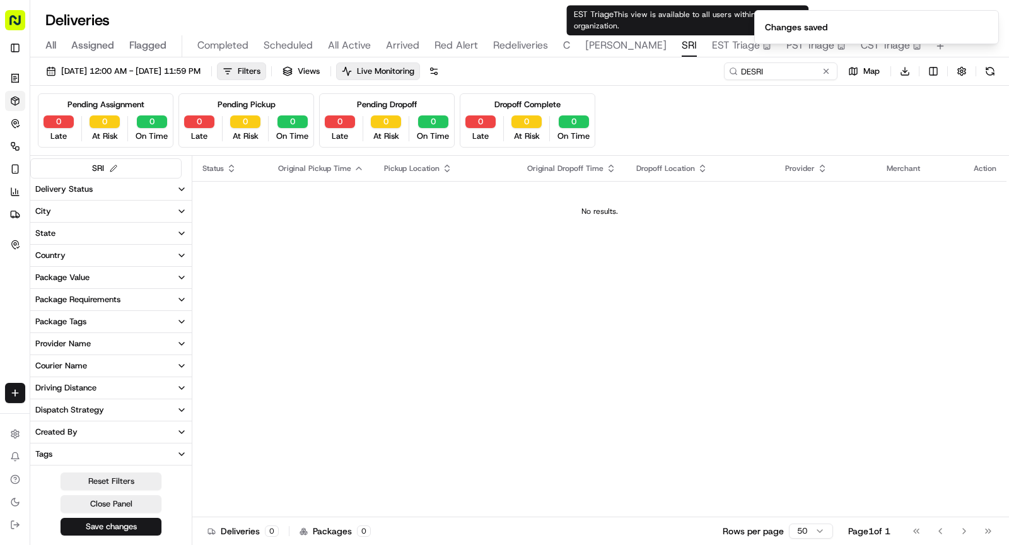
click at [712, 47] on span "EST Triage" at bounding box center [736, 45] width 48 height 15
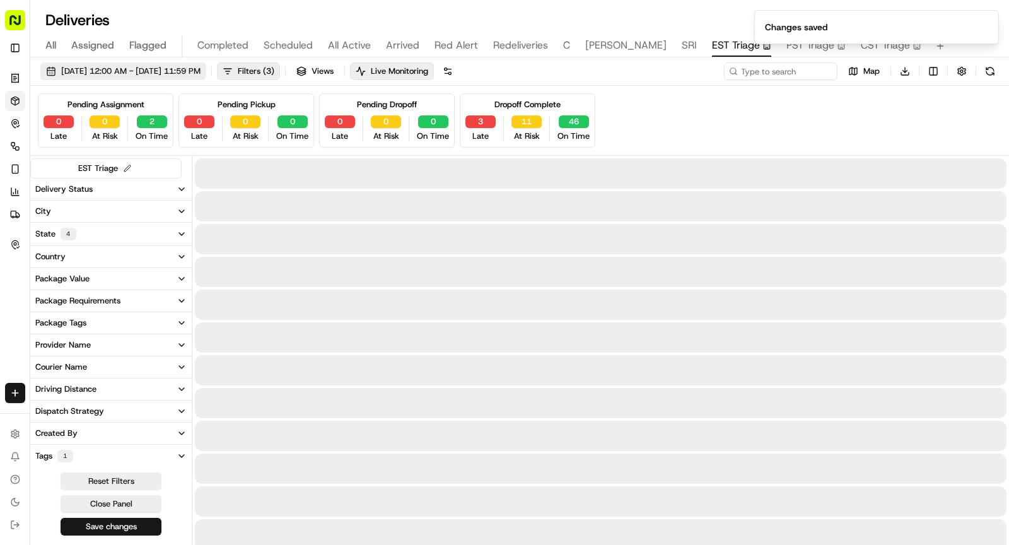
click at [170, 74] on span "09/15/2025 12:00 AM - 09/15/2025 11:59 PM" at bounding box center [130, 71] width 139 height 11
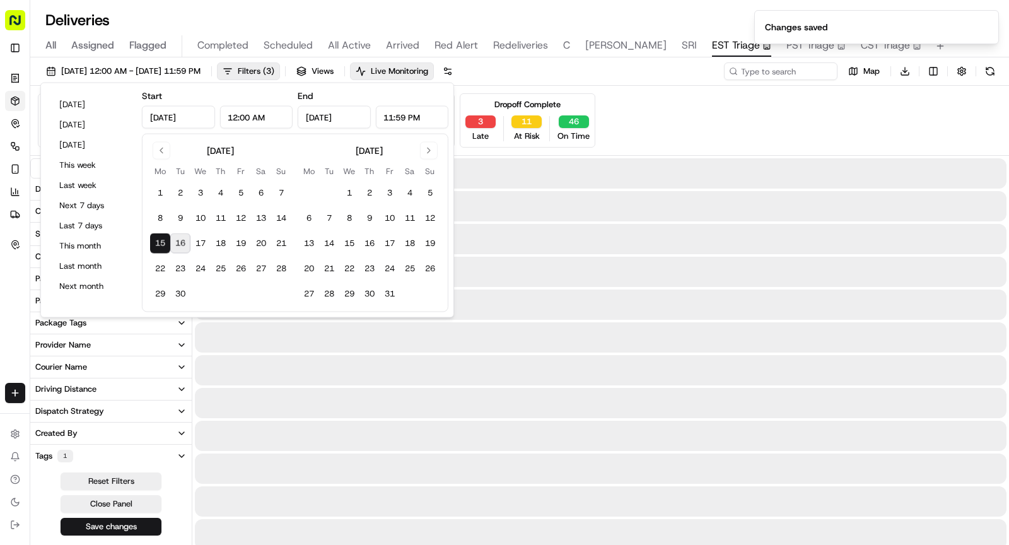
click at [179, 242] on button "16" at bounding box center [180, 243] width 20 height 20
type input "Sep 16, 2025"
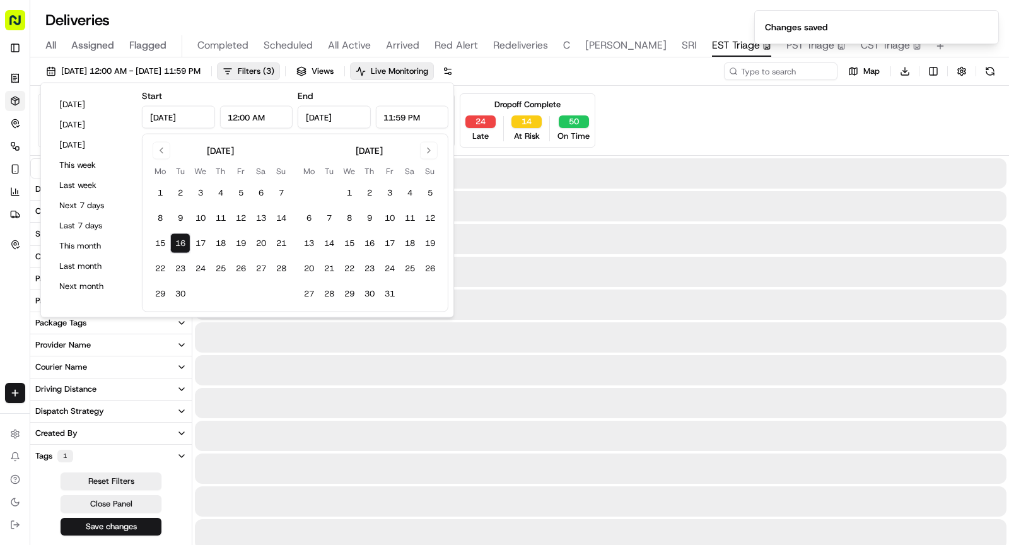
click at [179, 242] on button "16" at bounding box center [180, 243] width 20 height 20
click at [122, 520] on button "Save changes" at bounding box center [111, 527] width 101 height 18
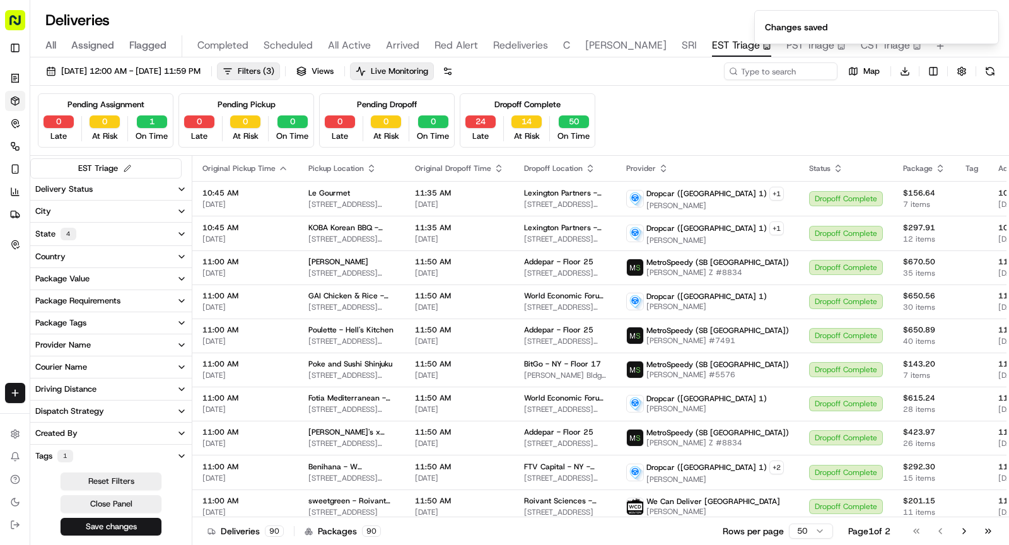
click at [749, 40] on ol "Changes saved" at bounding box center [876, 27] width 265 height 54
click at [786, 40] on span "PST Triage" at bounding box center [810, 45] width 48 height 15
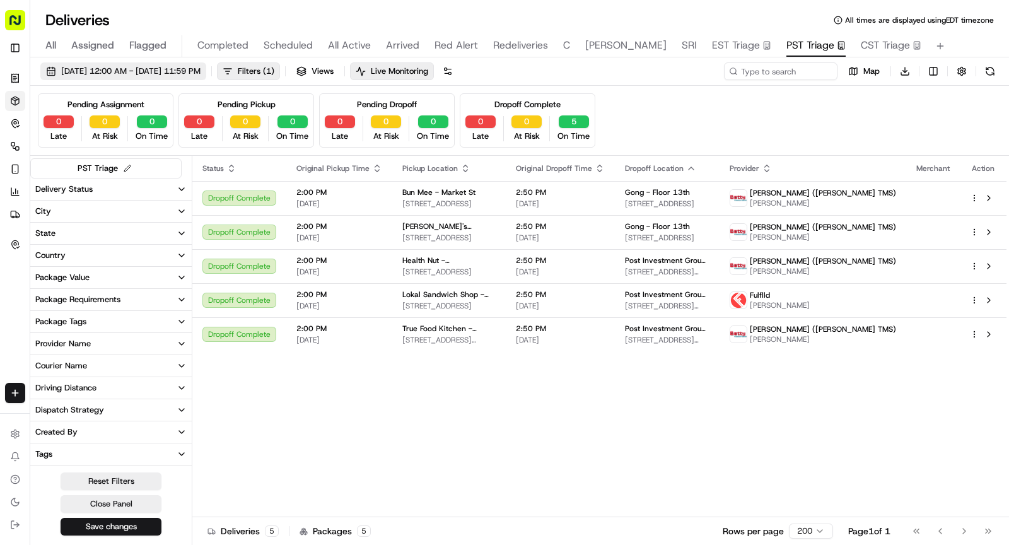
click at [201, 71] on span "09/15/2025 12:00 AM - 09/15/2025 11:59 PM" at bounding box center [130, 71] width 139 height 11
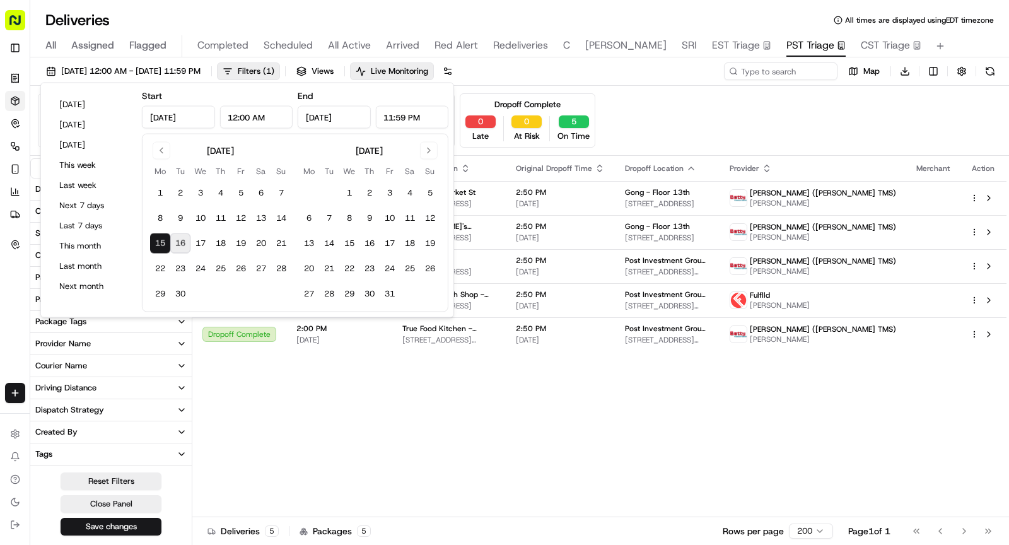
click at [179, 241] on button "16" at bounding box center [180, 243] width 20 height 20
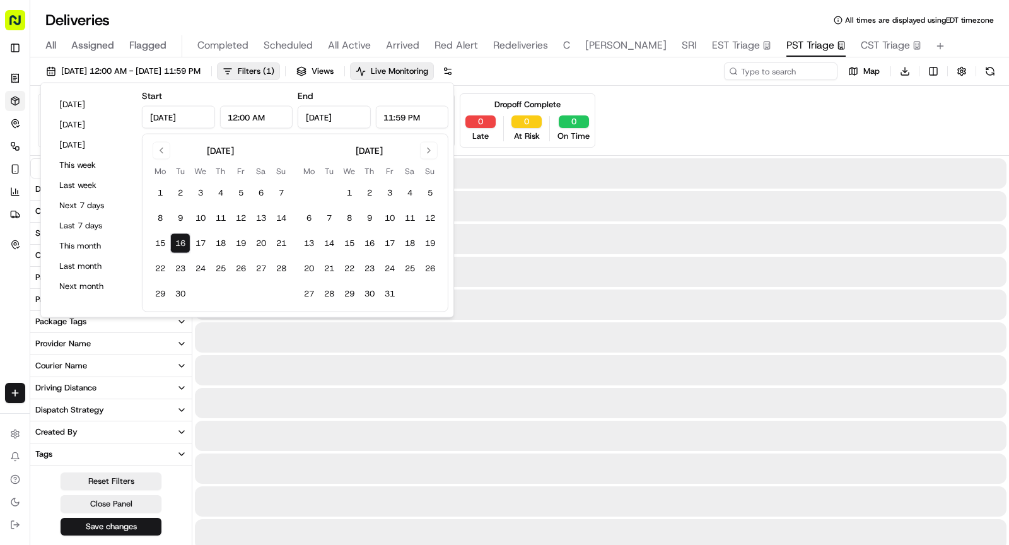
type input "Sep 16, 2025"
click at [179, 241] on button "16" at bounding box center [180, 243] width 20 height 20
click at [116, 527] on button "Save changes" at bounding box center [111, 527] width 101 height 18
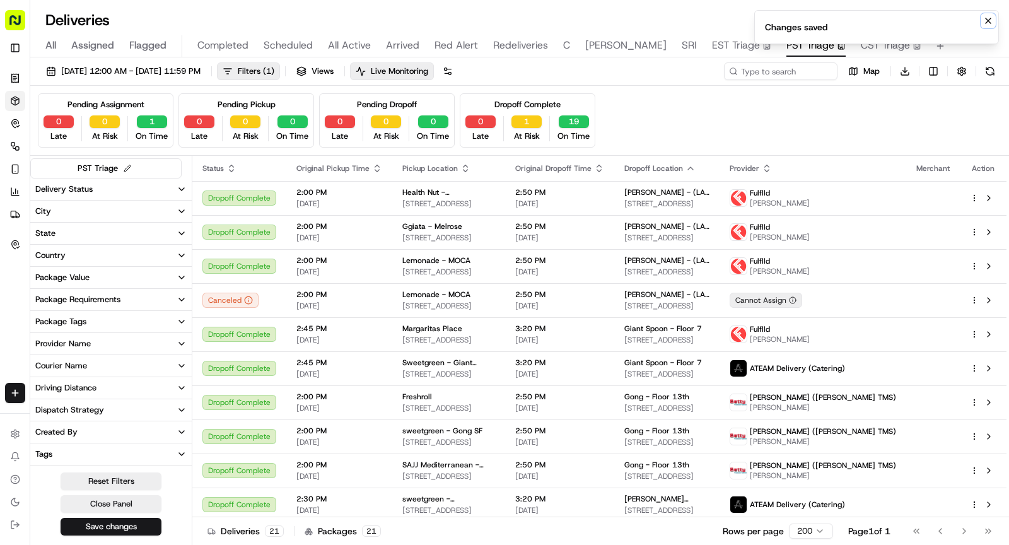
click at [988, 20] on icon "Notifications (F8)" at bounding box center [988, 20] width 5 height 5
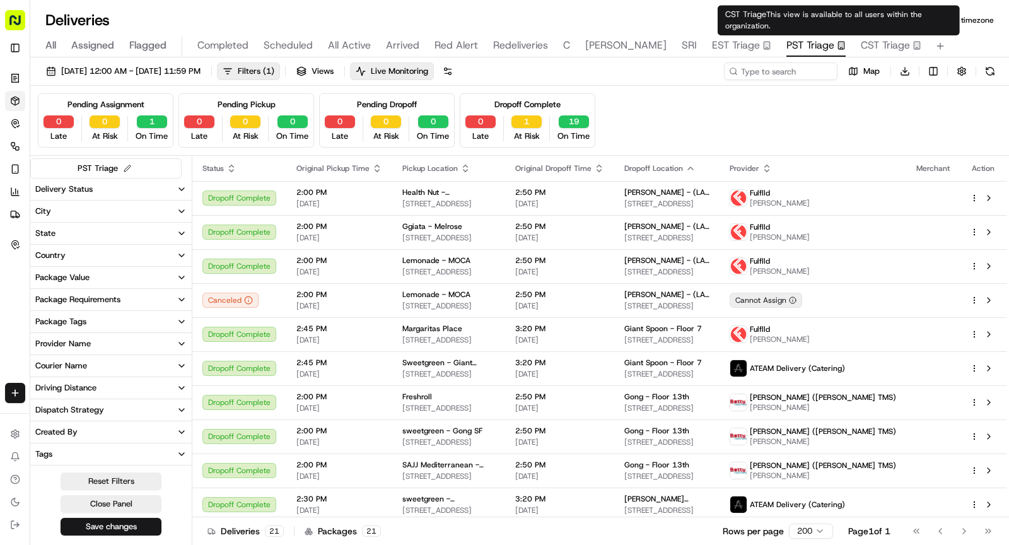
click at [861, 44] on span "CST Triage" at bounding box center [885, 45] width 49 height 15
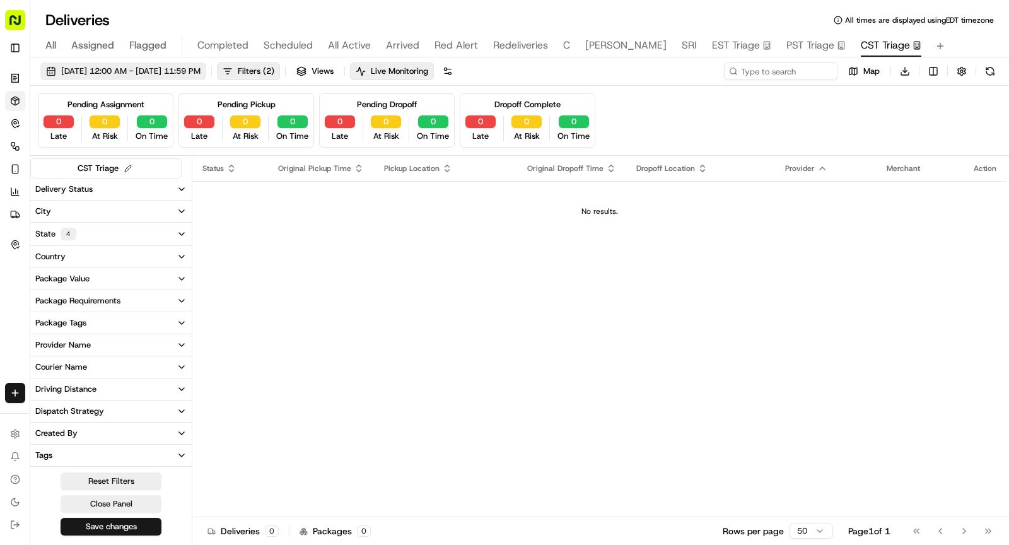
click at [201, 71] on span "09/15/2025 12:00 AM - 09/15/2025 11:59 PM" at bounding box center [130, 71] width 139 height 11
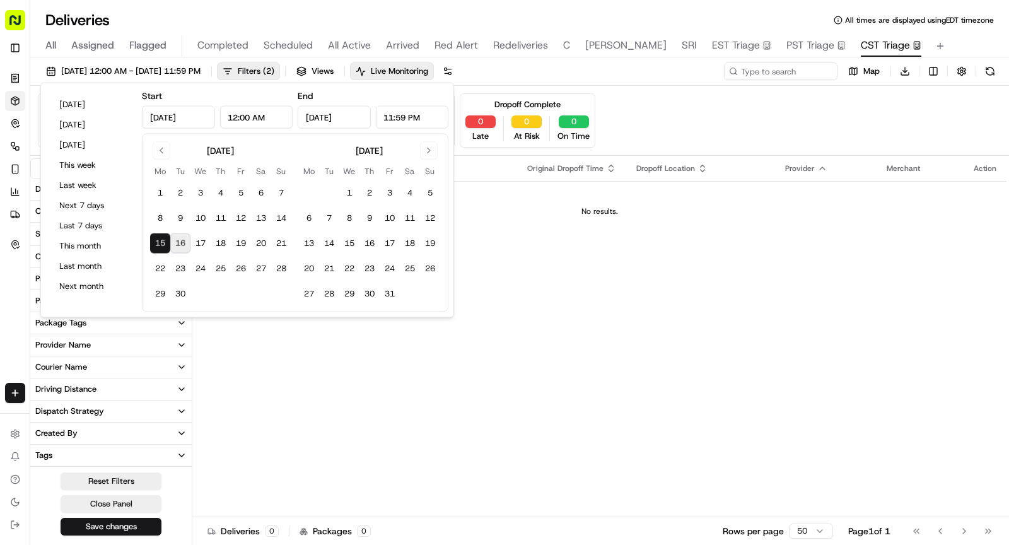
click at [181, 241] on button "16" at bounding box center [180, 243] width 20 height 20
type input "Sep 16, 2025"
click at [181, 241] on button "16" at bounding box center [180, 243] width 20 height 20
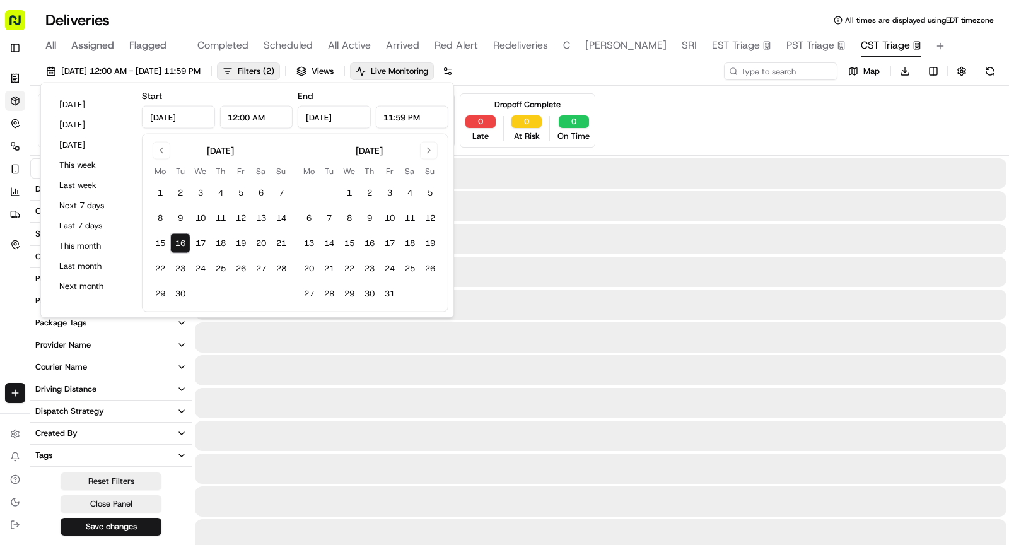
type input "Sep 16, 2025"
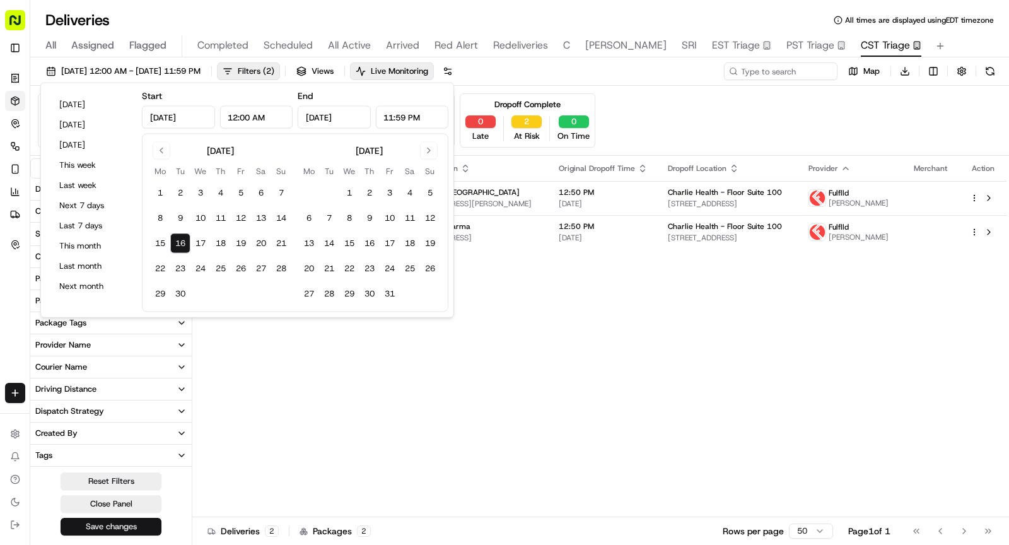
click at [119, 523] on button "Save changes" at bounding box center [111, 527] width 101 height 18
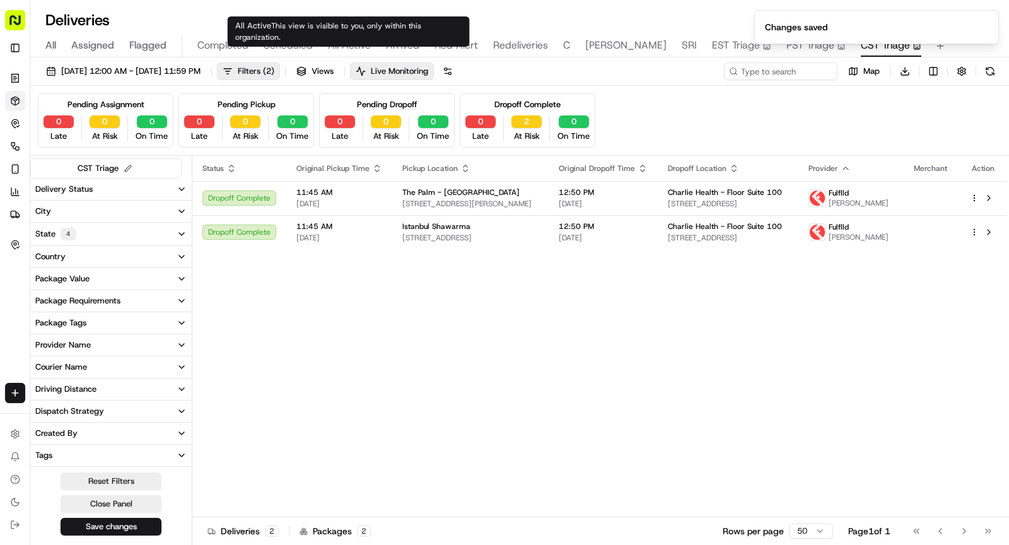
click at [281, 44] on span "Scheduled" at bounding box center [288, 45] width 49 height 15
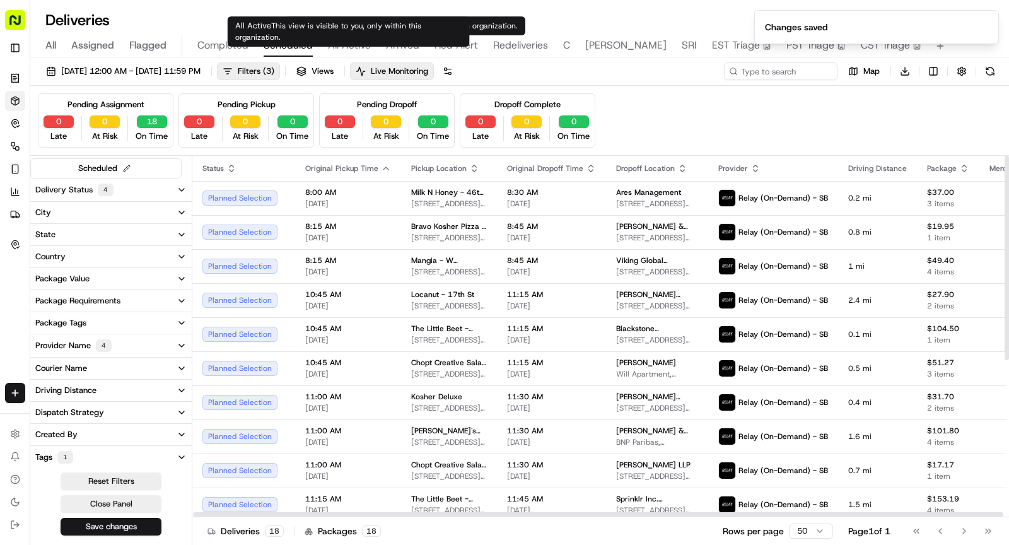
click at [357, 42] on span "All Active" at bounding box center [349, 45] width 43 height 15
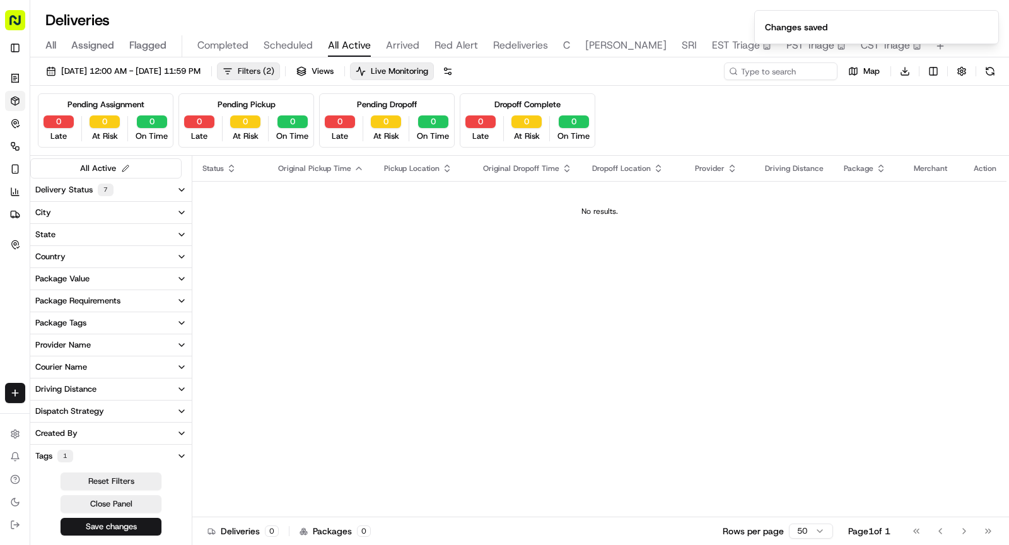
click at [274, 68] on span "Filters ( 2 )" at bounding box center [256, 71] width 37 height 11
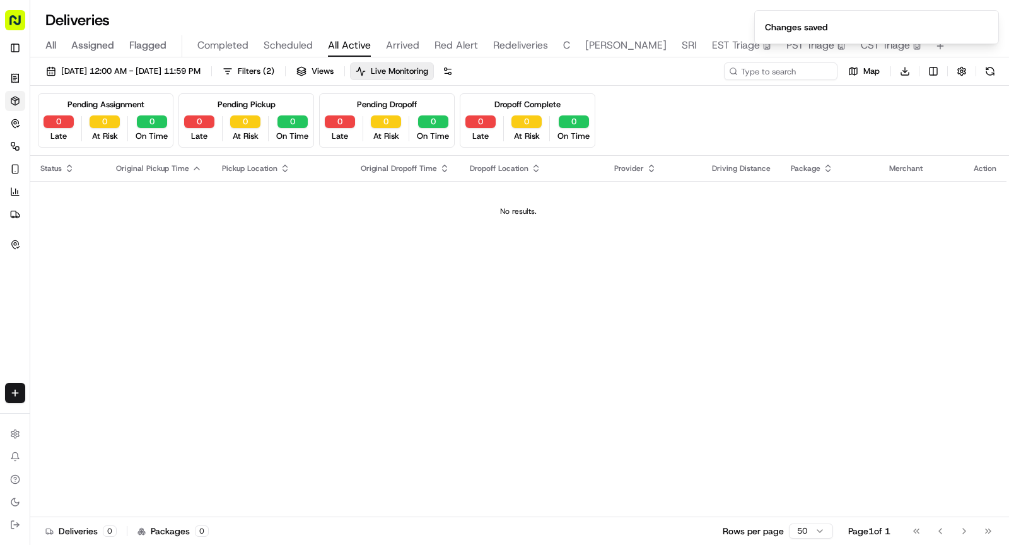
click at [286, 43] on span "Scheduled" at bounding box center [288, 45] width 49 height 15
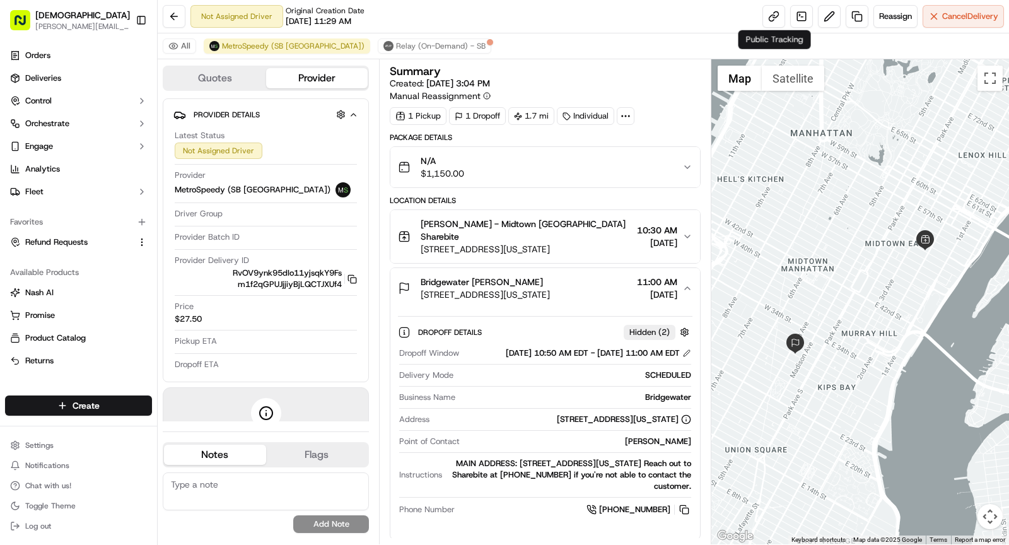
click at [620, 116] on icon at bounding box center [625, 115] width 11 height 11
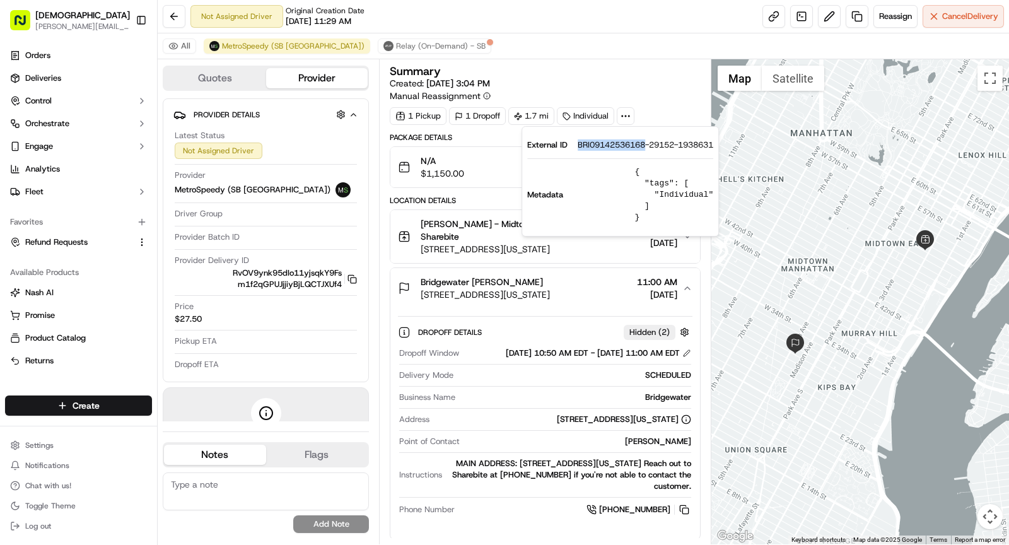
drag, startPoint x: 575, startPoint y: 144, endPoint x: 646, endPoint y: 148, distance: 71.3
click at [646, 148] on div "External ID BRI09142536168-29152-1938631" at bounding box center [620, 144] width 186 height 11
copy span "BRI09142536168"
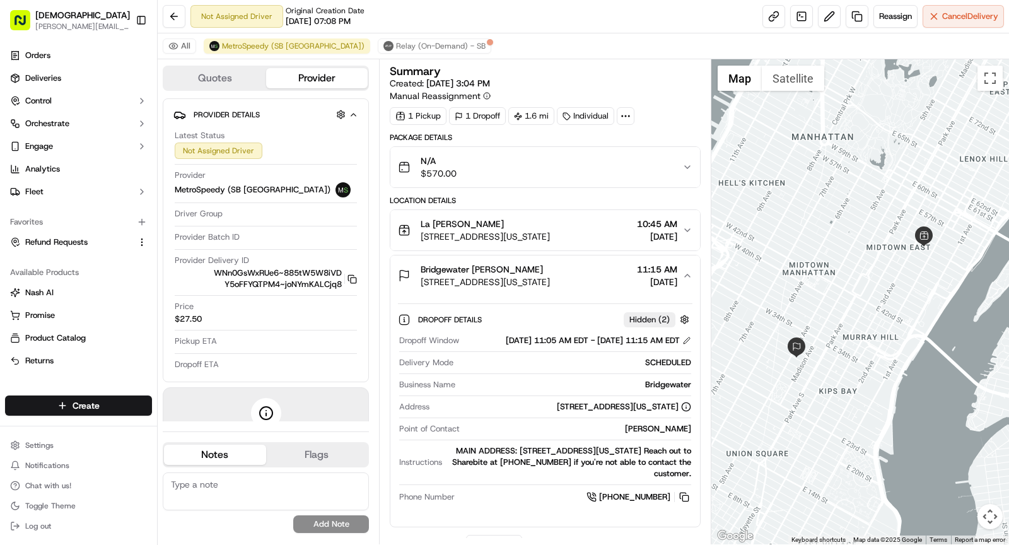
click at [612, 233] on div "La [PERSON_NAME] [STREET_ADDRESS][US_STATE] 10:45 AM [DATE]" at bounding box center [540, 230] width 284 height 25
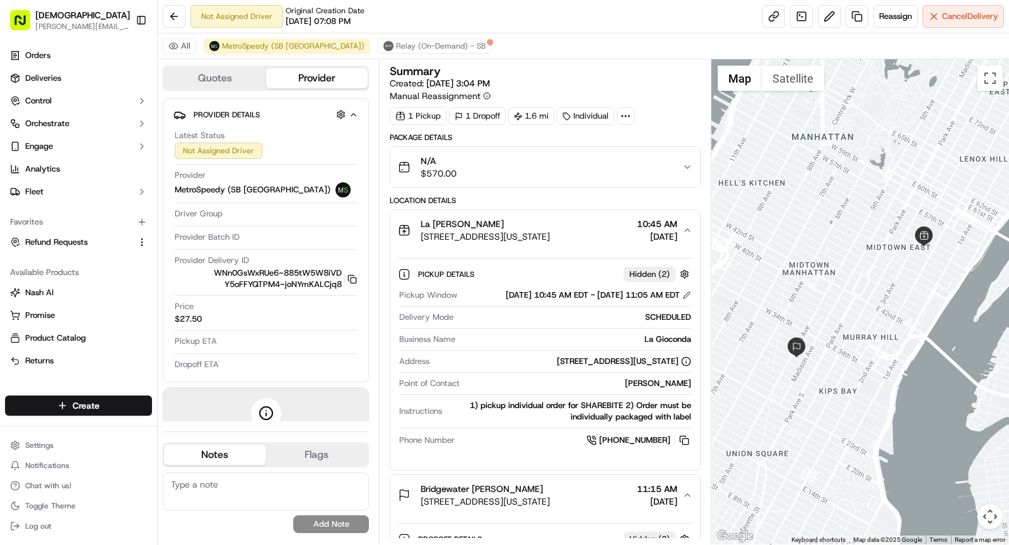
click at [655, 345] on div "La Gioconda" at bounding box center [575, 339] width 231 height 11
copy div "La Gioconda"
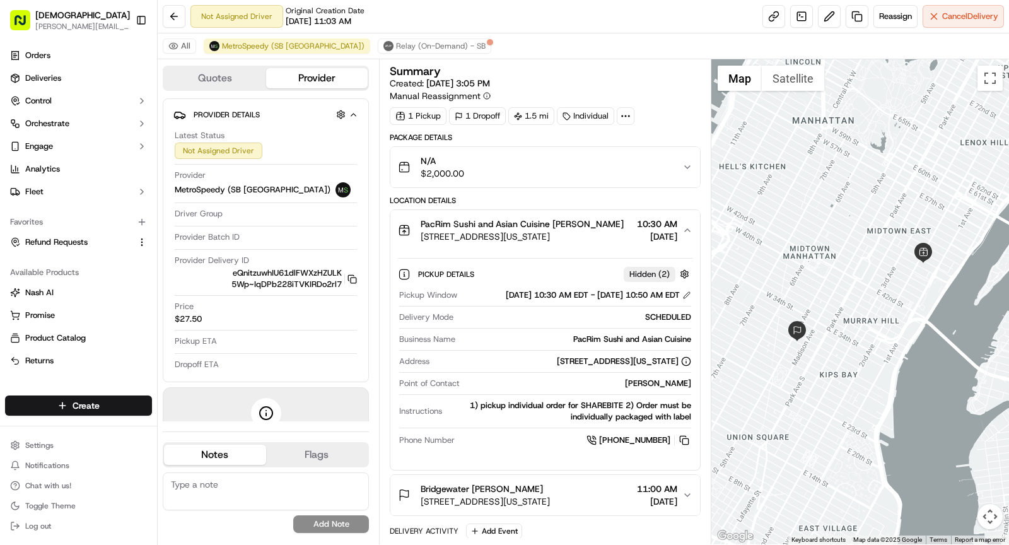
click at [639, 345] on div "PacRim Sushi and Asian Cuisine" at bounding box center [575, 339] width 231 height 11
copy div "PacRim Sushi and Asian Cuisine"
click at [542, 211] on button "PacRim Sushi and Asian Cuisine Denis Sharebite 308 E 49th St, New York, NY 1001…" at bounding box center [545, 230] width 310 height 40
